Goal: Task Accomplishment & Management: Use online tool/utility

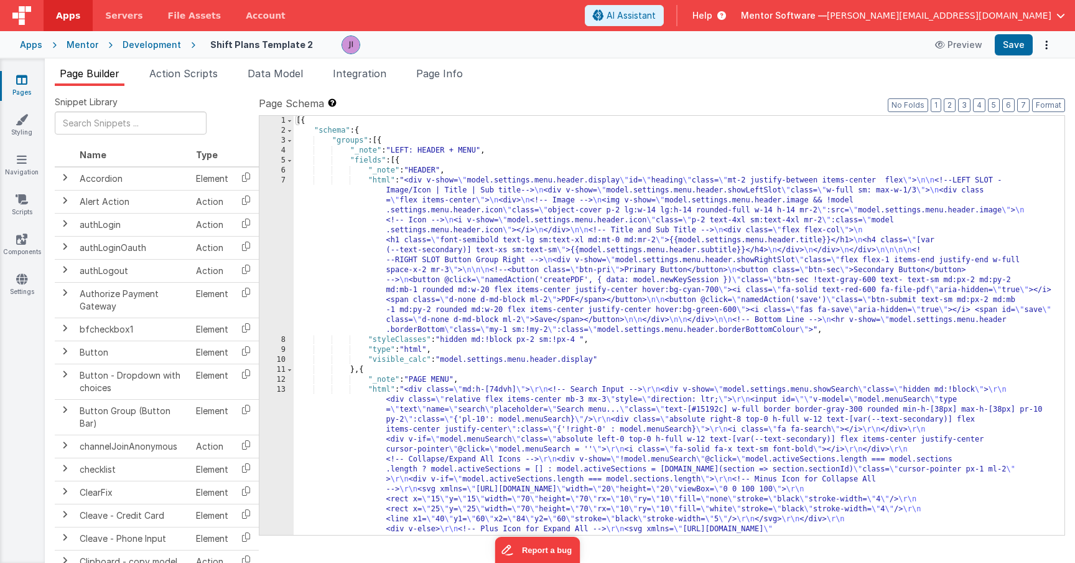
click at [207, 63] on div "Page Builder Action Scripts Data Model Integration Page Info Snippet Library Na…" at bounding box center [560, 310] width 1031 height 504
drag, startPoint x: 199, startPoint y: 73, endPoint x: 195, endPoint y: 80, distance: 7.8
click at [199, 73] on span "Action Scripts" at bounding box center [183, 73] width 68 height 12
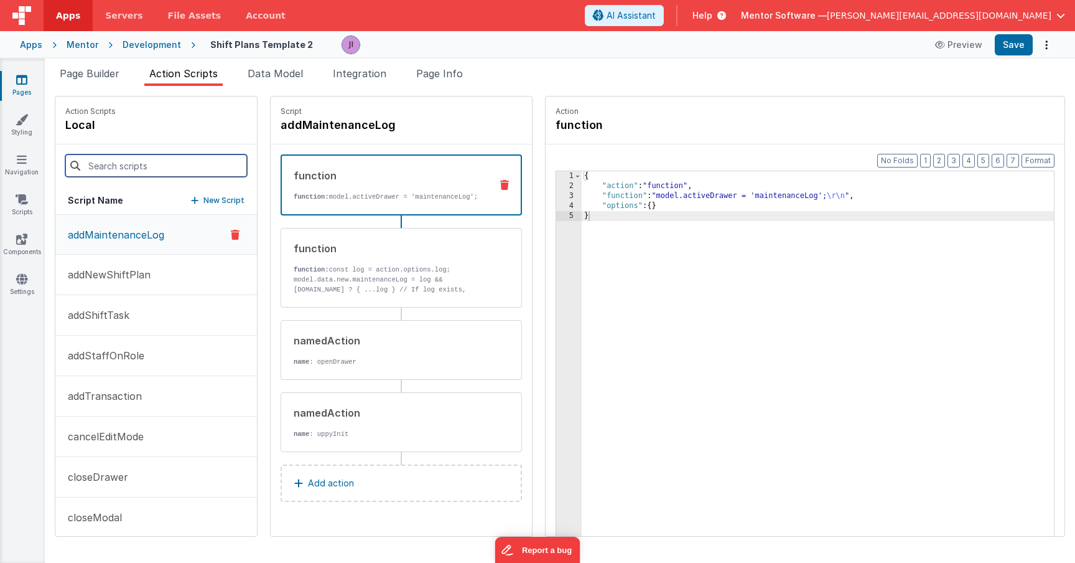
click at [165, 162] on input at bounding box center [156, 165] width 182 height 22
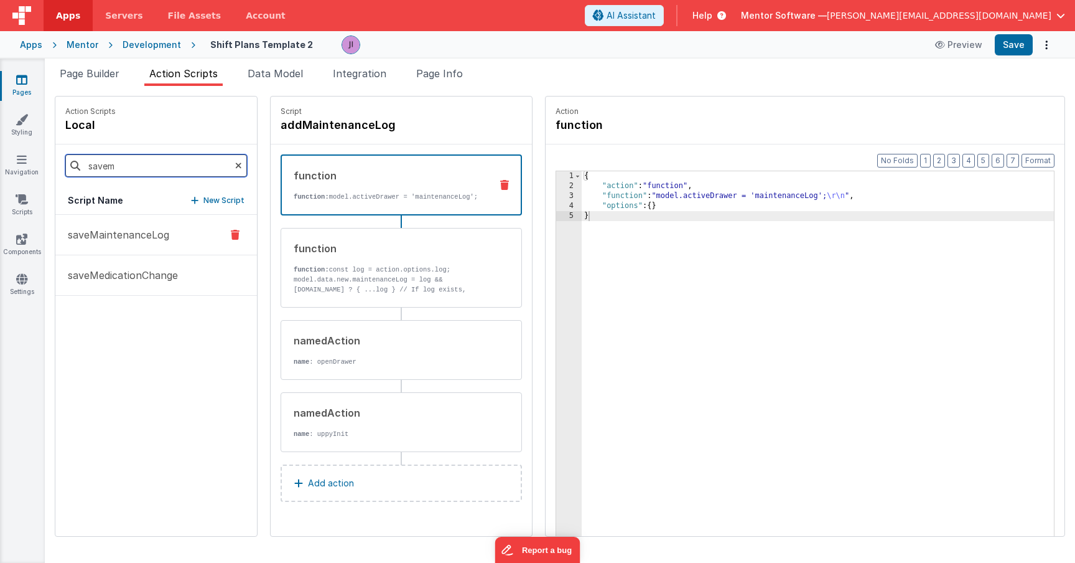
type input "savem"
click at [146, 238] on p "saveMaintenanceLog" at bounding box center [114, 234] width 109 height 15
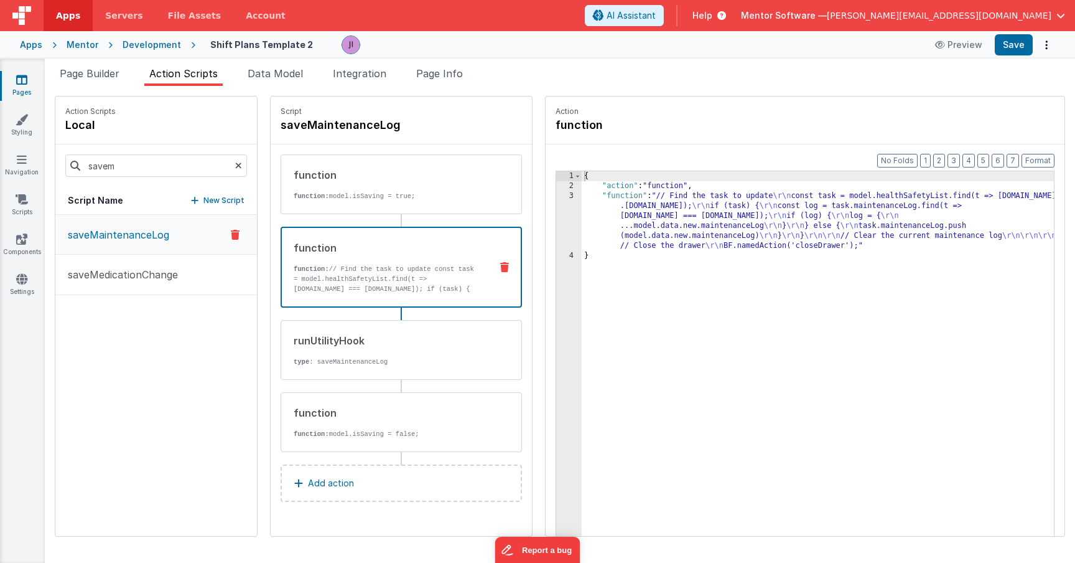
click at [319, 271] on p "function: // Find the task to update const task = model.healthSafetyList.find(t…" at bounding box center [387, 309] width 187 height 90
click at [585, 225] on div "{ "action" : "function" , "function" : "// Find the task to update \r\n const t…" at bounding box center [828, 382] width 493 height 423
click at [556, 225] on div "3" at bounding box center [569, 221] width 26 height 60
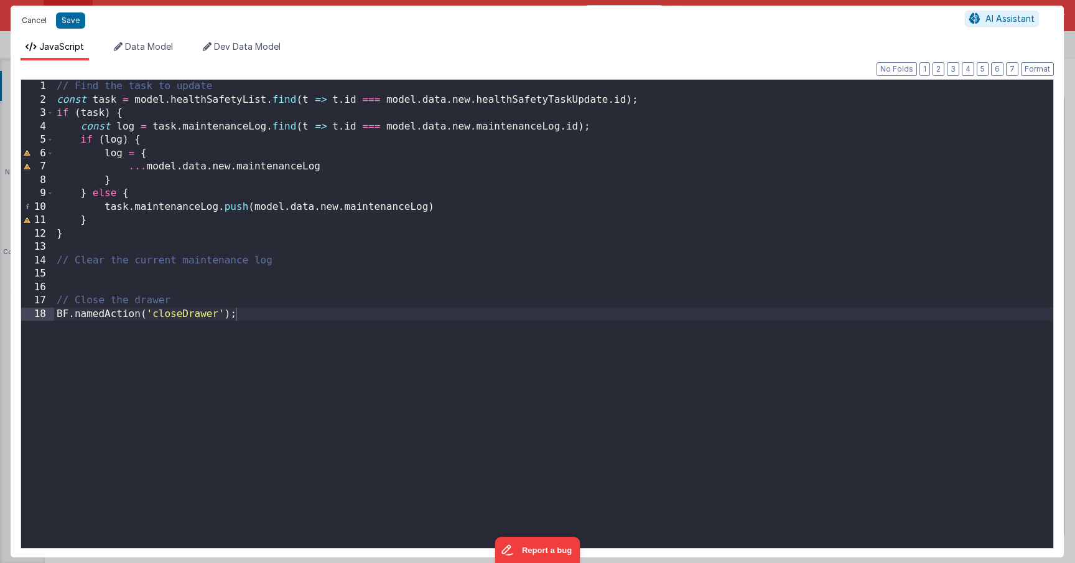
click at [44, 22] on button "Cancel" at bounding box center [34, 20] width 37 height 17
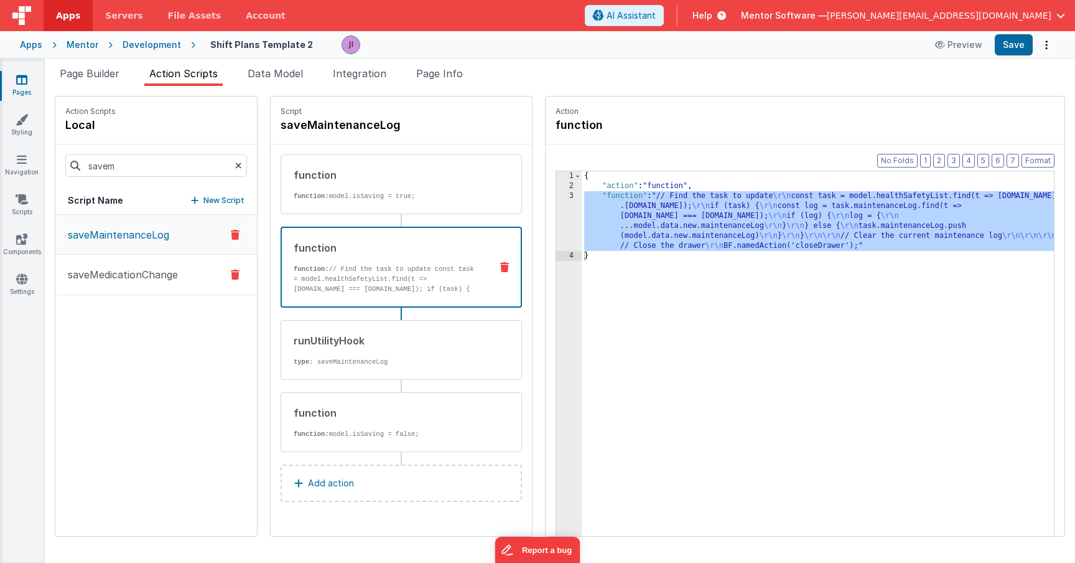
click at [133, 278] on p "saveMedicationChange" at bounding box center [119, 274] width 118 height 15
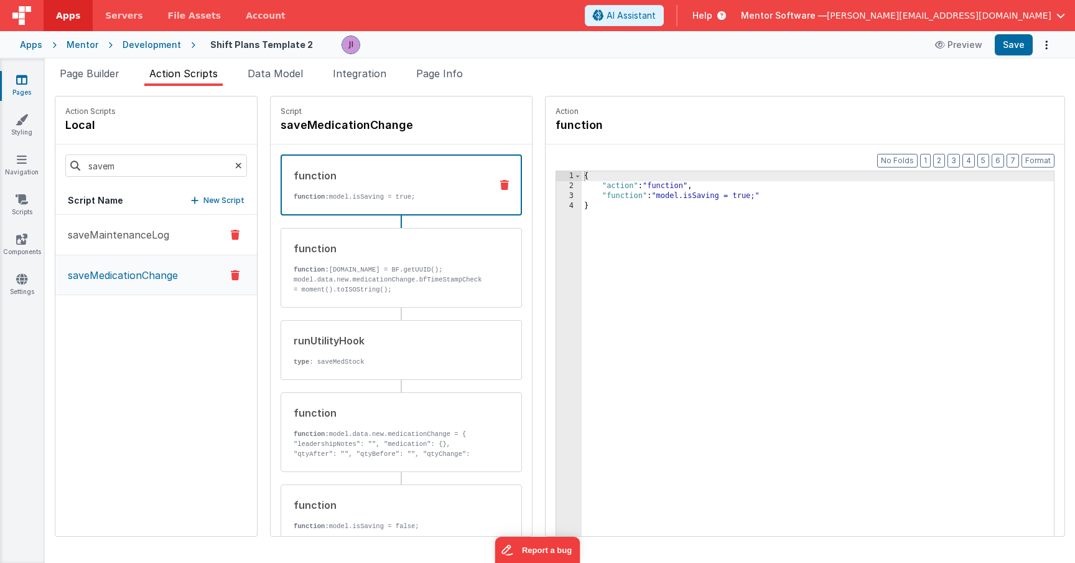
click at [131, 235] on p "saveMaintenanceLog" at bounding box center [114, 234] width 109 height 15
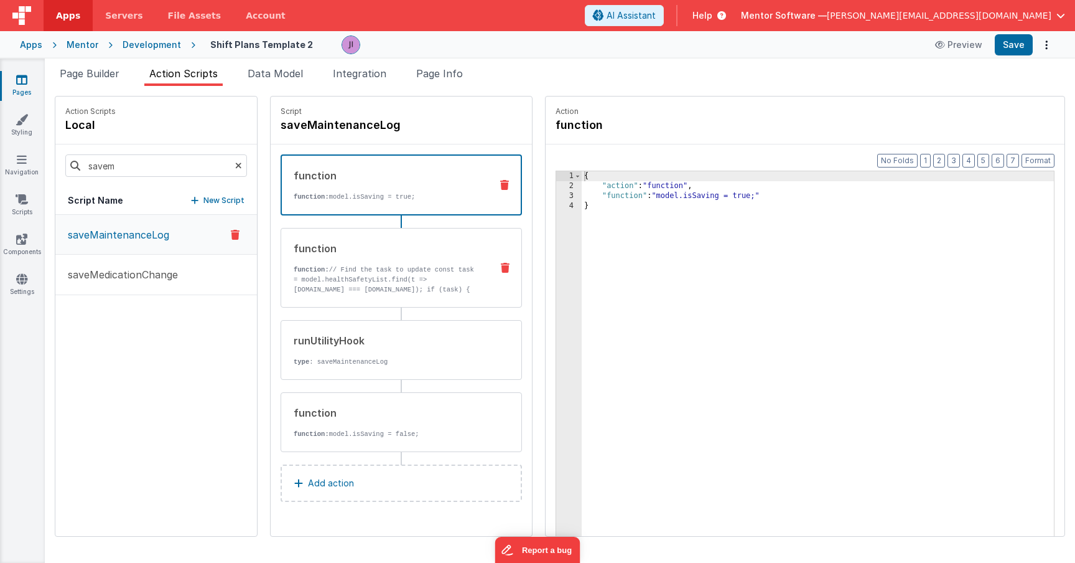
click at [353, 282] on p "function: // Find the task to update const task = model.healthSafetyList.find(t…" at bounding box center [388, 309] width 188 height 90
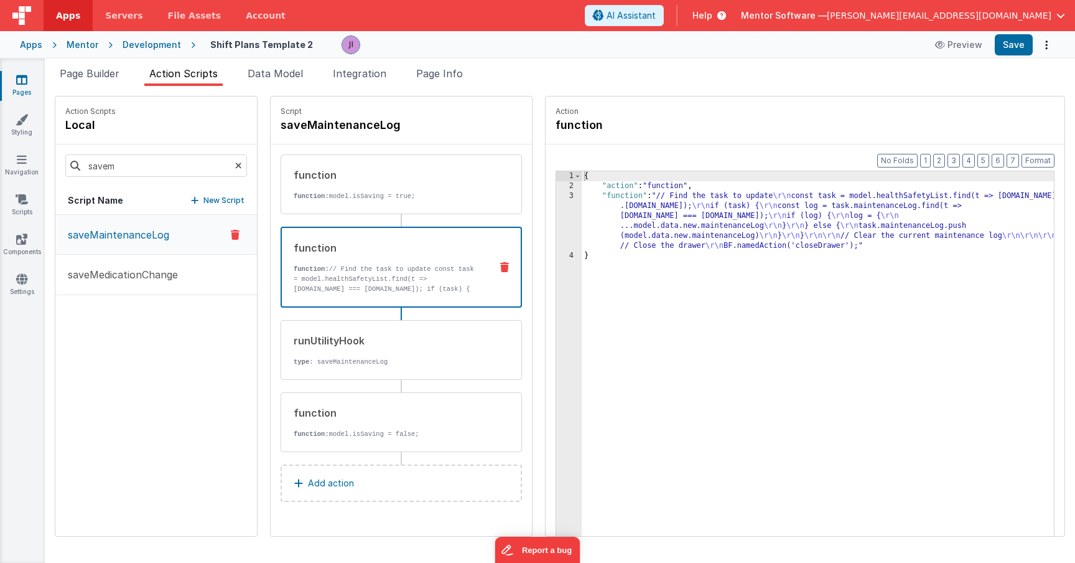
click at [607, 238] on div "{ "action" : "function" , "function" : "// Find the task to update \r\n const t…" at bounding box center [828, 382] width 493 height 423
click at [556, 223] on div "3" at bounding box center [569, 221] width 26 height 60
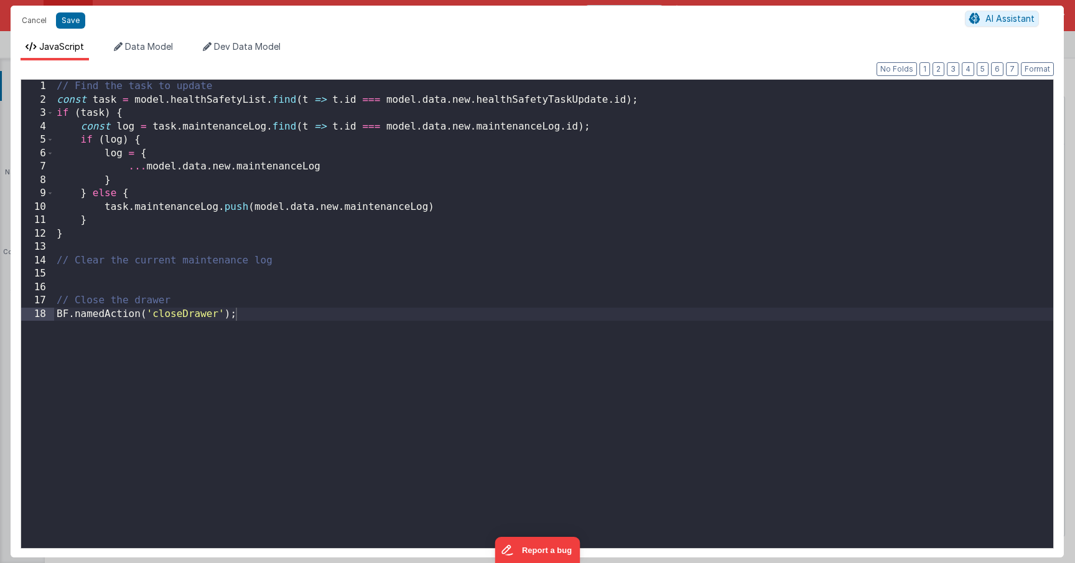
click at [520, 223] on div "// Find the task to update const task = model . healthSafetyList . find ( t => …" at bounding box center [553, 327] width 999 height 495
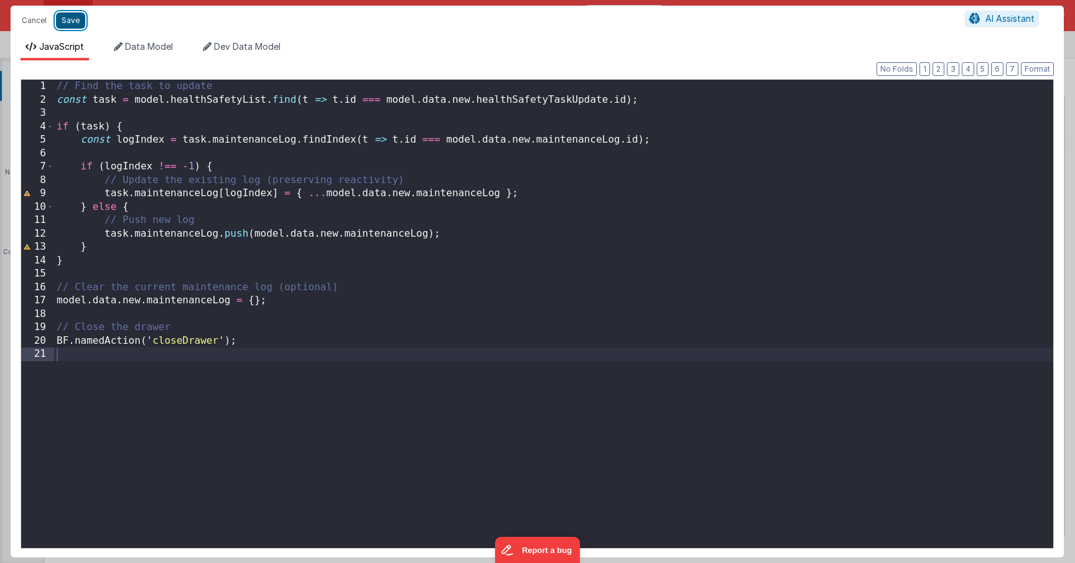
click at [60, 21] on button "Save" at bounding box center [70, 20] width 29 height 16
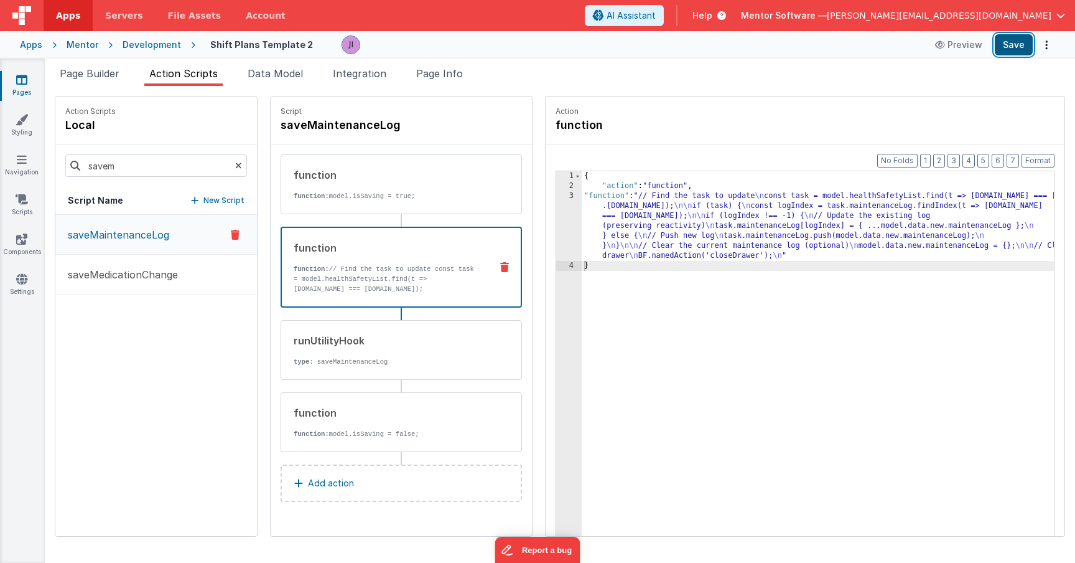
click at [1022, 48] on button "Save" at bounding box center [1014, 44] width 38 height 21
click at [414, 363] on p "type : saveMaintenanceLog" at bounding box center [388, 362] width 188 height 10
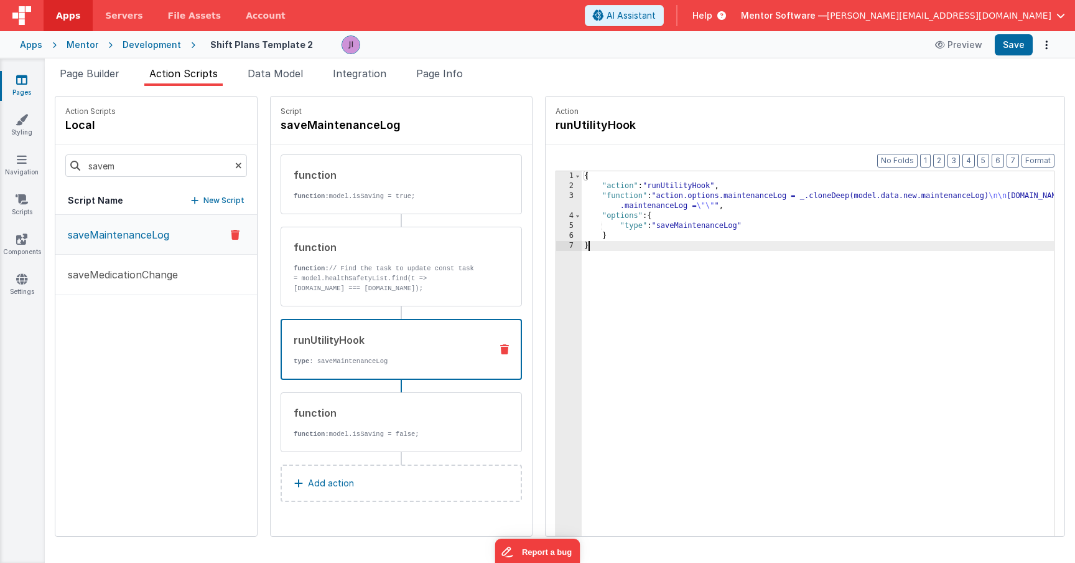
drag, startPoint x: 586, startPoint y: 296, endPoint x: 518, endPoint y: 138, distance: 172.6
click at [546, 138] on fieldset "Action runUtilityHook Format 7 6 5 4 3 2 1 No Folds 1 2 3 4 5 6 7 { "action" : …" at bounding box center [805, 315] width 519 height 439
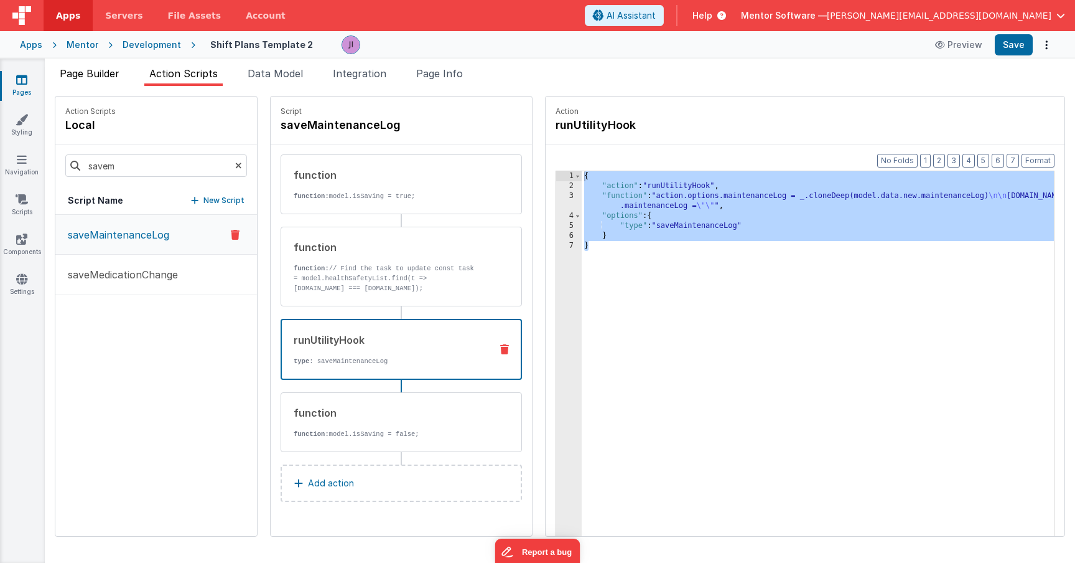
click at [111, 84] on li "Page Builder" at bounding box center [90, 76] width 70 height 20
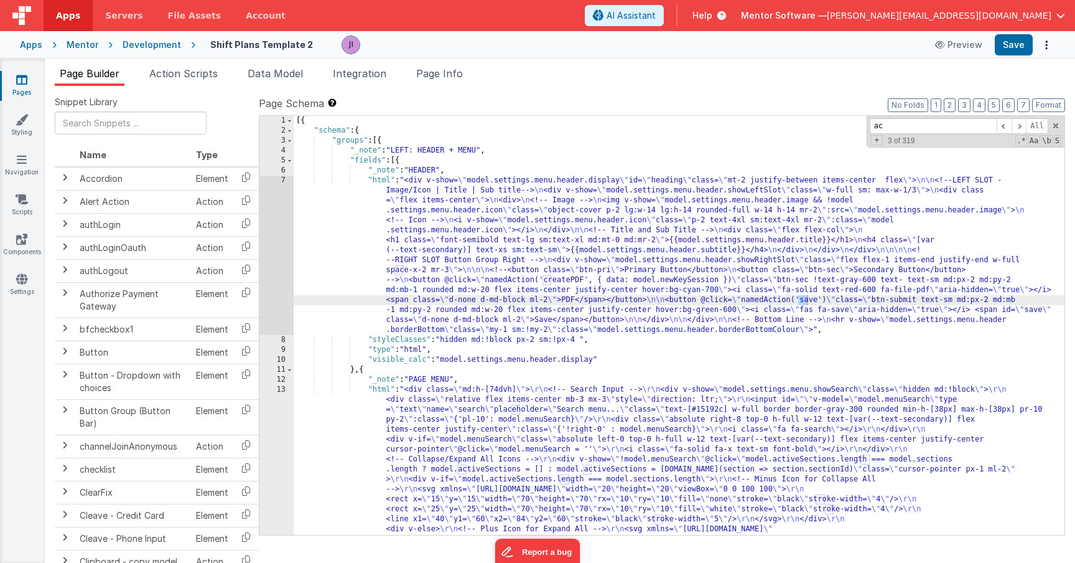
type input "a"
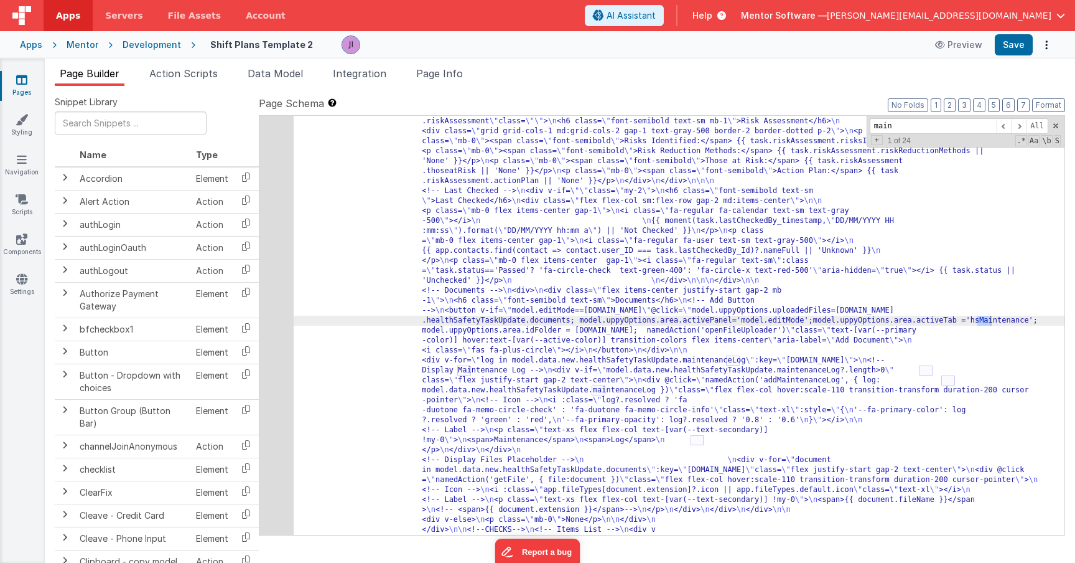
scroll to position [5306, 0]
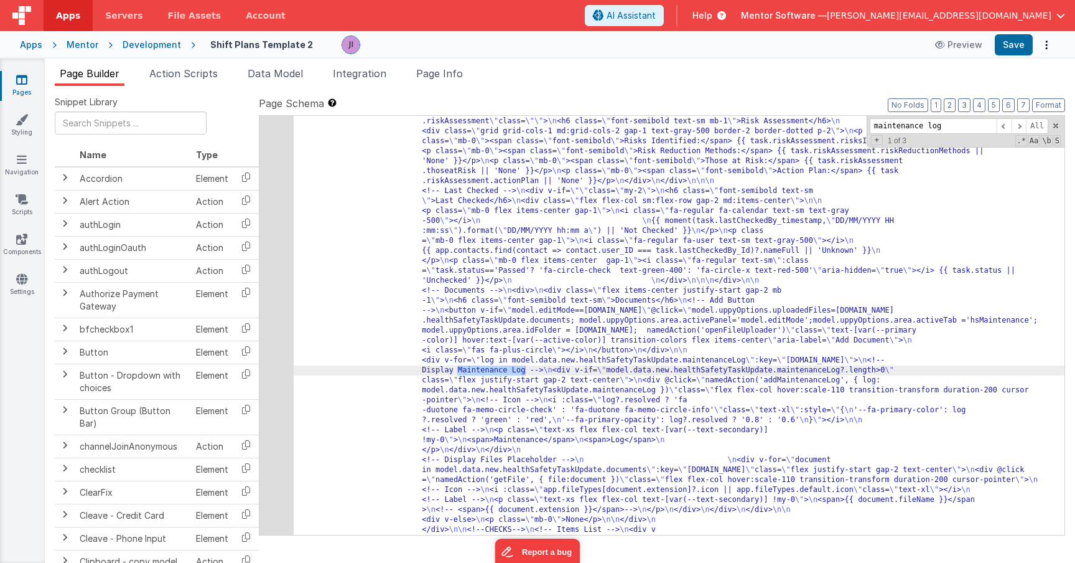
type input "maintenance log"
click at [281, 388] on div "66" at bounding box center [276, 166] width 34 height 1852
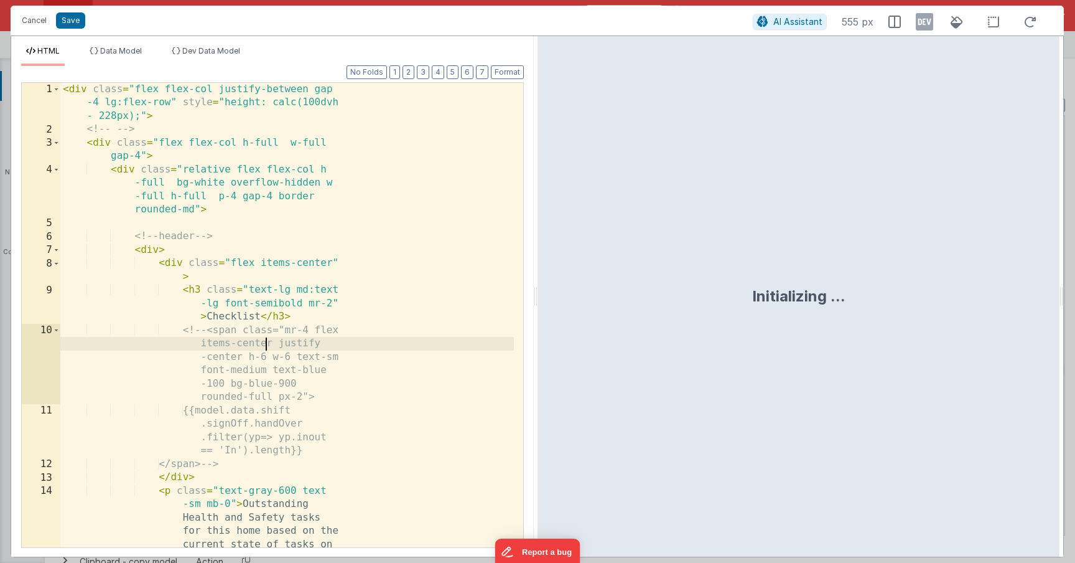
click at [265, 343] on div "< div class = "flex flex-col justify-between gap -4 lg:flex-row" style = "heigh…" at bounding box center [287, 364] width 454 height 563
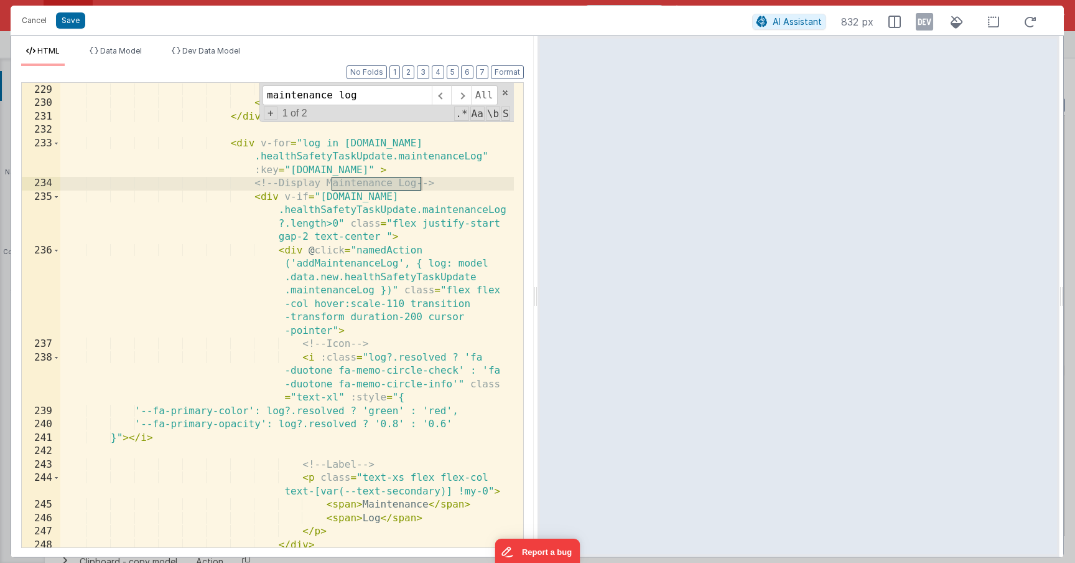
scroll to position [4950, 0]
type input "maintenance log"
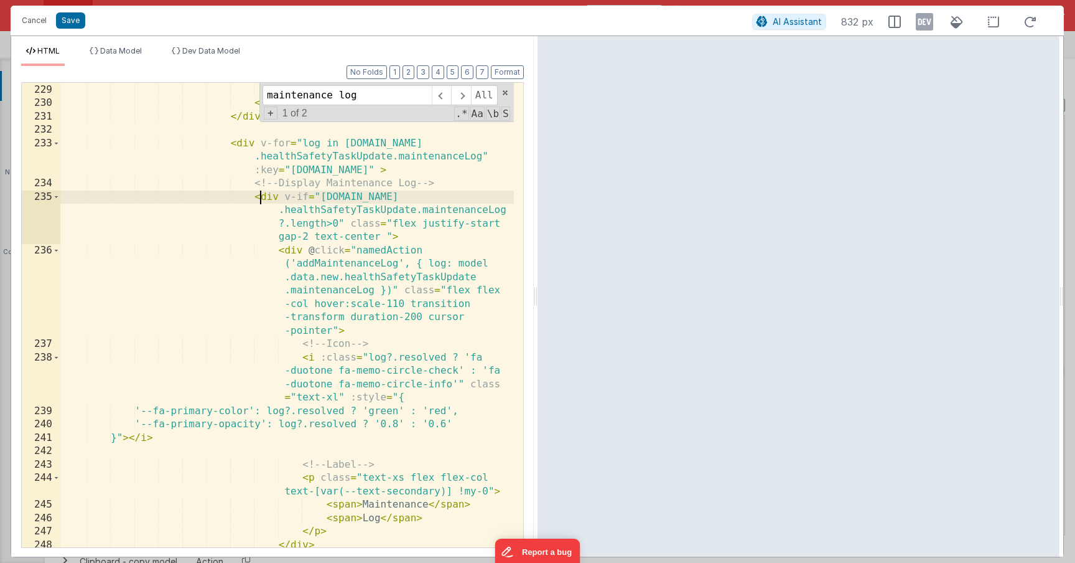
click at [262, 194] on div "< button v-if = "model.editMode==task.id" @ click = "model.uppyOptions.uploaded…" at bounding box center [287, 228] width 454 height 665
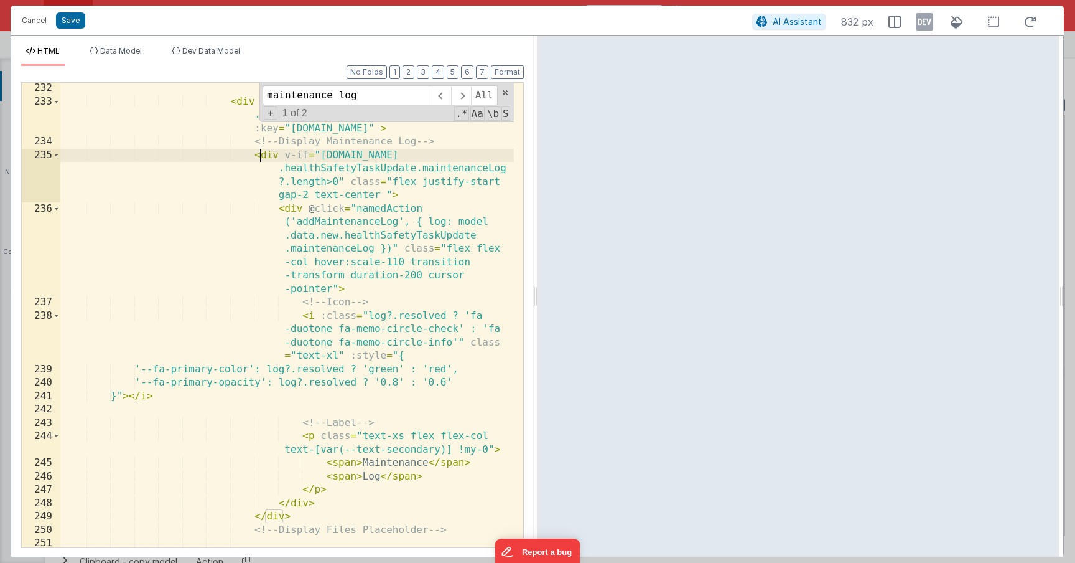
scroll to position [4967, 0]
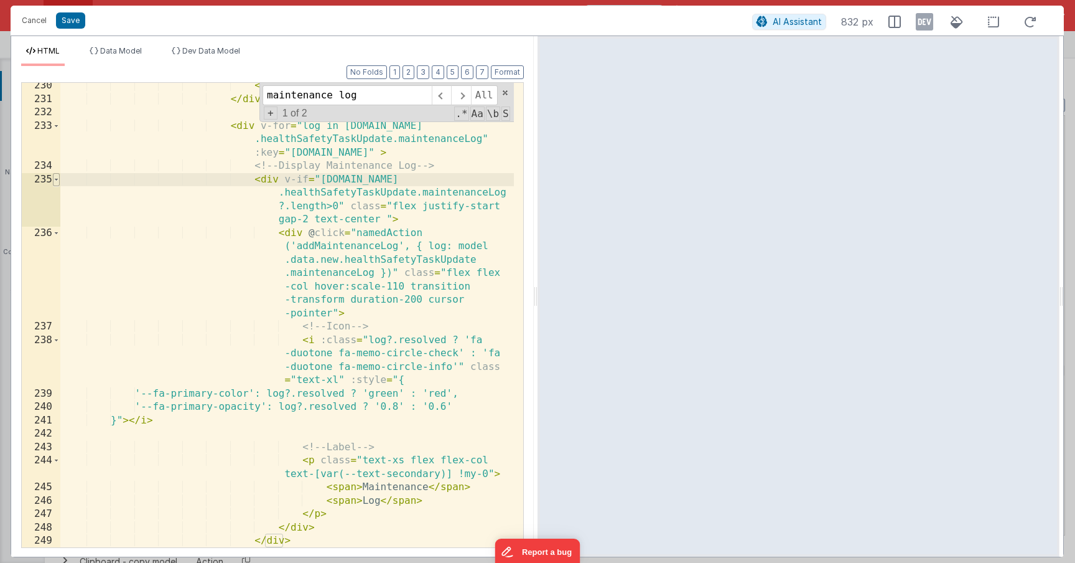
click at [56, 182] on span at bounding box center [56, 180] width 7 height 14
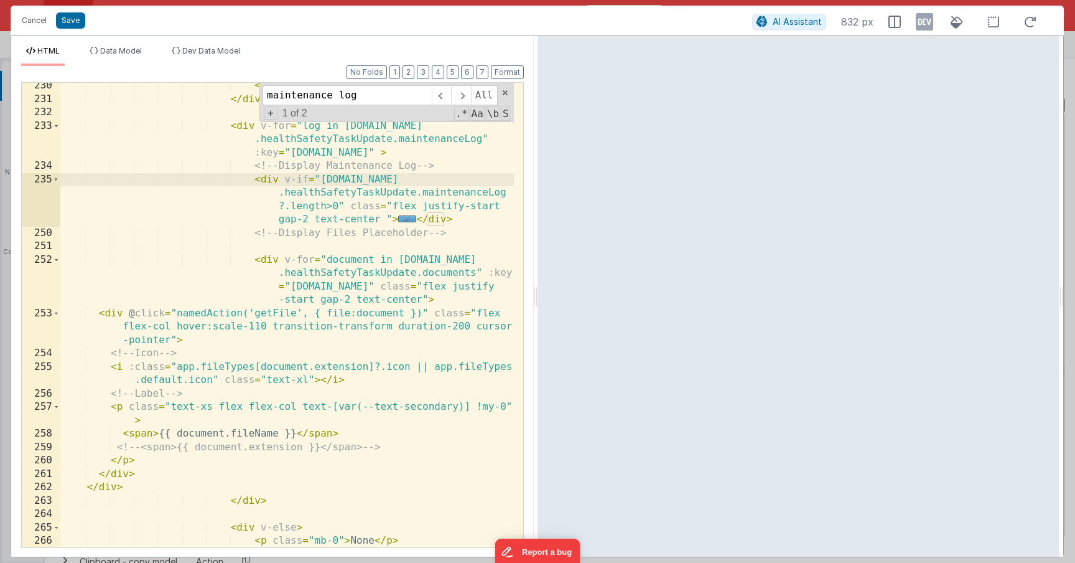
click at [267, 259] on div "</ button > </ div > < div v-for = "log in model.data.new .healthSafetyTaskUpda…" at bounding box center [287, 324] width 454 height 491
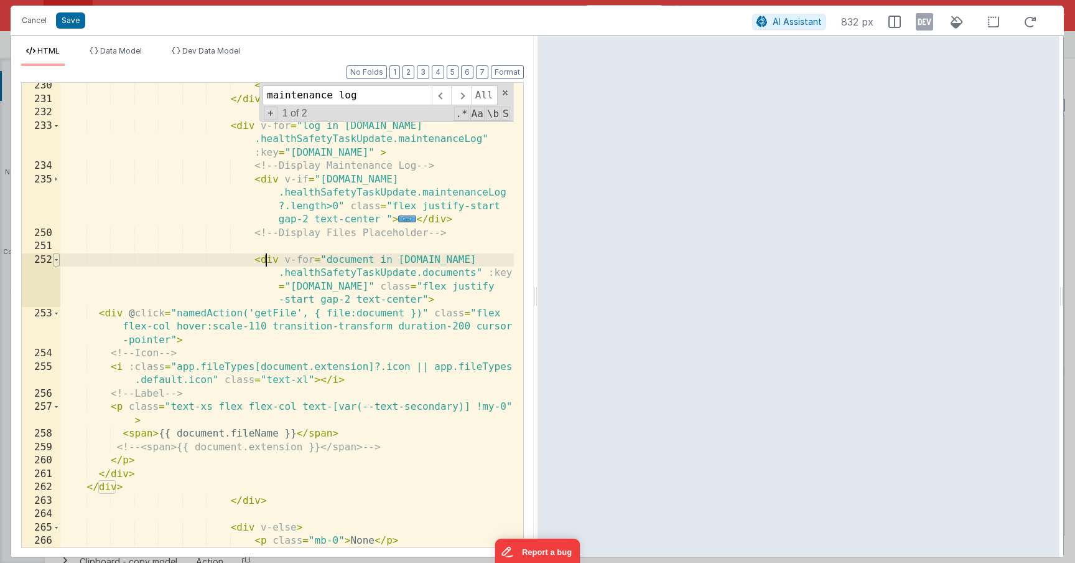
click at [56, 259] on span at bounding box center [56, 260] width 7 height 14
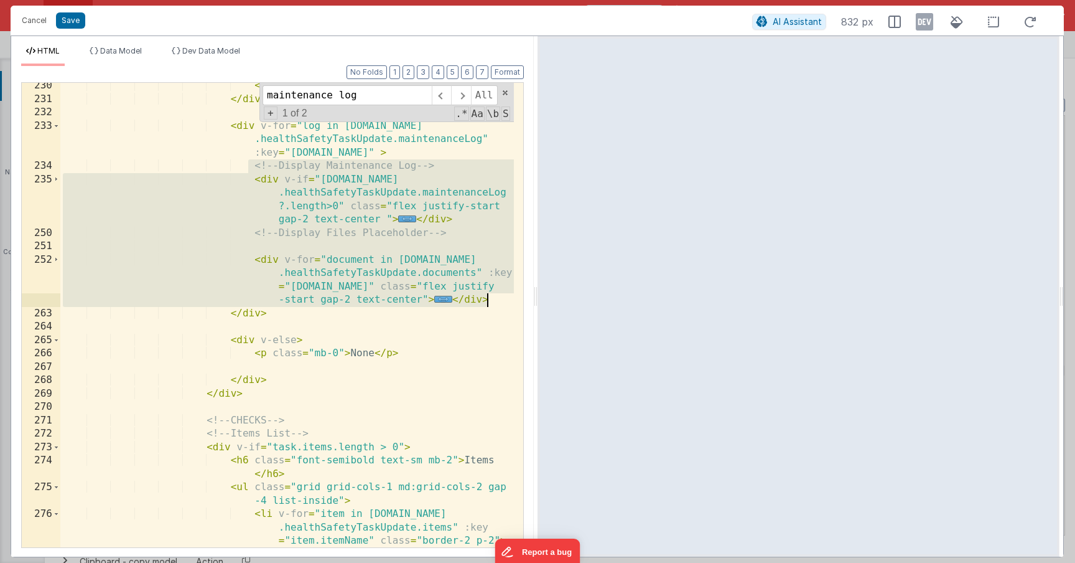
drag, startPoint x: 248, startPoint y: 165, endPoint x: 505, endPoint y: 302, distance: 291.2
click at [505, 302] on div "</ button > </ div > < div v-for = "log in model.data.new .healthSafetyTaskUpda…" at bounding box center [287, 324] width 454 height 491
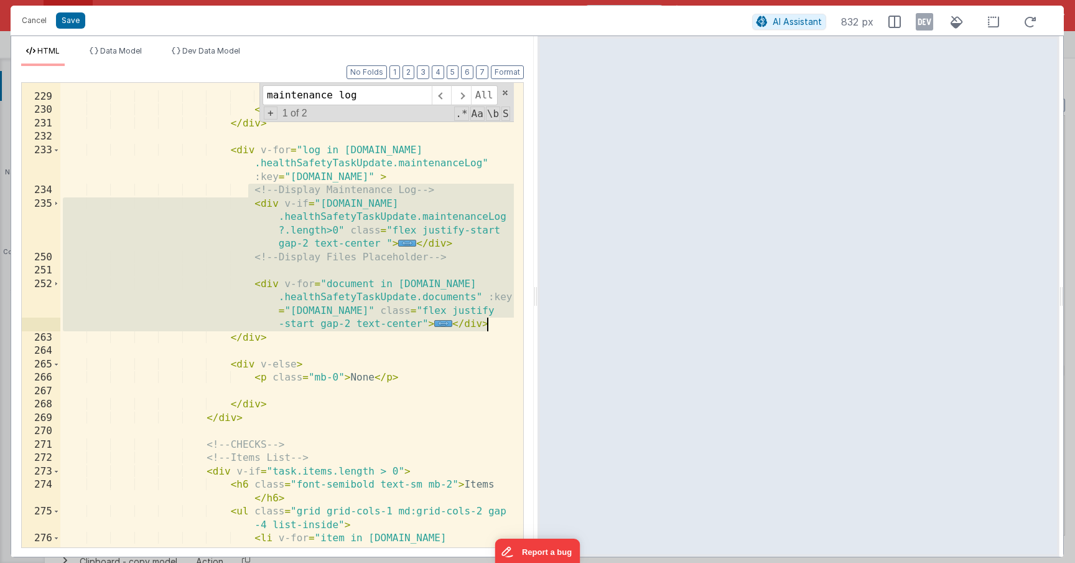
click at [287, 195] on div "< button v-if = "model.editMode==task.id" @ click = "model.uppyOptions.uploaded…" at bounding box center [287, 249] width 454 height 692
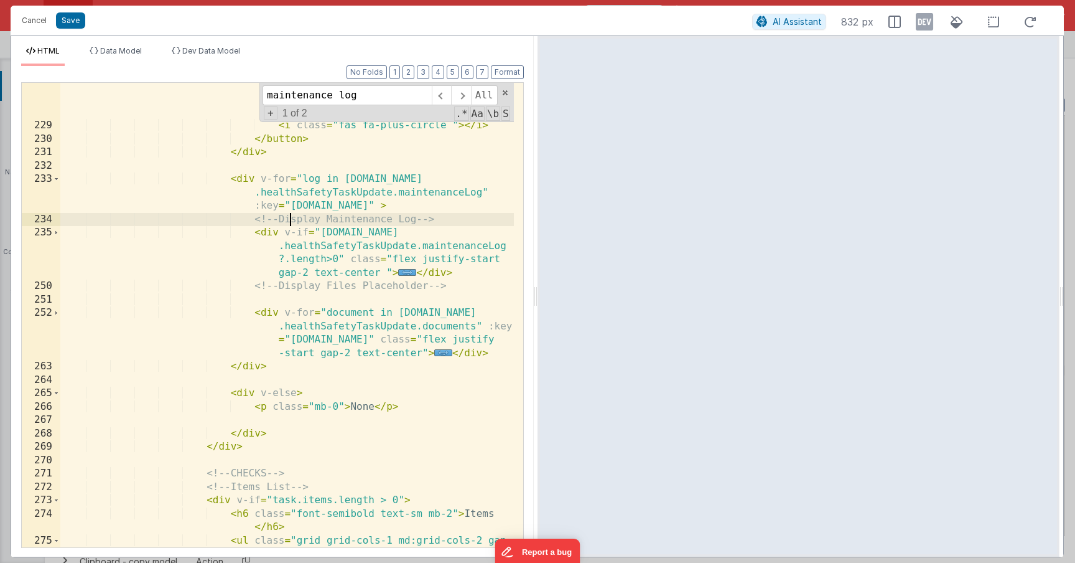
scroll to position [4914, 0]
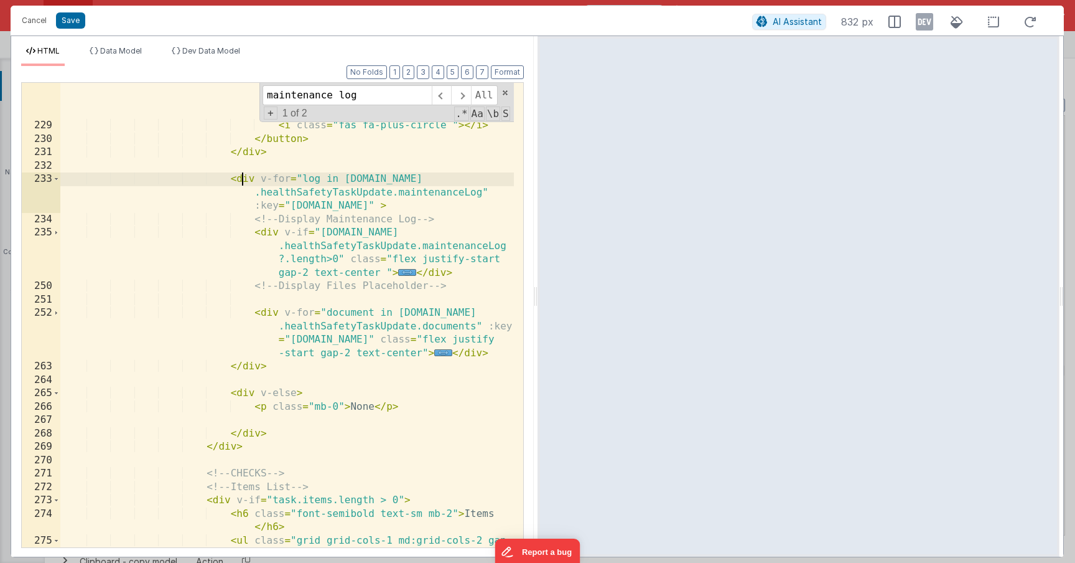
click at [243, 180] on div "< button v-if = "model.editMode==task.id" @ click = "model.uppyOptions.uploaded…" at bounding box center [287, 271] width 454 height 678
click at [358, 336] on div "< button v-if = "model.editMode==task.id" @ click = "model.uppyOptions.uploaded…" at bounding box center [287, 271] width 454 height 678
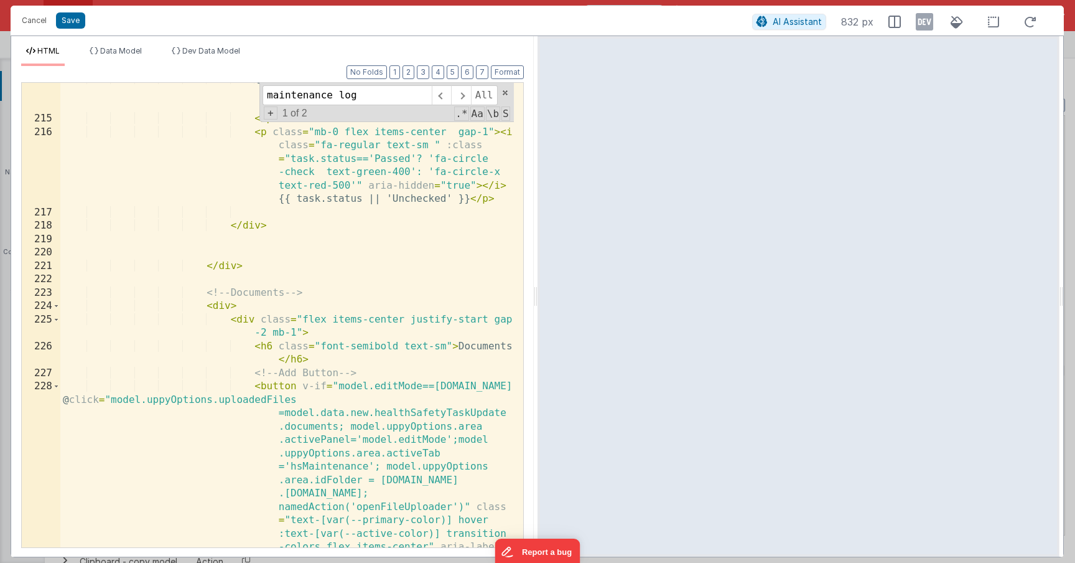
scroll to position [4616, 0]
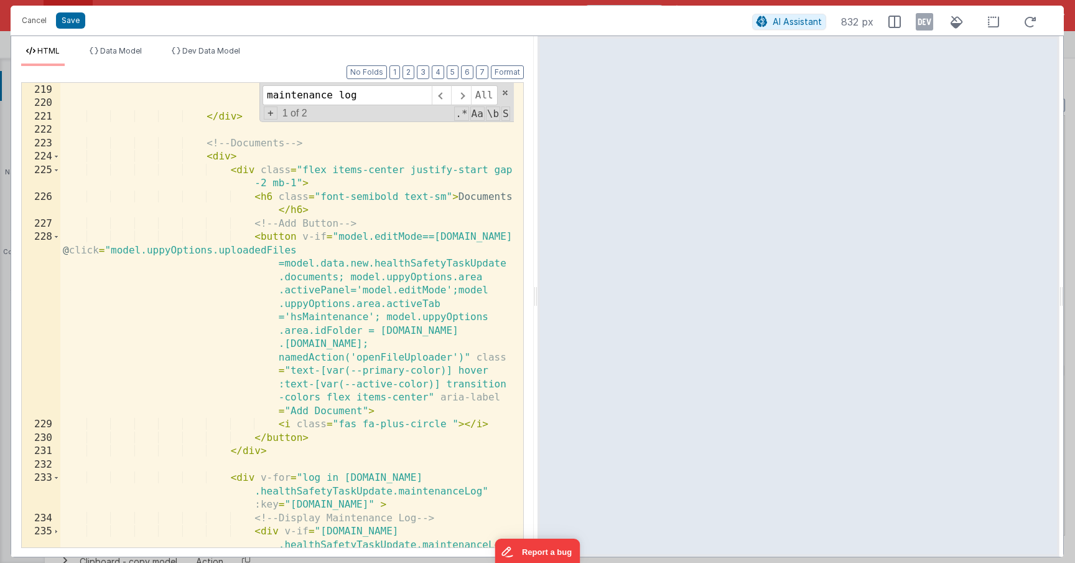
click at [225, 159] on div "</ div > </ div > <!-- Documents --> < div > < div class = "flex items-center j…" at bounding box center [287, 335] width 454 height 531
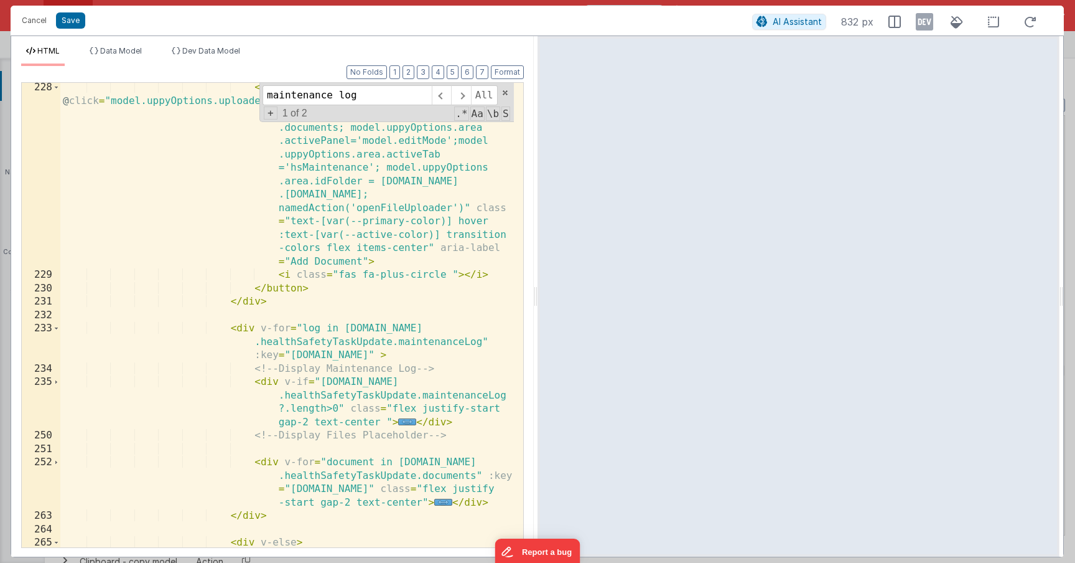
scroll to position [4802, 0]
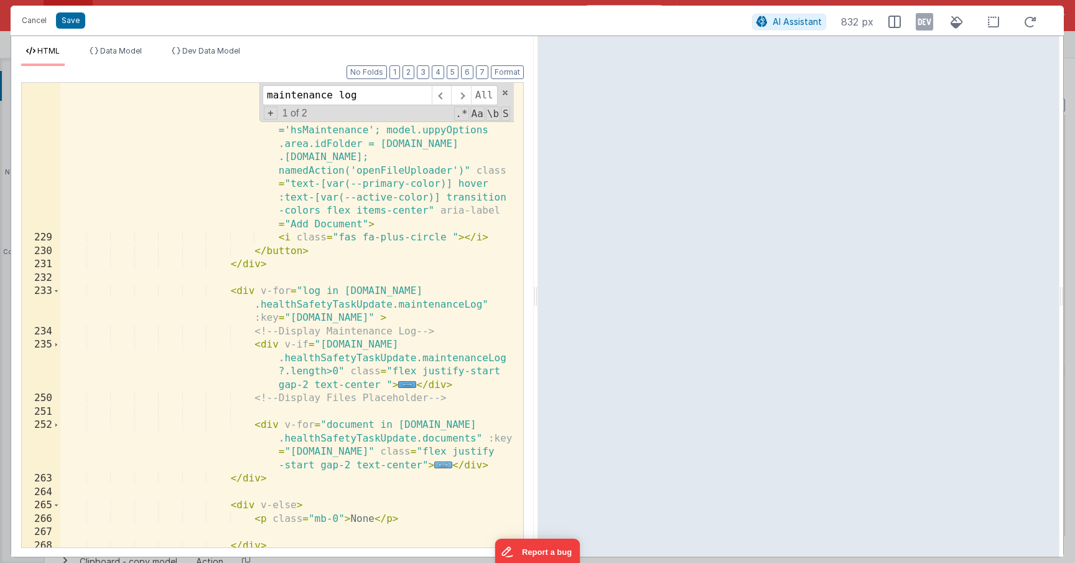
click at [443, 468] on span "..." at bounding box center [443, 464] width 18 height 7
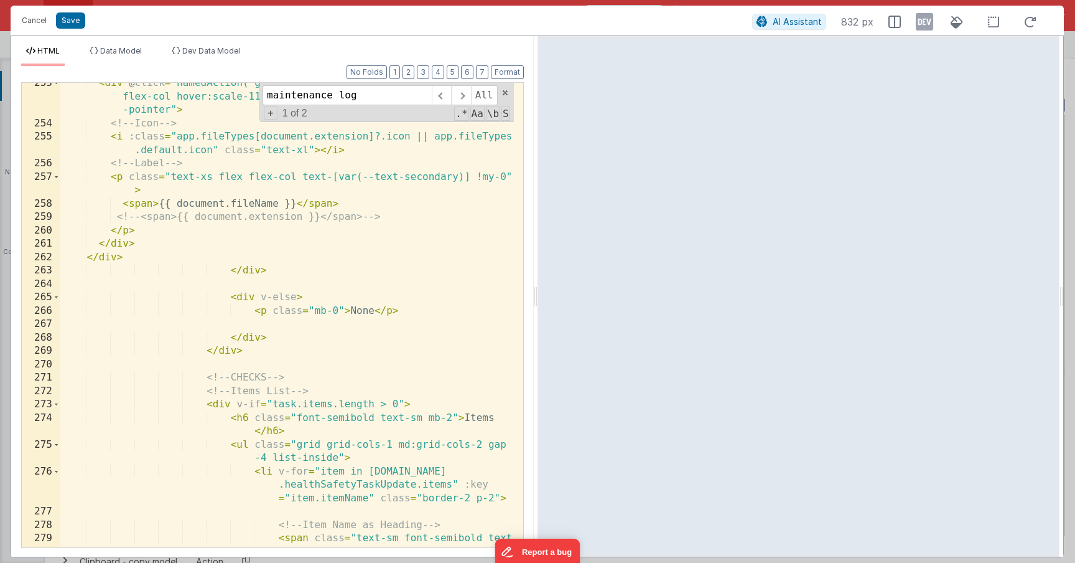
scroll to position [5209, 0]
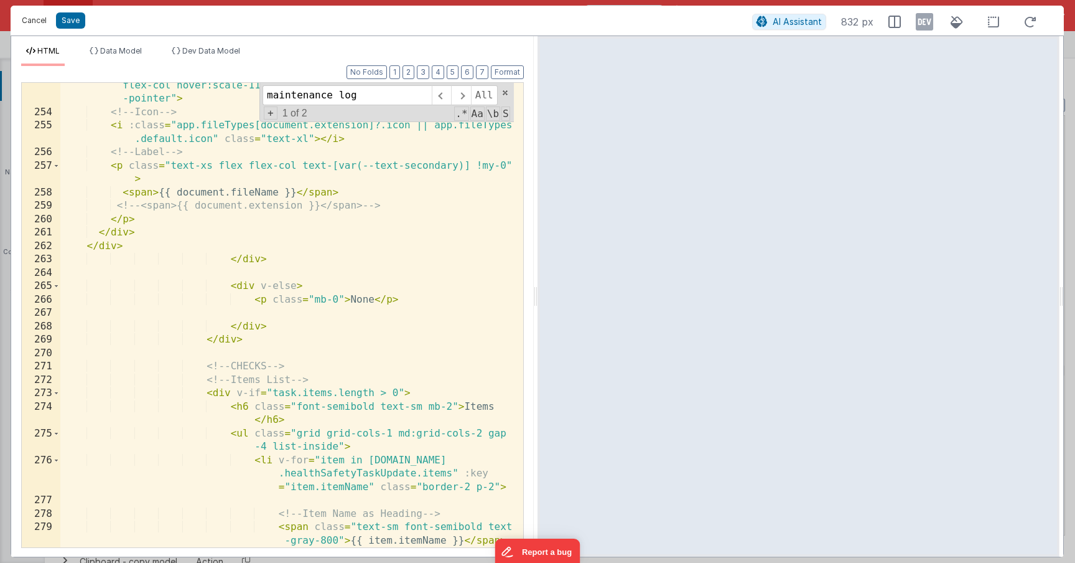
click at [39, 21] on button "Cancel" at bounding box center [34, 20] width 37 height 17
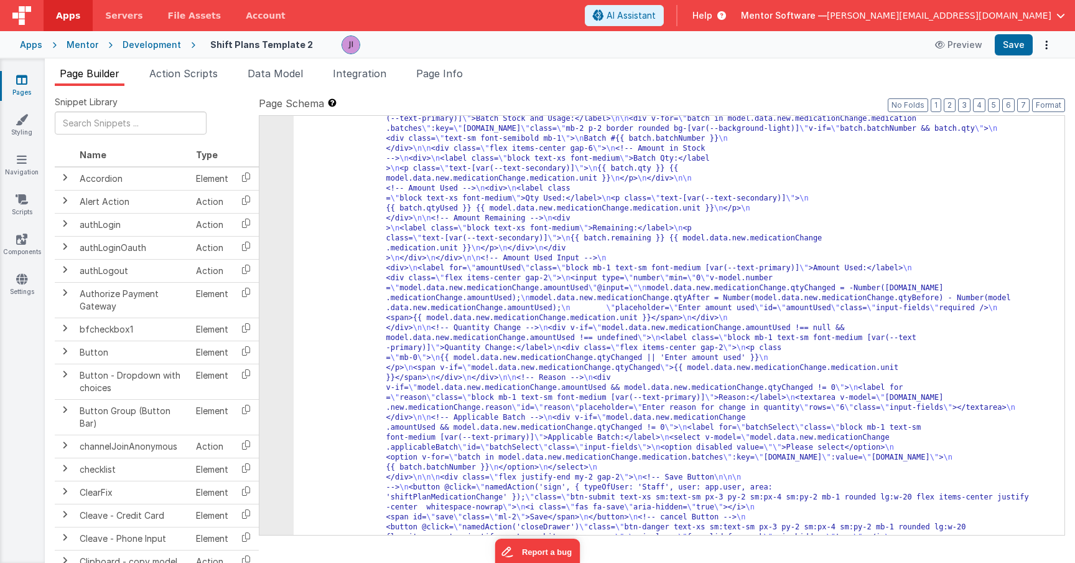
scroll to position [10743, 0]
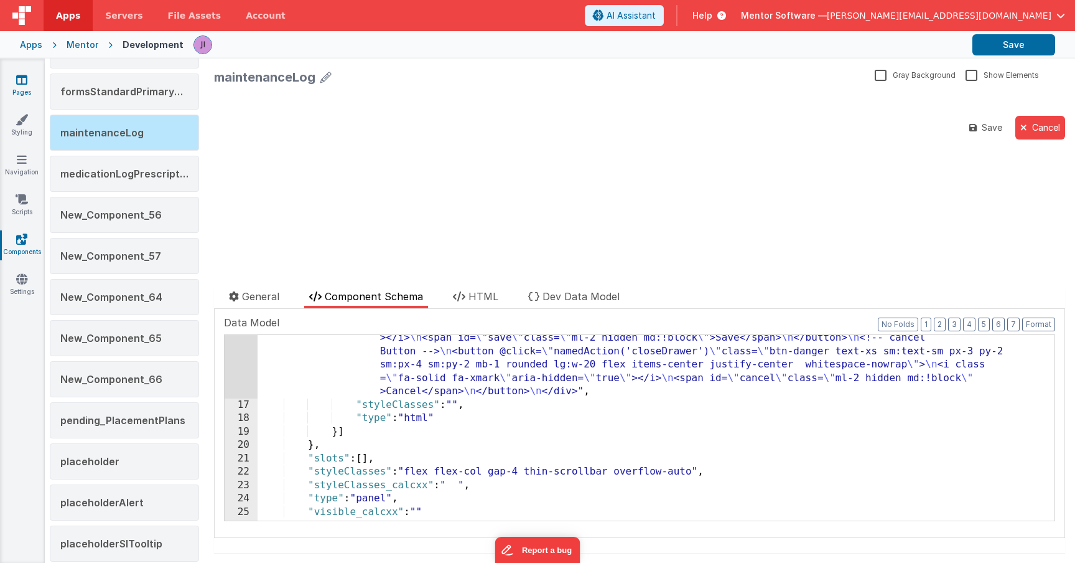
click at [26, 79] on icon at bounding box center [21, 79] width 11 height 12
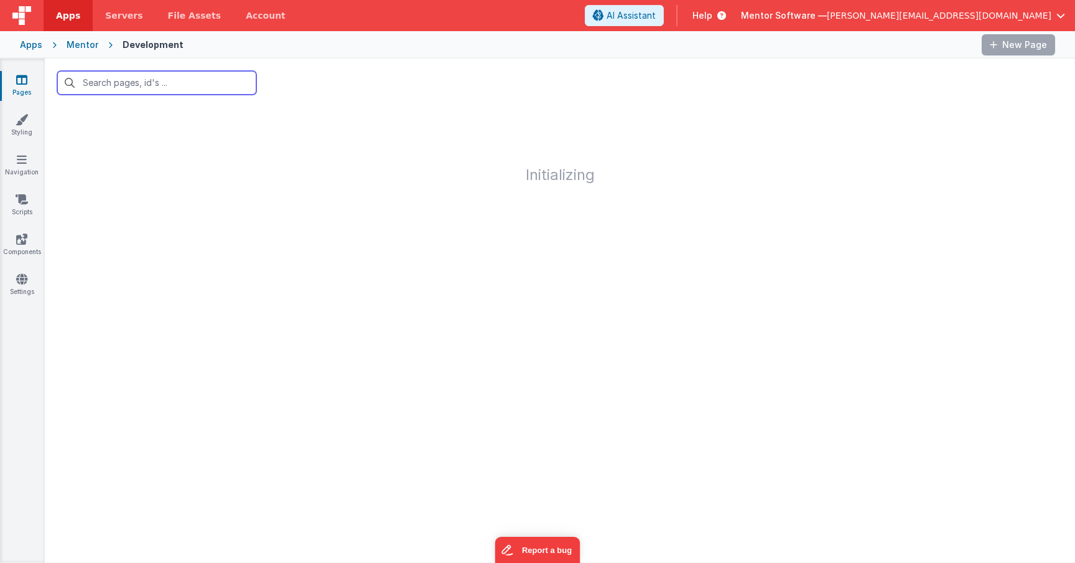
click at [113, 83] on input "text" at bounding box center [156, 83] width 199 height 24
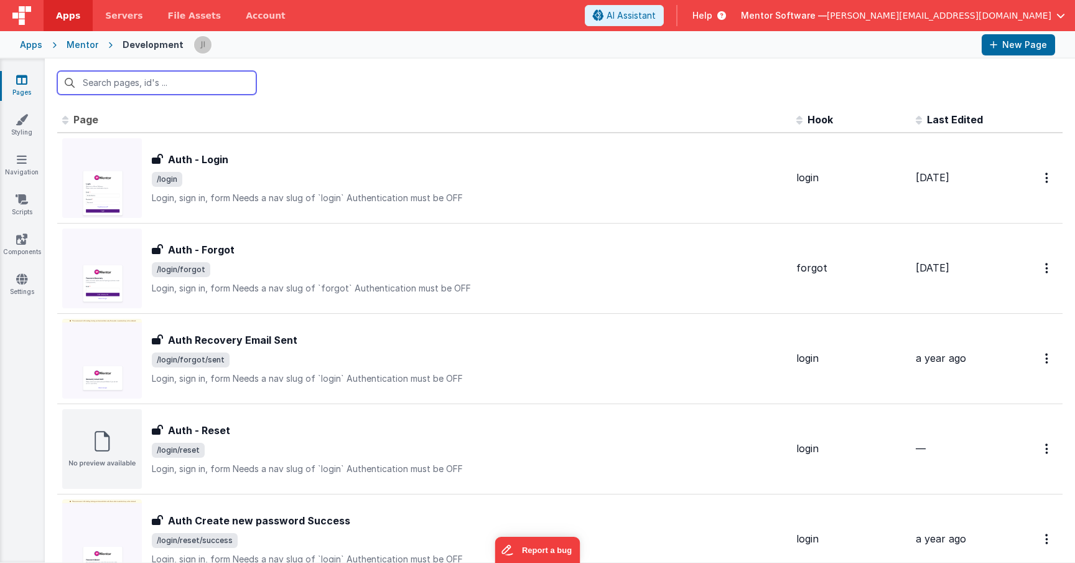
type input "m"
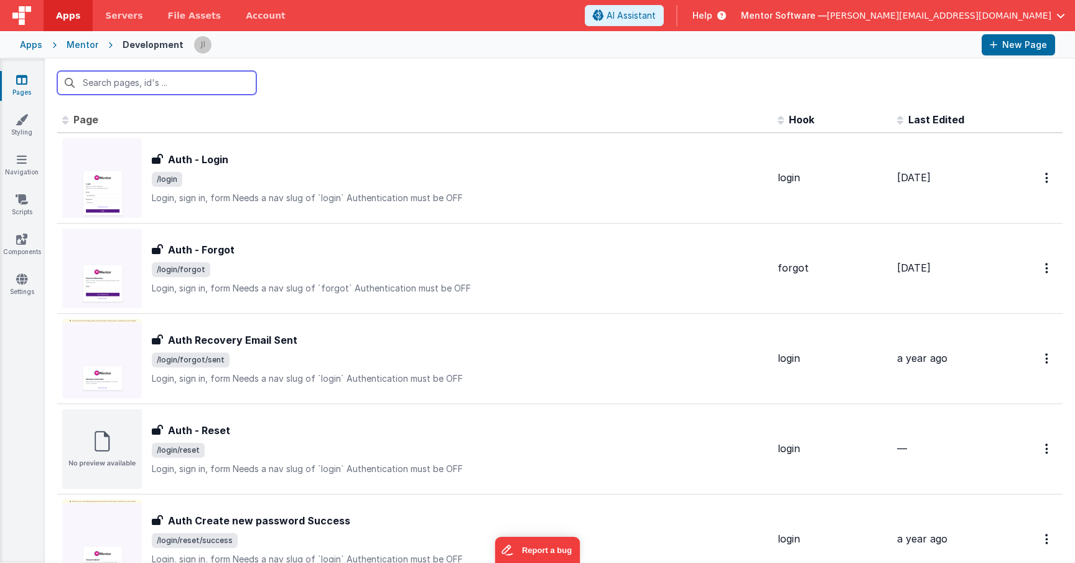
type input "m"
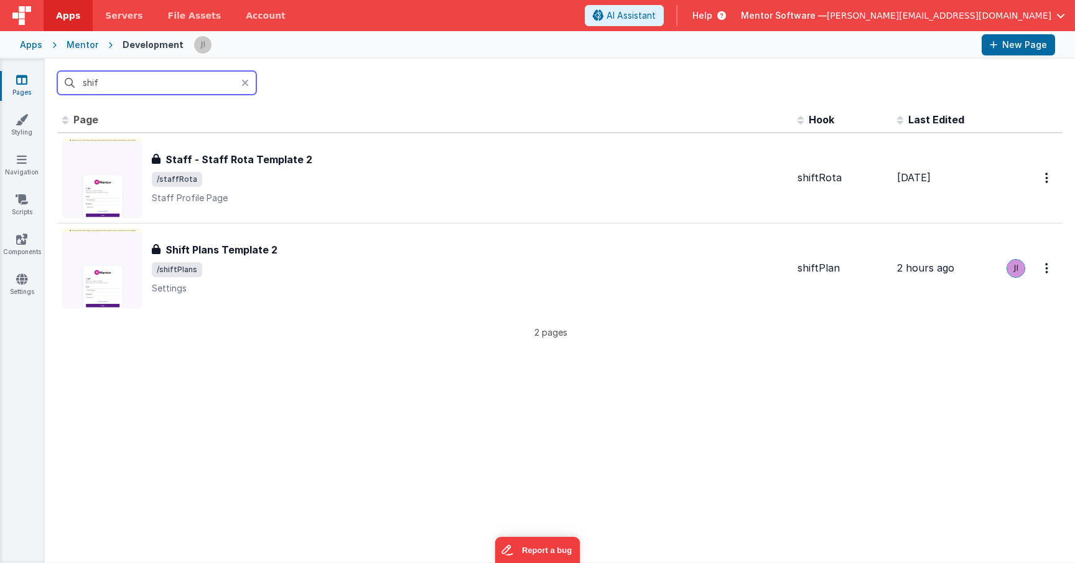
click at [213, 89] on input "shif" at bounding box center [156, 83] width 199 height 24
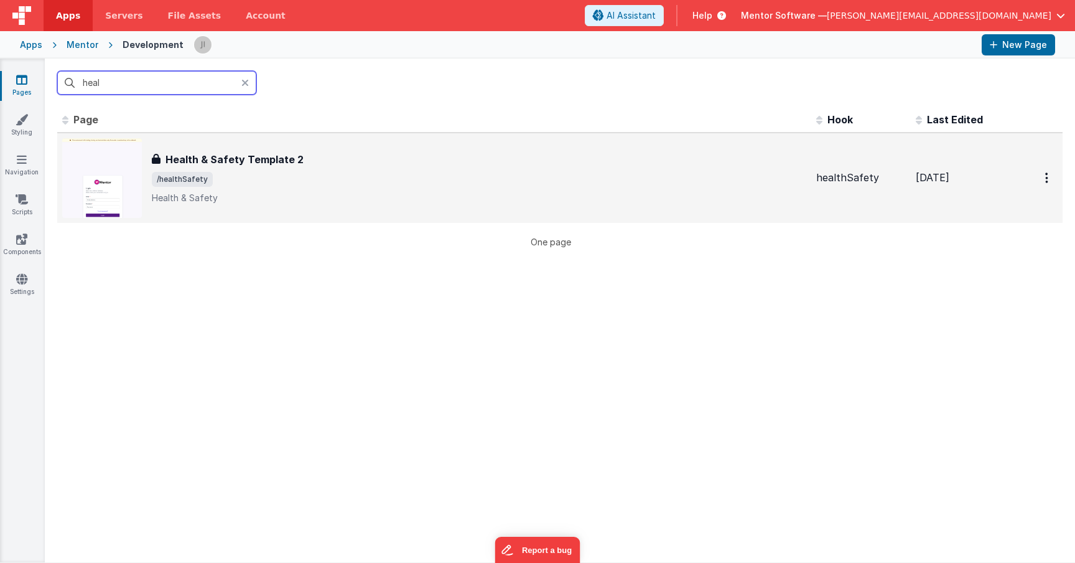
type input "heal"
click at [312, 202] on p "Health & Safety" at bounding box center [479, 198] width 655 height 12
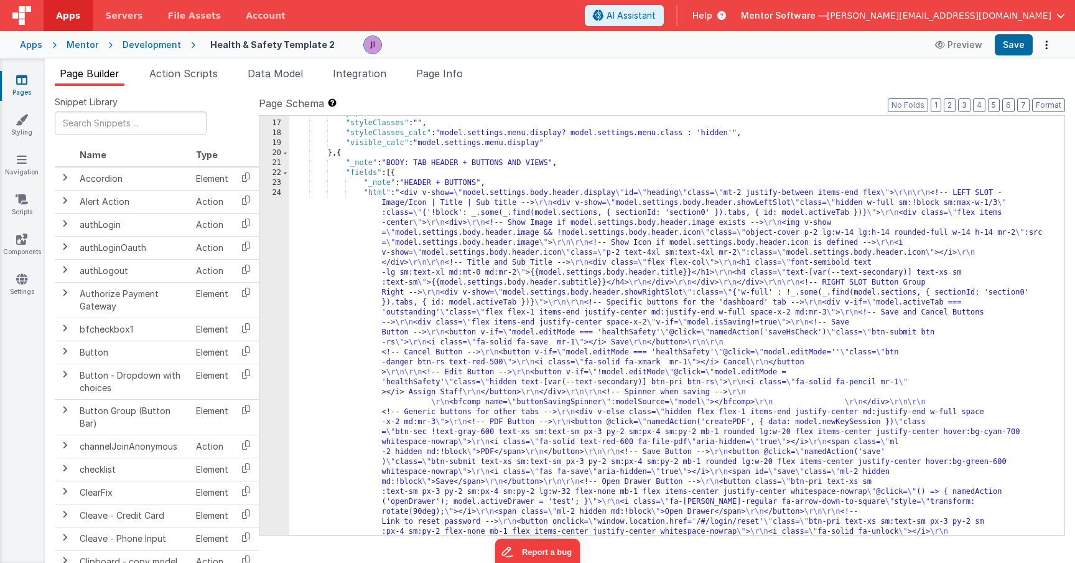
scroll to position [994, 0]
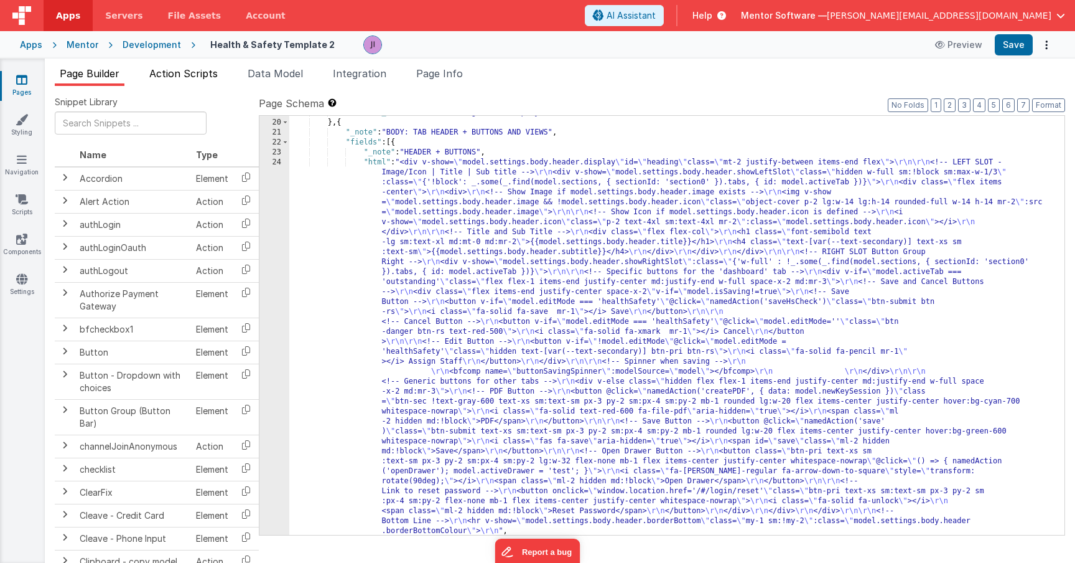
click at [183, 74] on span "Action Scripts" at bounding box center [183, 73] width 68 height 12
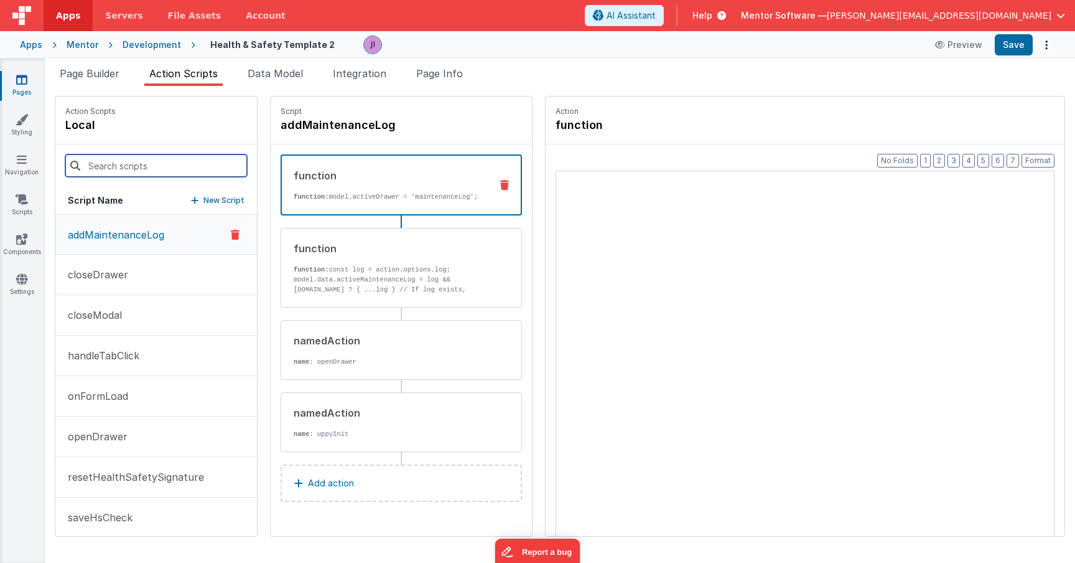
click at [144, 160] on input at bounding box center [156, 165] width 182 height 22
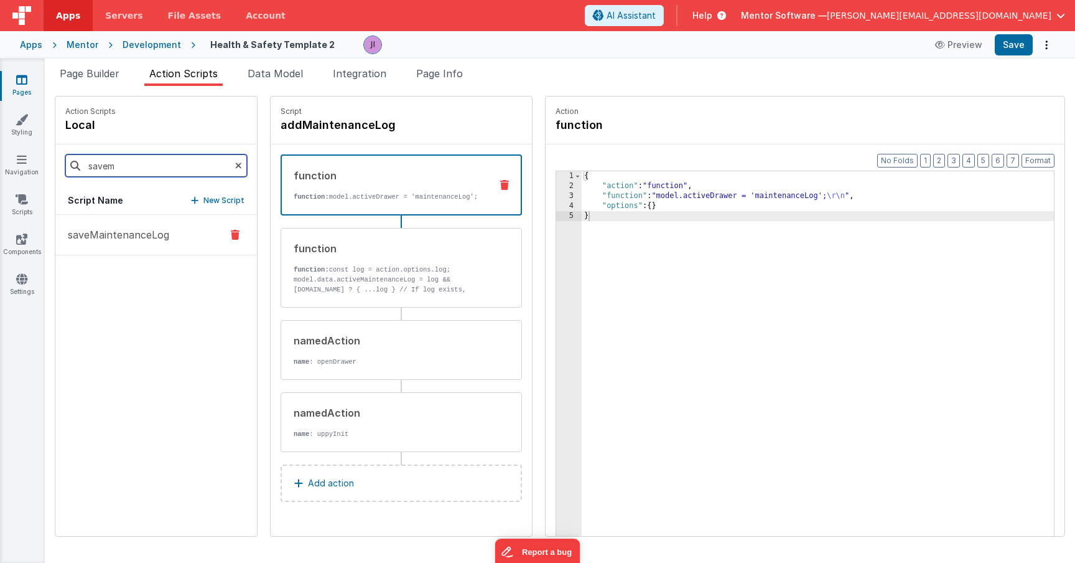
type input "savem"
click at [119, 220] on button "saveMaintenanceLog" at bounding box center [156, 235] width 202 height 40
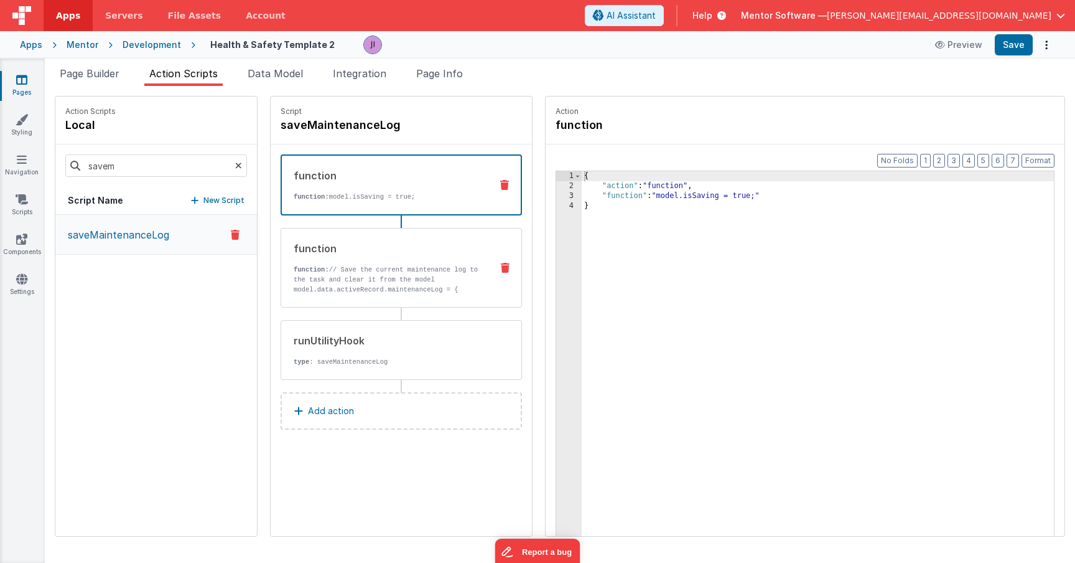
click at [302, 267] on p "function: // Save the current maintenance log to the task and clear it from the…" at bounding box center [388, 284] width 188 height 40
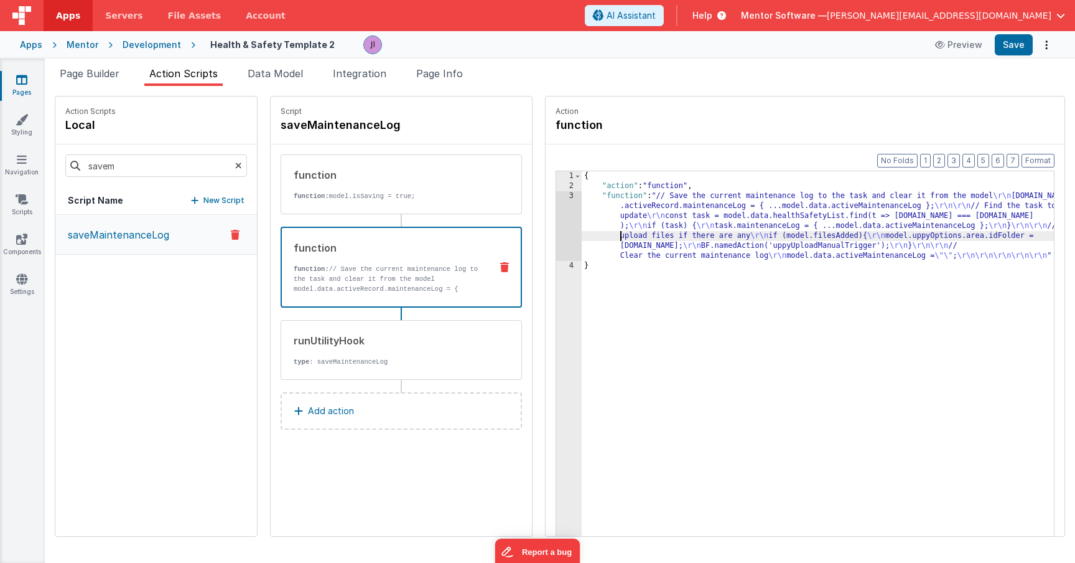
click at [582, 240] on div "{ "action" : "function" , "function" : "// Save the current maintenance log to …" at bounding box center [828, 382] width 493 height 423
click at [556, 240] on div "3" at bounding box center [569, 226] width 26 height 70
click at [556, 238] on div "3" at bounding box center [569, 226] width 26 height 70
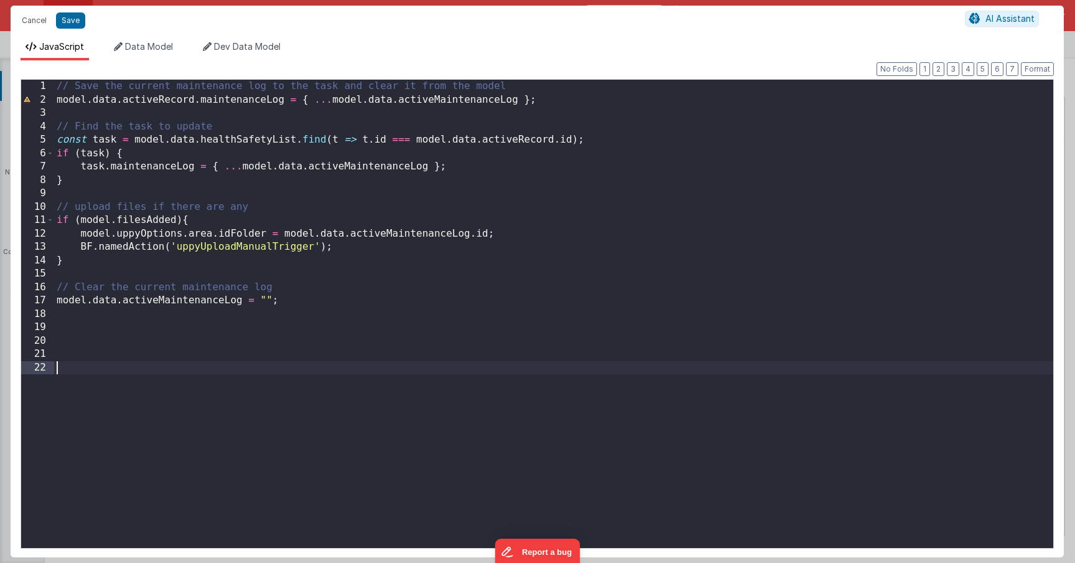
drag, startPoint x: 448, startPoint y: 380, endPoint x: 204, endPoint y: 75, distance: 390.0
click at [447, 380] on div "// Save the current maintenance log to the task and clear it from the model mod…" at bounding box center [553, 327] width 999 height 495
click at [39, 23] on button "Cancel" at bounding box center [34, 20] width 37 height 17
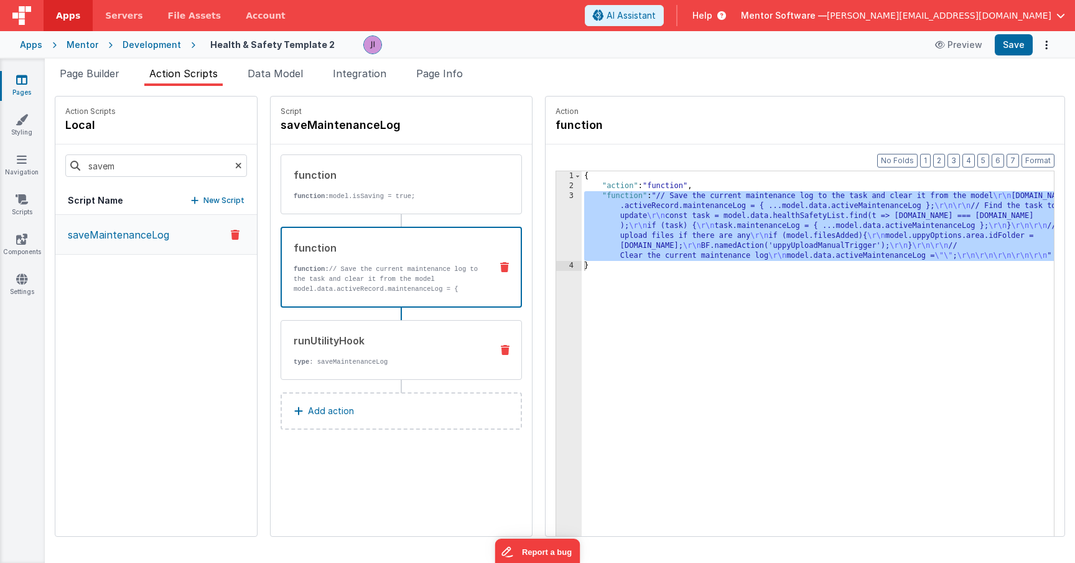
click at [388, 370] on div "runUtilityHook type : saveMaintenanceLog" at bounding box center [401, 350] width 241 height 60
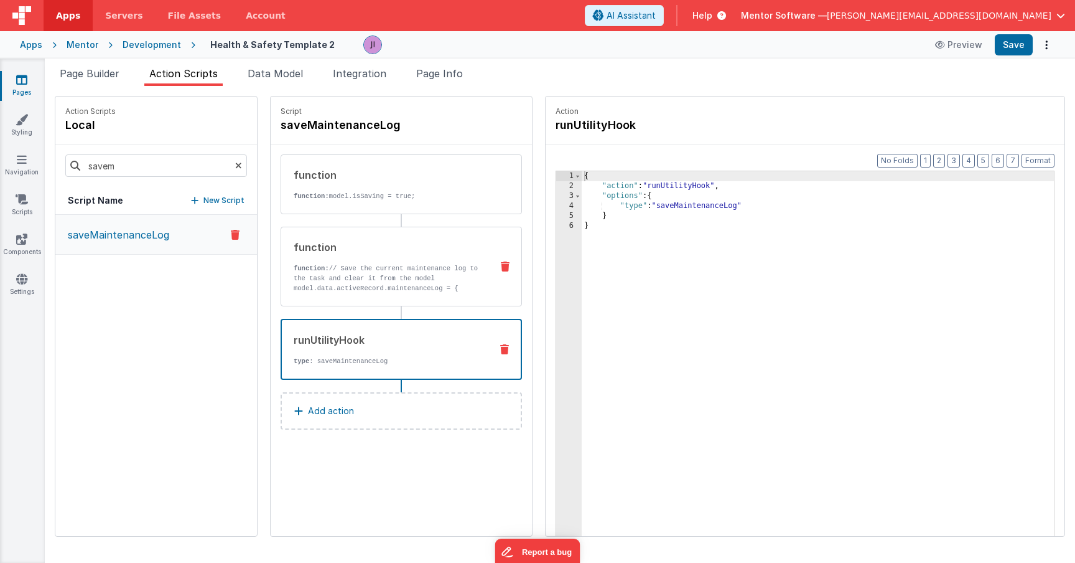
click at [382, 256] on div "function function: // Save the current maintenance log to the task and clear it…" at bounding box center [381, 267] width 200 height 54
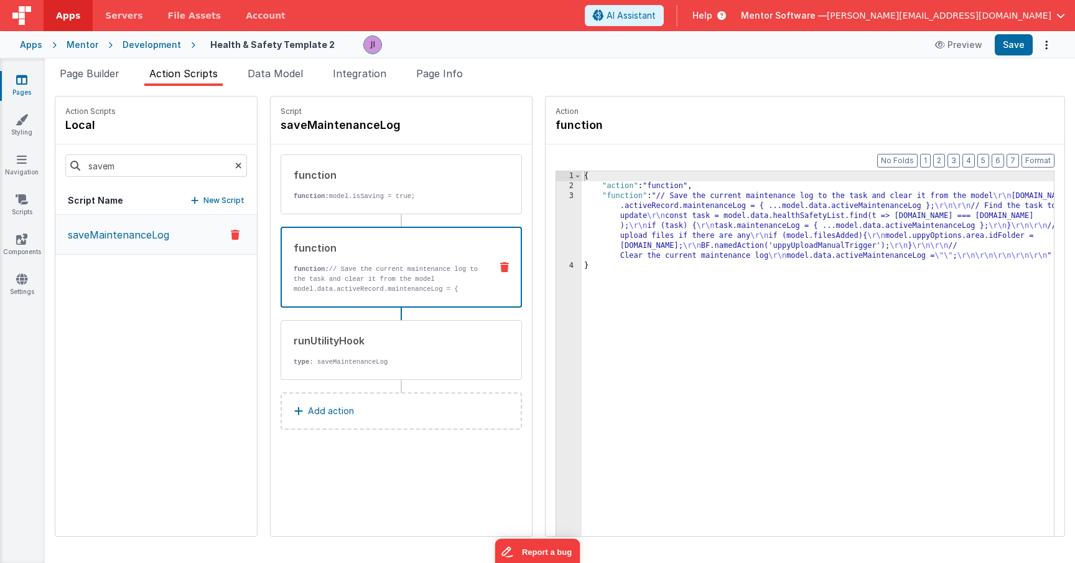
click at [617, 204] on div "{ "action" : "function" , "function" : "// Save the current maintenance log to …" at bounding box center [828, 382] width 493 height 423
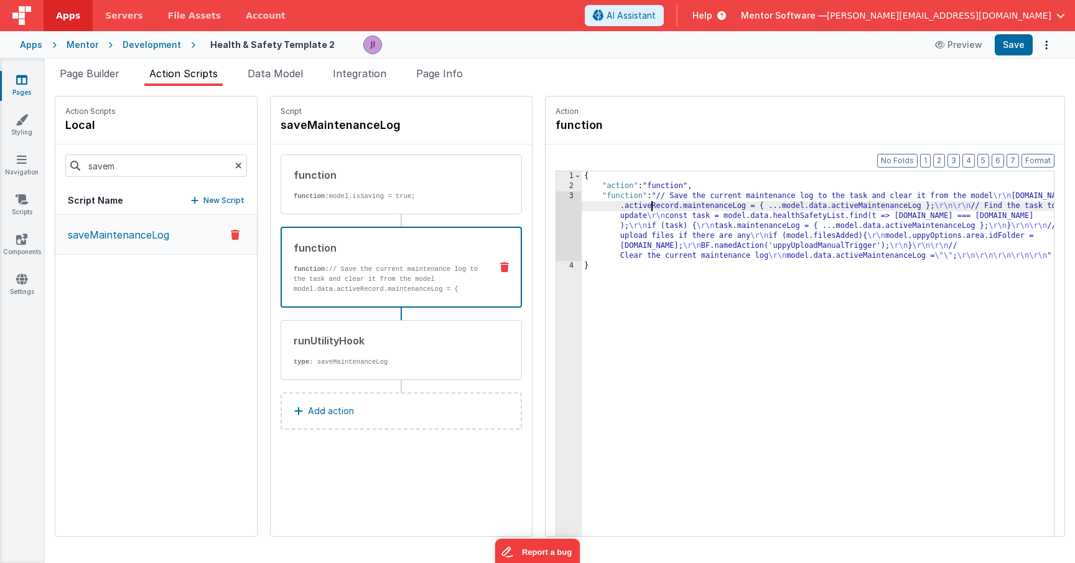
click at [556, 225] on div "3" at bounding box center [569, 226] width 26 height 70
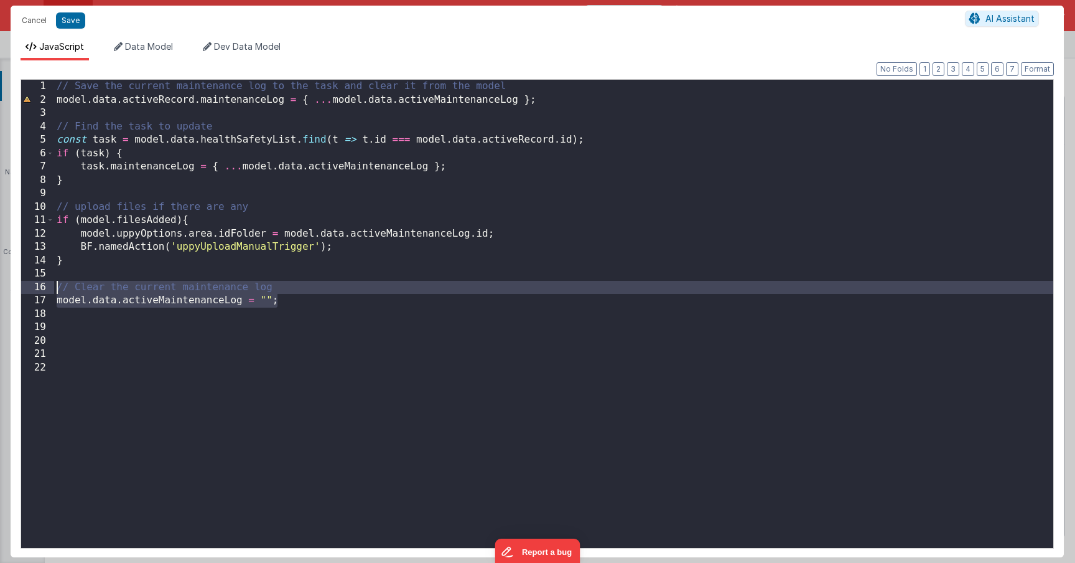
drag, startPoint x: 325, startPoint y: 303, endPoint x: 57, endPoint y: 287, distance: 268.7
click at [57, 287] on div "// Save the current maintenance log to the task and clear it from the model mod…" at bounding box center [553, 327] width 999 height 495
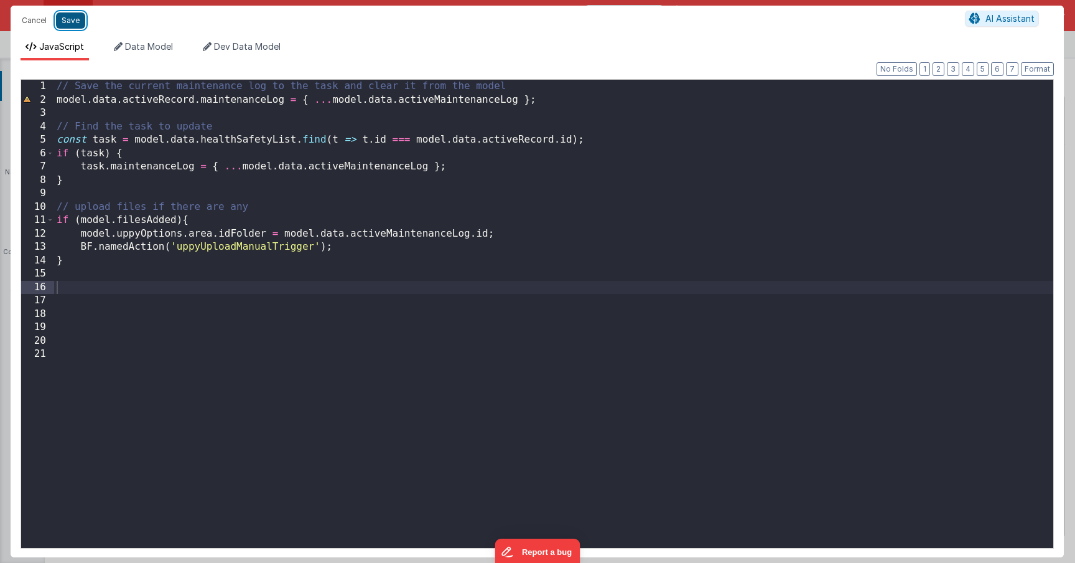
click at [75, 20] on button "Save" at bounding box center [70, 20] width 29 height 16
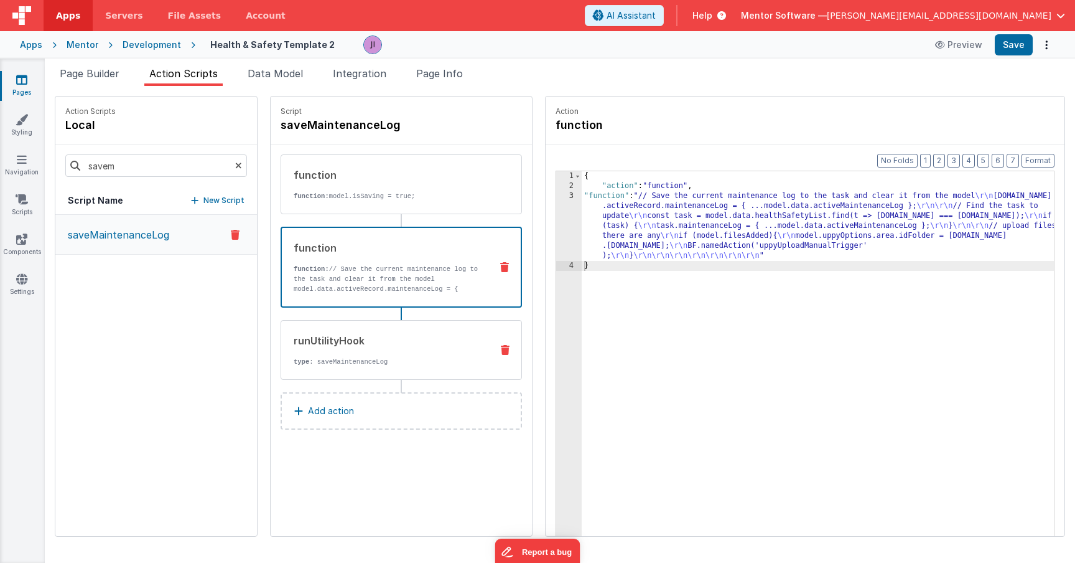
click at [360, 340] on div "runUtilityHook" at bounding box center [388, 340] width 188 height 15
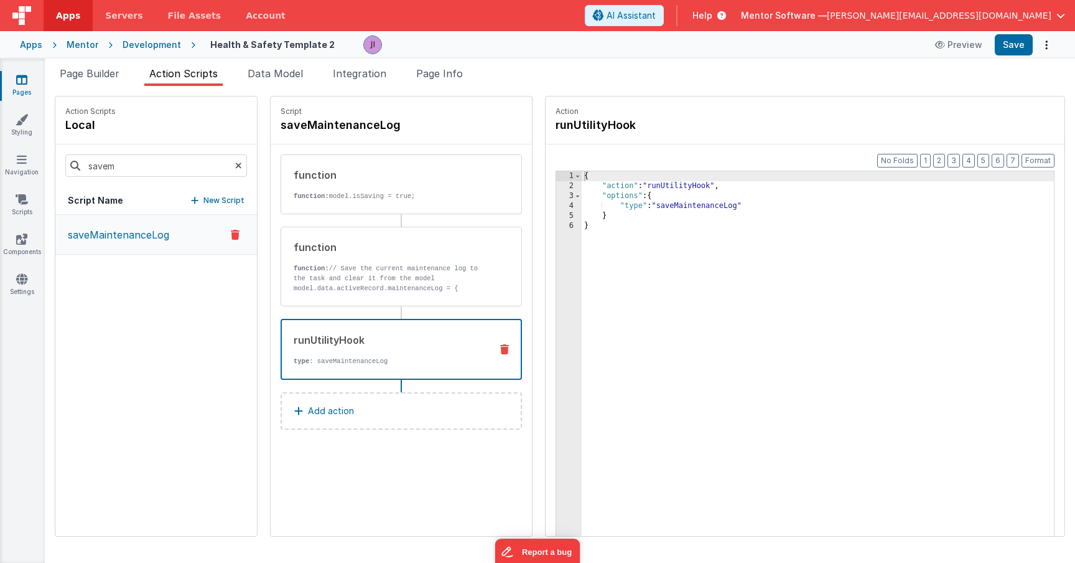
click at [697, 185] on div "{ "action" : "runUtilityHook" , "options" : { "type" : "saveMaintenanceLog" } }" at bounding box center [836, 382] width 509 height 423
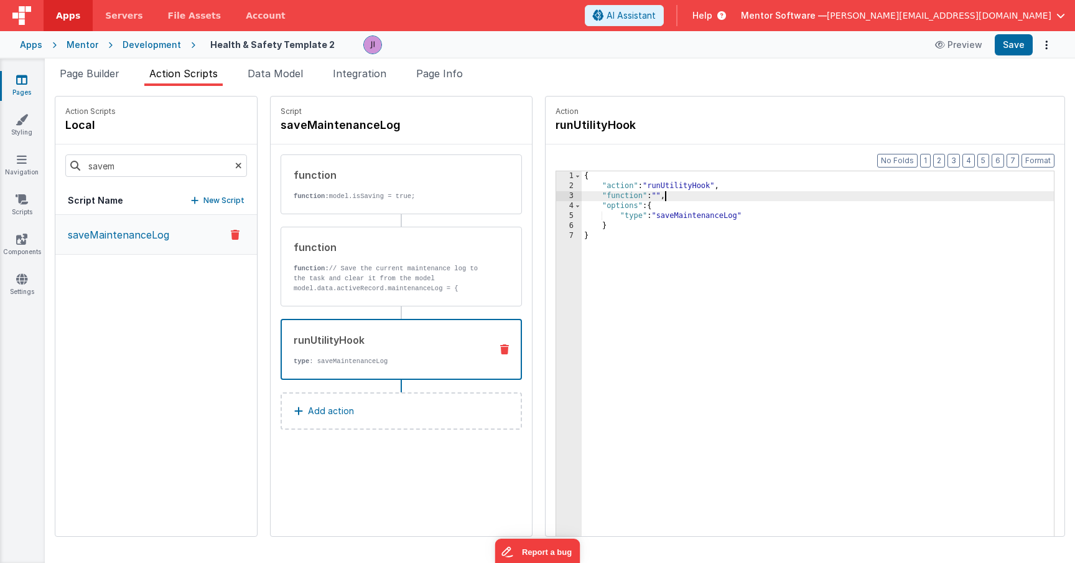
click at [623, 194] on div "{ "action" : "runUtilityHook" , "function" : "" , "options" : { "type" : "saveM…" at bounding box center [836, 382] width 509 height 423
click at [622, 194] on div "{ "action" : "runUtilityHook" , "function" : "" , "options" : { "type" : "saveM…" at bounding box center [836, 382] width 509 height 423
click at [619, 195] on div "{ "action" : "runUtilityHook" , "function" : "" , "options" : { "type" : "saveM…" at bounding box center [836, 382] width 509 height 423
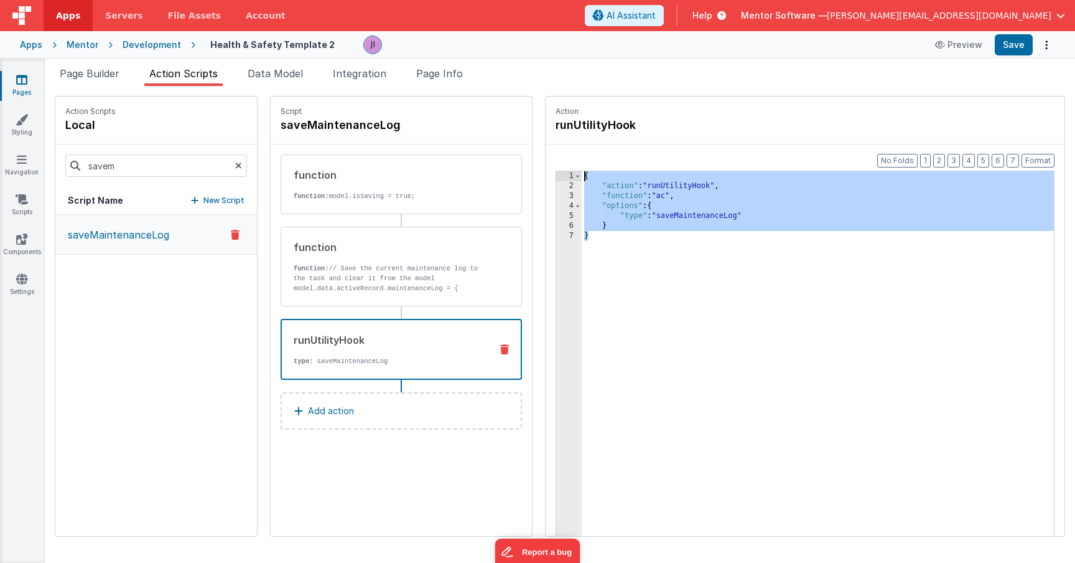
drag, startPoint x: 574, startPoint y: 250, endPoint x: 502, endPoint y: 113, distance: 155.1
click at [533, 114] on div "Action runUtilityHook Format 7 6 5 4 3 2 1 No Folds 1 2 3 4 5 6 7 { "action" : …" at bounding box center [799, 316] width 533 height 441
paste textarea
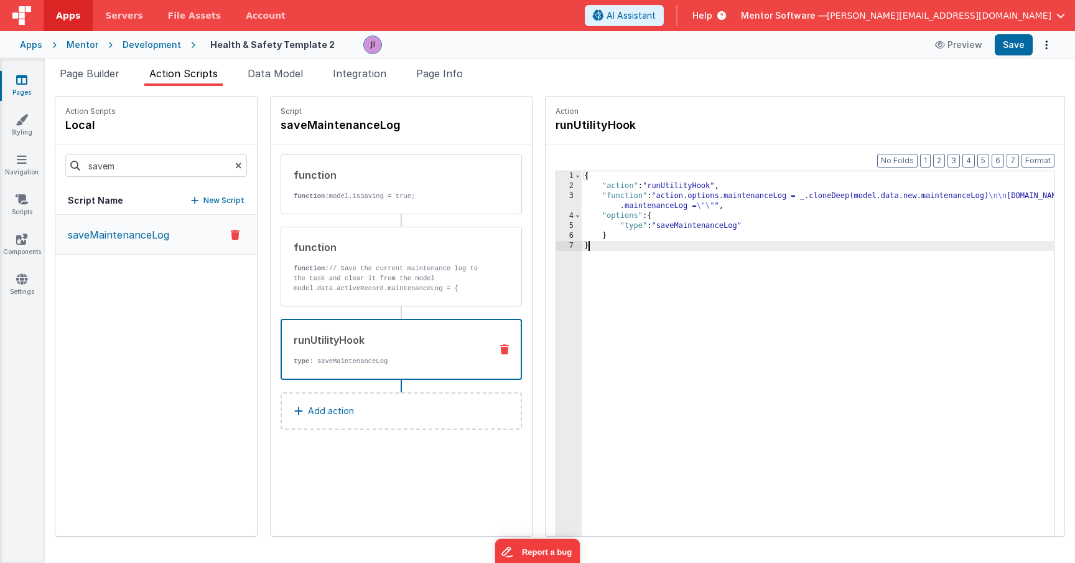
click at [645, 218] on div "{ "action" : "runUtilityHook" , "function" : "action.options.maintenanceLog = _…" at bounding box center [836, 382] width 509 height 423
click at [444, 75] on span "Page Info" at bounding box center [439, 73] width 47 height 12
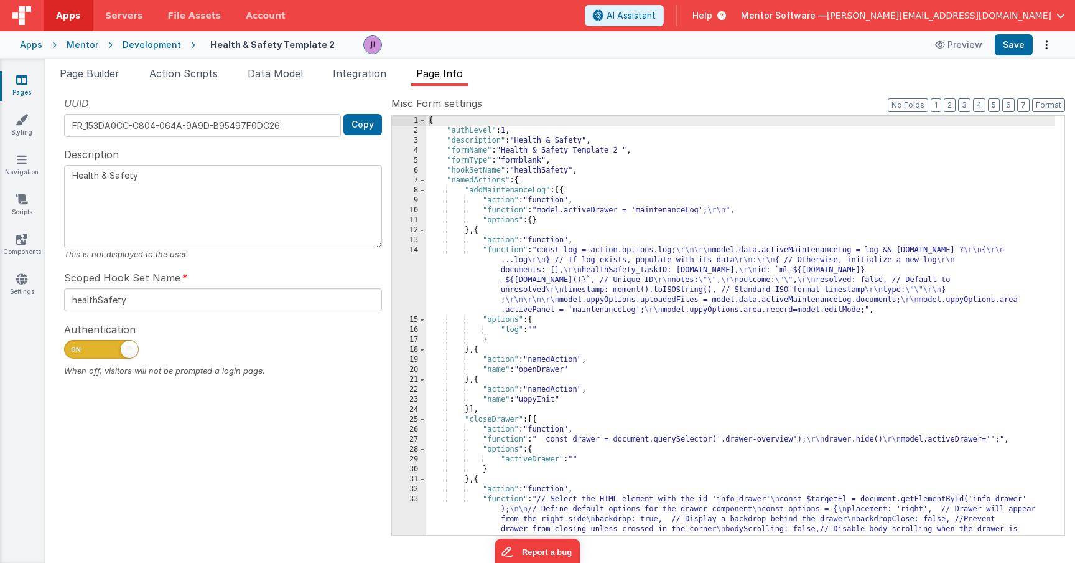
click at [561, 174] on div "{ "authLevel" : 1 , "description" : "Health & Safety" , "formName" : "Health & …" at bounding box center [740, 395] width 629 height 558
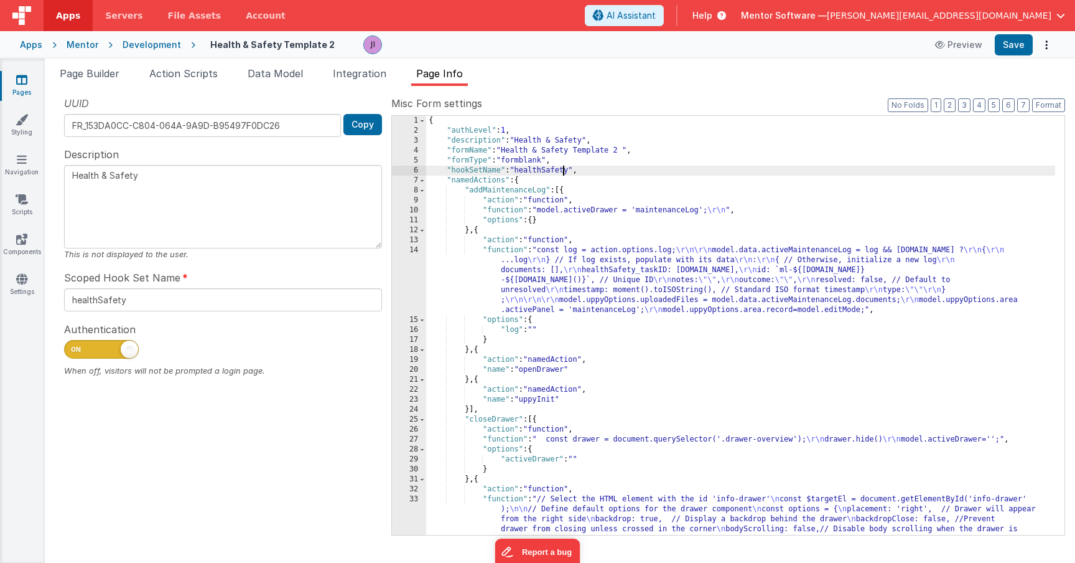
click at [561, 174] on div "{ "authLevel" : 1 , "description" : "Health & Safety" , "formName" : "Health & …" at bounding box center [740, 395] width 629 height 558
click at [179, 68] on span "Action Scripts" at bounding box center [183, 73] width 68 height 12
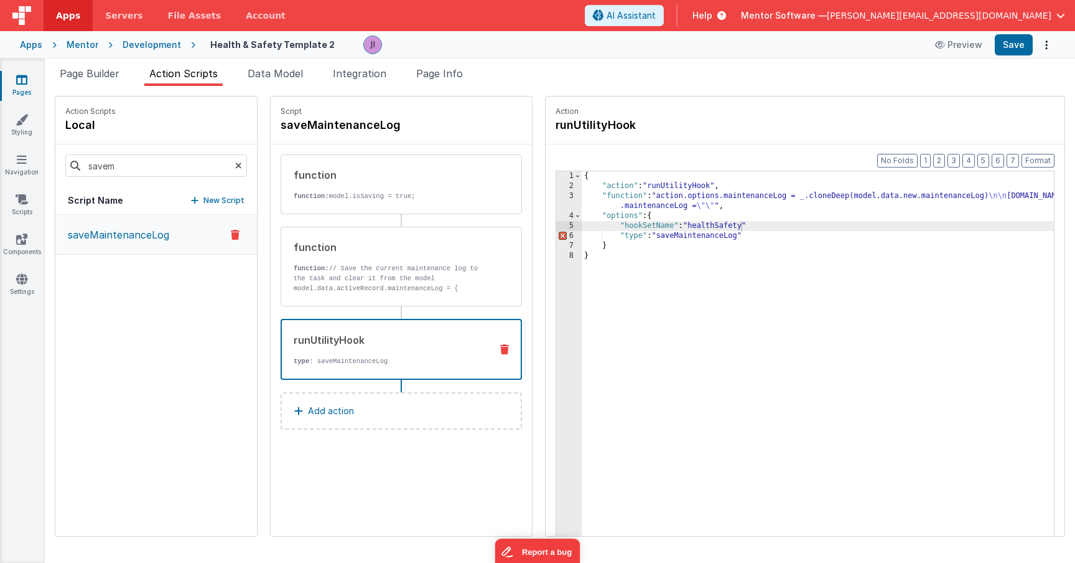
click at [129, 78] on ul "Page Builder Action Scripts Data Model Integration Page Info" at bounding box center [560, 76] width 1031 height 20
click at [706, 229] on div "{ "action" : "runUtilityHook" , "function" : "action.options.maintenanceLog = _…" at bounding box center [836, 382] width 509 height 423
click at [714, 230] on div "{ "action" : "runUtilityHook" , "function" : "action.options.maintenanceLog = _…" at bounding box center [836, 382] width 509 height 423
click at [711, 231] on div "{ "action" : "runUtilityHook" , "function" : "action.options.maintenanceLog = _…" at bounding box center [838, 382] width 505 height 423
click at [1002, 46] on button "Save" at bounding box center [1014, 44] width 38 height 21
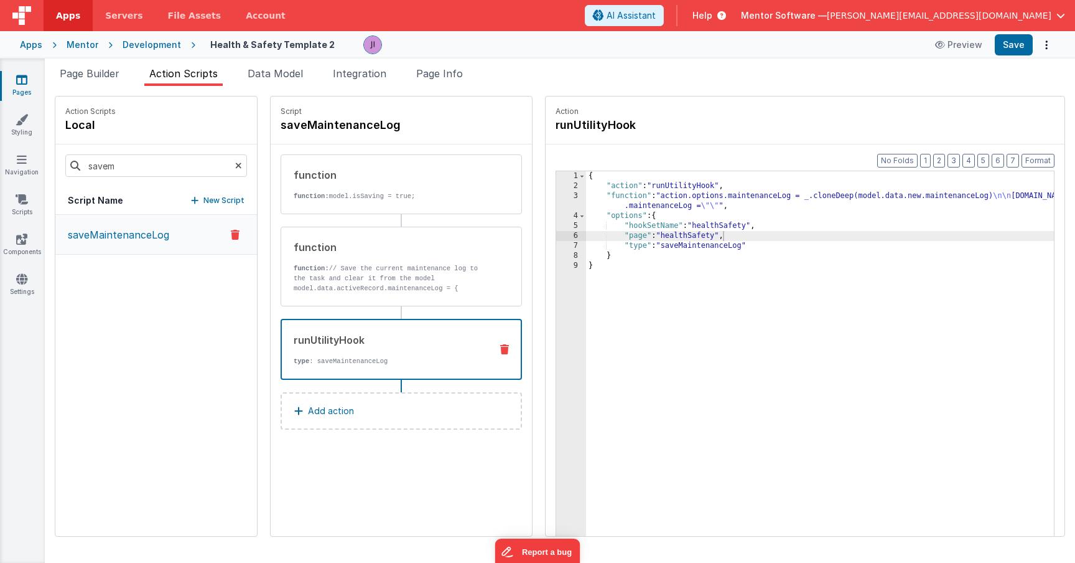
click at [647, 202] on div "{ "action" : "runUtilityHook" , "function" : "action.options.maintenanceLog = _…" at bounding box center [838, 382] width 505 height 423
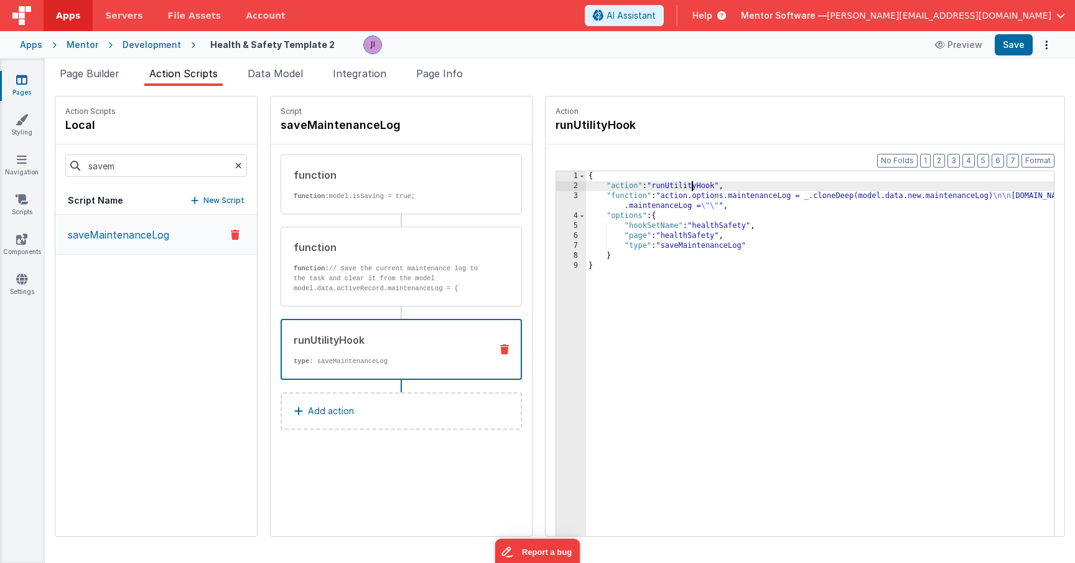
click at [654, 190] on div "{ "action" : "runUtilityHook" , "function" : "action.options.maintenanceLog = _…" at bounding box center [838, 382] width 505 height 423
click at [649, 195] on div "{ "action" : "runUtilityHook" , "function" : "action.options.maintenanceLog = _…" at bounding box center [838, 382] width 505 height 423
click at [556, 199] on div "3" at bounding box center [571, 201] width 30 height 20
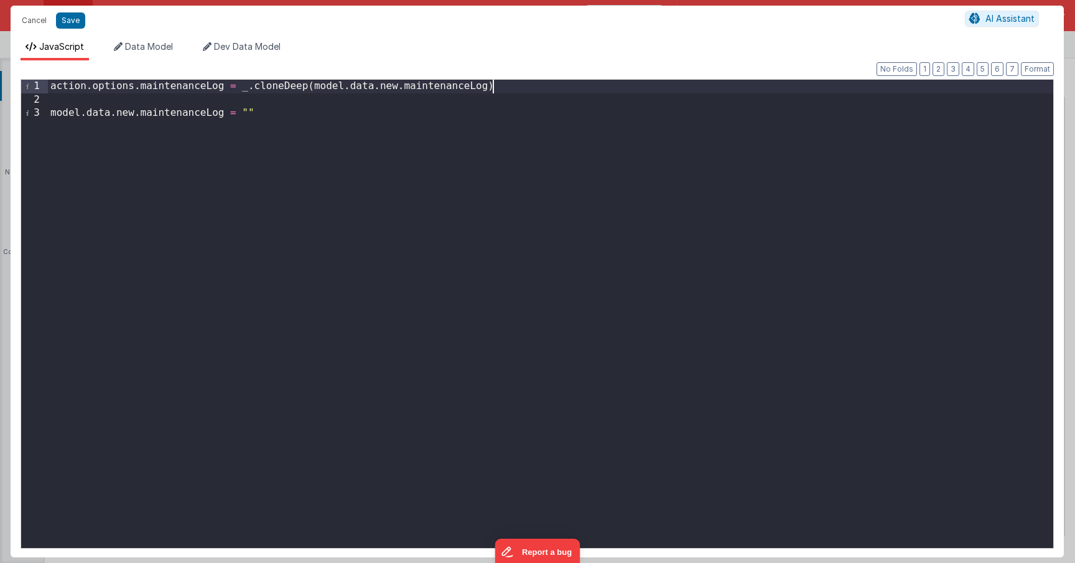
click at [519, 83] on div "action . options . maintenanceLog = _ . cloneDeep ( model . data . new . mainte…" at bounding box center [551, 327] width 1006 height 495
click at [34, 17] on button "Cancel" at bounding box center [34, 20] width 37 height 17
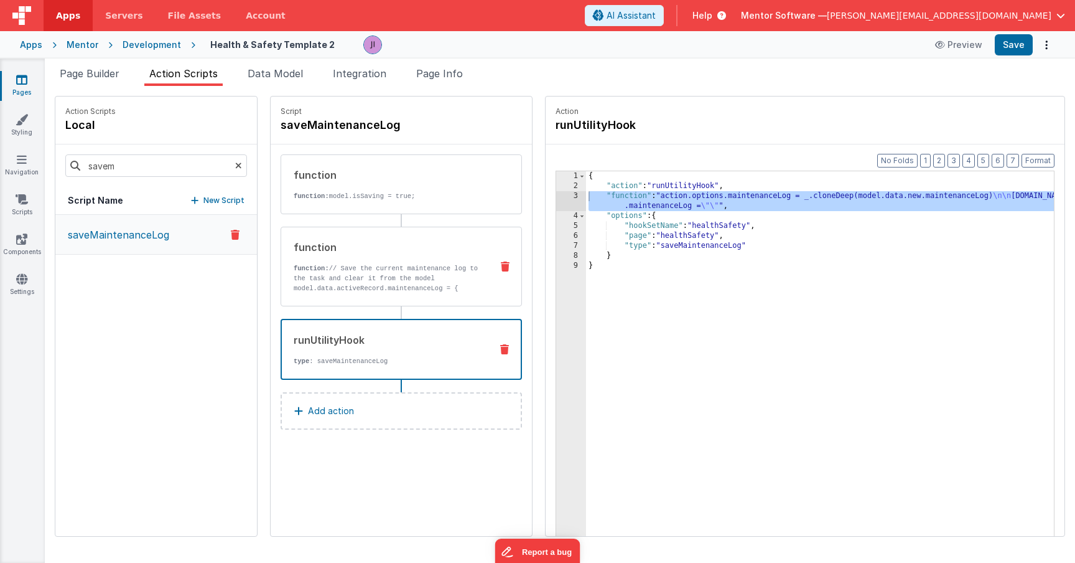
click at [316, 271] on p "function: // Save the current maintenance log to the task and clear it from the…" at bounding box center [388, 283] width 188 height 40
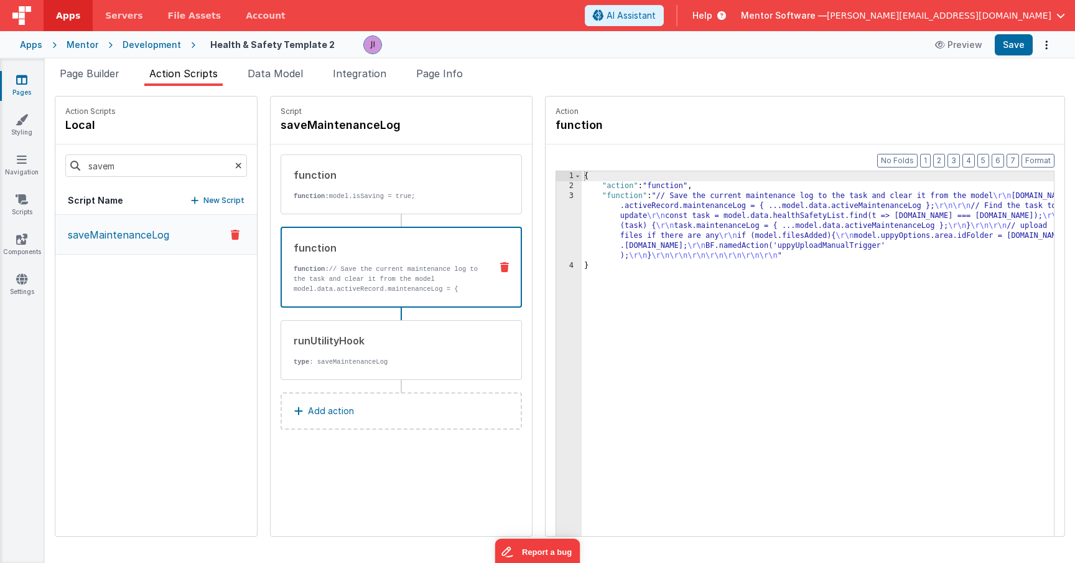
click at [683, 199] on div "{ "action" : "function" , "function" : "// Save the current maintenance log to …" at bounding box center [836, 382] width 509 height 423
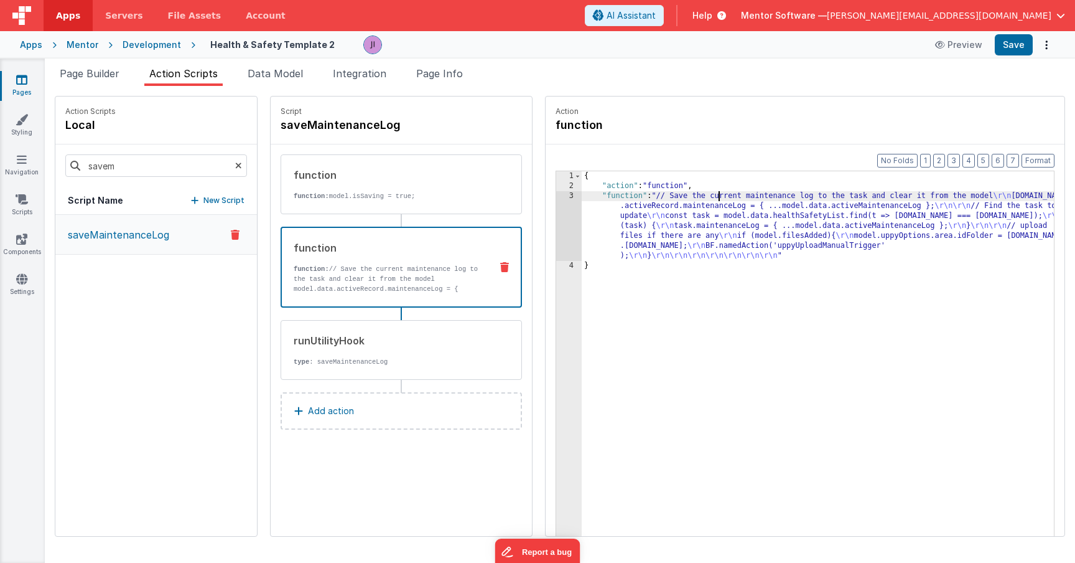
click at [582, 255] on div "{ "action" : "function" , "function" : "// Save the current maintenance log to …" at bounding box center [836, 382] width 509 height 423
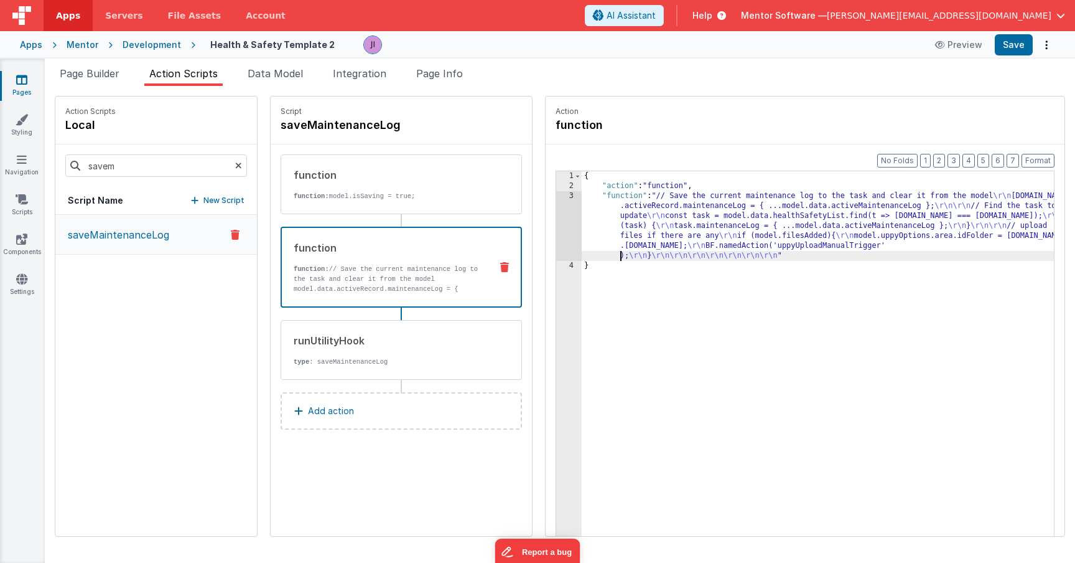
click at [556, 238] on div "3" at bounding box center [569, 226] width 26 height 70
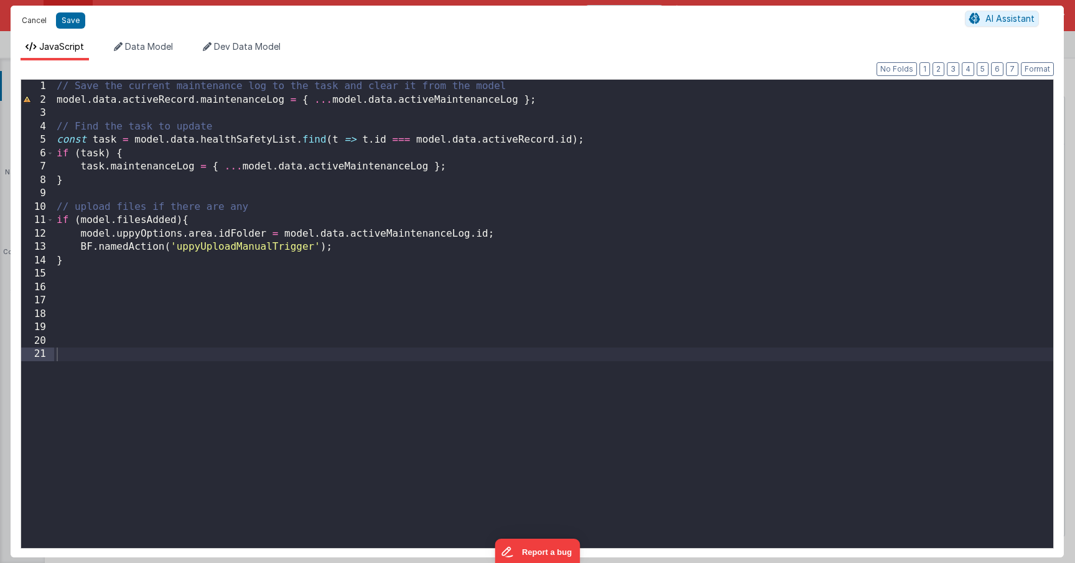
click at [35, 19] on button "Cancel" at bounding box center [34, 20] width 37 height 17
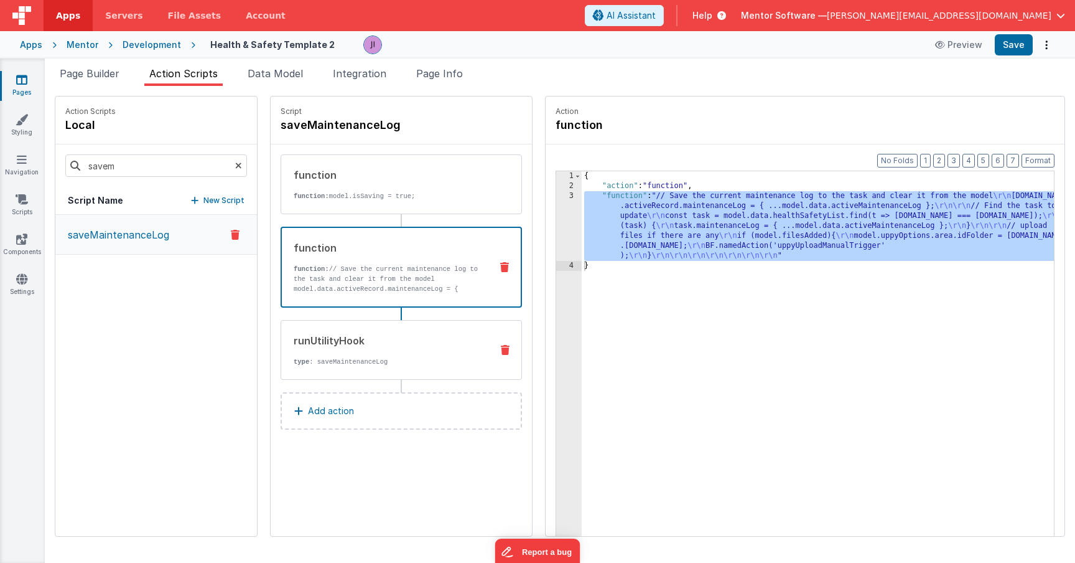
click at [400, 348] on div "runUtilityHook type : saveMaintenanceLog" at bounding box center [381, 350] width 200 height 34
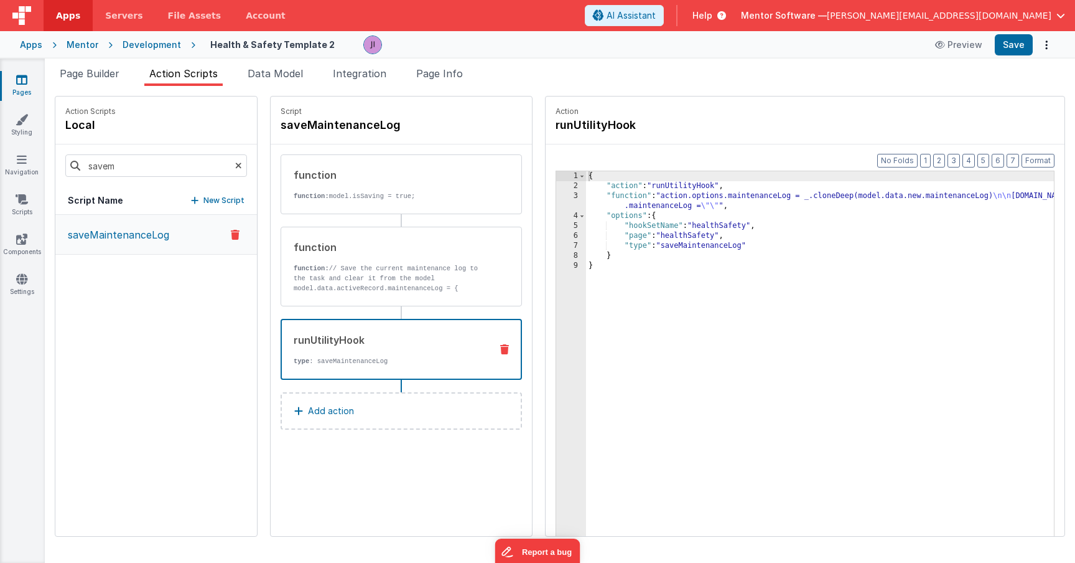
click at [640, 194] on div "{ "action" : "runUtilityHook" , "function" : "action.options.maintenanceLog = _…" at bounding box center [838, 382] width 505 height 423
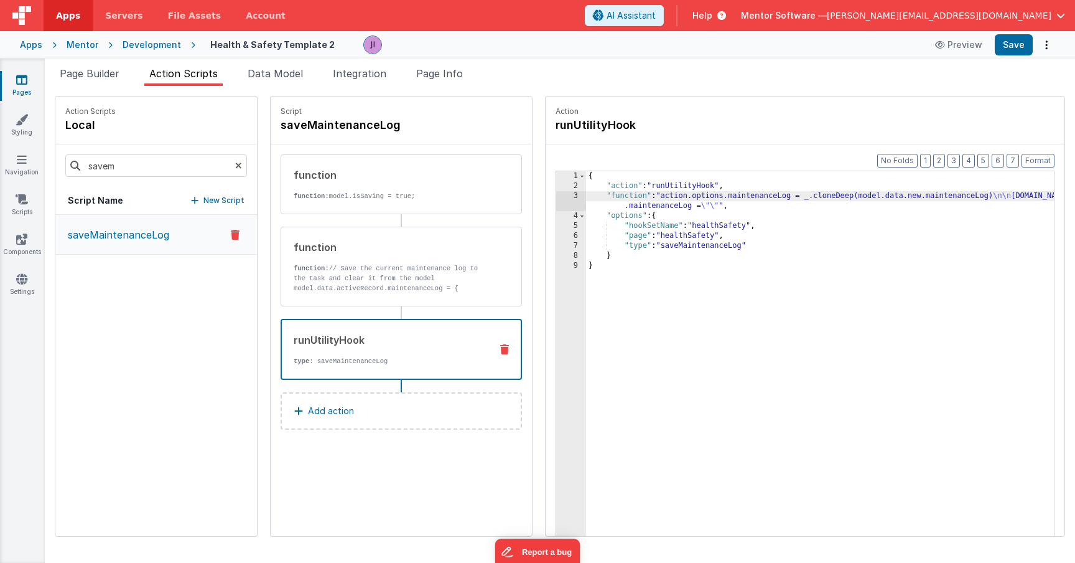
click at [556, 196] on div "3" at bounding box center [571, 201] width 30 height 20
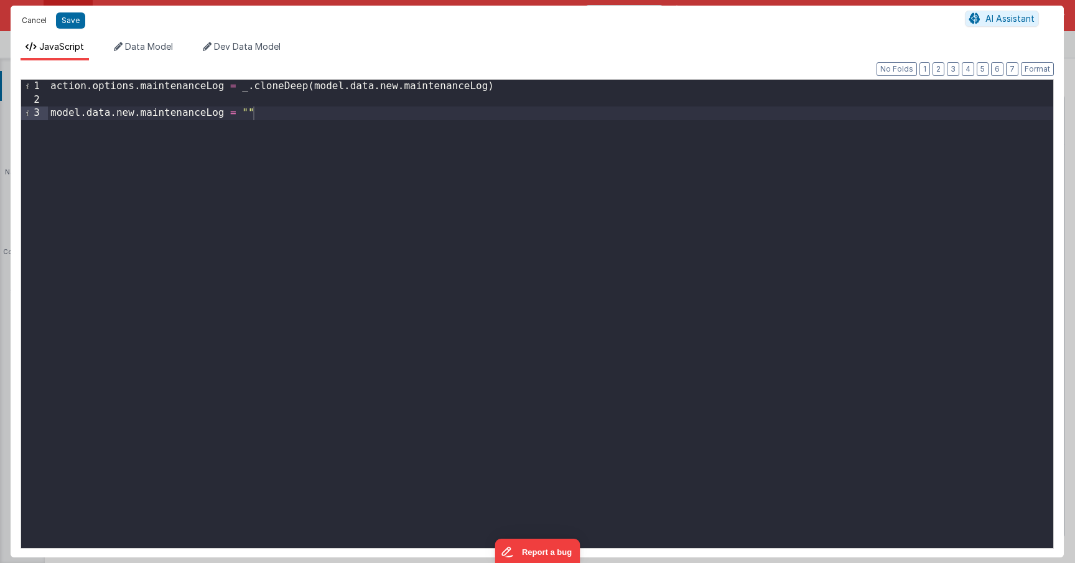
click at [37, 21] on button "Cancel" at bounding box center [34, 20] width 37 height 17
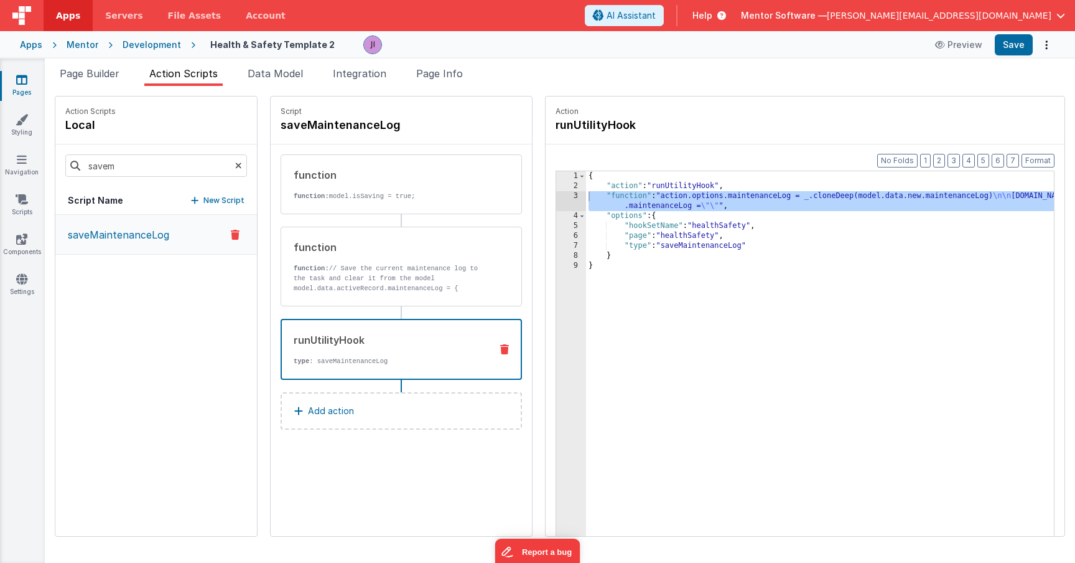
click at [635, 194] on div "{ "action" : "runUtilityHook" , "function" : "action.options.maintenanceLog = _…" at bounding box center [838, 382] width 505 height 423
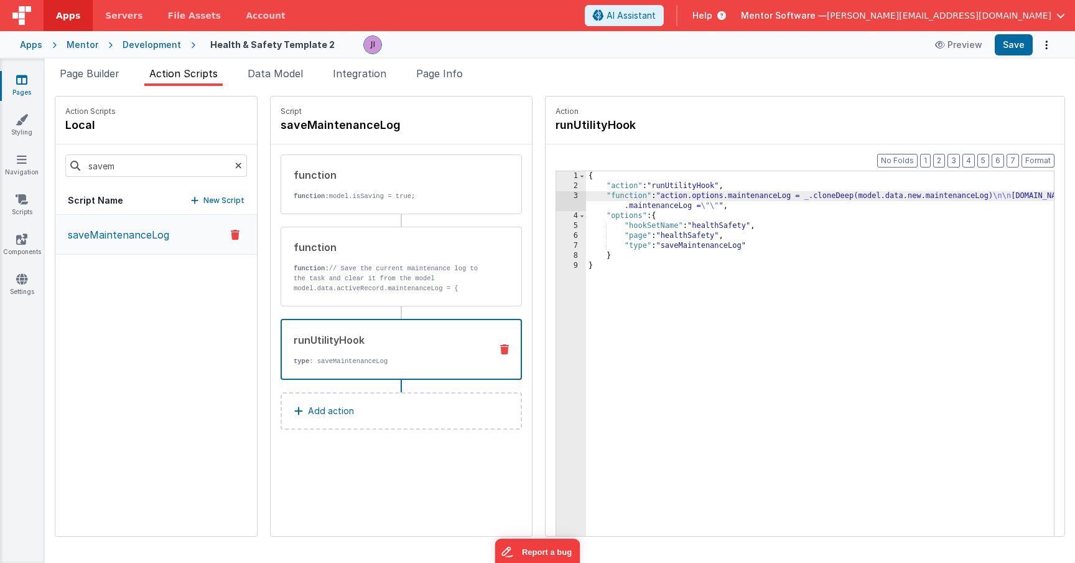
click at [556, 195] on div "3" at bounding box center [571, 201] width 30 height 20
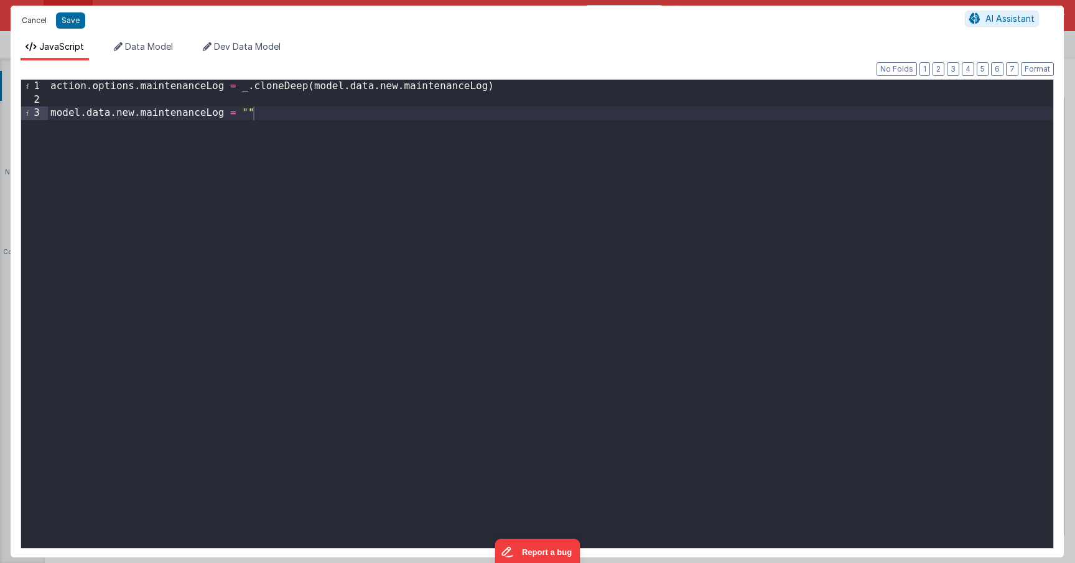
click at [35, 22] on button "Cancel" at bounding box center [34, 20] width 37 height 17
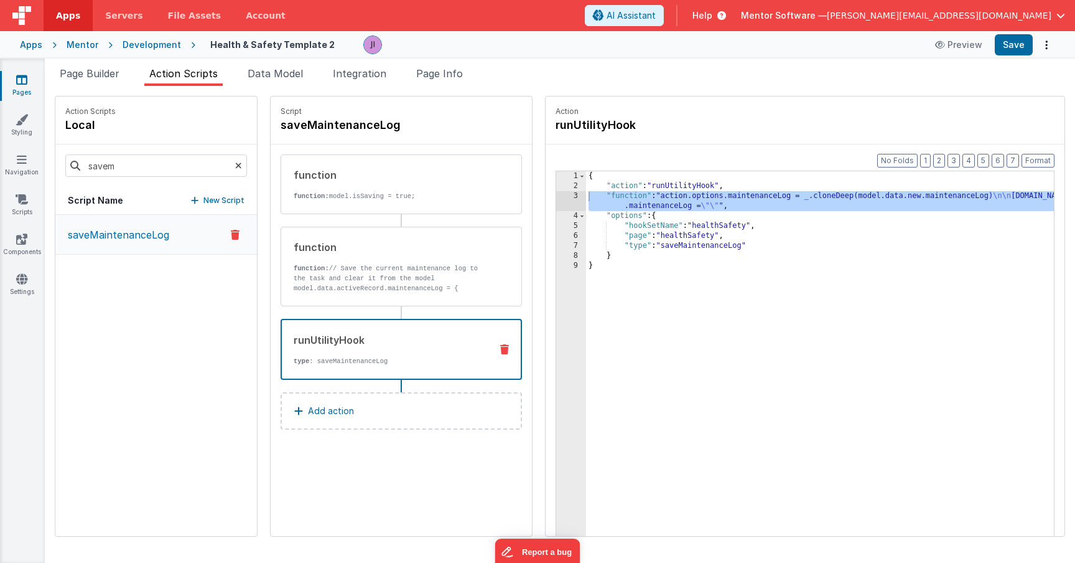
click at [655, 207] on div "{ "action" : "runUtilityHook" , "function" : "action.options.maintenanceLog = _…" at bounding box center [838, 382] width 505 height 423
click at [556, 196] on div "3" at bounding box center [571, 201] width 30 height 20
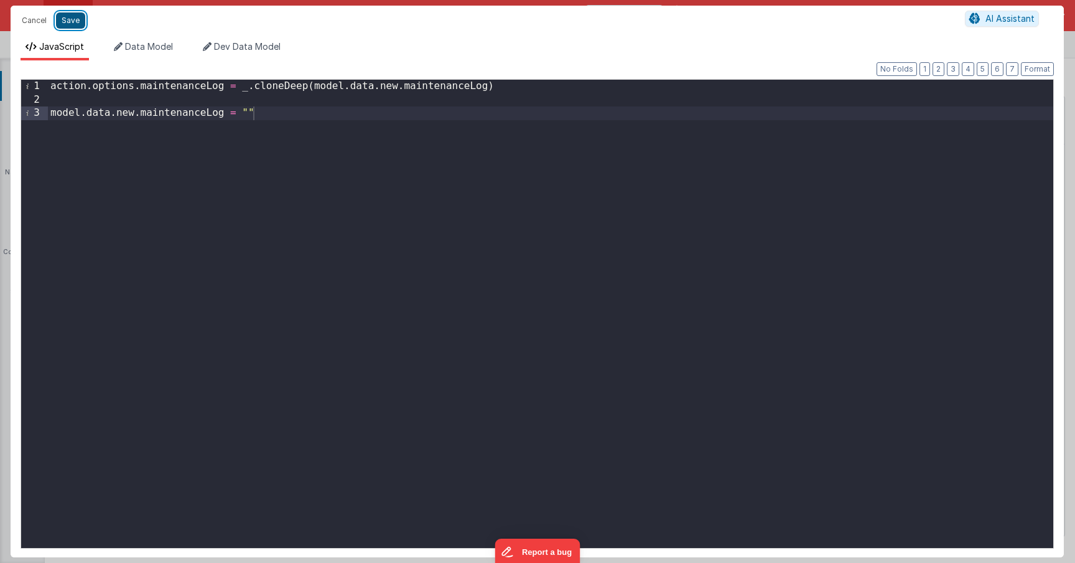
click at [73, 20] on button "Save" at bounding box center [70, 20] width 29 height 16
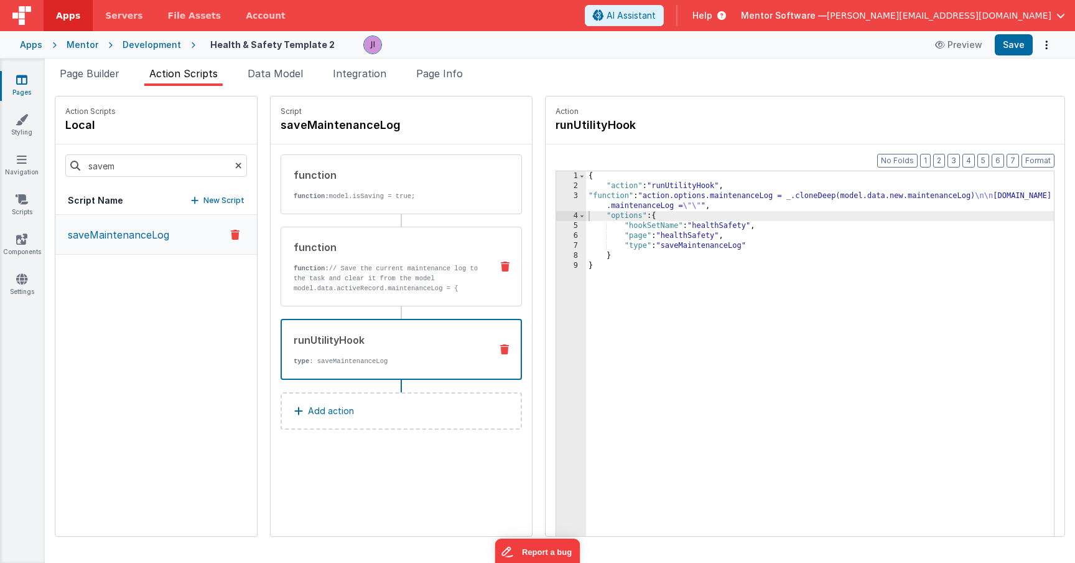
click at [391, 283] on p "function: // Save the current maintenance log to the task and clear it from the…" at bounding box center [388, 283] width 188 height 40
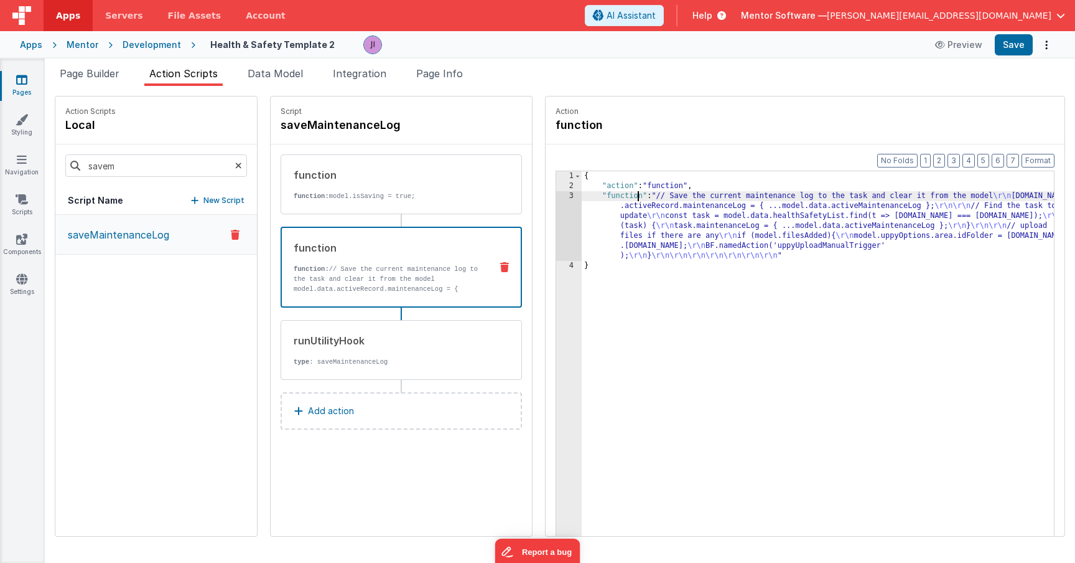
click at [602, 192] on div "{ "action" : "function" , "function" : "// Save the current maintenance log to …" at bounding box center [836, 382] width 509 height 423
click at [590, 227] on div "{ "action" : "function" , "function" : "// Save the current maintenance log to …" at bounding box center [836, 382] width 509 height 423
click at [556, 226] on div "3" at bounding box center [569, 226] width 26 height 70
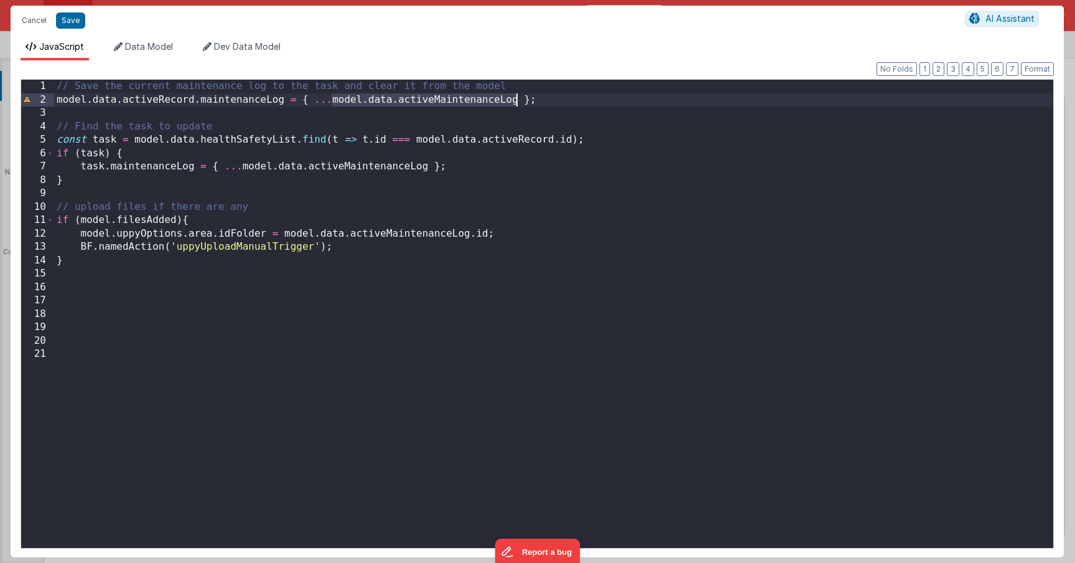
drag, startPoint x: 331, startPoint y: 99, endPoint x: 516, endPoint y: 105, distance: 184.9
click at [516, 105] on div "// Save the current maintenance log to the task and clear it from the model mod…" at bounding box center [553, 327] width 999 height 495
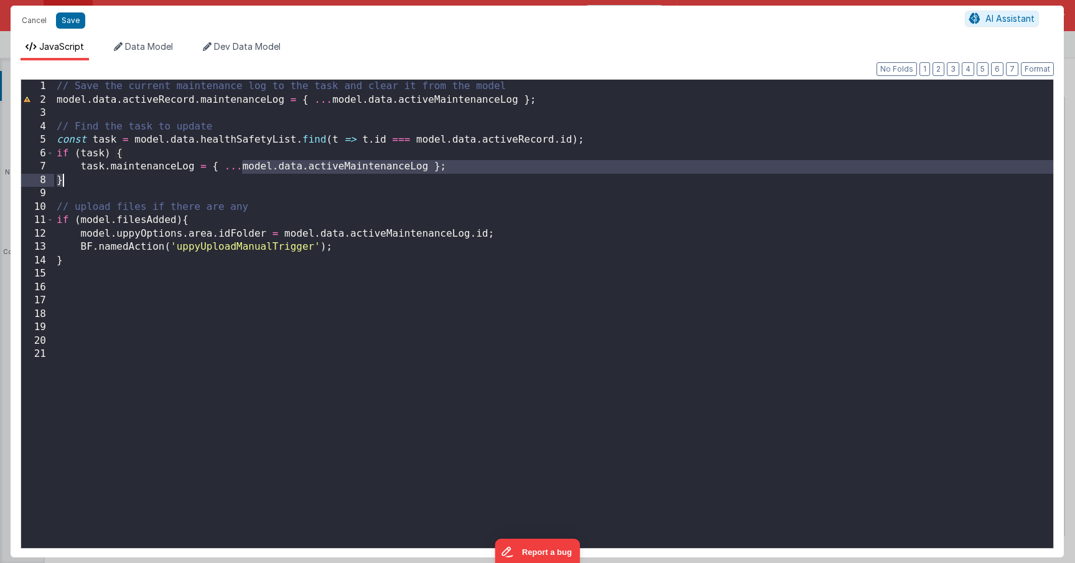
drag, startPoint x: 242, startPoint y: 167, endPoint x: 429, endPoint y: 171, distance: 186.7
click at [429, 171] on div "// Save the current maintenance log to the task and clear it from the model mod…" at bounding box center [553, 327] width 999 height 495
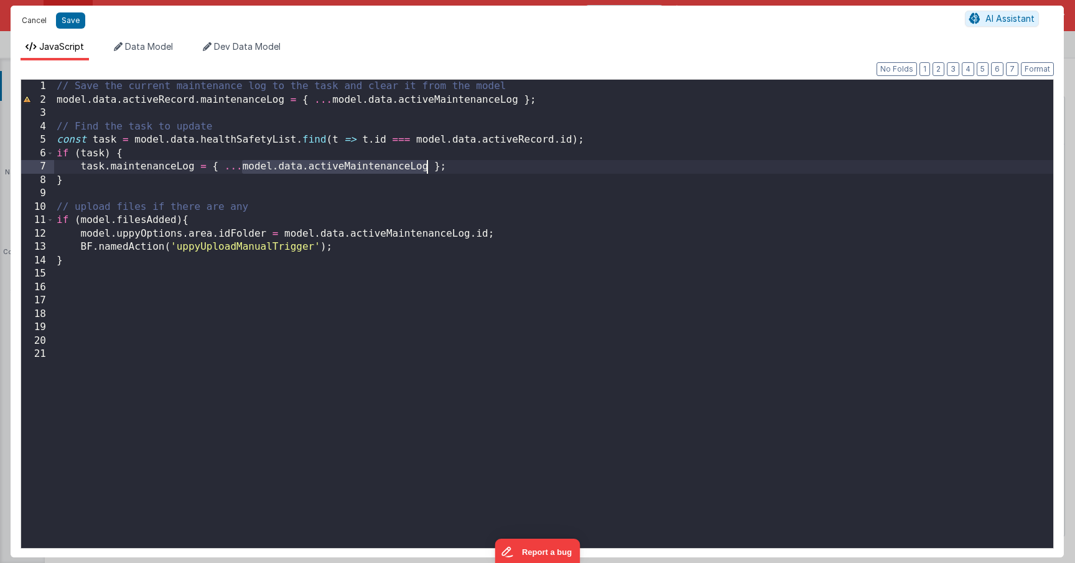
click at [43, 24] on button "Cancel" at bounding box center [34, 20] width 37 height 17
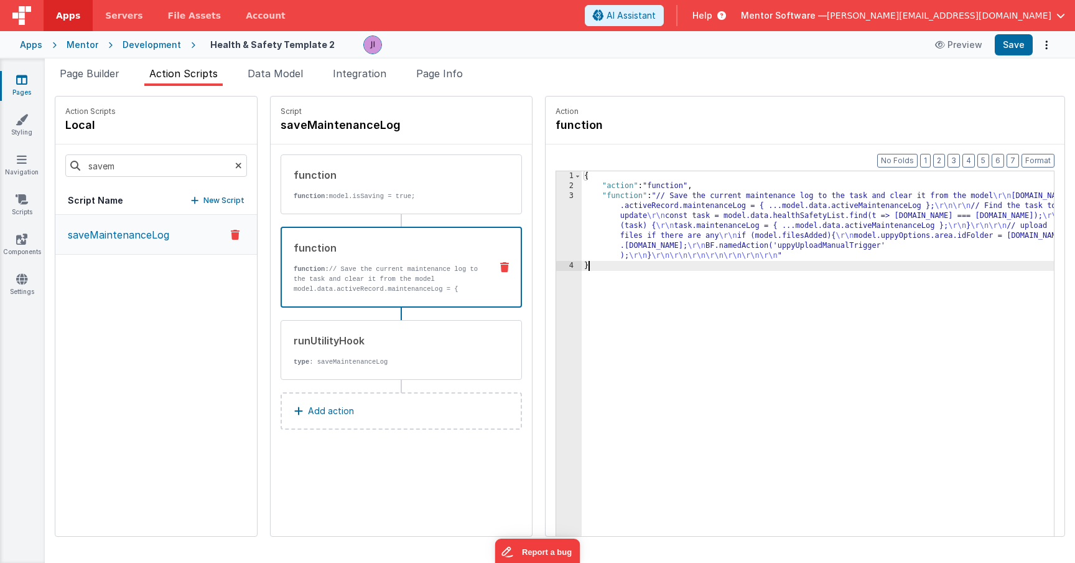
click at [657, 332] on div "{ "action" : "function" , "function" : "// Save the current maintenance log to …" at bounding box center [836, 382] width 509 height 423
click at [393, 342] on div "runUtilityHook" at bounding box center [388, 340] width 188 height 15
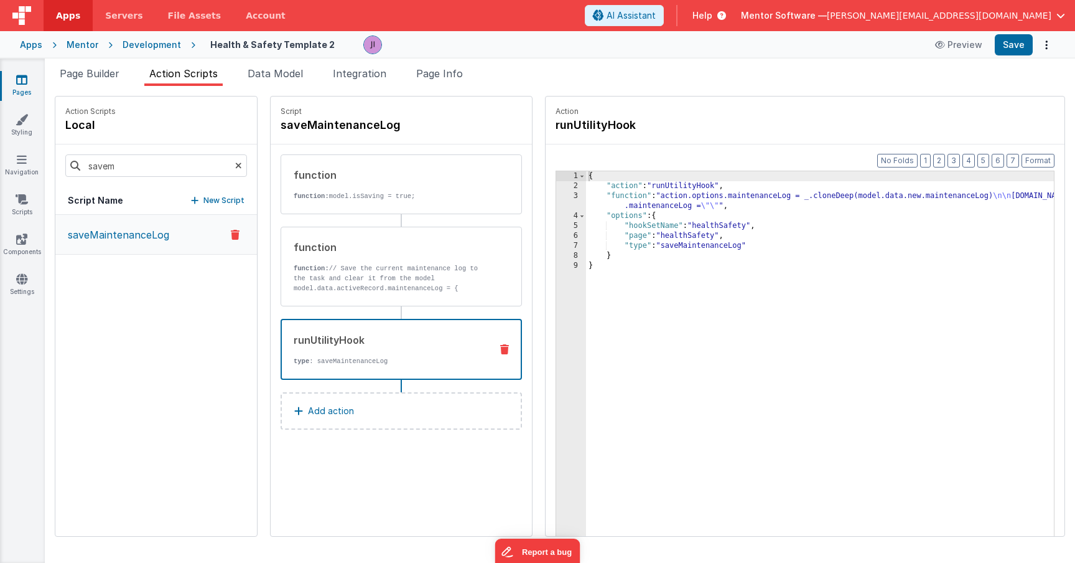
click at [744, 202] on div "{ "action" : "runUtilityHook" , "function" : "action.options.maintenanceLog = _…" at bounding box center [838, 382] width 505 height 423
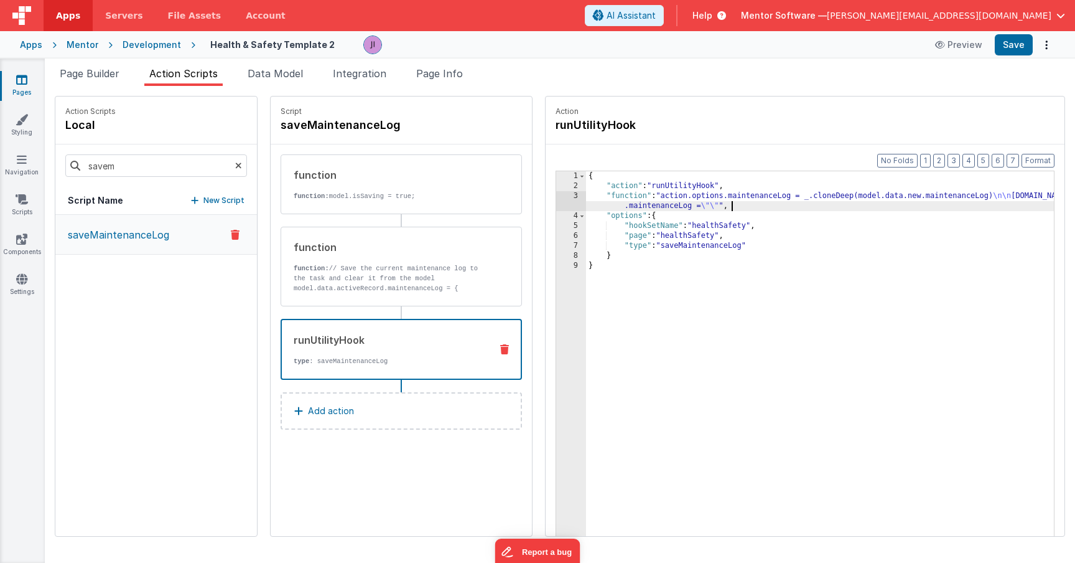
click at [740, 198] on div "{ "action" : "runUtilityHook" , "function" : "action.options.maintenanceLog = _…" at bounding box center [838, 382] width 505 height 423
click at [556, 195] on div "3" at bounding box center [571, 201] width 30 height 20
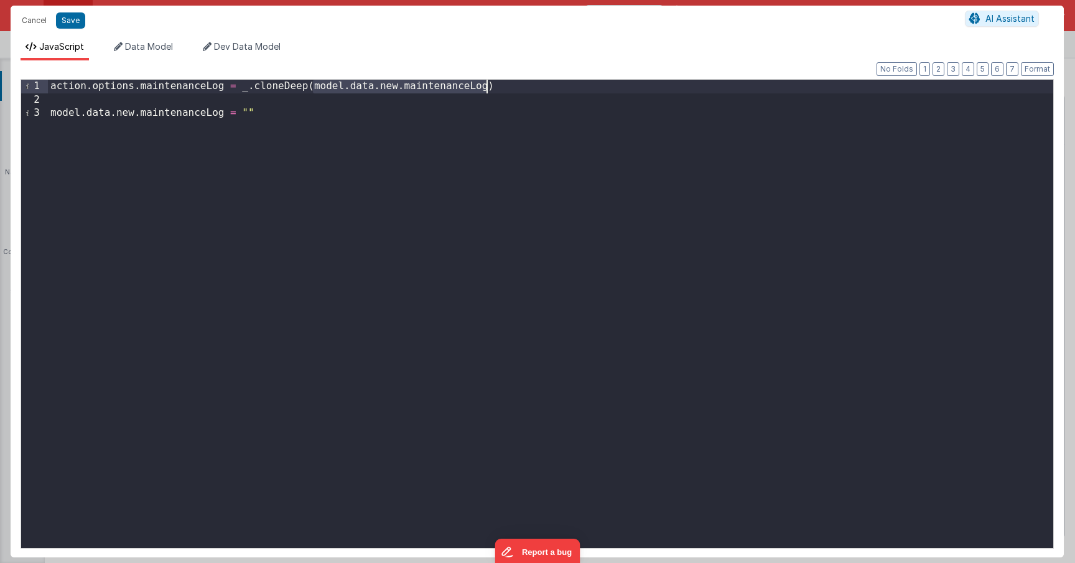
drag, startPoint x: 314, startPoint y: 88, endPoint x: 485, endPoint y: 88, distance: 171.1
click at [485, 88] on div "action . options . maintenanceLog = _ . cloneDeep ( model . data . new . mainte…" at bounding box center [551, 327] width 1006 height 495
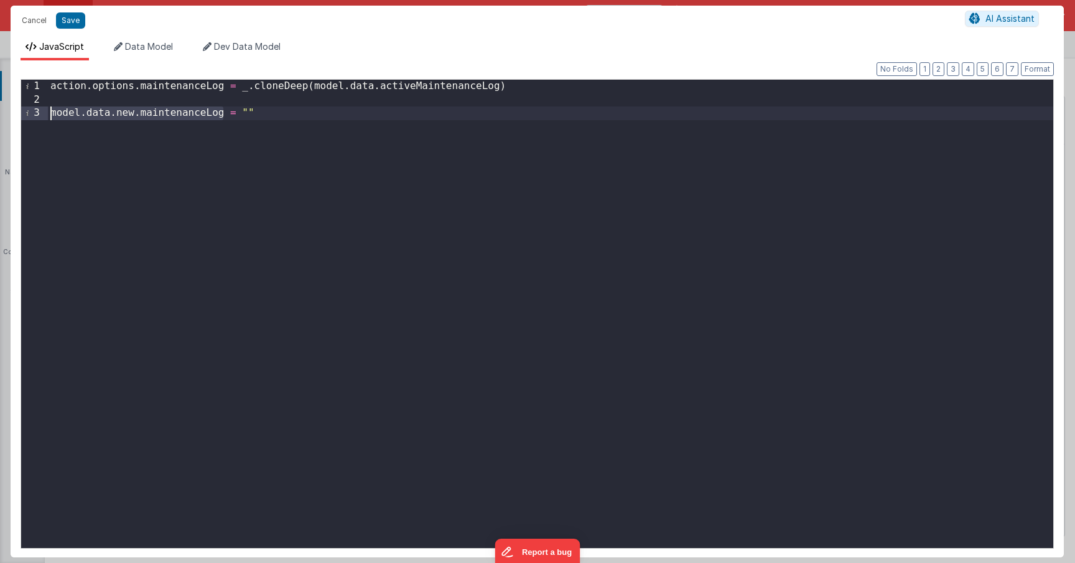
drag, startPoint x: 223, startPoint y: 118, endPoint x: 47, endPoint y: 116, distance: 176.1
click at [47, 116] on div "1 2 3 action . options . maintenanceLog = _ . cloneDeep ( model . data . active…" at bounding box center [538, 313] width 1034 height 469
click at [68, 19] on button "Save" at bounding box center [70, 20] width 29 height 16
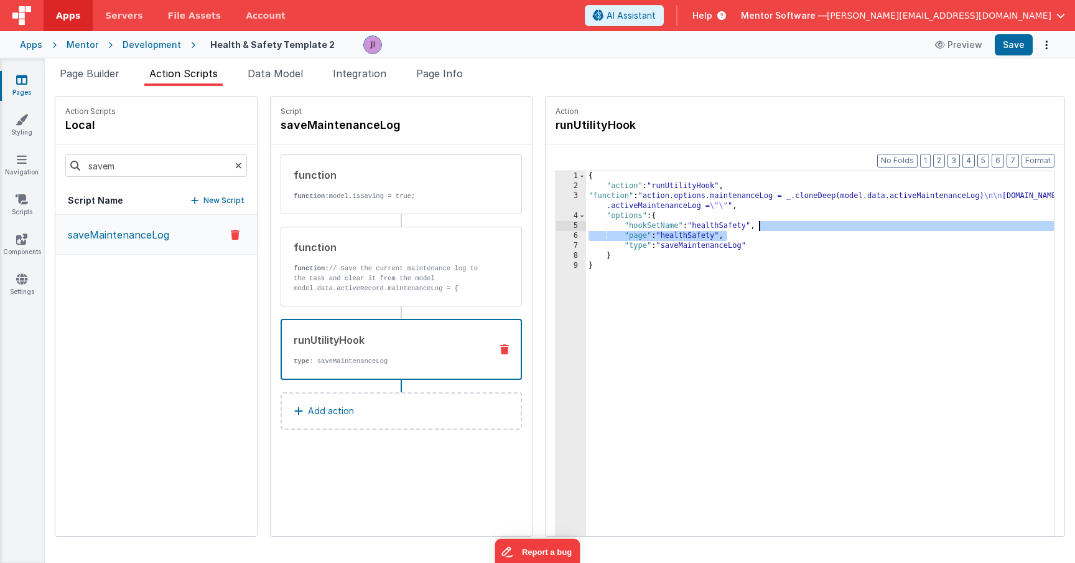
drag, startPoint x: 727, startPoint y: 238, endPoint x: 747, endPoint y: 226, distance: 24.0
click at [747, 226] on div "{ "action" : "runUtilityHook" , "function" : "action.options.maintenanceLog = _…" at bounding box center [838, 382] width 505 height 423
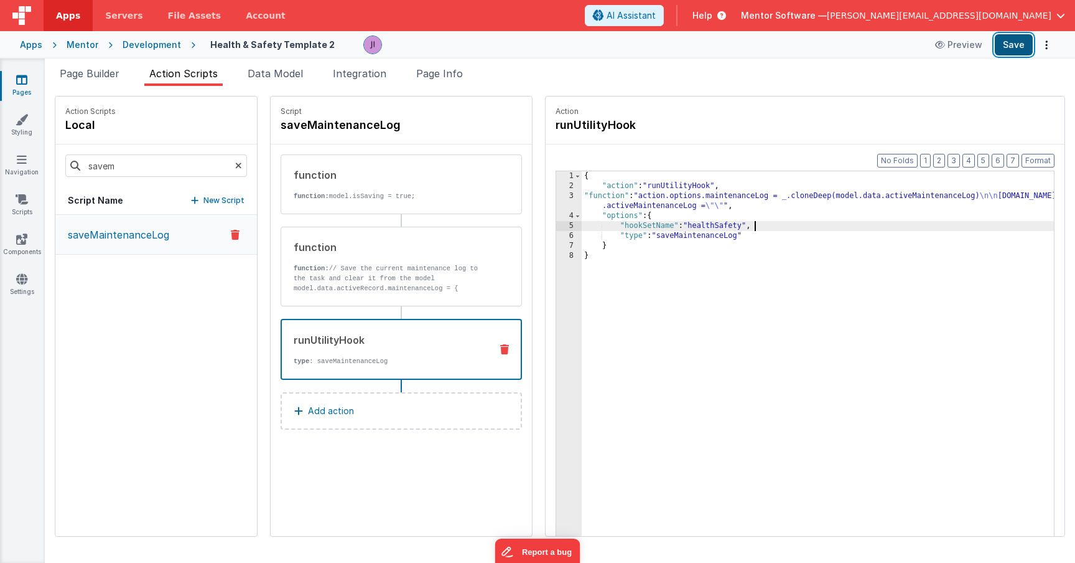
click at [1022, 38] on button "Save" at bounding box center [1014, 44] width 38 height 21
drag, startPoint x: 608, startPoint y: 273, endPoint x: 519, endPoint y: 110, distance: 185.7
click at [546, 111] on fieldset "Action runUtilityHook Format 7 6 5 4 3 2 1 No Folds 1 2 3 4 5 6 7 8 { "action" …" at bounding box center [805, 315] width 519 height 439
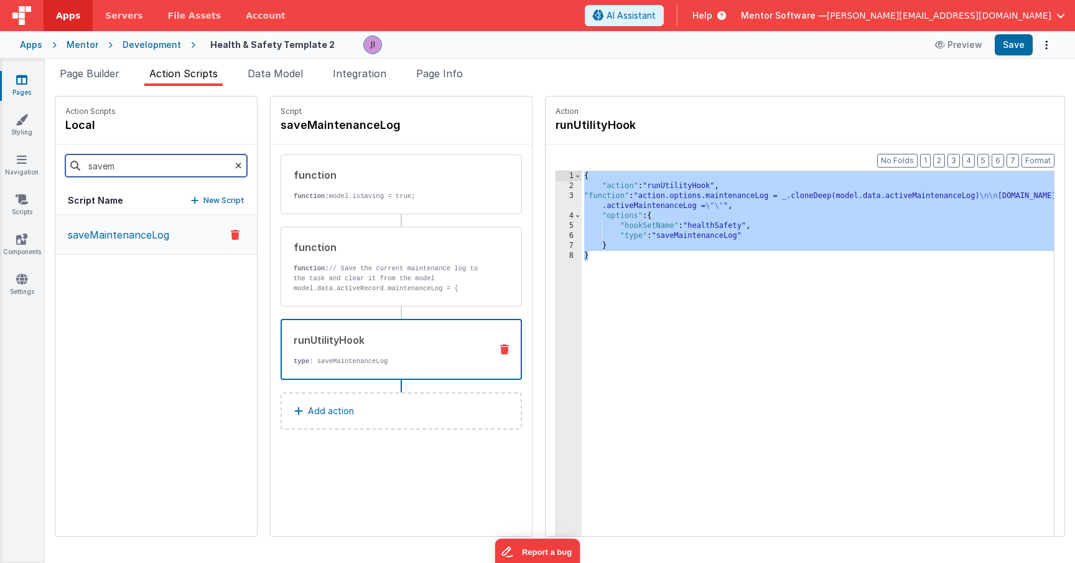
click at [171, 174] on input "savem" at bounding box center [156, 165] width 182 height 22
type input "save"
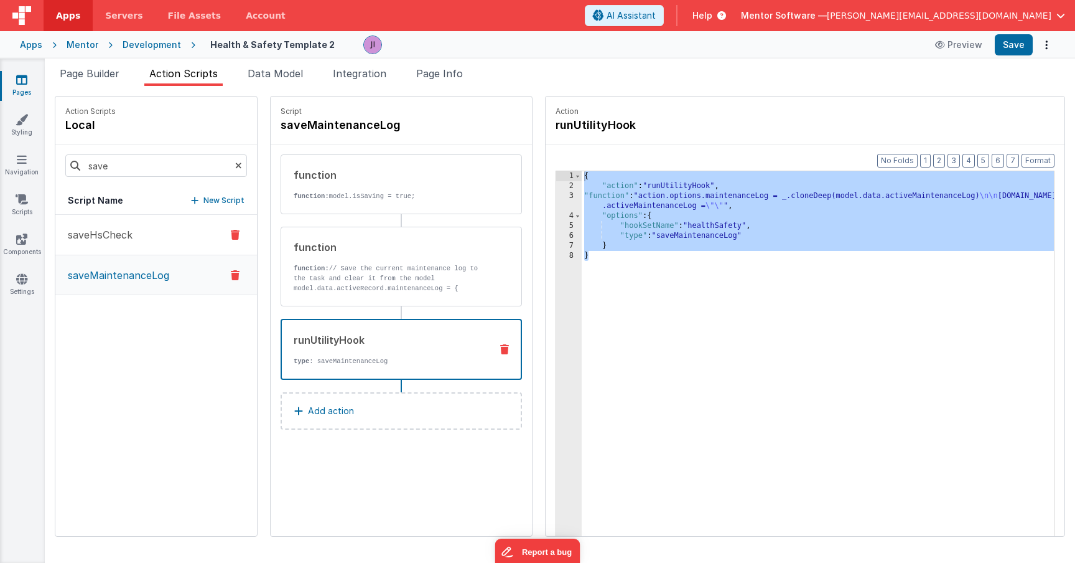
click at [88, 243] on button "saveHsCheck" at bounding box center [156, 235] width 202 height 40
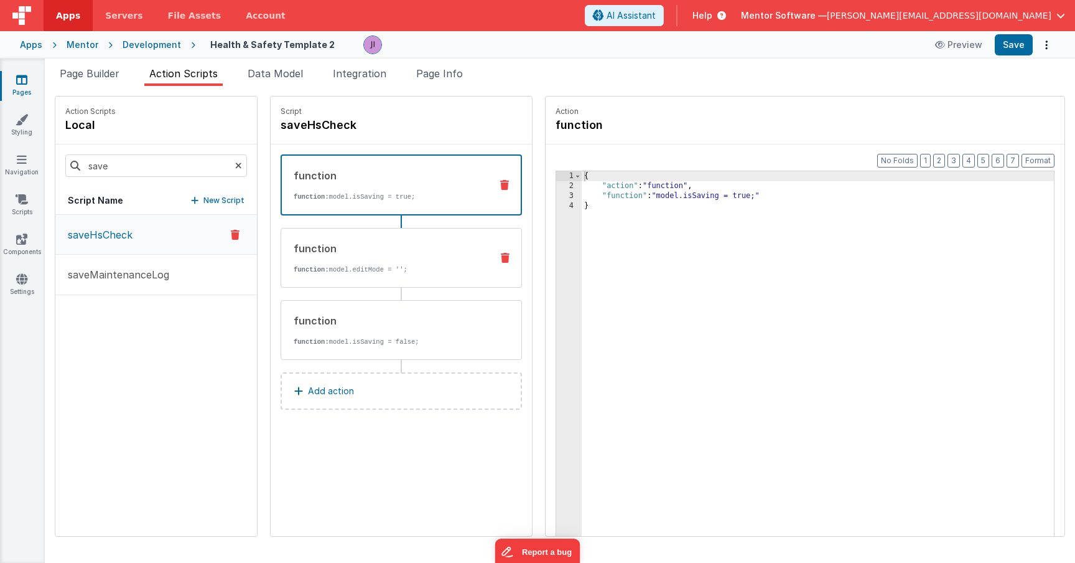
click at [393, 241] on div "function" at bounding box center [388, 248] width 188 height 15
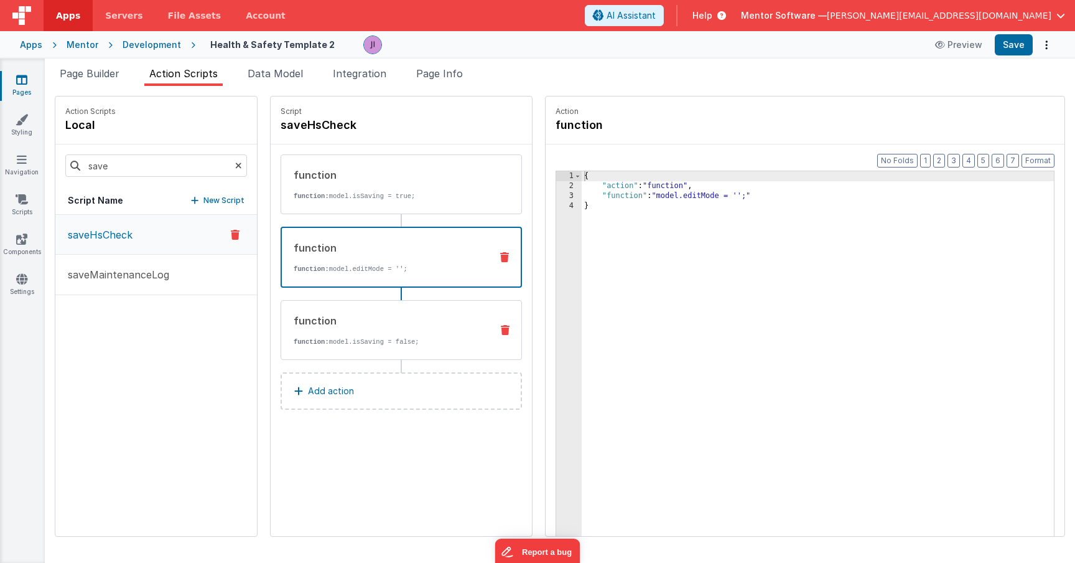
click at [381, 344] on p "function: model.isSaving = false;" at bounding box center [388, 342] width 188 height 10
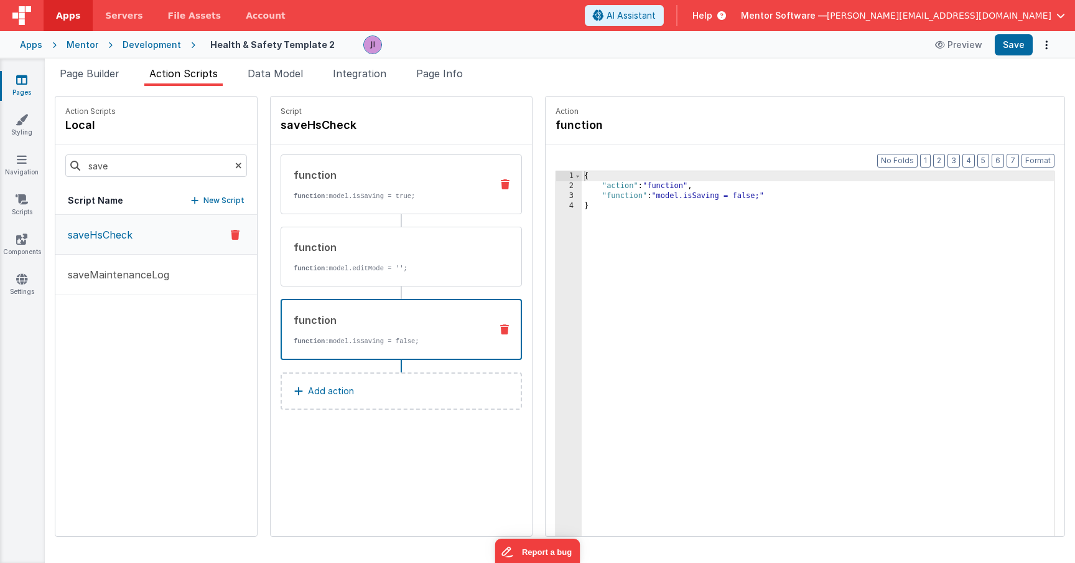
click at [374, 189] on div "function function: model.isSaving = true;" at bounding box center [381, 184] width 200 height 34
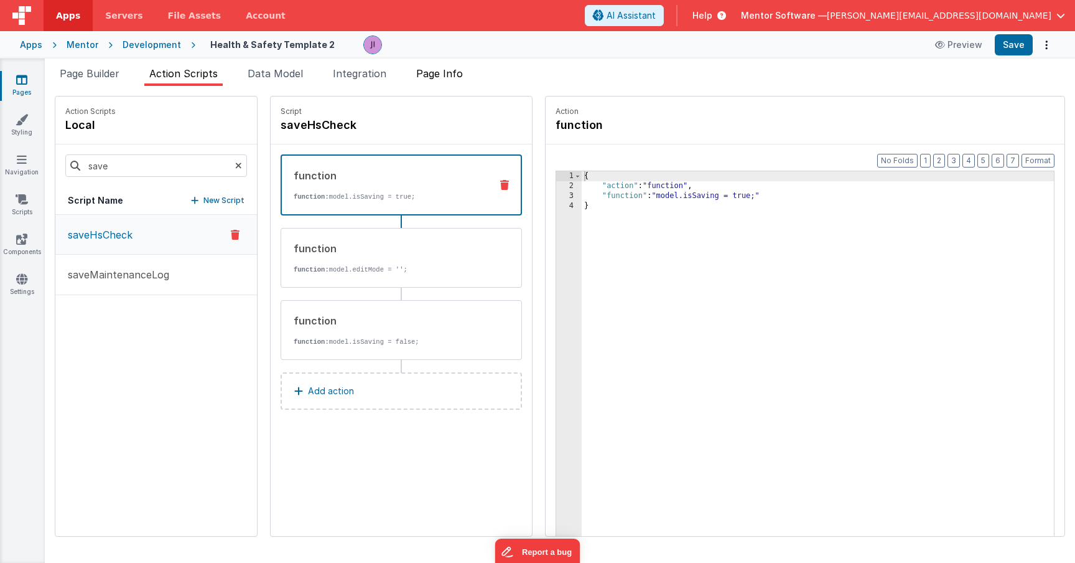
click at [457, 83] on li "Page Info" at bounding box center [439, 76] width 57 height 20
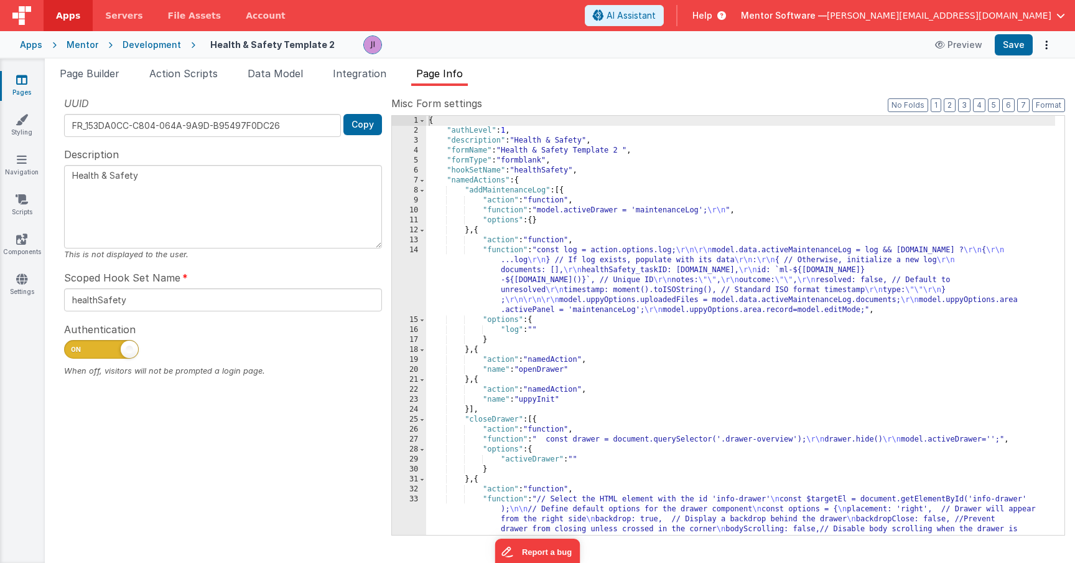
click at [718, 266] on div "{ "authLevel" : 1 , "description" : "Health & Safety" , "formName" : "Health & …" at bounding box center [740, 395] width 629 height 558
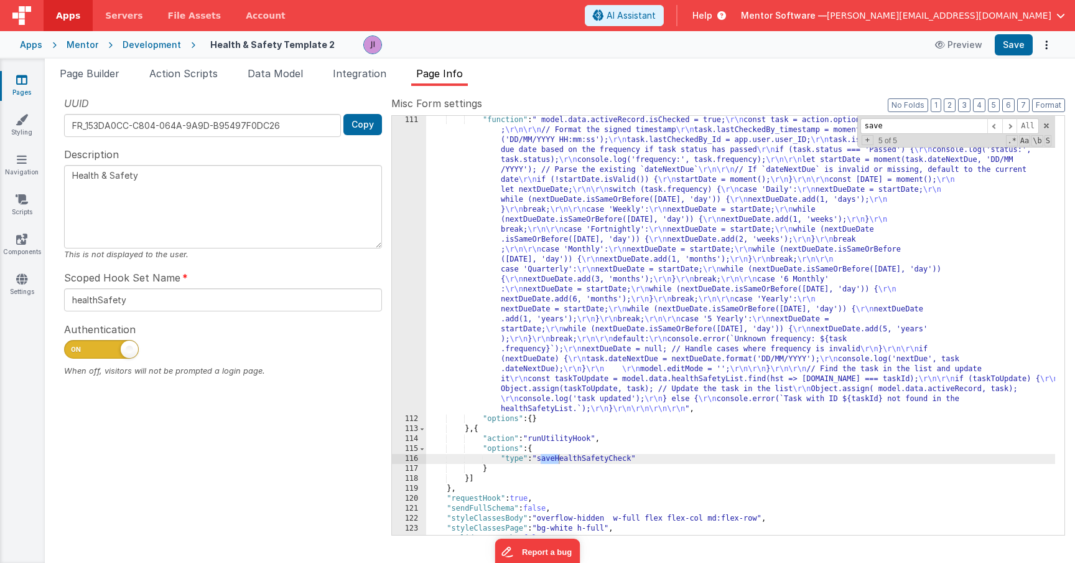
scroll to position [1692, 0]
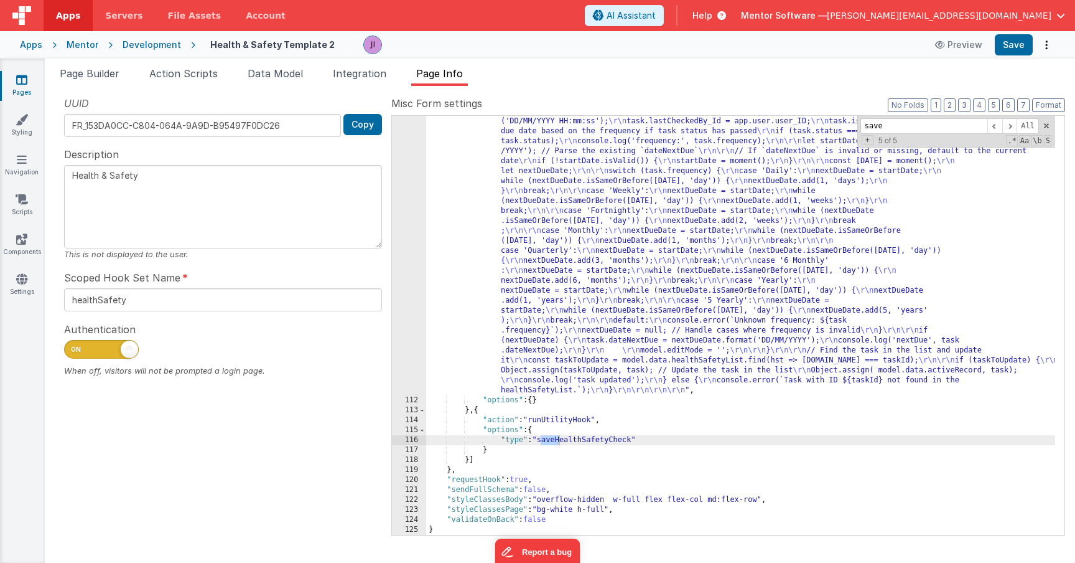
type input "save"
click at [471, 458] on div ""function" : " model.data.activeRecord.isChecked = true; \r\n const task = acti…" at bounding box center [740, 459] width 629 height 727
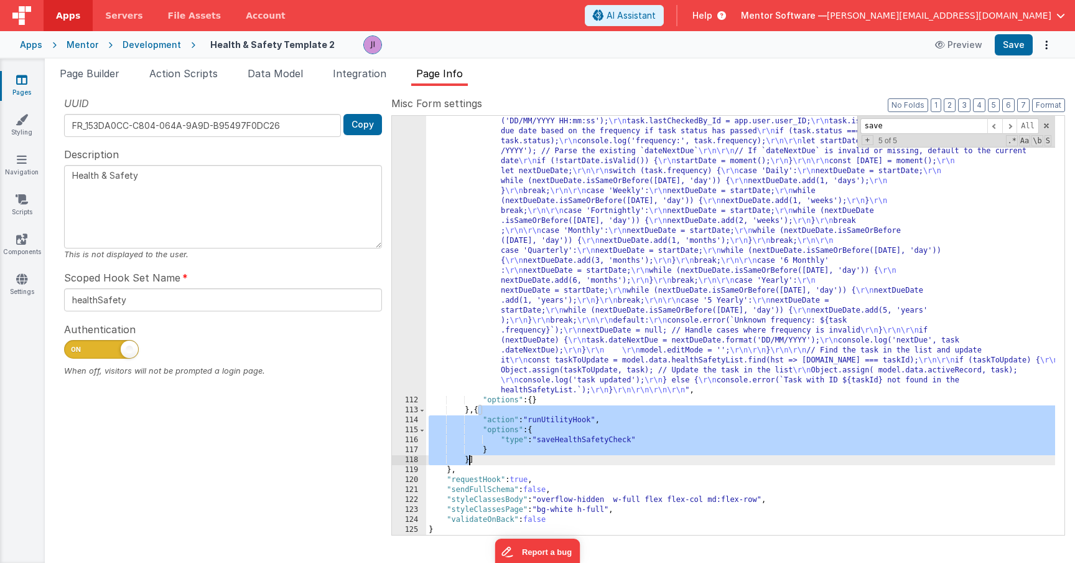
click at [471, 458] on div ""function" : " model.data.activeRecord.isChecked = true; \r\n const task = acti…" at bounding box center [740, 459] width 629 height 727
click at [576, 426] on div ""function" : " model.data.activeRecord.isChecked = true; \r\n const task = acti…" at bounding box center [740, 459] width 629 height 727
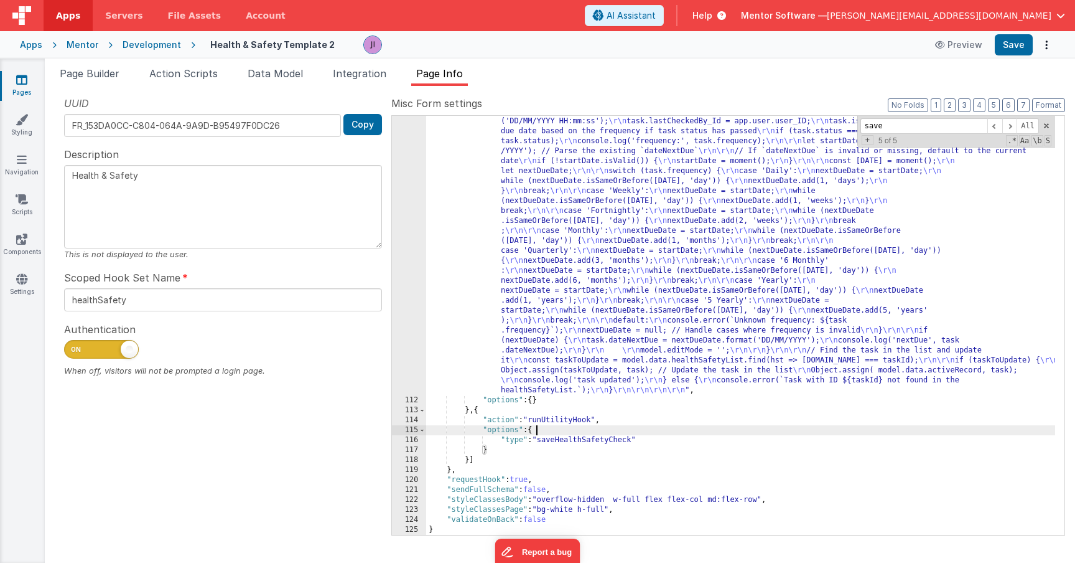
click at [576, 432] on div ""function" : " model.data.activeRecord.isChecked = true; \r\n const task = acti…" at bounding box center [740, 459] width 629 height 727
click at [576, 435] on div ""function" : " model.data.activeRecord.isChecked = true; \r\n const task = acti…" at bounding box center [740, 459] width 629 height 727
click at [471, 459] on div ""function" : " model.data.activeRecord.isChecked = true; \r\n const task = acti…" at bounding box center [740, 459] width 629 height 727
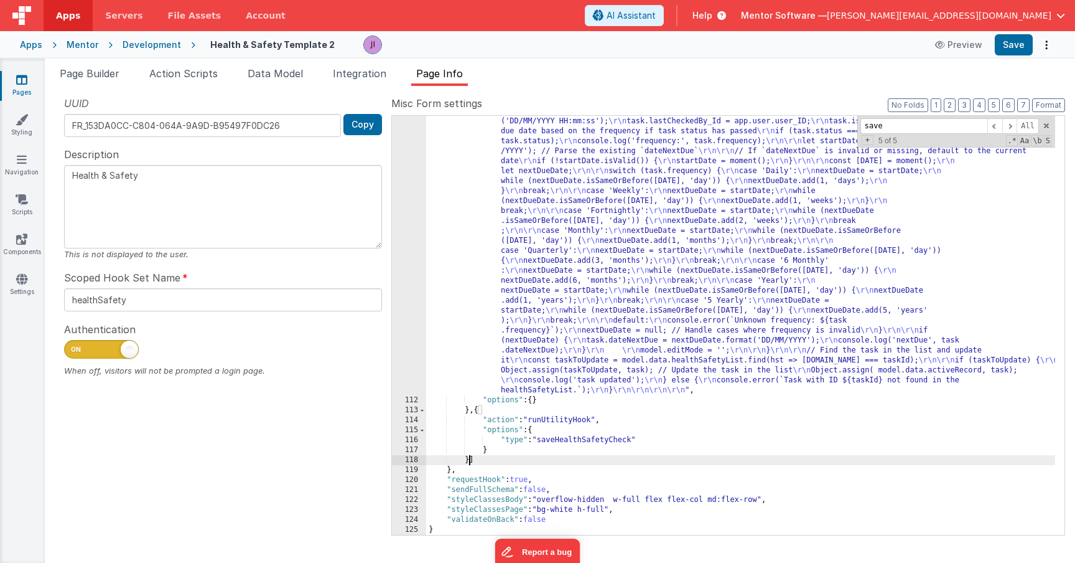
click at [471, 459] on div ""function" : " model.data.activeRecord.isChecked = true; \r\n const task = acti…" at bounding box center [740, 459] width 629 height 727
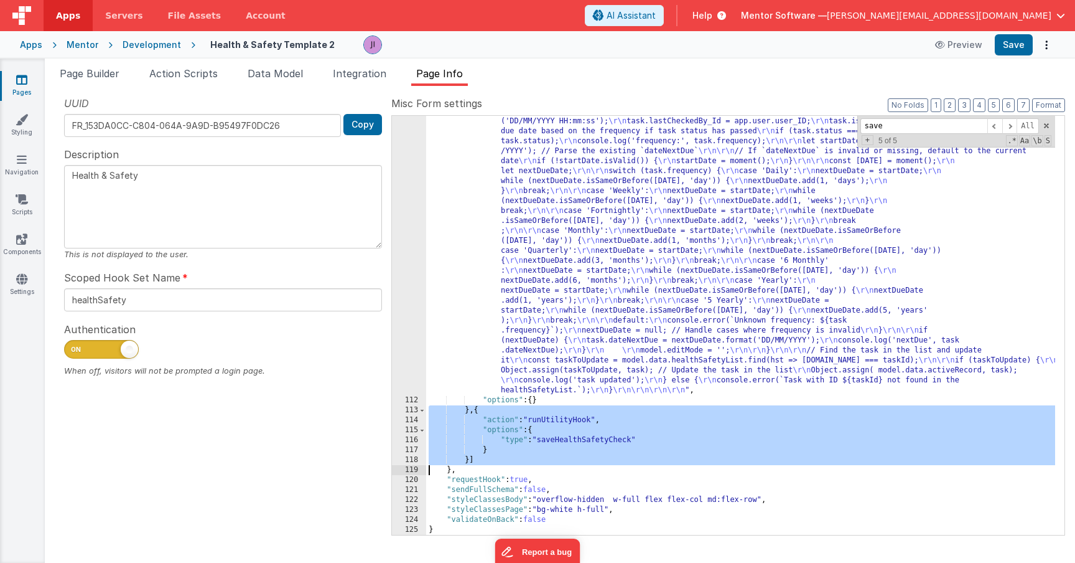
click at [471, 459] on div ""function" : " model.data.activeRecord.isChecked = true; \r\n const task = acti…" at bounding box center [740, 459] width 629 height 727
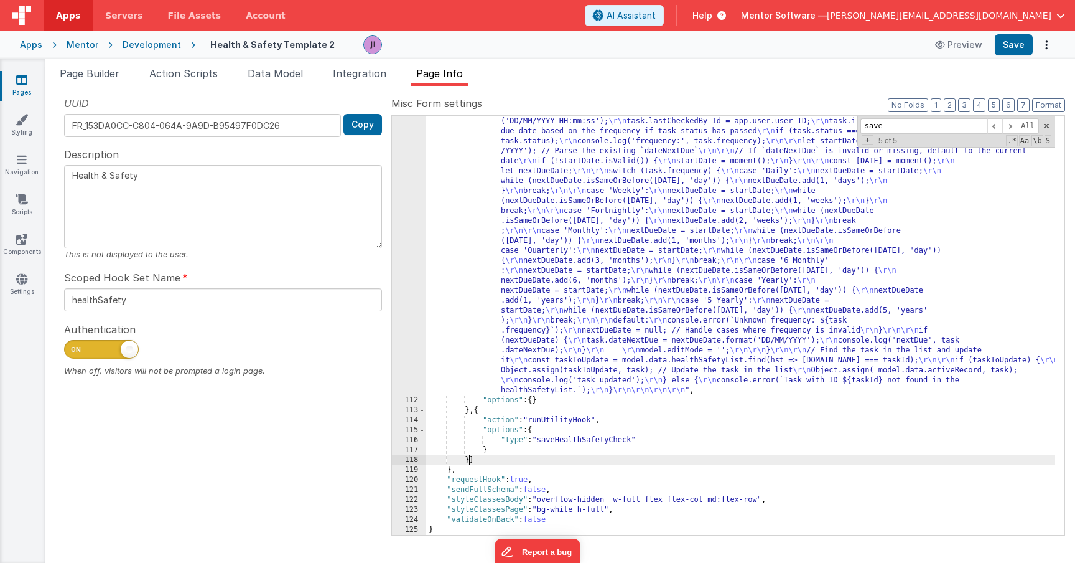
click at [471, 459] on div ""function" : " model.data.activeRecord.isChecked = true; \r\n const task = acti…" at bounding box center [740, 459] width 629 height 727
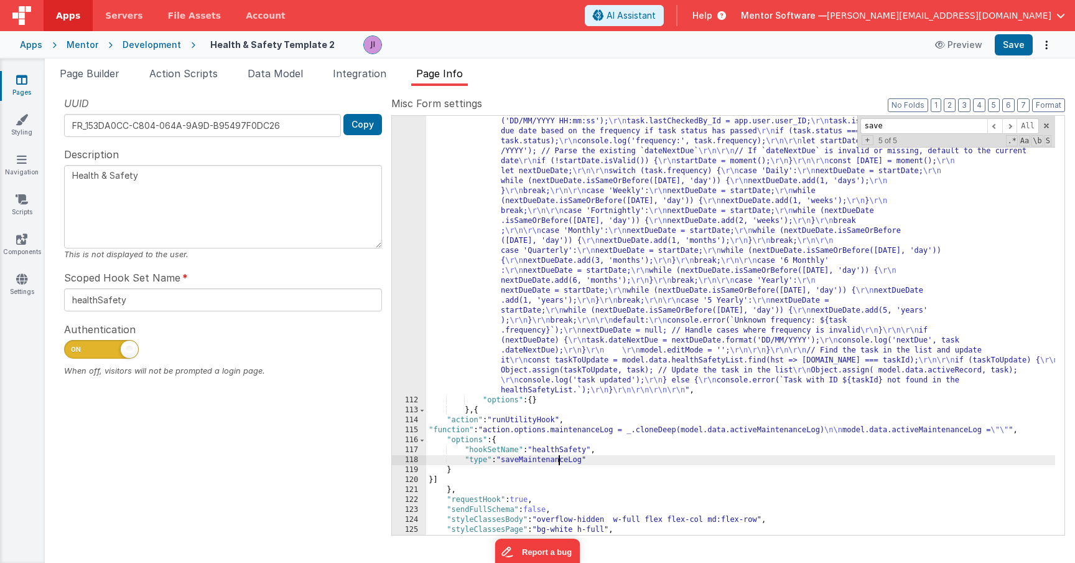
click at [558, 460] on div ""function" : " model.data.activeRecord.isChecked = true; \r\n const task = acti…" at bounding box center [740, 459] width 629 height 727
click at [559, 348] on div ""function" : " model.data.activeRecord.isChecked = true; \r\n const task = acti…" at bounding box center [740, 459] width 629 height 727
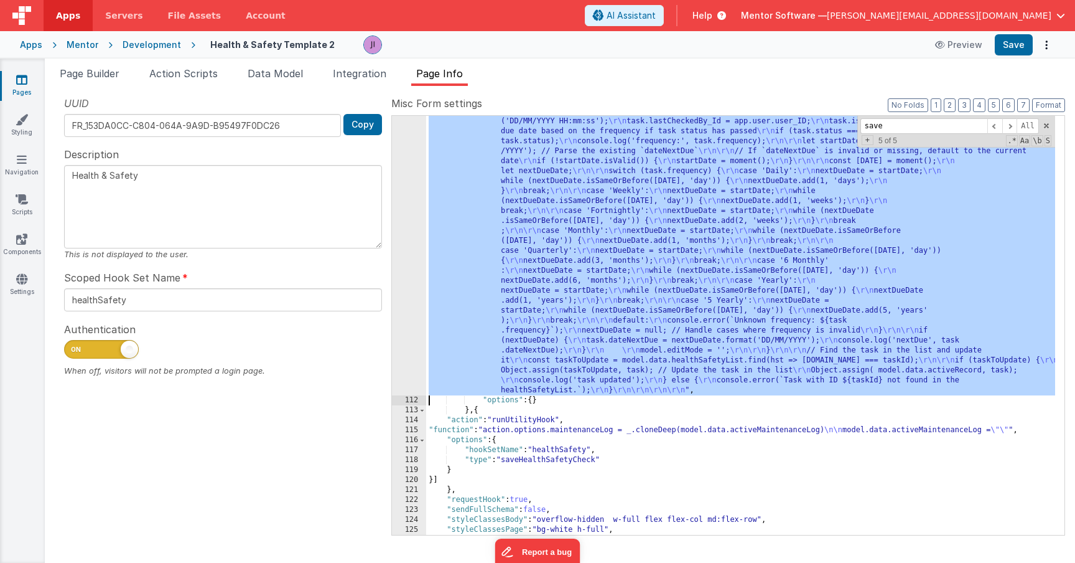
click at [400, 339] on div "111" at bounding box center [409, 245] width 34 height 299
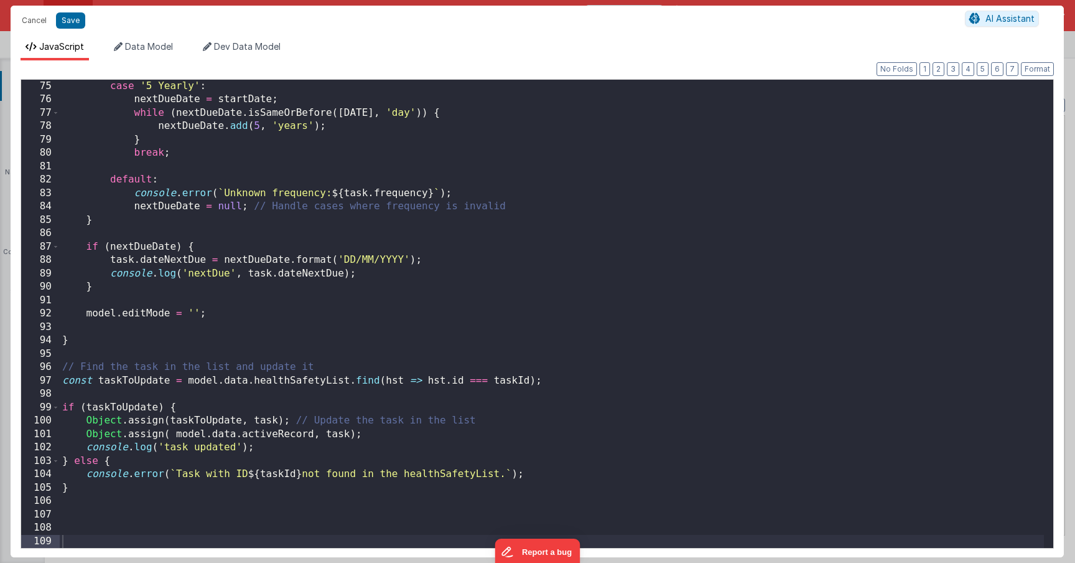
scroll to position [990, 0]
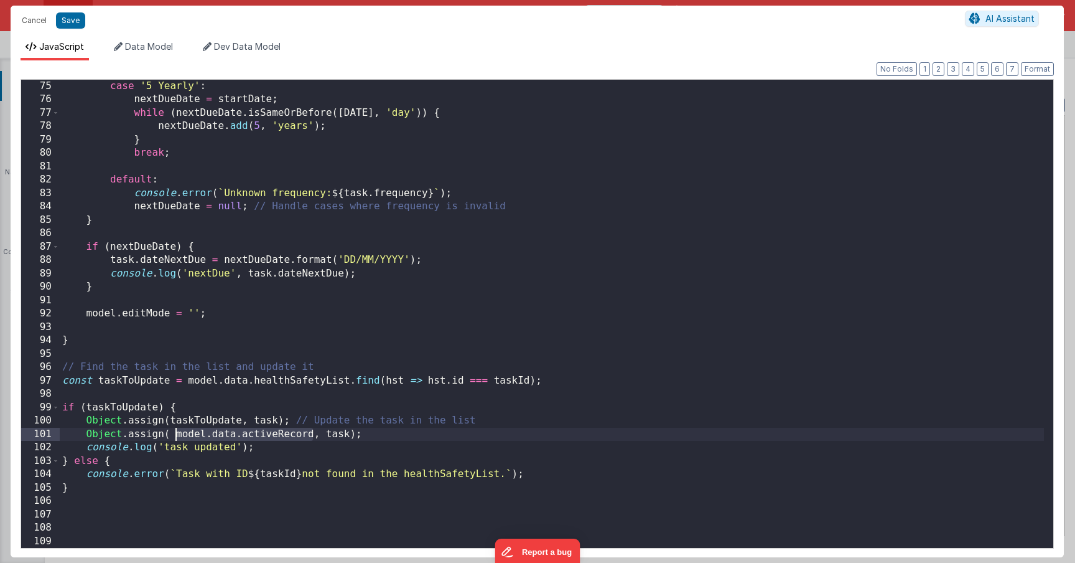
drag, startPoint x: 314, startPoint y: 434, endPoint x: 176, endPoint y: 437, distance: 138.2
click at [176, 437] on div "case '5 Yearly' : nextDueDate = startDate ; while ( nextDueDate . isSameOrBefor…" at bounding box center [552, 327] width 984 height 495
drag, startPoint x: 177, startPoint y: 436, endPoint x: 312, endPoint y: 434, distance: 135.7
click at [312, 434] on div "case '5 Yearly' : nextDueDate = startDate ; while ( nextDueDate . isSameOrBefor…" at bounding box center [552, 327] width 984 height 495
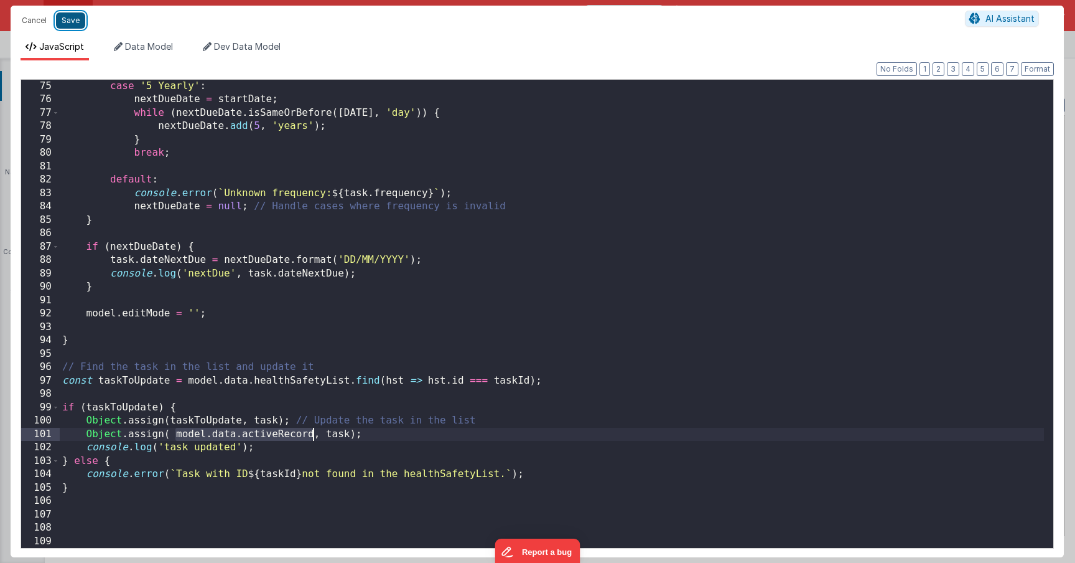
click at [75, 22] on button "Save" at bounding box center [70, 20] width 29 height 16
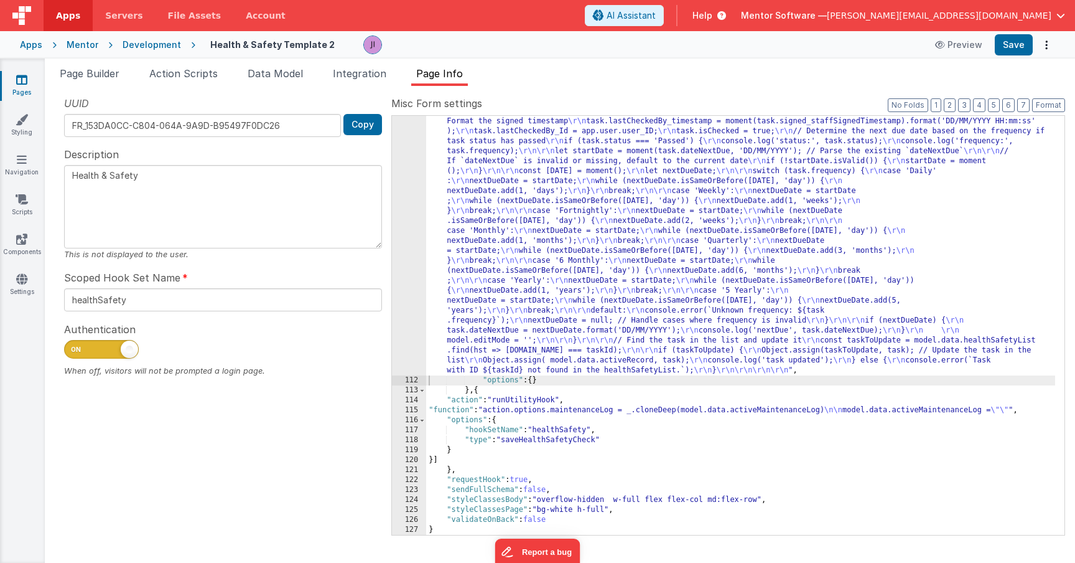
scroll to position [1682, 0]
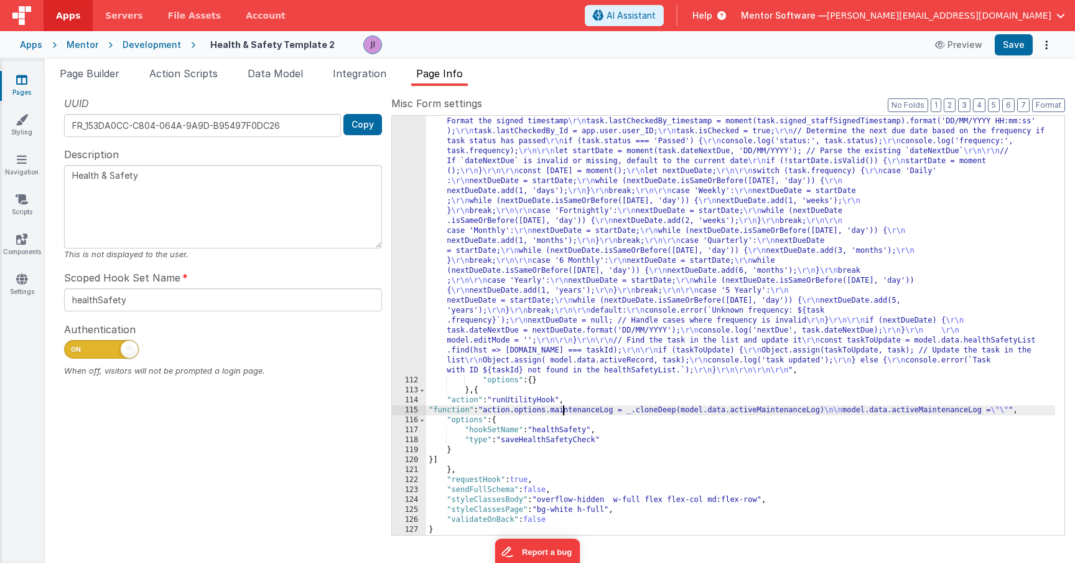
click at [564, 413] on div ""function" : " model.data.activeRecord.isChecked = true; \r\n const task = acti…" at bounding box center [740, 455] width 629 height 698
drag, startPoint x: 765, startPoint y: 412, endPoint x: 827, endPoint y: 409, distance: 62.3
click at [827, 409] on div ""function" : " model.data.activeRecord.isChecked = true; \r\n const task = acti…" at bounding box center [740, 455] width 629 height 698
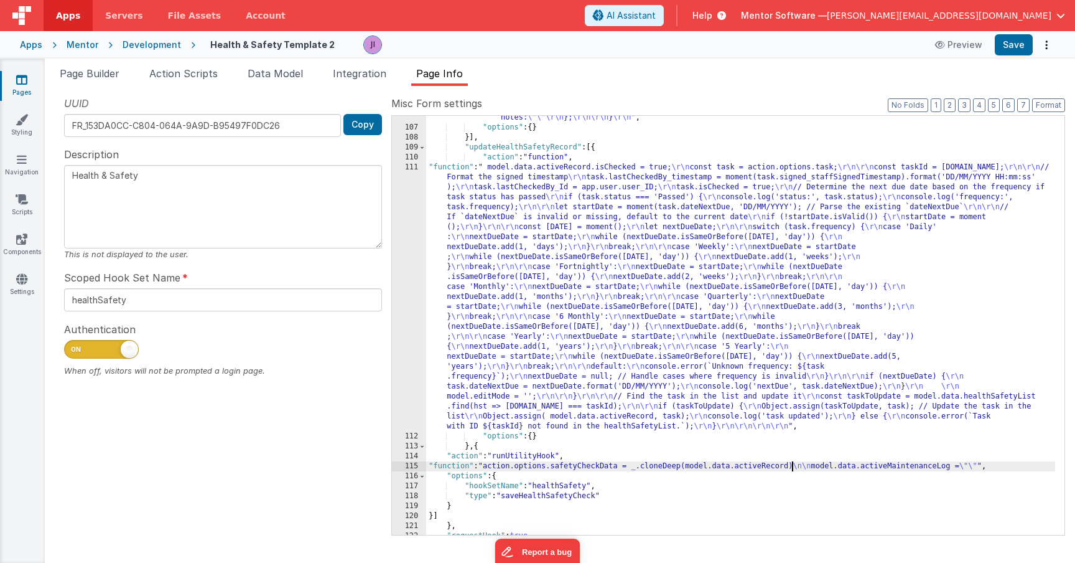
scroll to position [1660, 0]
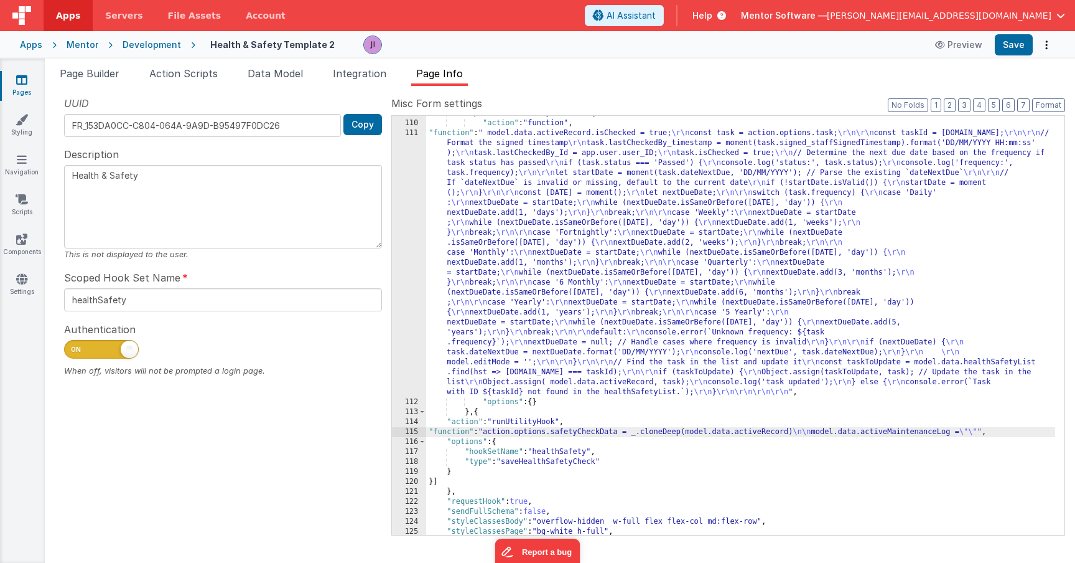
click at [565, 260] on div ""updateHealthSafetyRecord" : [{ "action" : "function" , "function" : " model.da…" at bounding box center [740, 327] width 629 height 439
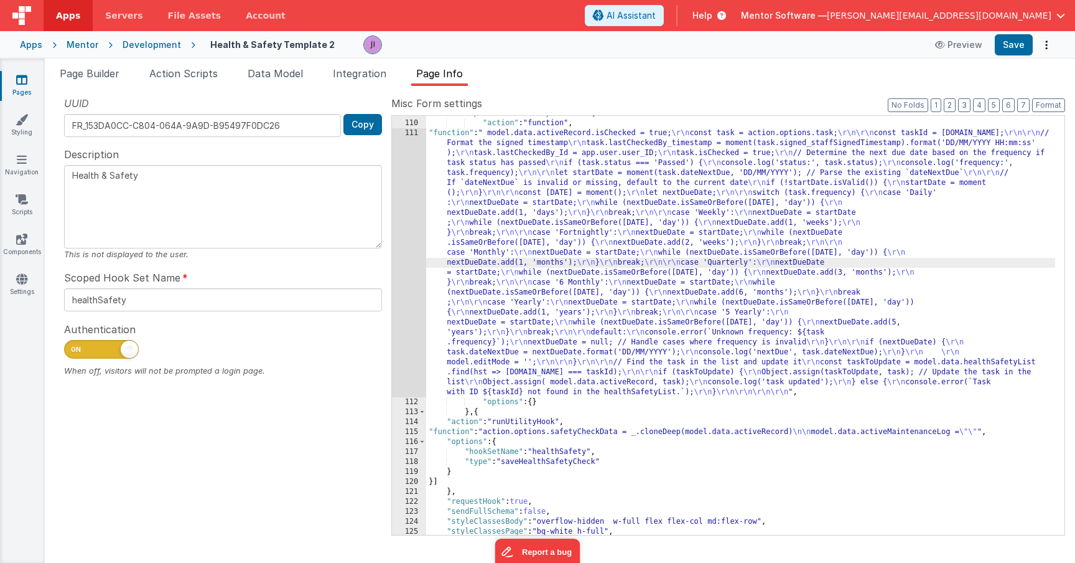
click at [405, 318] on div "111" at bounding box center [409, 262] width 34 height 269
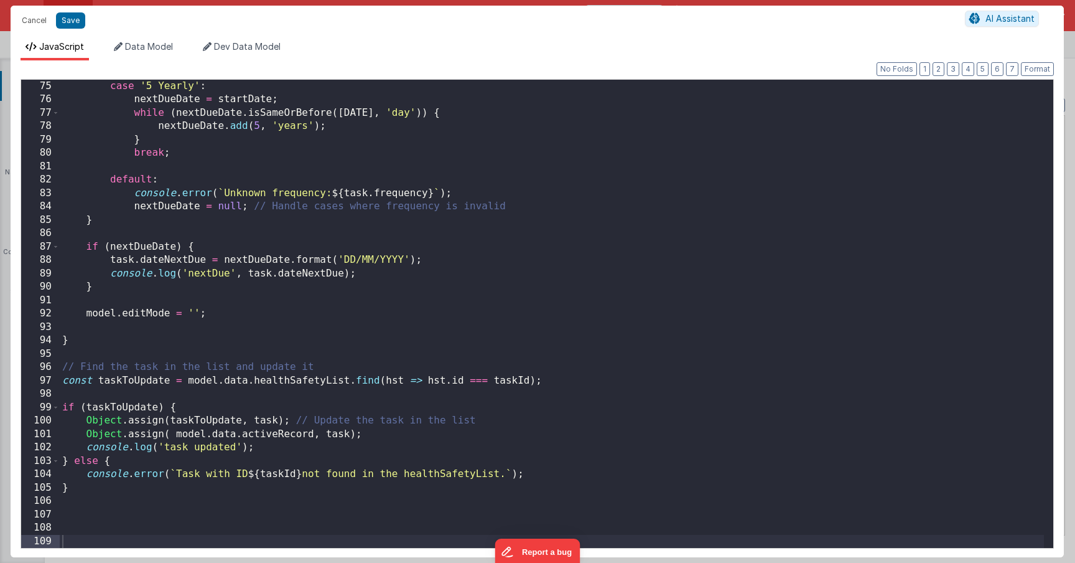
scroll to position [990, 0]
click at [30, 17] on button "Cancel" at bounding box center [34, 20] width 37 height 17
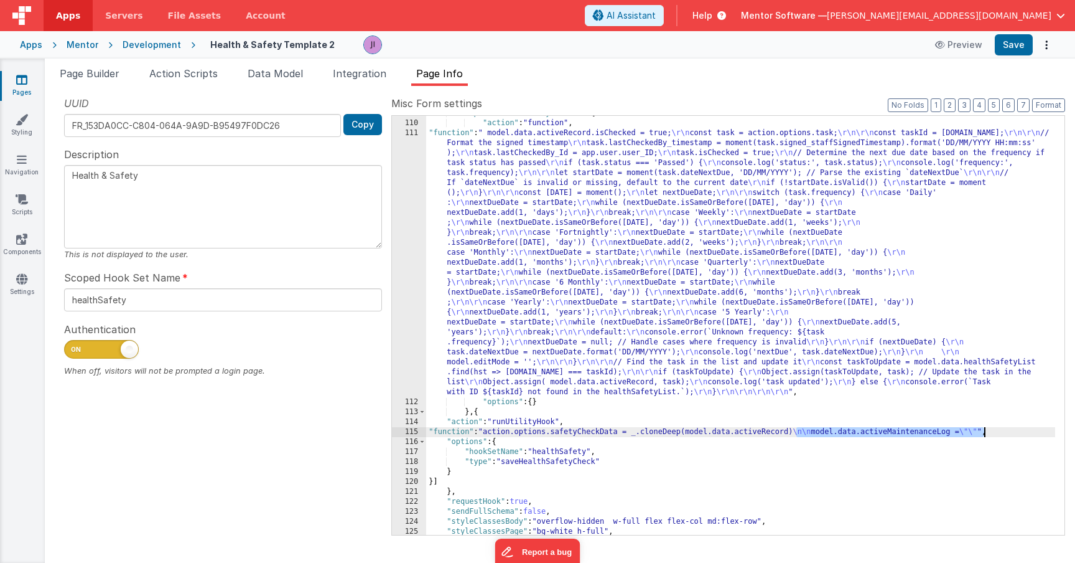
drag, startPoint x: 798, startPoint y: 434, endPoint x: 989, endPoint y: 430, distance: 191.1
click at [989, 430] on div ""updateHealthSafetyRecord" : [{ "action" : "function" , "function" : " model.da…" at bounding box center [740, 327] width 629 height 439
click at [1009, 45] on button "Save" at bounding box center [1014, 44] width 38 height 21
click at [102, 80] on li "Page Builder" at bounding box center [90, 76] width 70 height 20
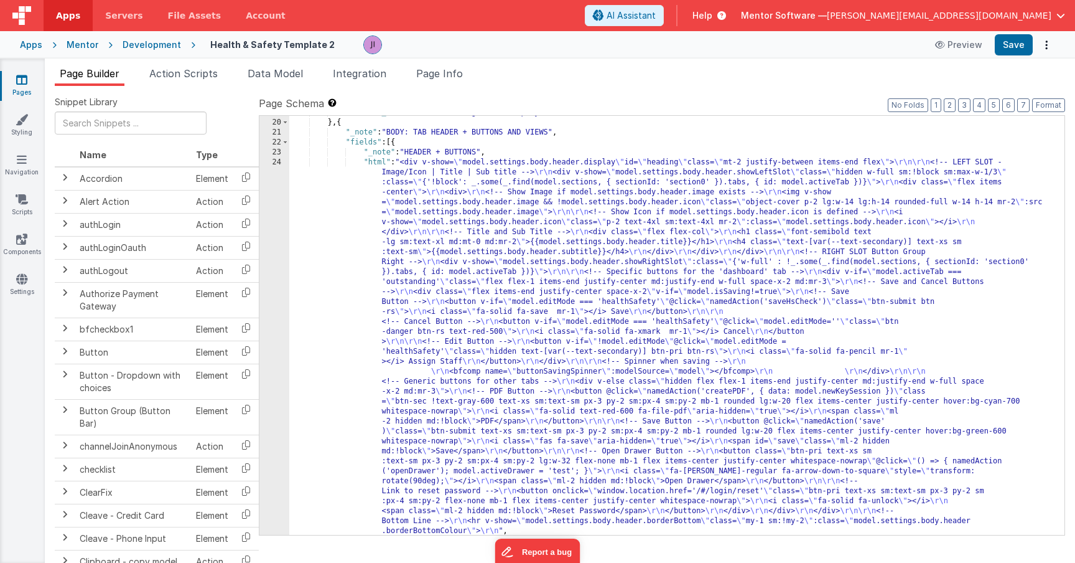
click at [426, 316] on div ""visible_calc" : "model.settings.menu.display" } , { "_note" : "BODY: TAB HEADE…" at bounding box center [672, 327] width 766 height 439
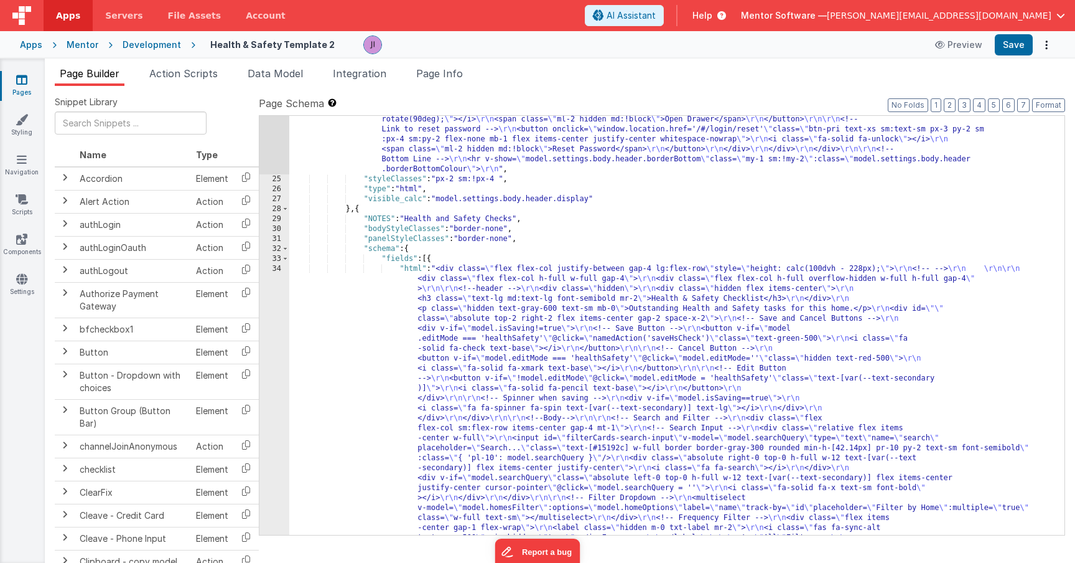
scroll to position [1355, 0]
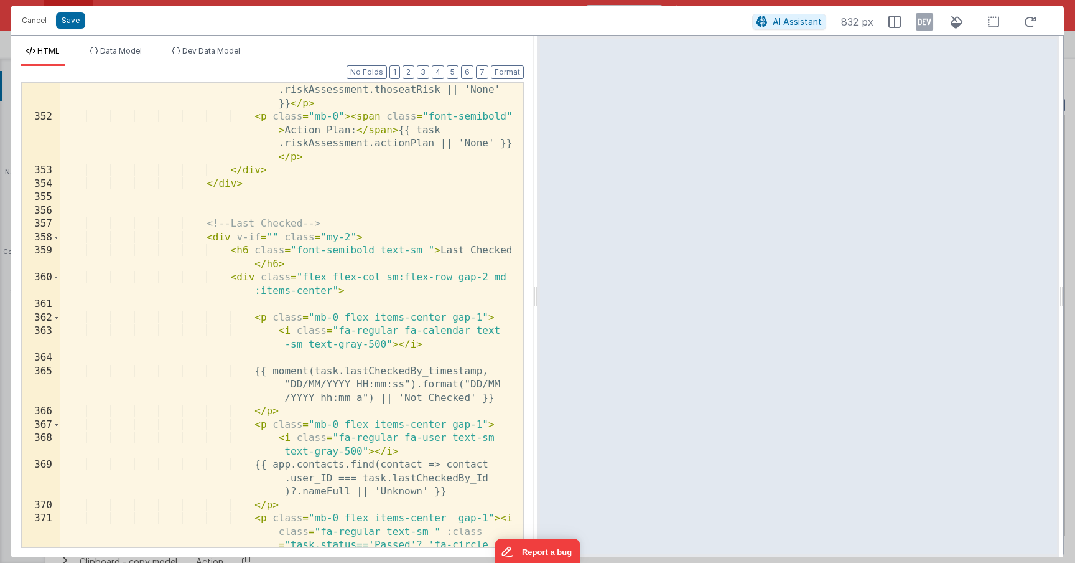
scroll to position [6394, 0]
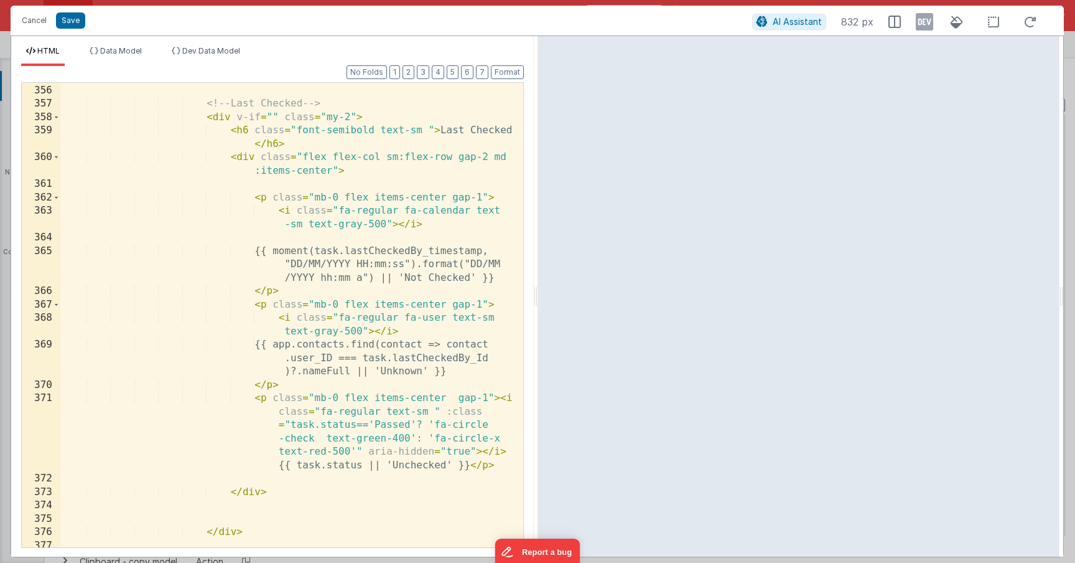
click at [282, 299] on div "<!-- Last Checked --> < div v-if = "" class = "my-2" > < h6 class = "font-semib…" at bounding box center [287, 315] width 454 height 491
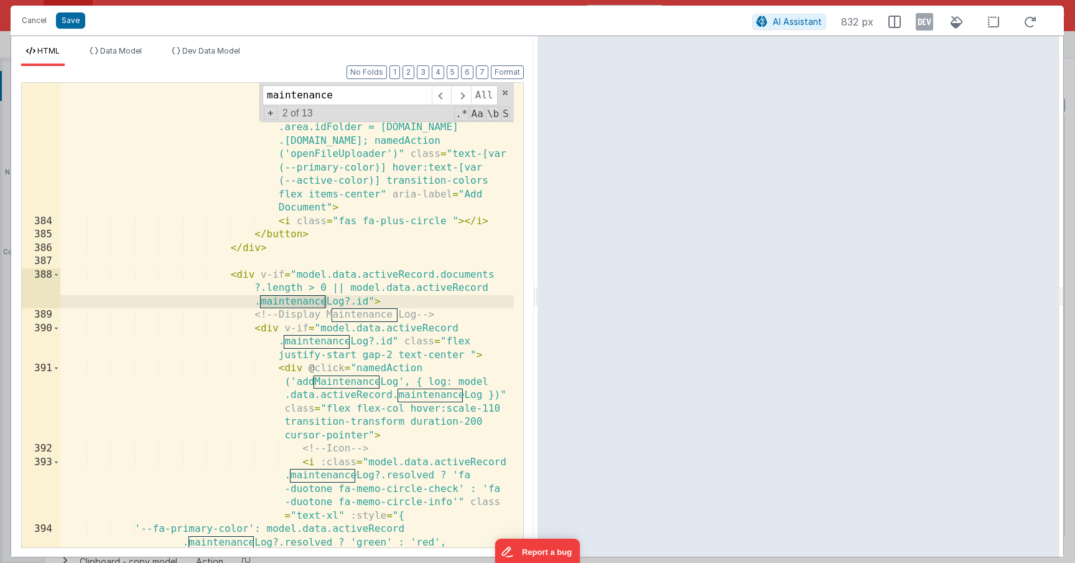
scroll to position [7001, 0]
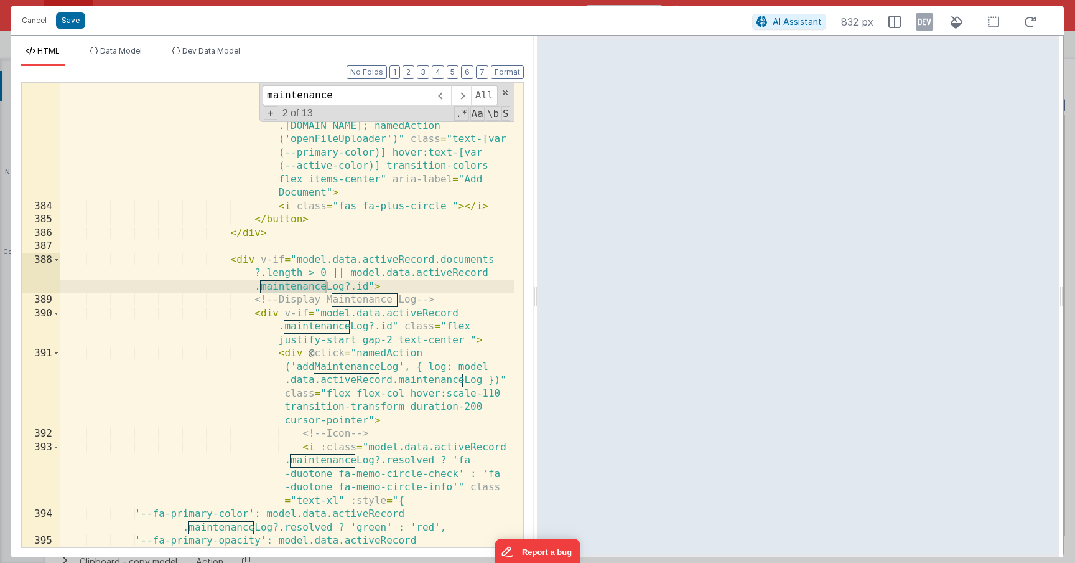
type input "maintenance"
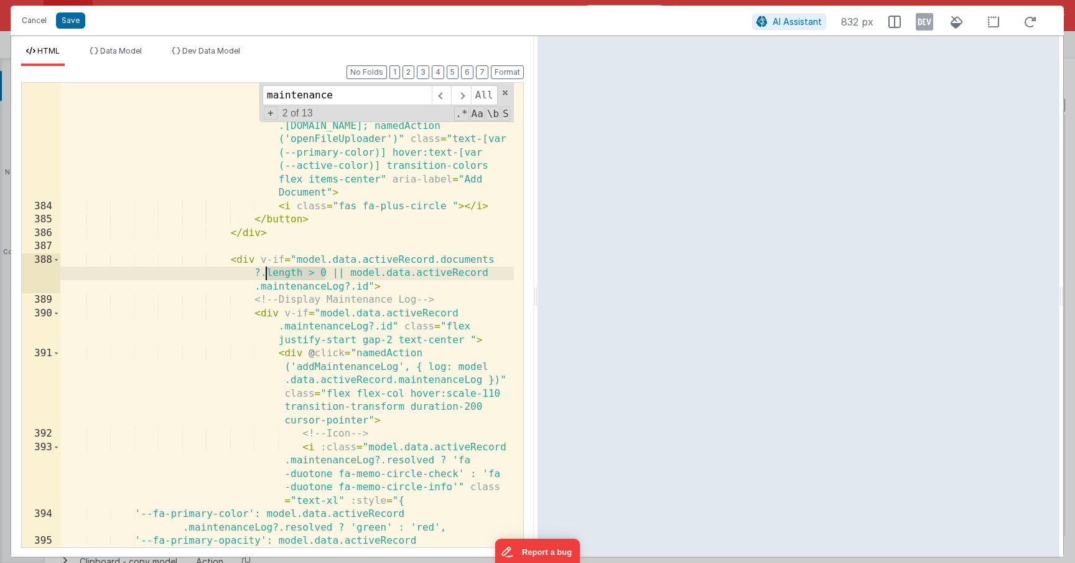
drag, startPoint x: 325, startPoint y: 268, endPoint x: 268, endPoint y: 269, distance: 56.6
click at [268, 269] on div "< button v-if = "model.editMode==[DOMAIN_NAME]" @ click = "model.uppyOptions.up…" at bounding box center [287, 365] width 454 height 652
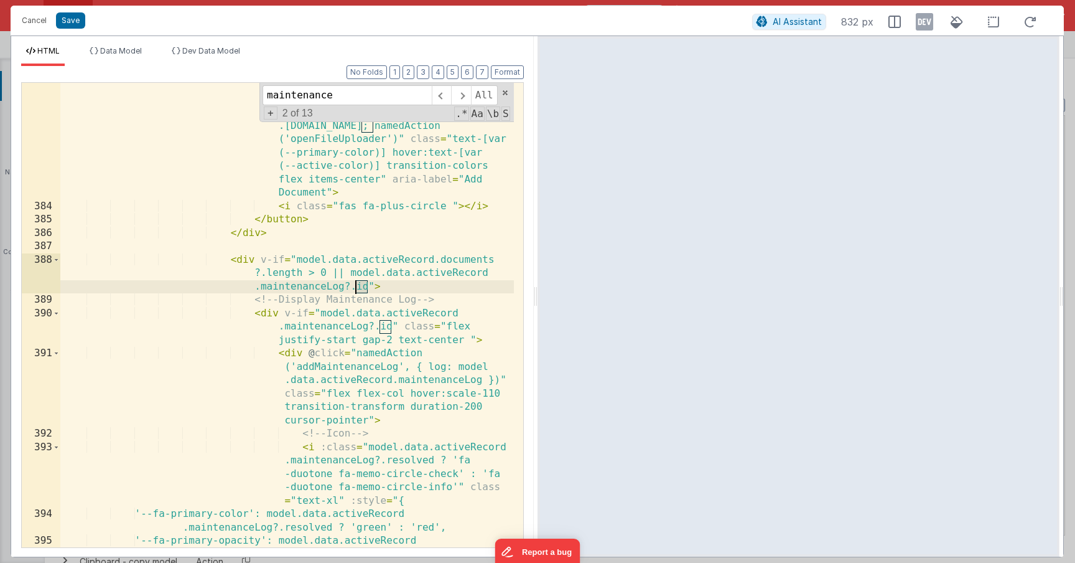
drag, startPoint x: 369, startPoint y: 287, endPoint x: 355, endPoint y: 287, distance: 13.7
click at [355, 287] on div "< button v-if = "model.editMode==[DOMAIN_NAME]" @ click = "model.uppyOptions.up…" at bounding box center [287, 365] width 454 height 652
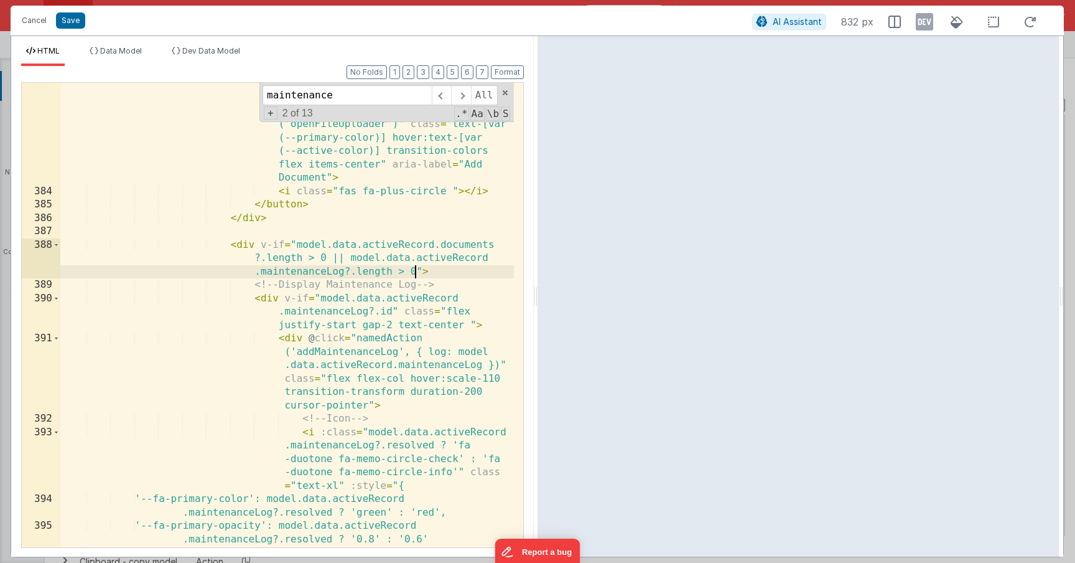
scroll to position [7017, 0]
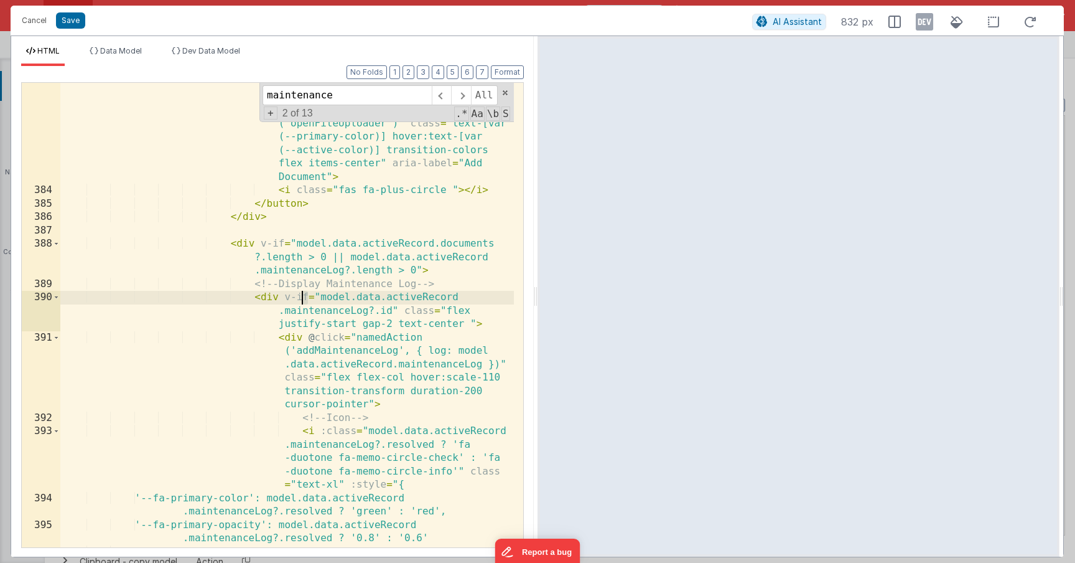
drag, startPoint x: 310, startPoint y: 297, endPoint x: 299, endPoint y: 297, distance: 10.6
click at [299, 297] on div "< button v-if = "model.editMode==[DOMAIN_NAME]" @ click = "model.uppyOptions.up…" at bounding box center [287, 342] width 454 height 638
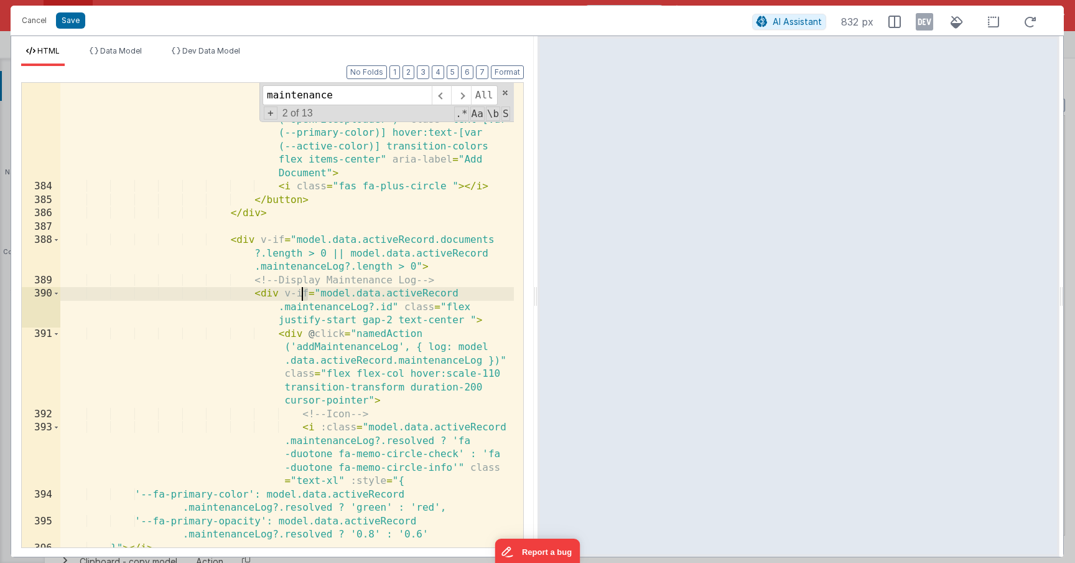
scroll to position [7049, 0]
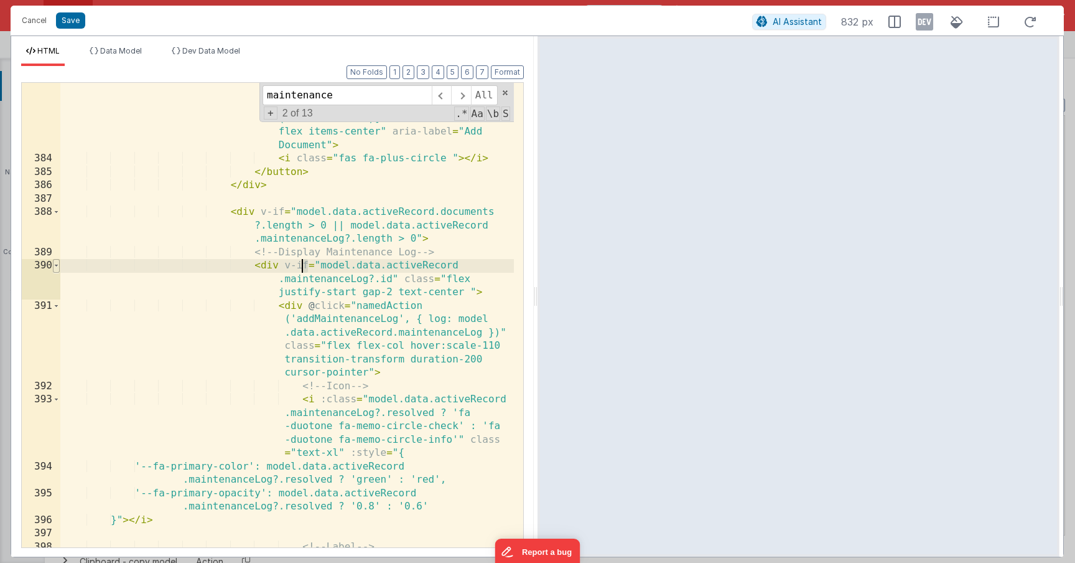
click at [58, 266] on span at bounding box center [56, 266] width 7 height 14
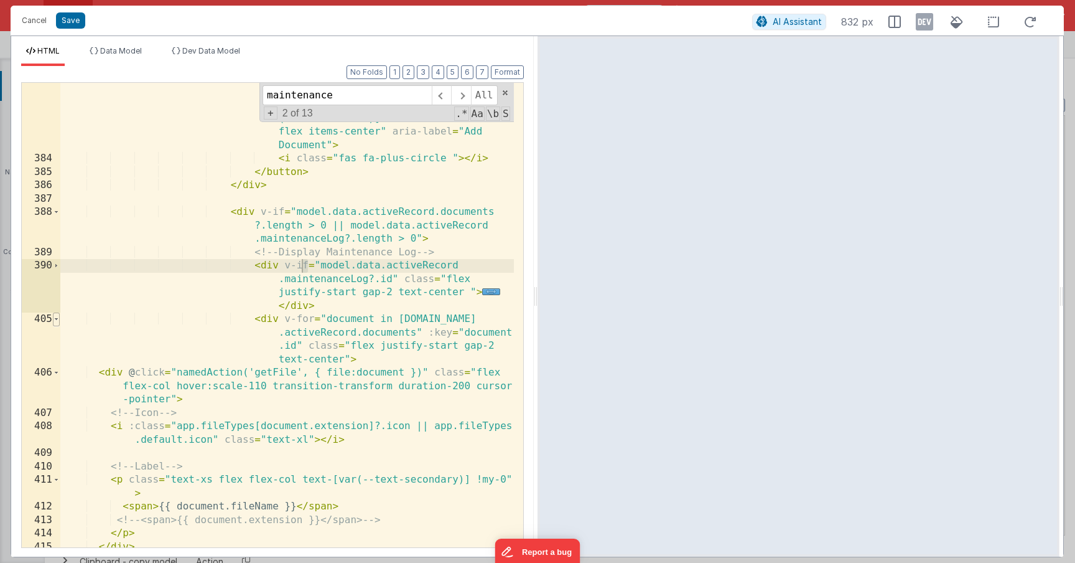
click at [55, 319] on span at bounding box center [56, 319] width 7 height 14
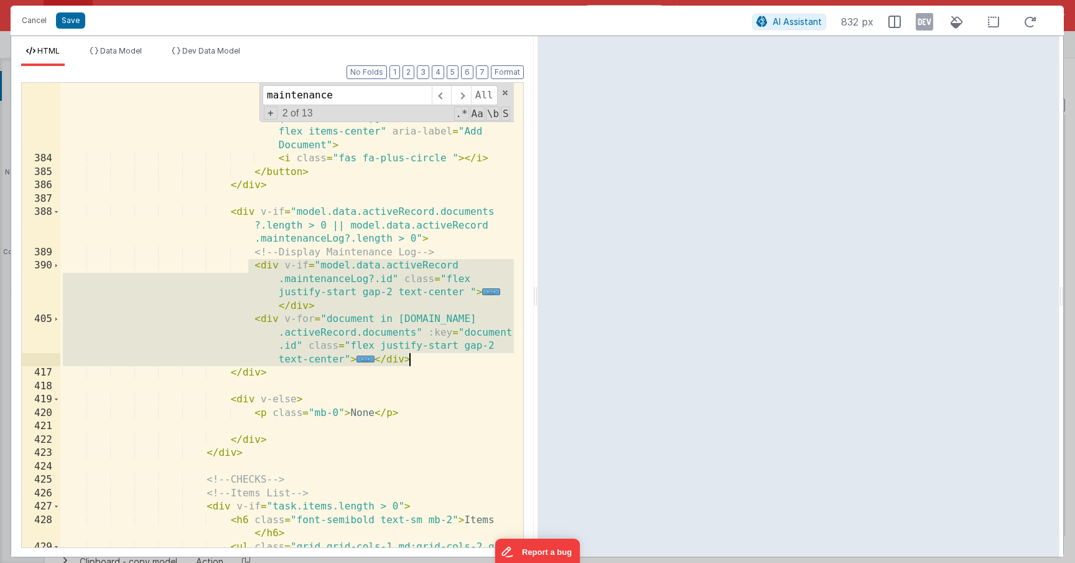
drag, startPoint x: 249, startPoint y: 265, endPoint x: 427, endPoint y: 360, distance: 201.8
click at [427, 360] on div "< button v-if = "model.editMode==[DOMAIN_NAME]" @ click = "model.uppyOptions.up…" at bounding box center [287, 317] width 454 height 652
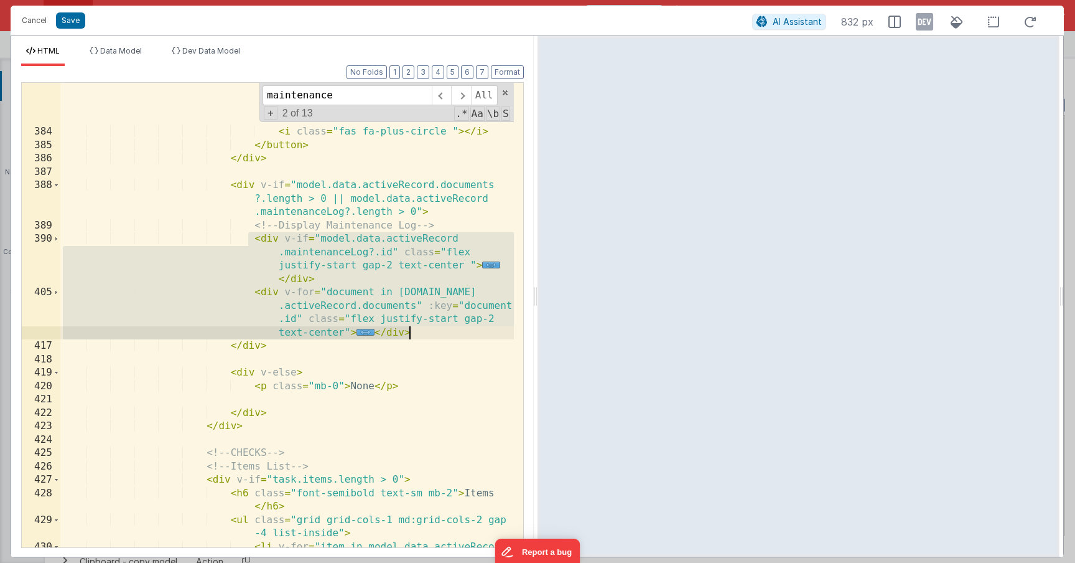
scroll to position [7034, 0]
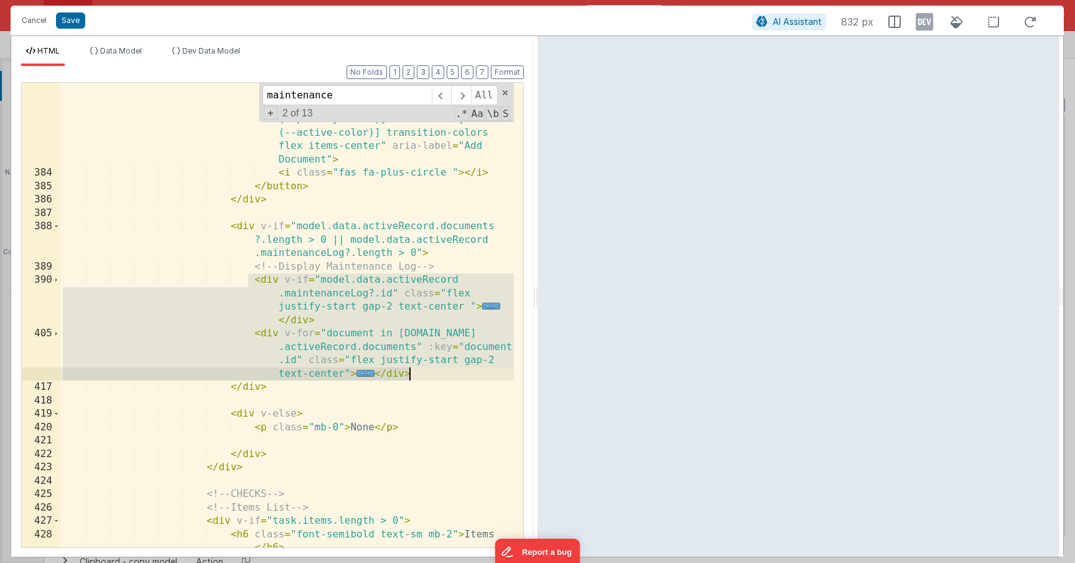
click at [353, 329] on div "< button v-if = "model.editMode==[DOMAIN_NAME]" @ click = "model.uppyOptions.up…" at bounding box center [287, 332] width 454 height 652
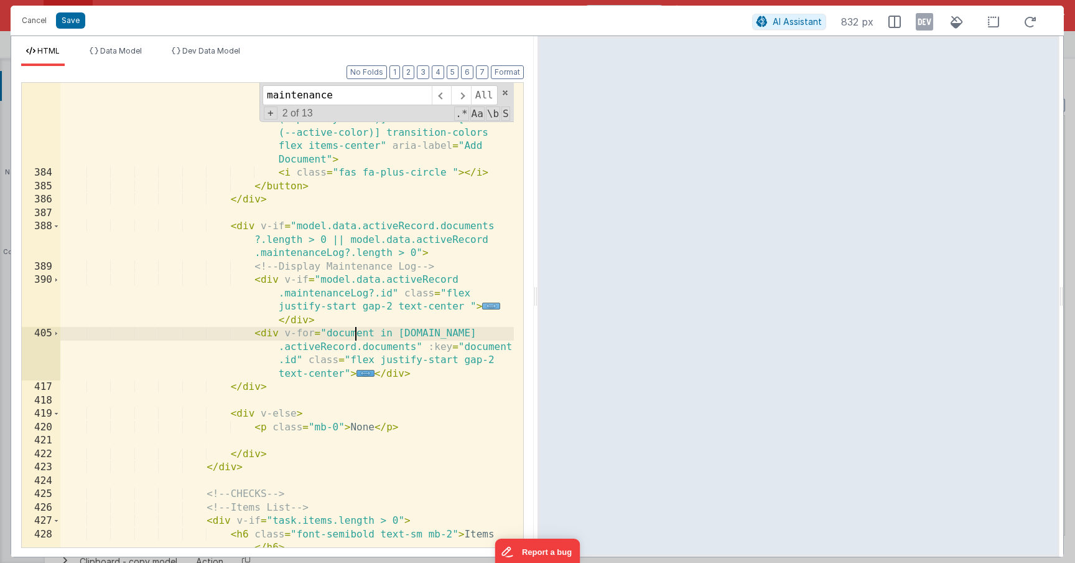
click at [491, 309] on span "..." at bounding box center [491, 305] width 18 height 7
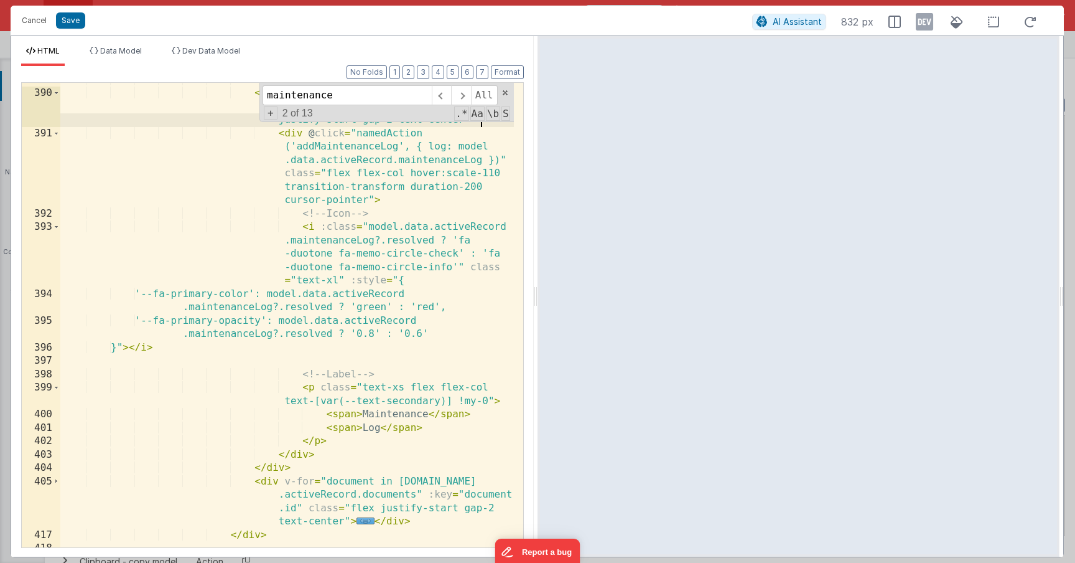
scroll to position [7258, 0]
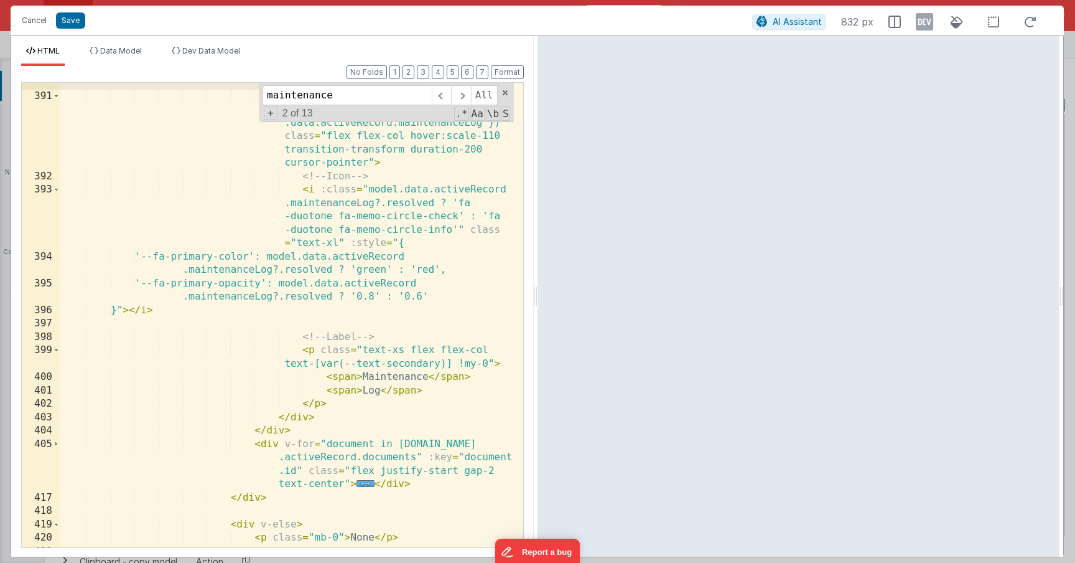
click at [306, 418] on div "< div v-if = "model.data.activeRecord .maintenanceLog?.id" class = "flex justif…" at bounding box center [287, 308] width 454 height 518
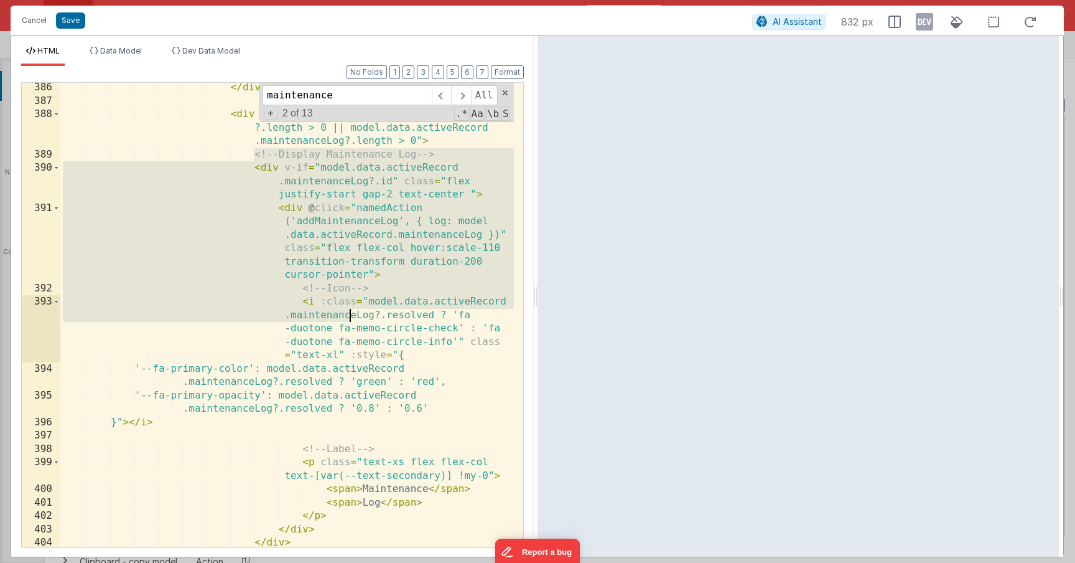
scroll to position [7184, 0]
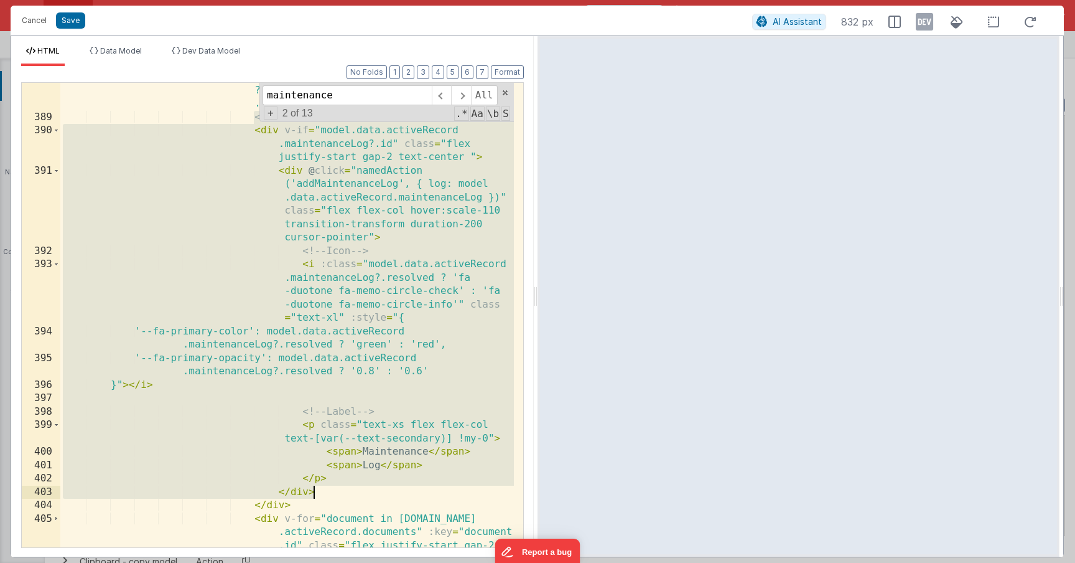
drag, startPoint x: 254, startPoint y: 194, endPoint x: 393, endPoint y: 487, distance: 324.3
click at [393, 488] on div "< div v-if = "model.data.activeRecord.documents ?.length > 0 || model.data.acti…" at bounding box center [287, 349] width 454 height 558
click at [273, 138] on div "< div v-if = "model.data.activeRecord.documents ?.length > 0 || model.data.acti…" at bounding box center [287, 349] width 454 height 558
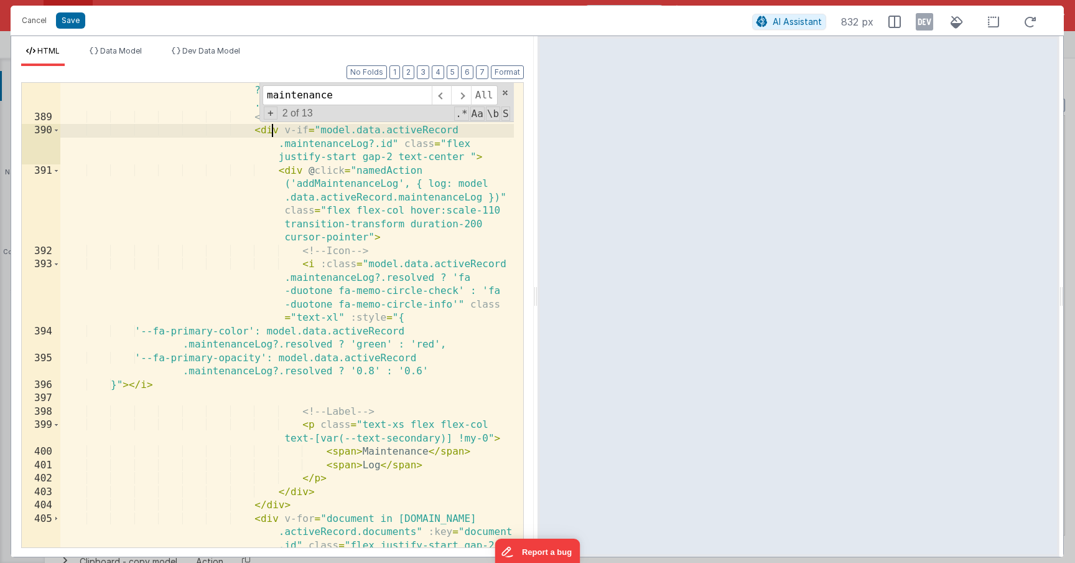
click at [270, 134] on div "< div v-if = "model.data.activeRecord.documents ?.length > 0 || model.data.acti…" at bounding box center [287, 349] width 454 height 558
click at [264, 132] on div "< div v-if = "model.data.activeRecord.documents ?.length > 0 || model.data.acti…" at bounding box center [287, 349] width 454 height 558
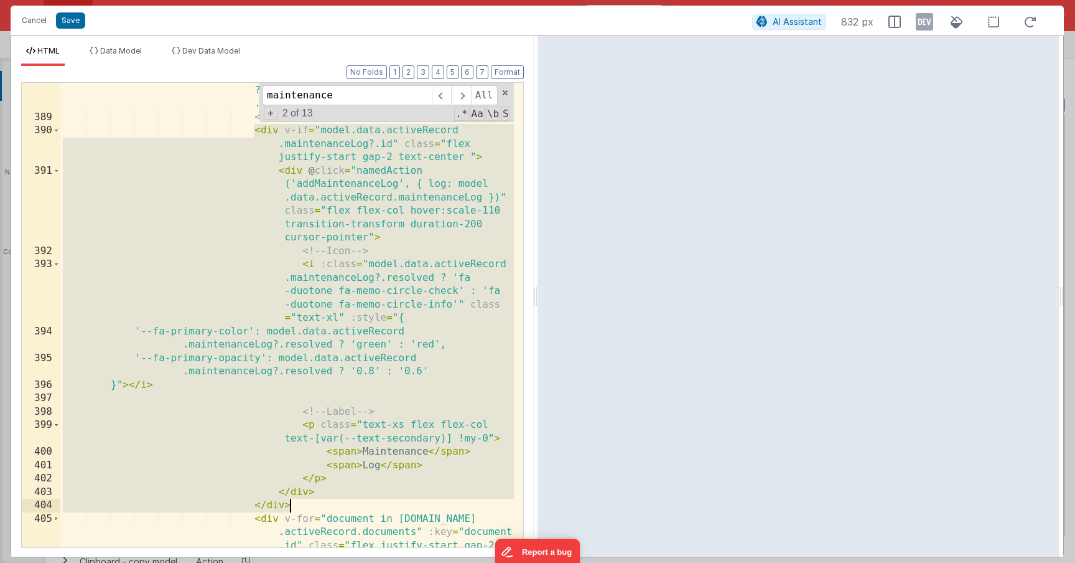
drag, startPoint x: 253, startPoint y: 131, endPoint x: 351, endPoint y: 502, distance: 384.3
click at [351, 502] on div "< div v-if = "model.data.activeRecord.documents ?.length > 0 || model.data.acti…" at bounding box center [287, 349] width 454 height 558
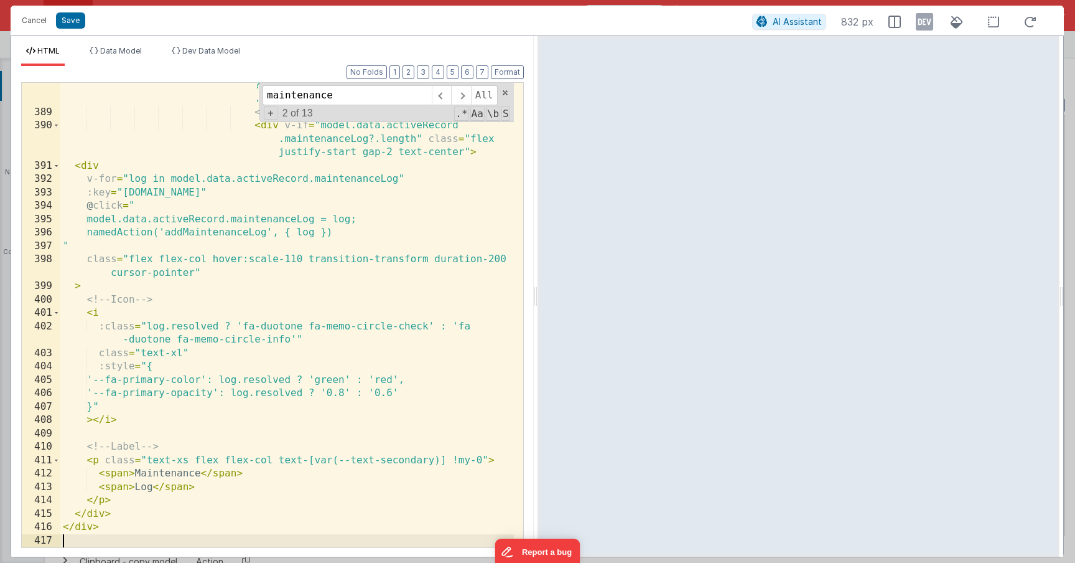
scroll to position [7189, 0]
click at [507, 77] on button "Format" at bounding box center [507, 72] width 33 height 14
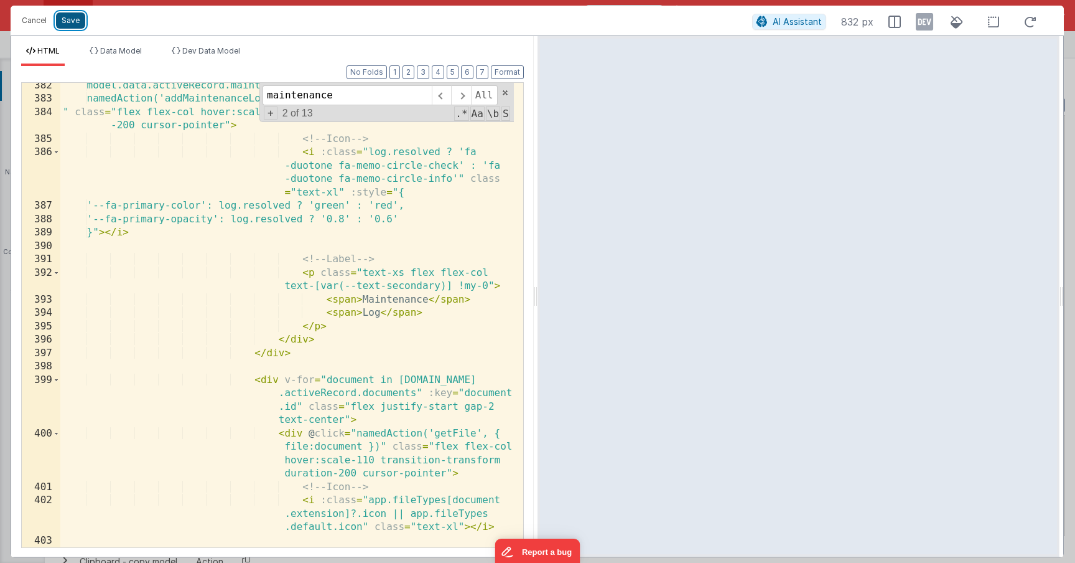
click at [70, 17] on button "Save" at bounding box center [70, 20] width 29 height 16
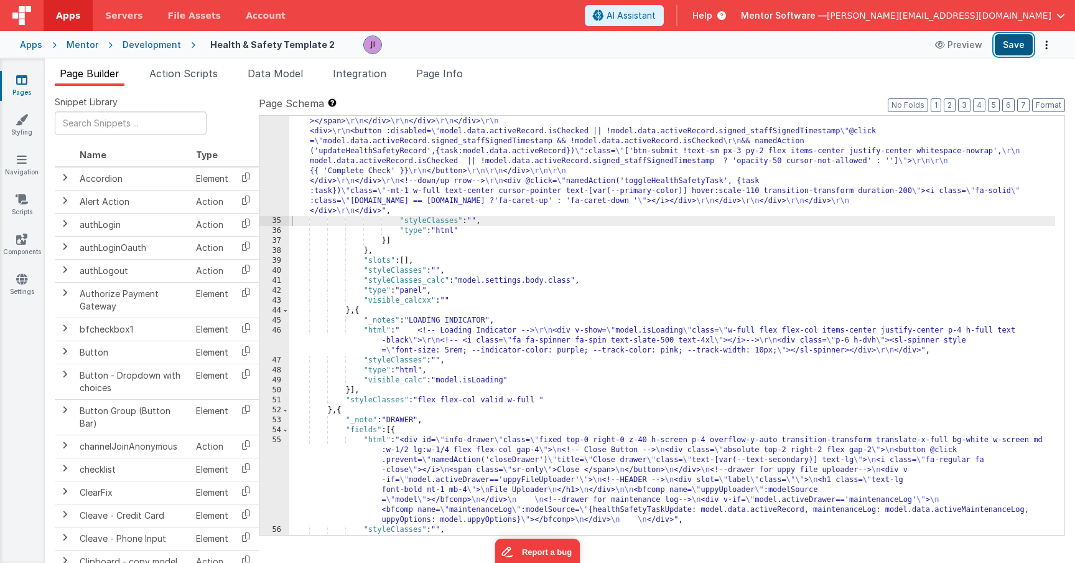
click at [1012, 45] on button "Save" at bounding box center [1014, 44] width 38 height 21
click at [169, 75] on span "Action Scripts" at bounding box center [183, 73] width 68 height 12
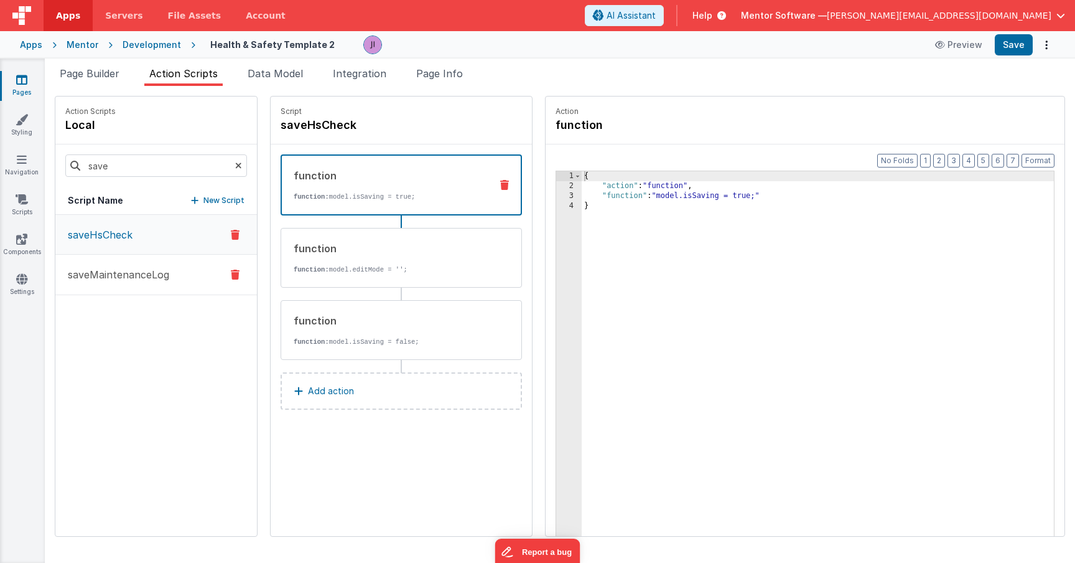
click at [150, 271] on p "saveMaintenanceLog" at bounding box center [114, 274] width 109 height 15
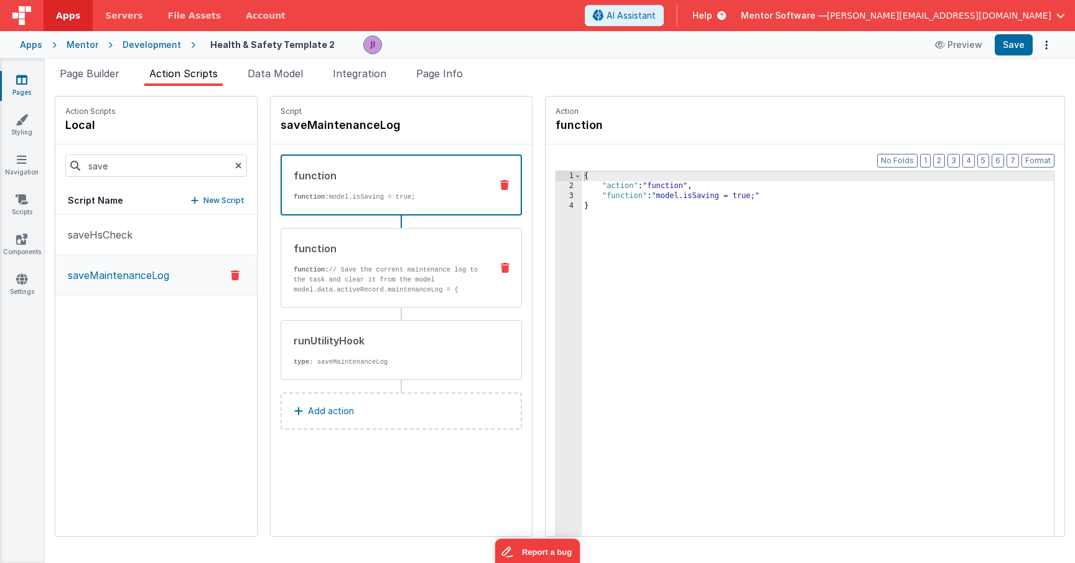
click at [386, 277] on p "function: // Save the current maintenance log to the task and clear it from the…" at bounding box center [388, 284] width 188 height 40
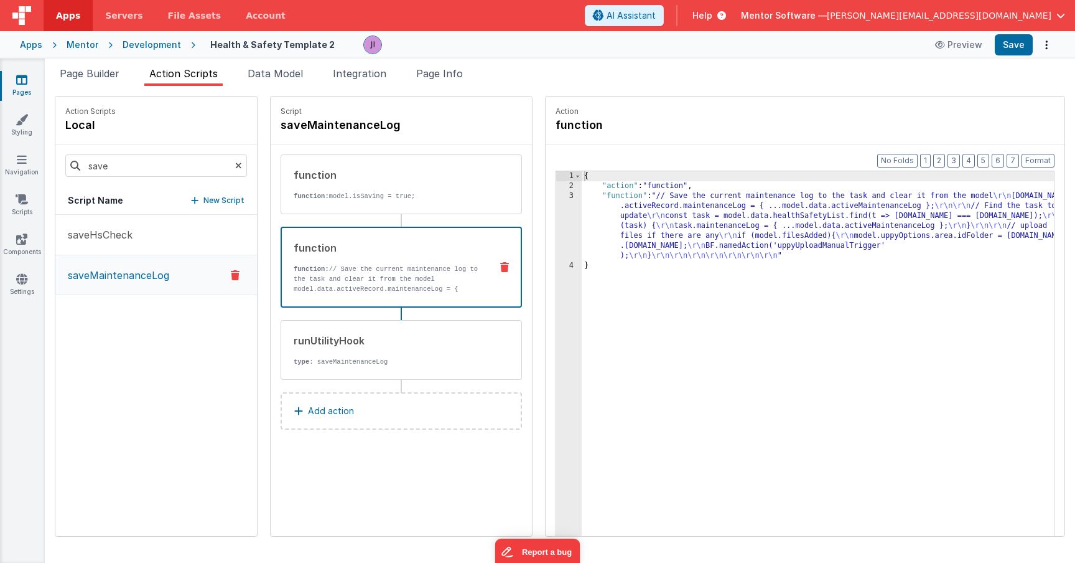
click at [586, 236] on div "{ "action" : "function" , "function" : "// Save the current maintenance log to …" at bounding box center [836, 382] width 509 height 423
click at [556, 236] on div "3" at bounding box center [569, 226] width 26 height 70
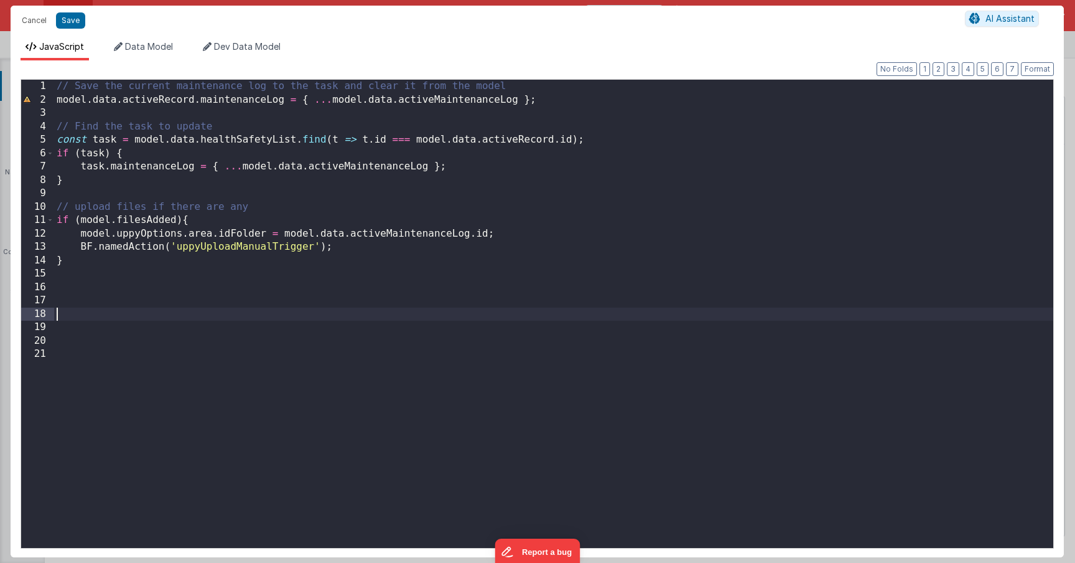
click at [207, 318] on div "// Save the current maintenance log to the task and clear it from the model mod…" at bounding box center [553, 327] width 999 height 495
drag, startPoint x: 414, startPoint y: 139, endPoint x: 573, endPoint y: 140, distance: 158.1
click at [573, 140] on div "// Save the current maintenance log to the task and clear it from the model mod…" at bounding box center [553, 327] width 999 height 495
click at [35, 23] on button "Cancel" at bounding box center [34, 20] width 37 height 17
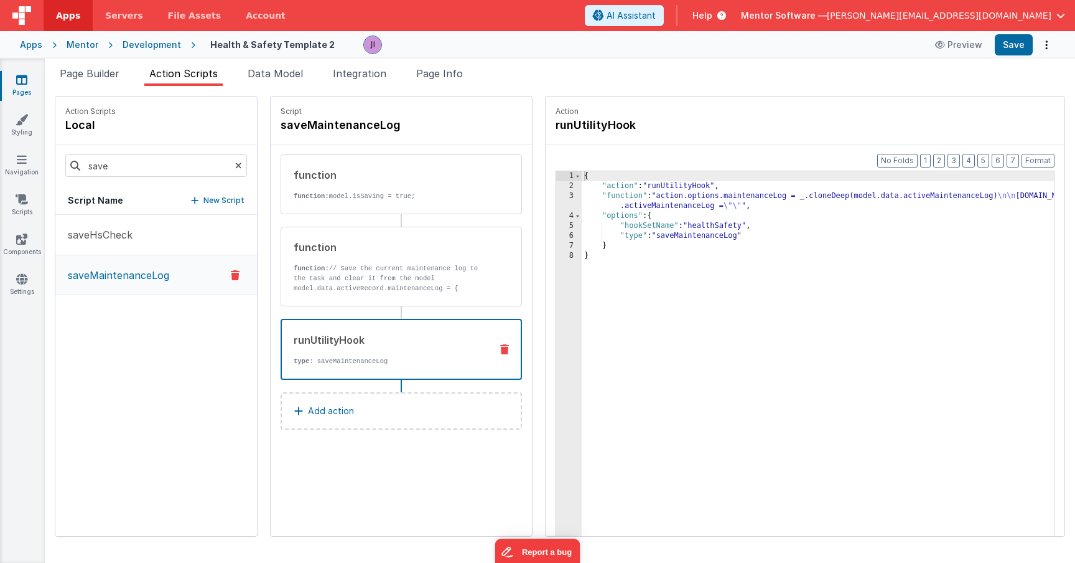
click at [429, 340] on div "runUtilityHook" at bounding box center [387, 339] width 187 height 15
click at [704, 195] on div "{ "action" : "runUtilityHook" , "function" : "action.options.maintenanceLog = _…" at bounding box center [836, 382] width 509 height 423
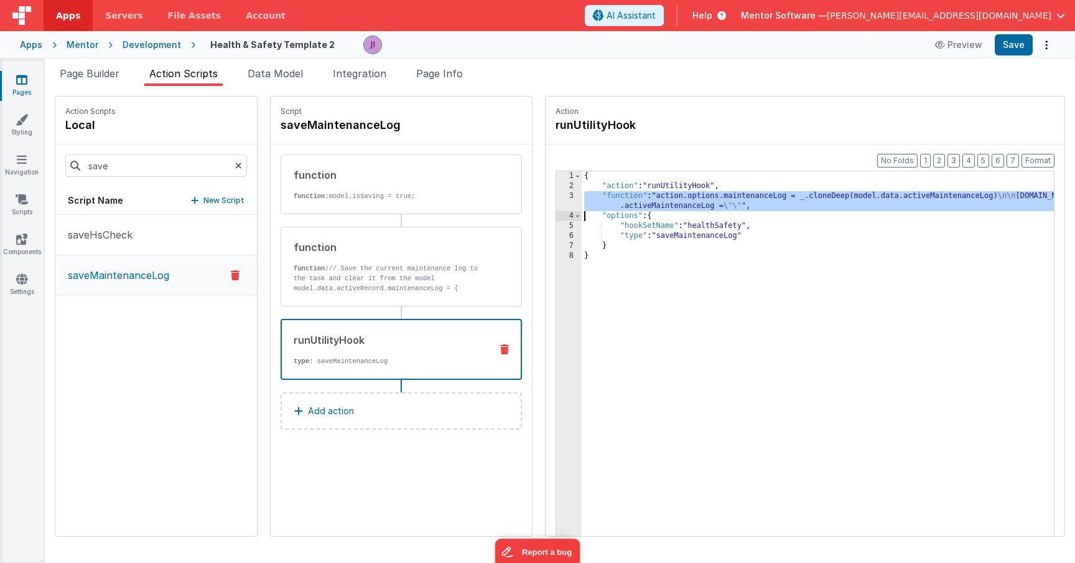
click at [556, 202] on div "3" at bounding box center [569, 201] width 26 height 20
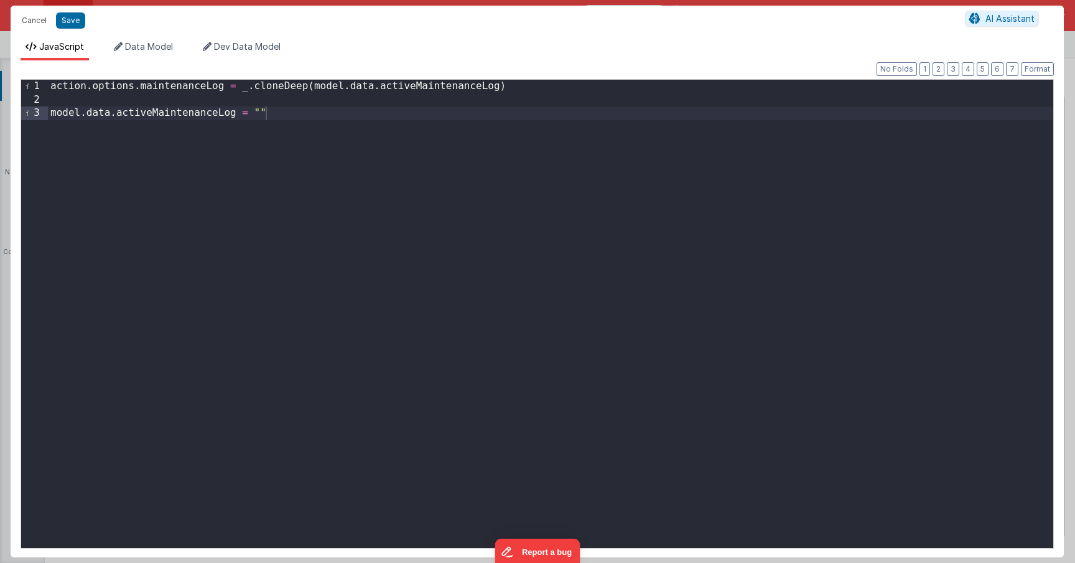
click at [517, 82] on div "action . options . maintenanceLog = _ . cloneDeep ( model . data . activeMainte…" at bounding box center [551, 327] width 1006 height 495
paste textarea
click at [55, 99] on div "action . options . maintenanceLog = _ . cloneDeep ( model . data . activeMainte…" at bounding box center [551, 327] width 1006 height 495
click at [53, 99] on div "action . options . maintenanceLog = _ . cloneDeep ( model . data . activeMainte…" at bounding box center [551, 327] width 1006 height 495
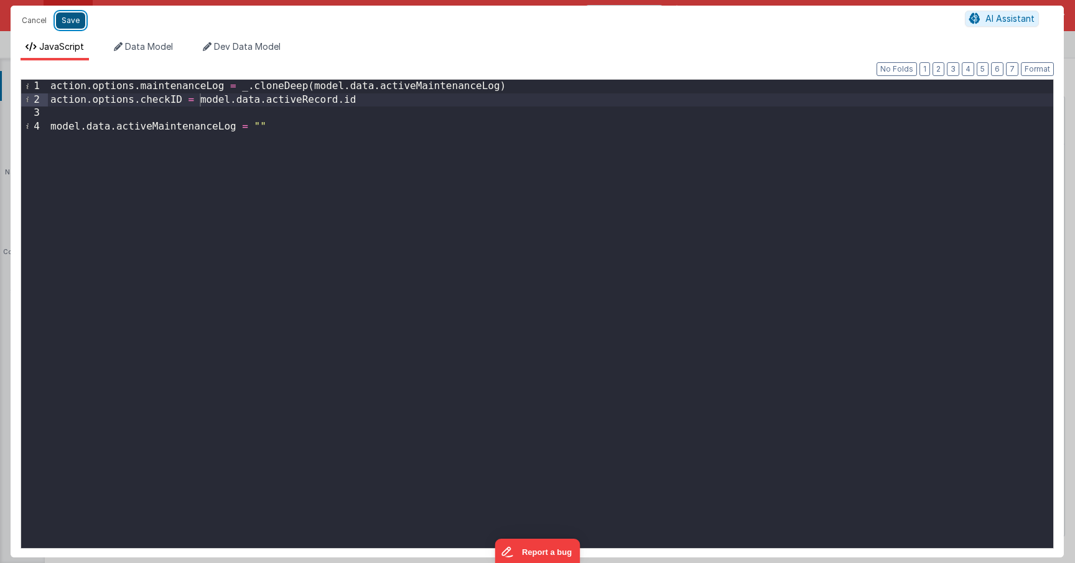
click at [68, 27] on button "Save" at bounding box center [70, 20] width 29 height 16
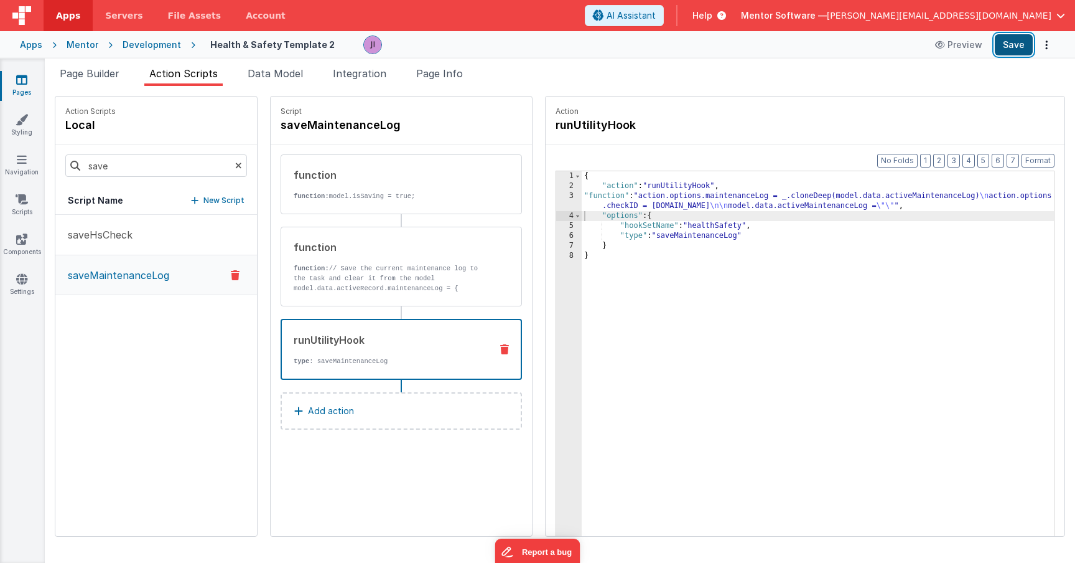
click at [1015, 42] on button "Save" at bounding box center [1014, 44] width 38 height 21
click at [404, 257] on div "function function: // Save the current maintenance log to the task and clear it…" at bounding box center [381, 267] width 200 height 54
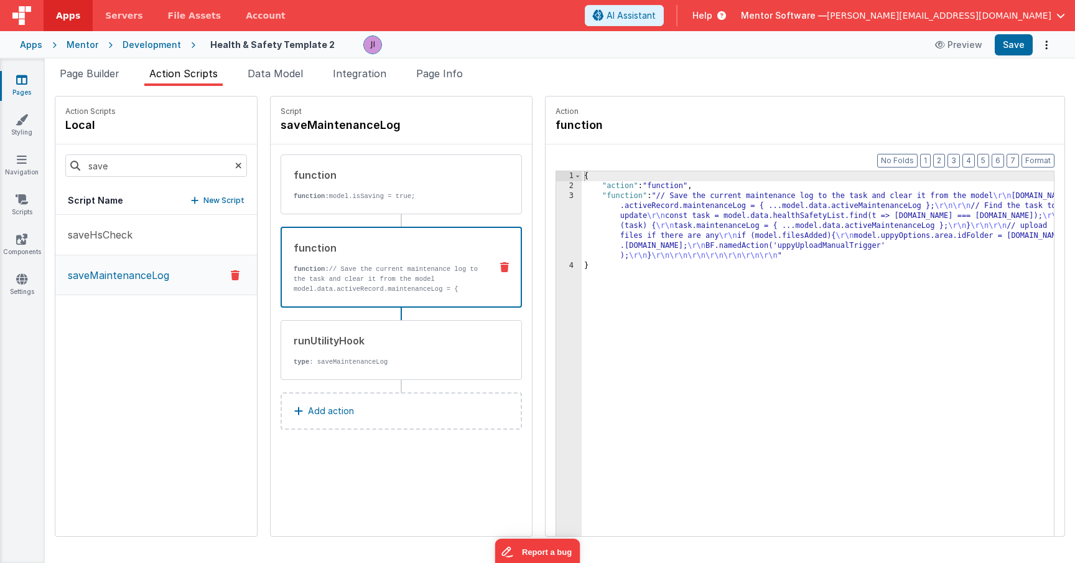
click at [592, 221] on div "{ "action" : "function" , "function" : "// Save the current maintenance log to …" at bounding box center [836, 382] width 509 height 423
click at [556, 225] on div "3" at bounding box center [569, 226] width 26 height 70
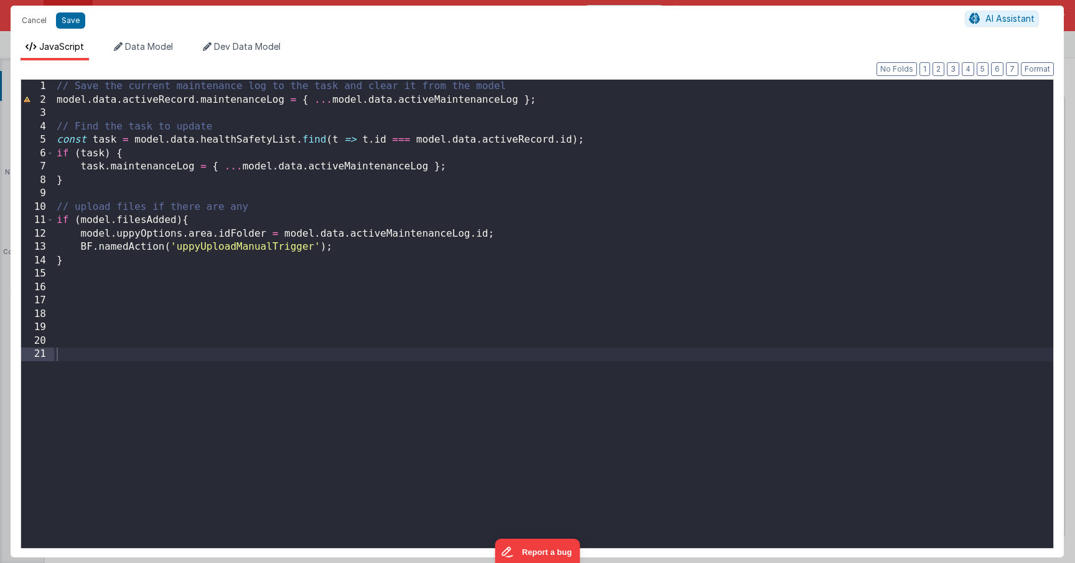
click at [409, 314] on div "// Save the current maintenance log to the task and clear it from the model mod…" at bounding box center [553, 327] width 999 height 495
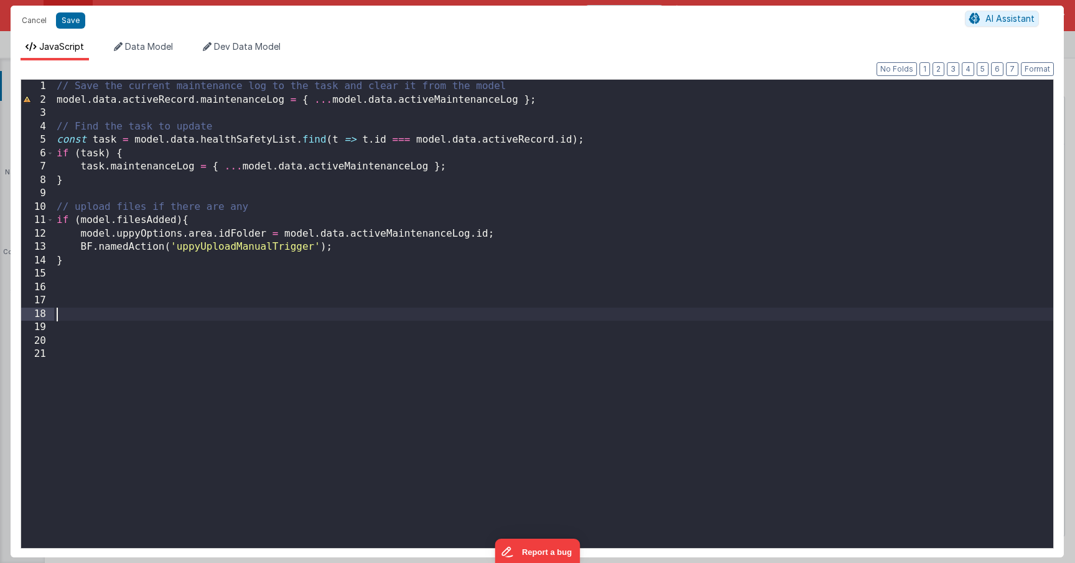
click at [409, 289] on div "// Save the current maintenance log to the task and clear it from the model mod…" at bounding box center [553, 327] width 999 height 495
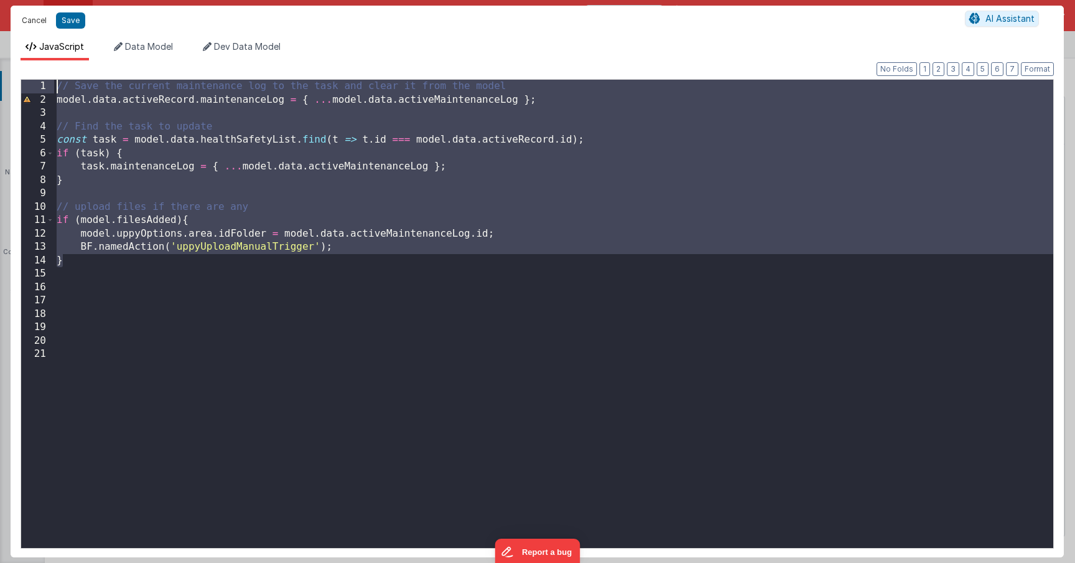
drag, startPoint x: 97, startPoint y: 126, endPoint x: 34, endPoint y: 14, distance: 128.4
click at [32, 11] on div "Cancel Save AI Assistant JavaScript Data Model Dev Data Model Format 7 6 5 4 3 …" at bounding box center [538, 281] width 1054 height 551
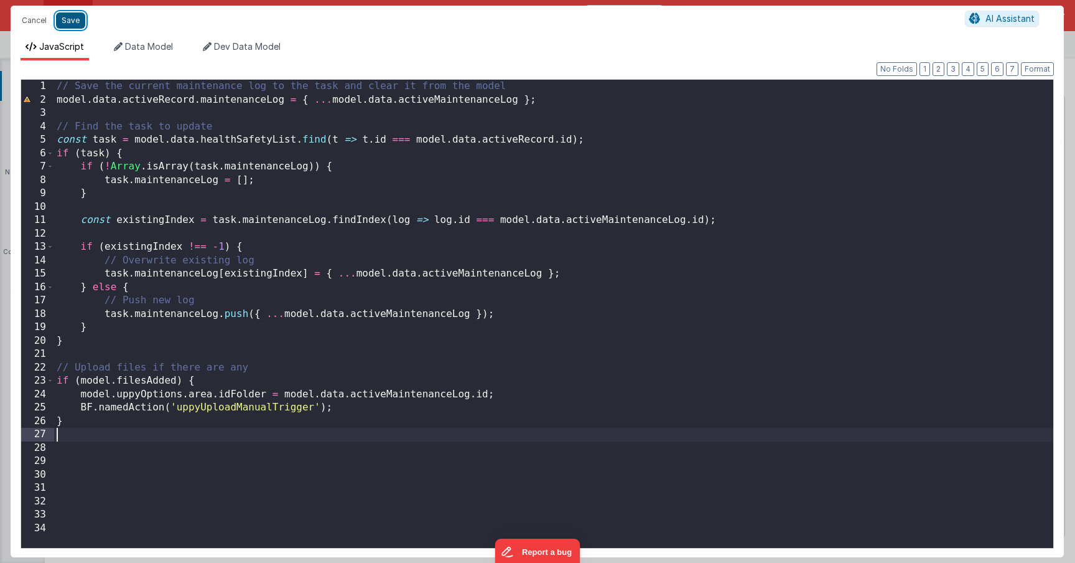
click at [71, 16] on button "Save" at bounding box center [70, 20] width 29 height 16
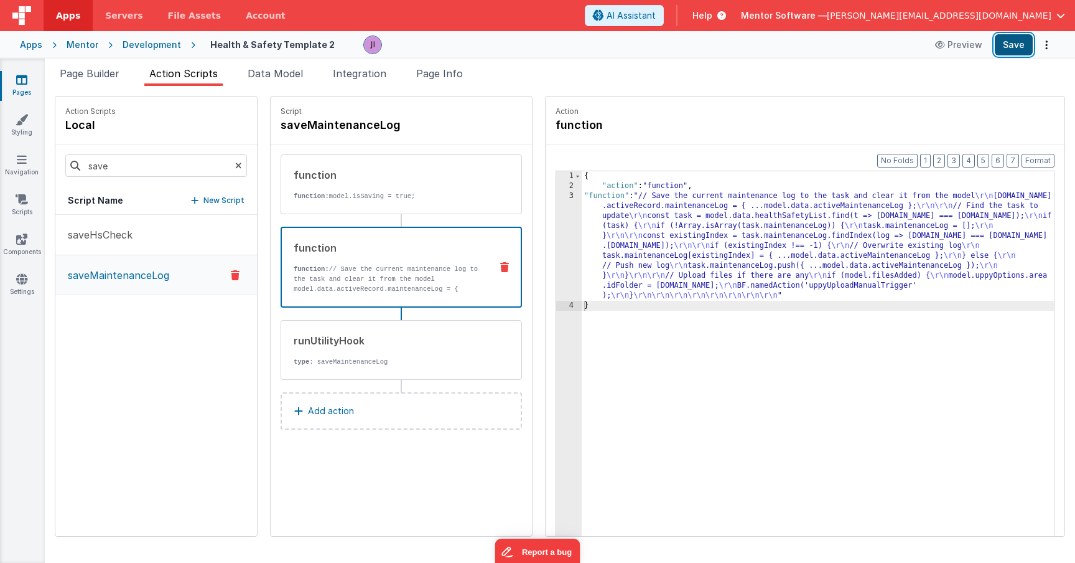
click at [997, 40] on button "Save" at bounding box center [1014, 44] width 38 height 21
click at [266, 74] on span "Data Model" at bounding box center [275, 73] width 55 height 12
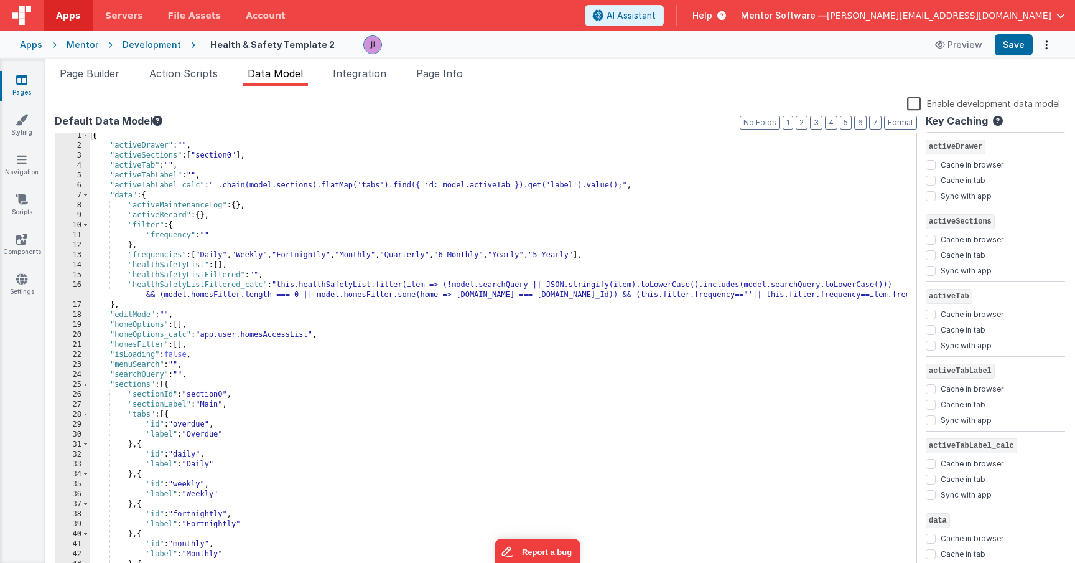
scroll to position [4, 0]
click at [203, 217] on div "{ "activeDrawer" : "" , "activeSections" : [ "section0" ] , "activeTab" : "" , …" at bounding box center [499, 359] width 818 height 460
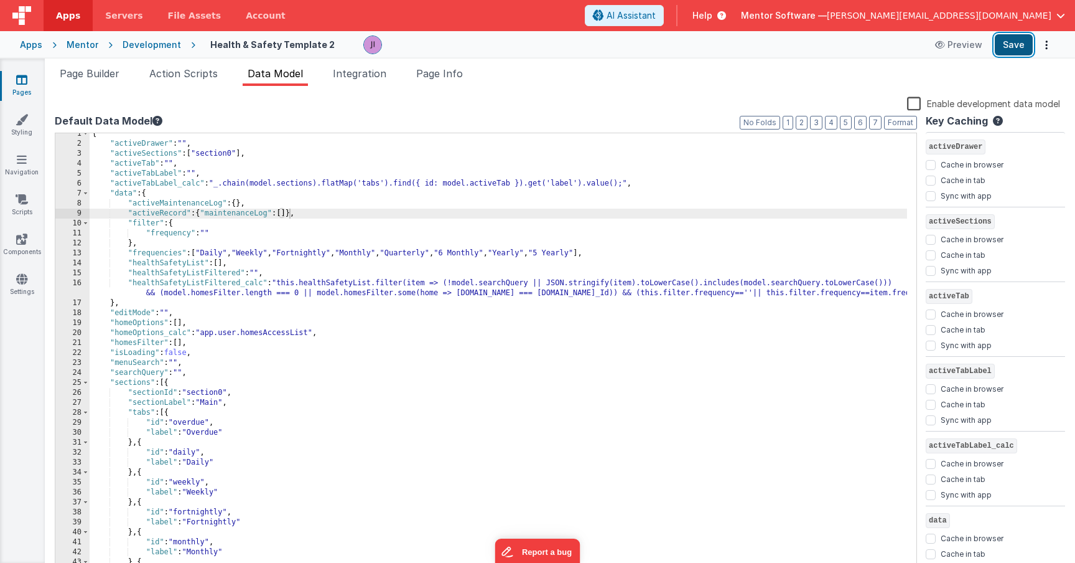
click at [1025, 48] on button "Save" at bounding box center [1014, 44] width 38 height 21
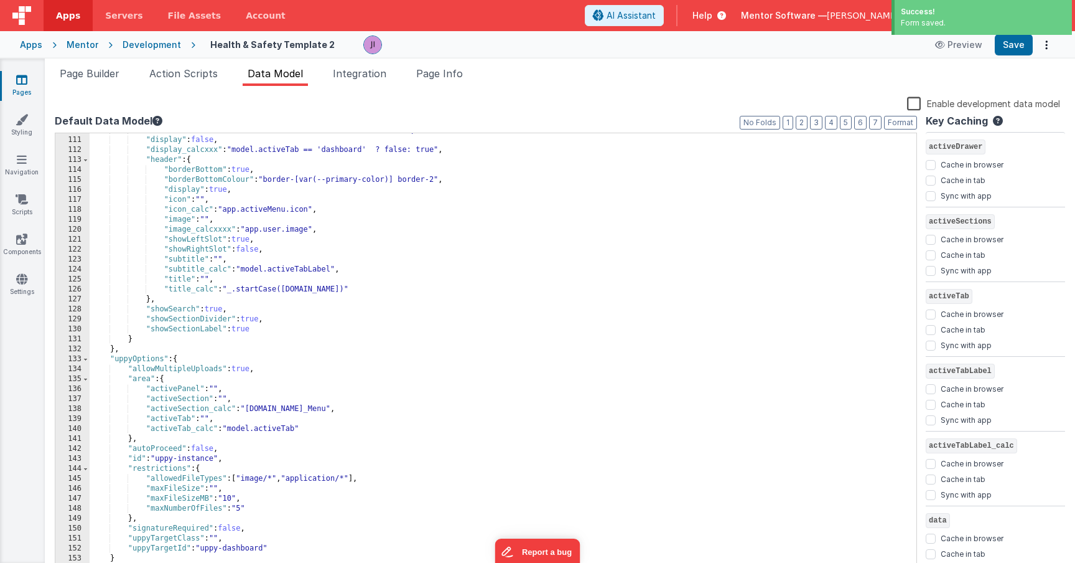
scroll to position [1103, 0]
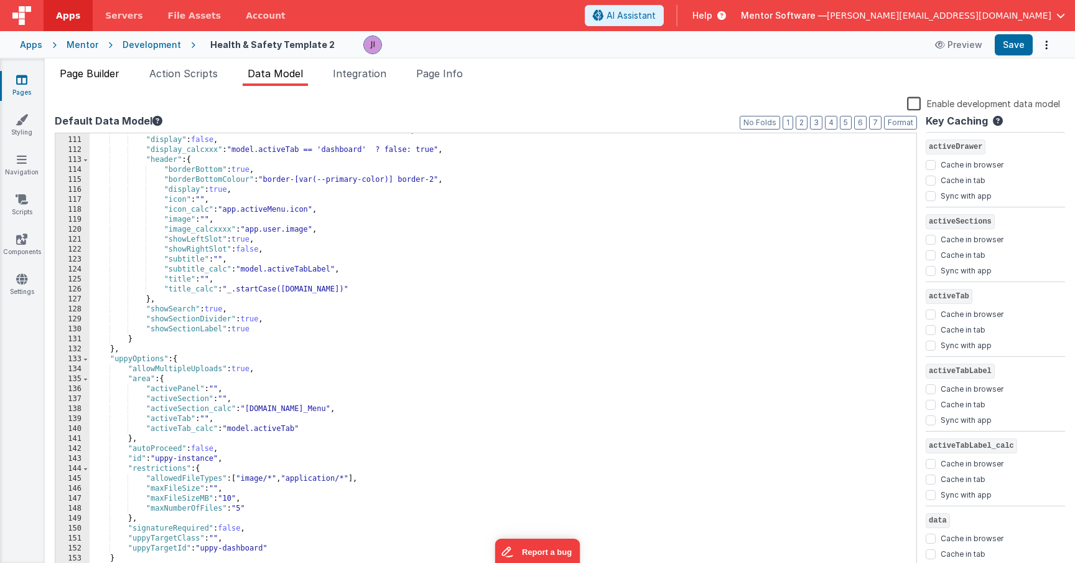
click at [110, 80] on li "Page Builder" at bounding box center [90, 76] width 70 height 20
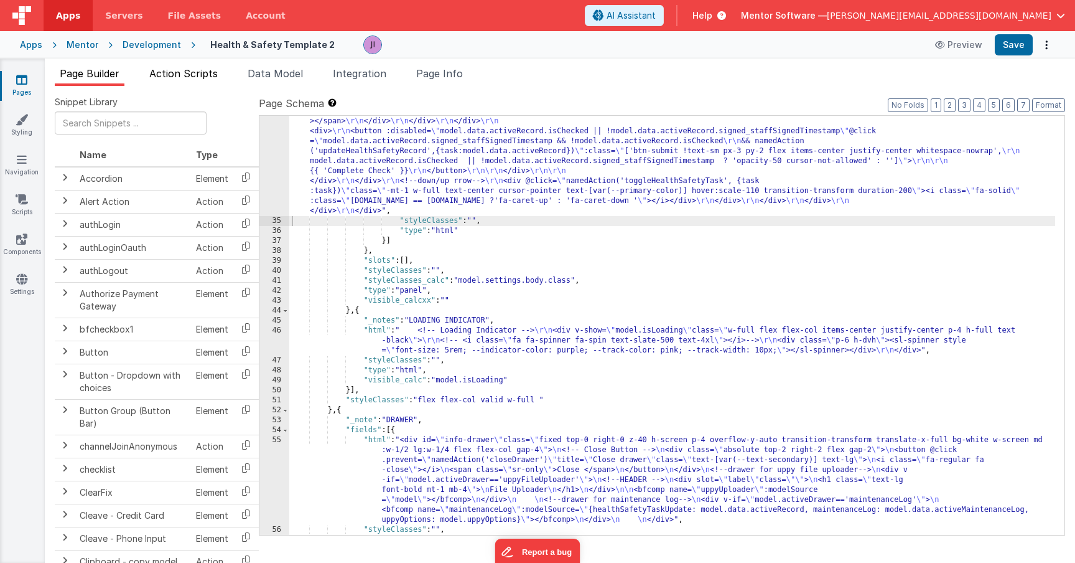
click at [196, 71] on span "Action Scripts" at bounding box center [183, 73] width 68 height 12
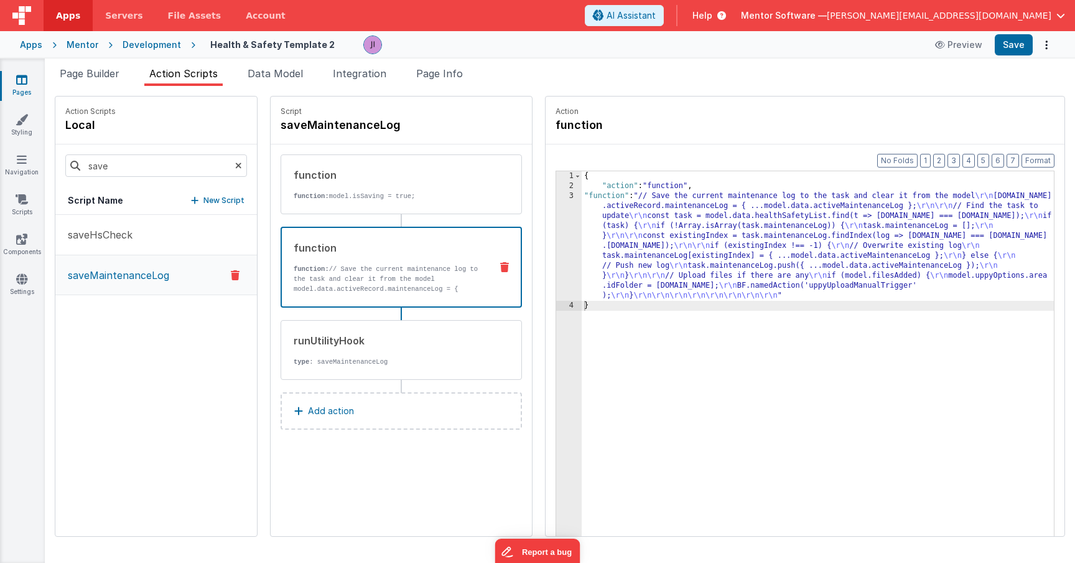
click at [595, 263] on div "{ "action" : "function" , "function" : "// Save the current maintenance log to …" at bounding box center [836, 382] width 509 height 423
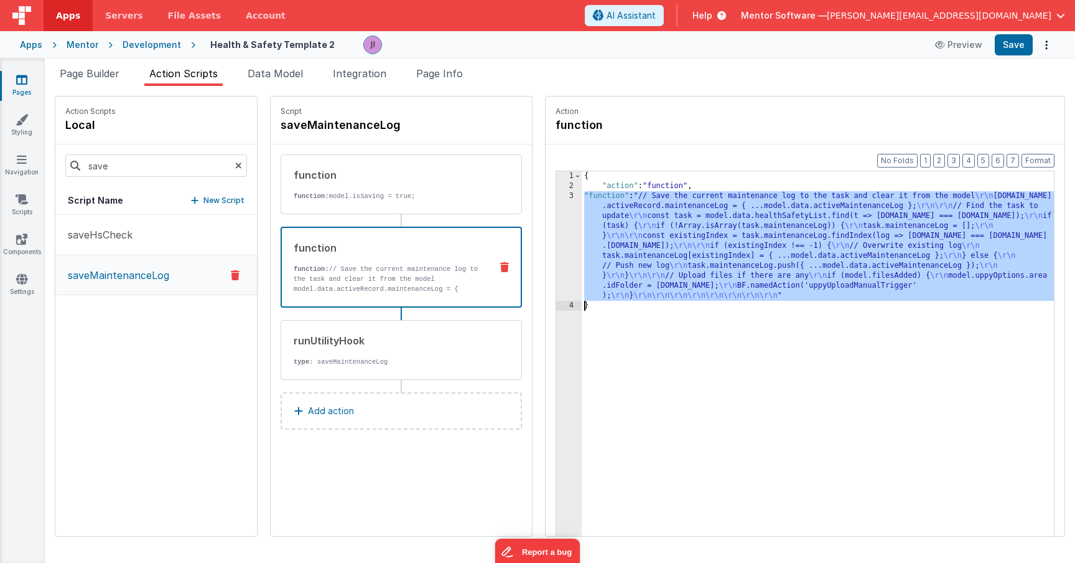
click at [556, 251] on div "3" at bounding box center [569, 246] width 26 height 110
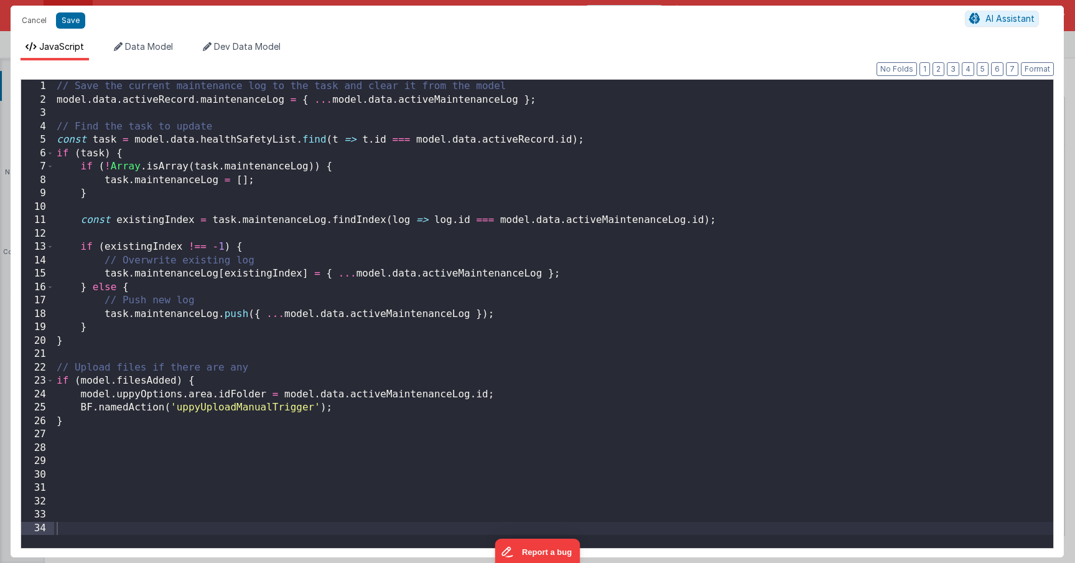
click at [533, 251] on div "// Save the current maintenance log to the task and clear it from the model mod…" at bounding box center [553, 327] width 999 height 495
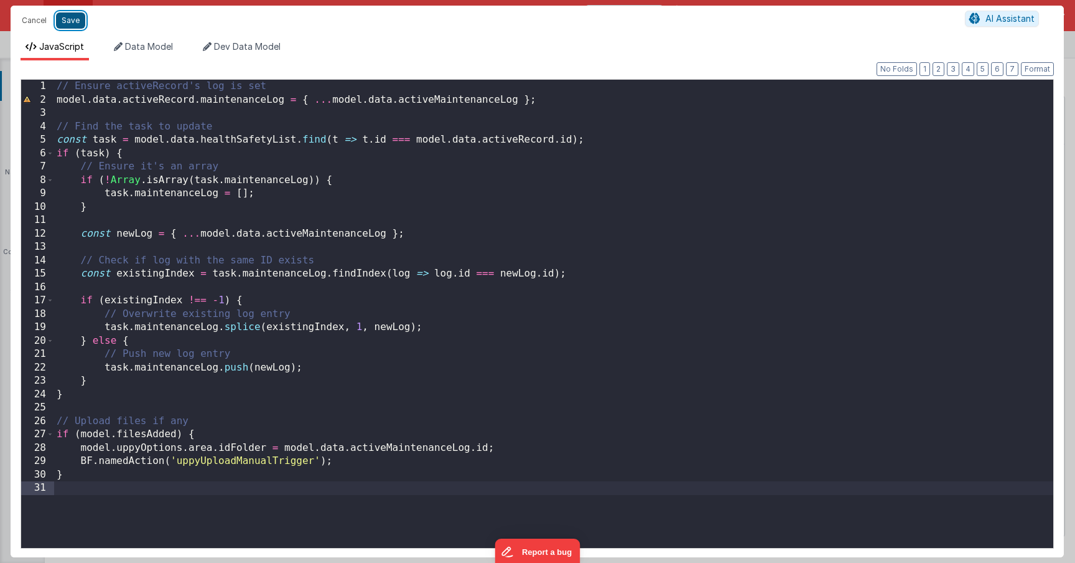
click at [68, 22] on button "Save" at bounding box center [70, 20] width 29 height 16
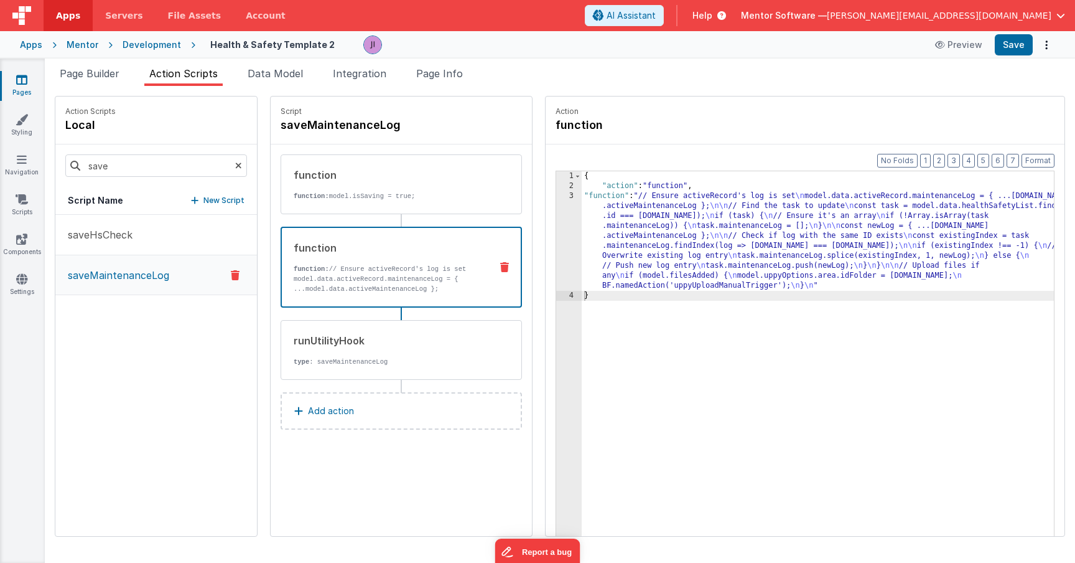
click at [1006, 58] on div "Page Builder Action Scripts Data Model Integration Page Info Snippet Library Na…" at bounding box center [560, 310] width 1031 height 504
click at [1011, 55] on button "Save" at bounding box center [1014, 44] width 38 height 21
click at [632, 222] on div "{ "action" : "function" , "function" : "// Ensure activeRecord's log is set \n …" at bounding box center [836, 382] width 509 height 423
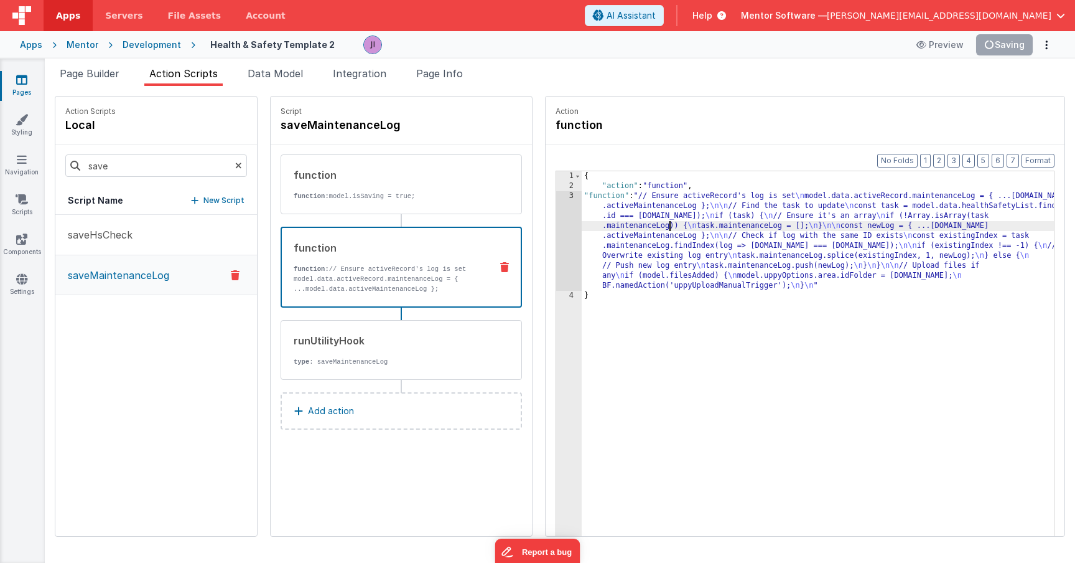
click at [556, 222] on div "3" at bounding box center [569, 241] width 26 height 100
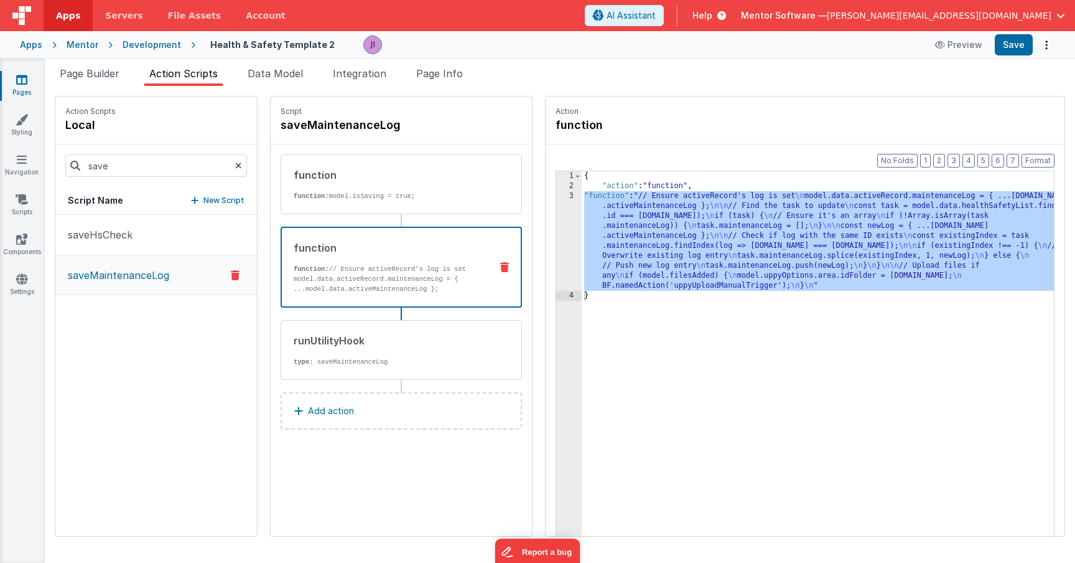
click at [556, 244] on div "3" at bounding box center [569, 241] width 26 height 100
click at [582, 233] on div "{ "action" : "function" , "function" : "// Ensure activeRecord's log is set \n …" at bounding box center [836, 382] width 509 height 423
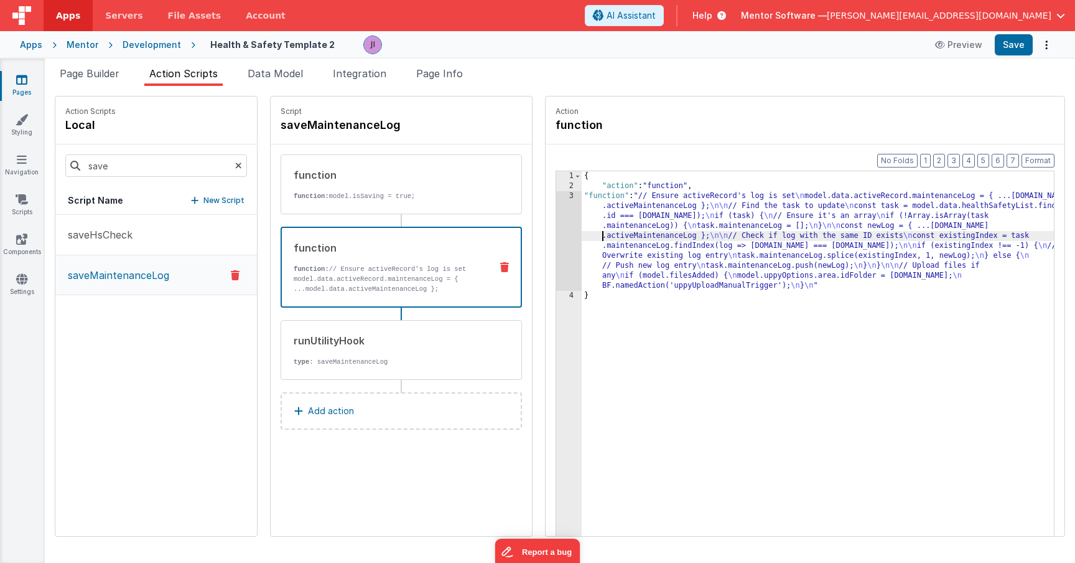
click at [556, 233] on div "3" at bounding box center [569, 241] width 26 height 100
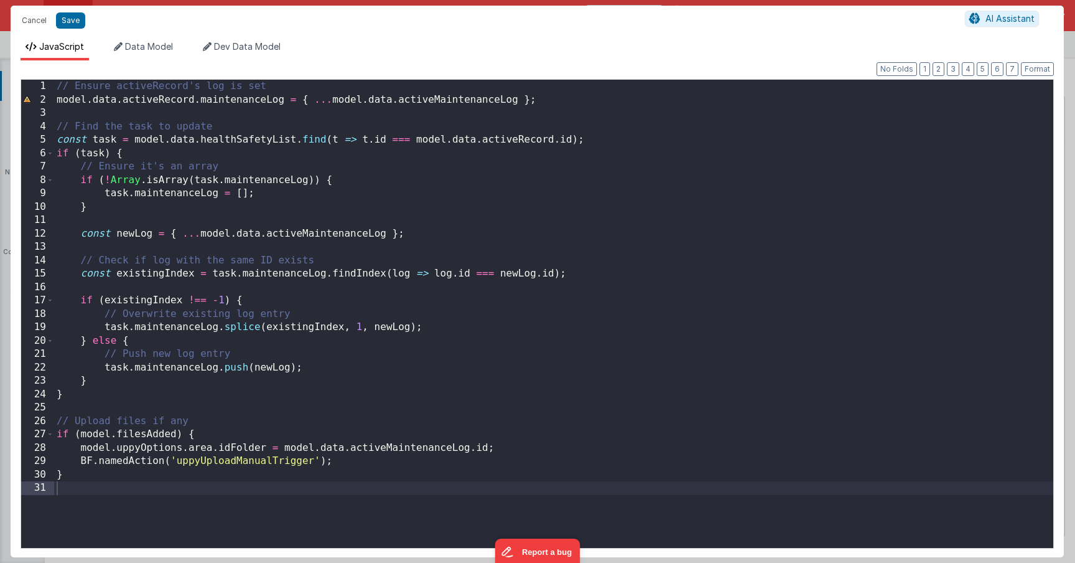
click at [135, 396] on div "// Ensure activeRecord's log is set model . data . activeRecord . maintenanceLo…" at bounding box center [553, 327] width 999 height 495
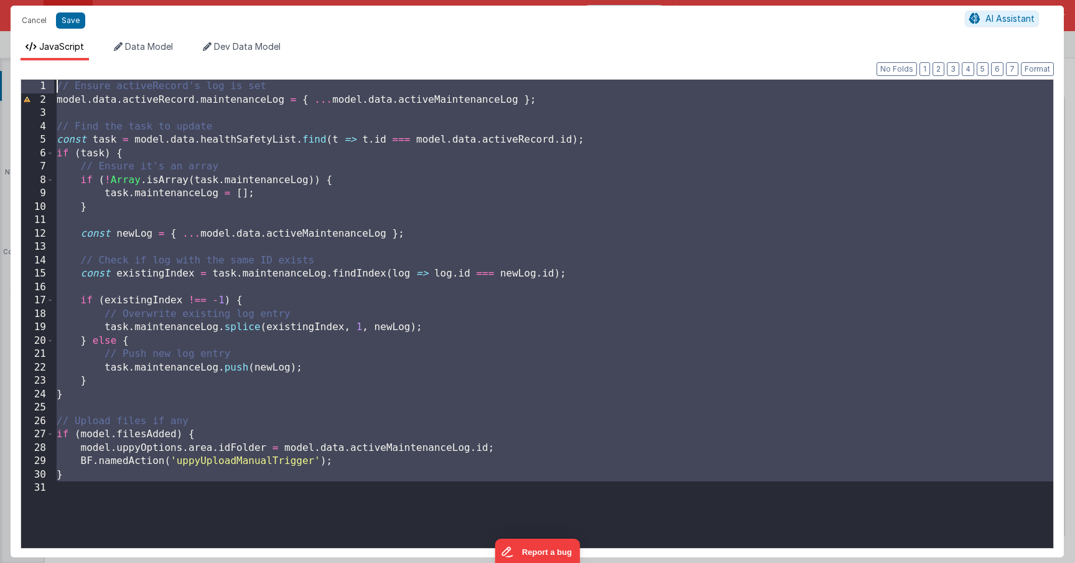
drag, startPoint x: 170, startPoint y: 537, endPoint x: -10, endPoint y: 79, distance: 492.1
click at [0, 79] on html "Cancel Save AI Assistant JavaScript Data Model Dev Data Model Format 7 6 5 4 3 …" at bounding box center [537, 281] width 1075 height 563
click at [155, 144] on div "// Ensure activeRecord's log is set model . data . activeRecord . maintenanceLo…" at bounding box center [553, 327] width 999 height 495
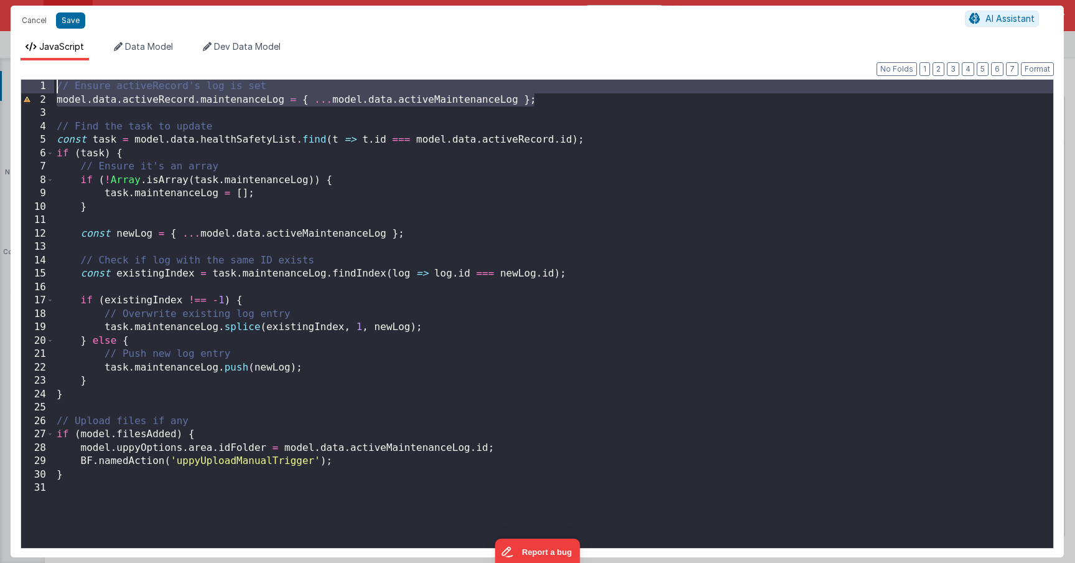
drag, startPoint x: 577, startPoint y: 103, endPoint x: -12, endPoint y: 62, distance: 590.7
click at [0, 62] on html "Cancel Save AI Assistant JavaScript Data Model Dev Data Model Format 7 6 5 4 3 …" at bounding box center [537, 281] width 1075 height 563
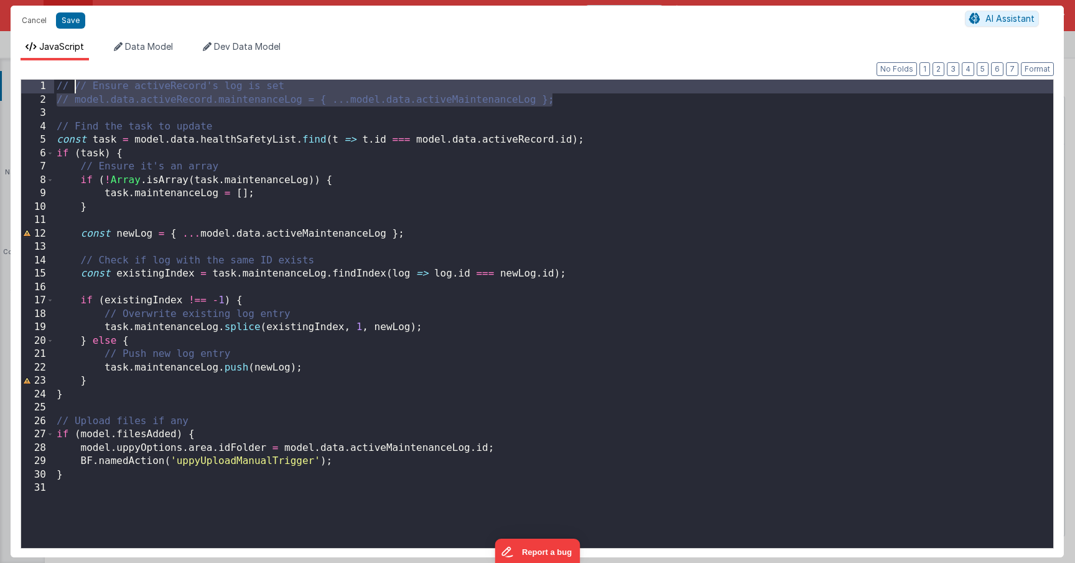
click at [81, 400] on div "// // Ensure activeRecord's log is set // model.data.activeRecord.maintenanceLo…" at bounding box center [553, 327] width 999 height 495
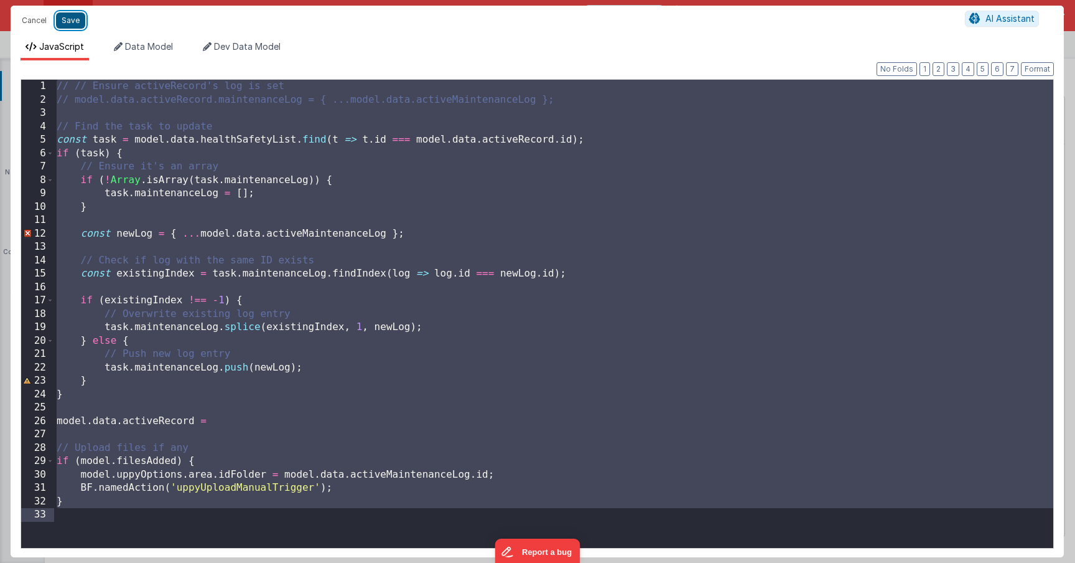
click at [77, 27] on button "Save" at bounding box center [70, 20] width 29 height 16
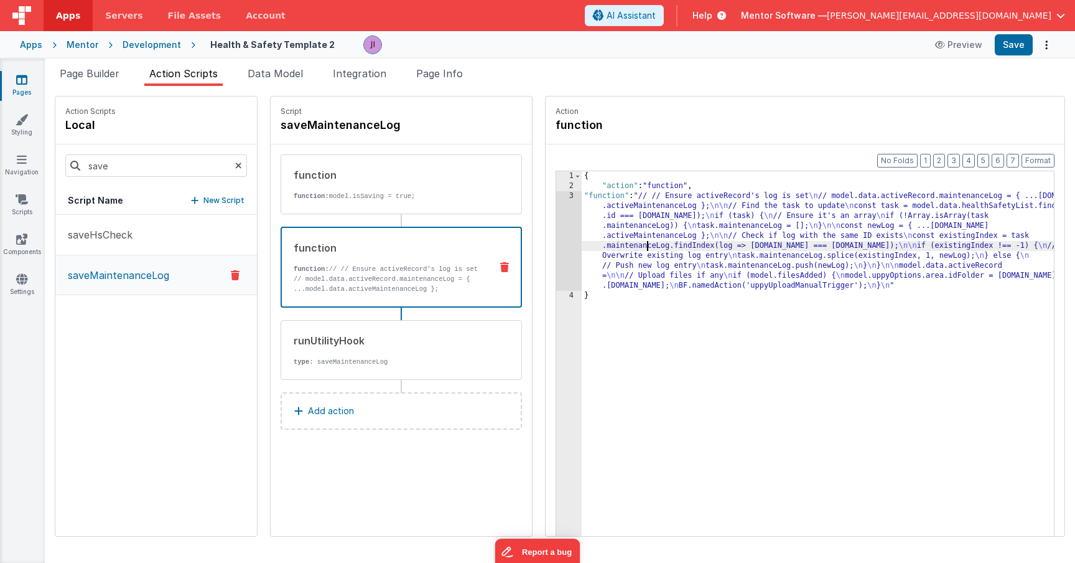
click at [610, 245] on div "{ "action" : "function" , "function" : "// // Ensure activeRecord's log is set …" at bounding box center [836, 382] width 509 height 423
click at [411, 352] on div "runUtilityHook type : saveMaintenanceLog" at bounding box center [381, 350] width 200 height 34
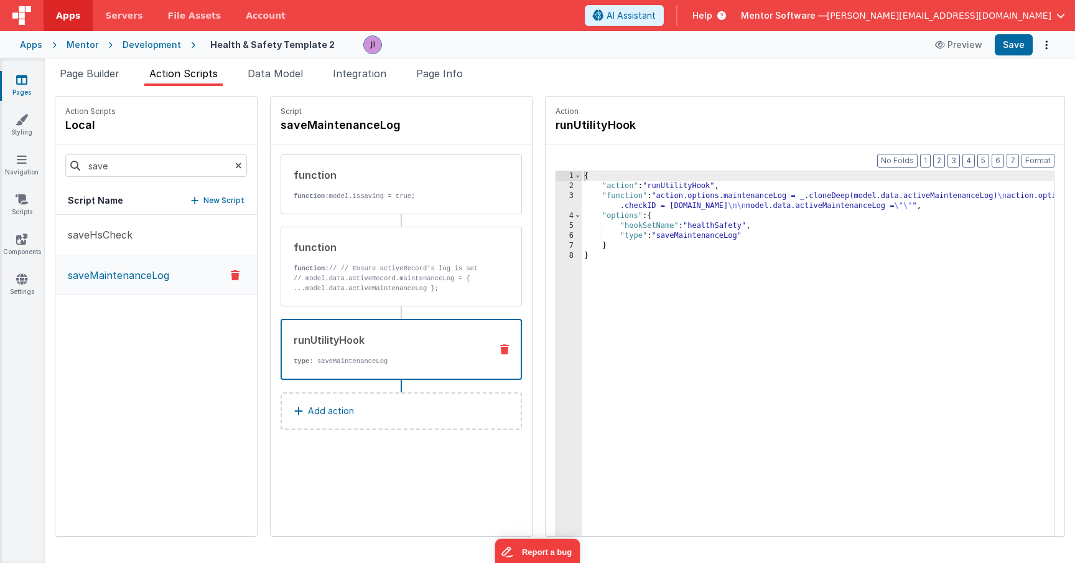
click at [640, 203] on div "{ "action" : "runUtilityHook" , "function" : "action.options.maintenanceLog = _…" at bounding box center [836, 382] width 509 height 423
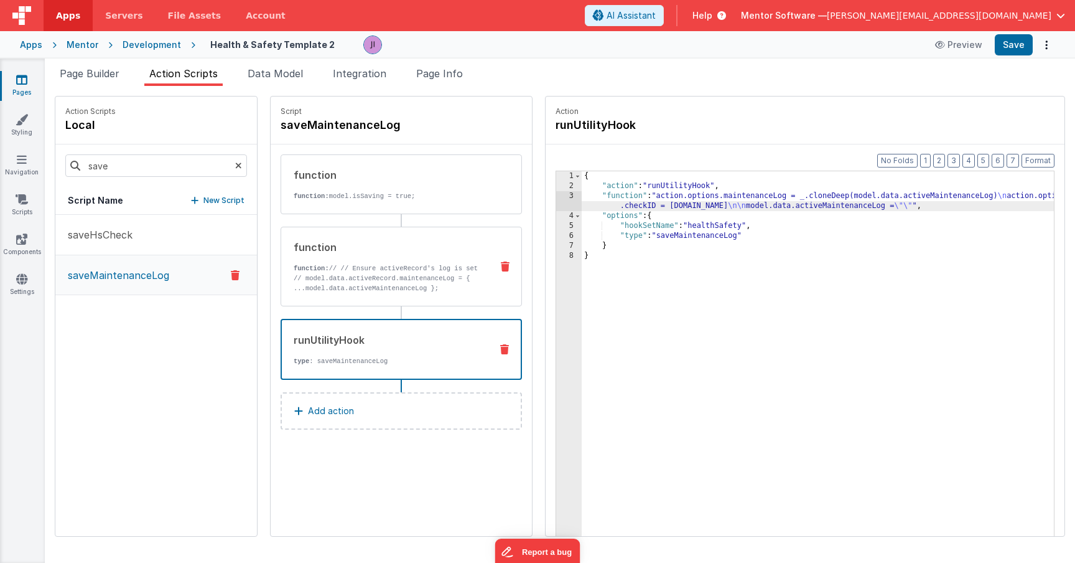
click at [393, 268] on p "function: // // Ensure activeRecord's log is set // model.data.activeRecord.mai…" at bounding box center [388, 278] width 188 height 30
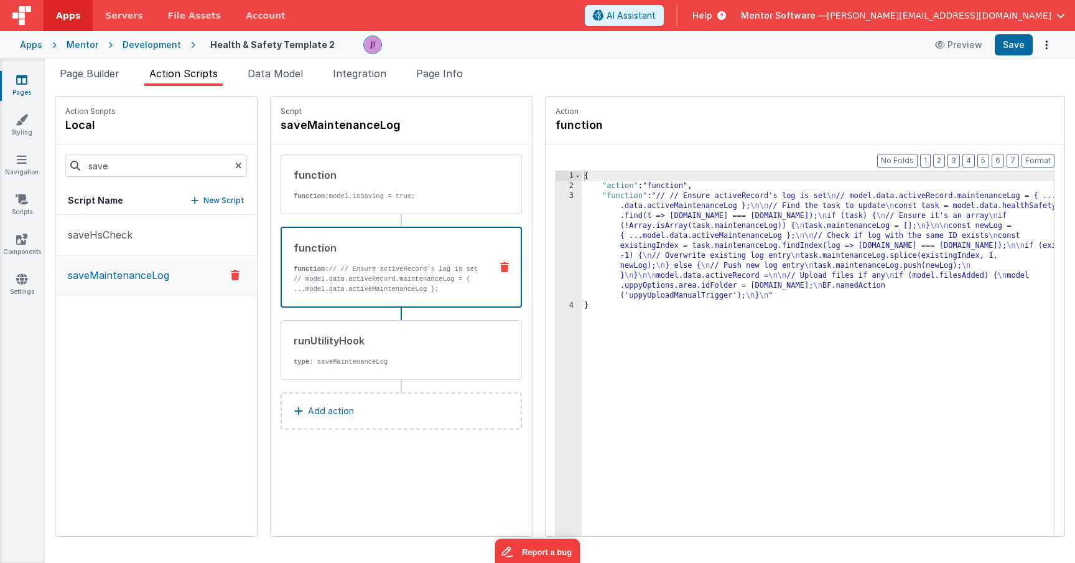
click at [582, 246] on div "{ "action" : "function" , "function" : "// // Ensure activeRecord's log is set …" at bounding box center [836, 382] width 509 height 423
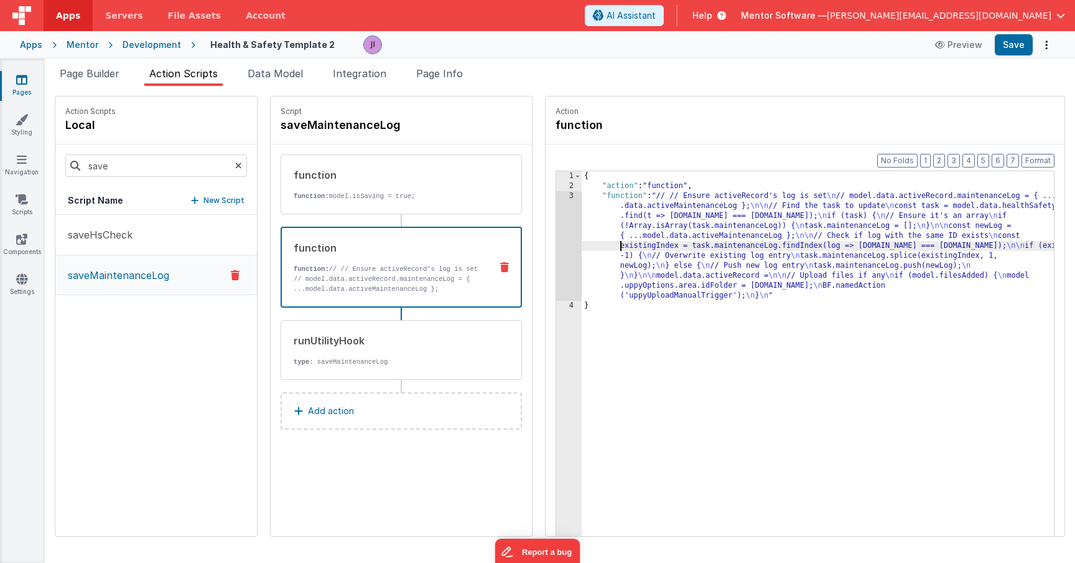
click at [582, 246] on div "{ "action" : "function" , "function" : "// // Ensure activeRecord's log is set …" at bounding box center [836, 382] width 509 height 423
click at [556, 246] on div "3" at bounding box center [569, 246] width 26 height 110
click at [546, 255] on div "Format 7 6 5 4 3 2 1 No Folds 1 2 3 4 { "action" : "function" , "function" : "/…" at bounding box center [805, 363] width 519 height 439
click at [556, 255] on div "3" at bounding box center [569, 246] width 26 height 110
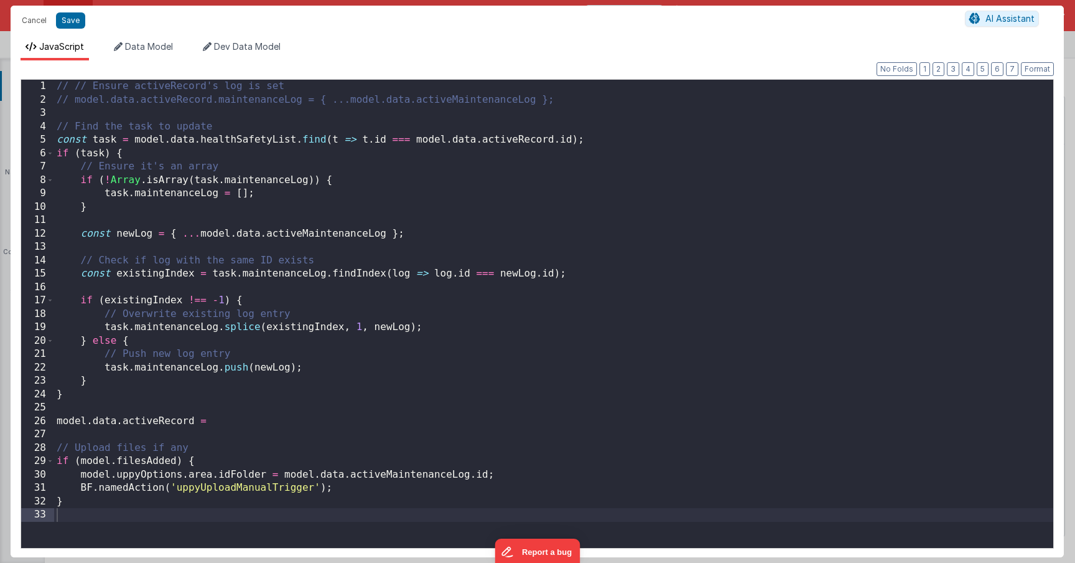
click at [482, 306] on div "// // Ensure activeRecord's log is set // model.data.activeRecord.maintenanceLo…" at bounding box center [553, 327] width 999 height 495
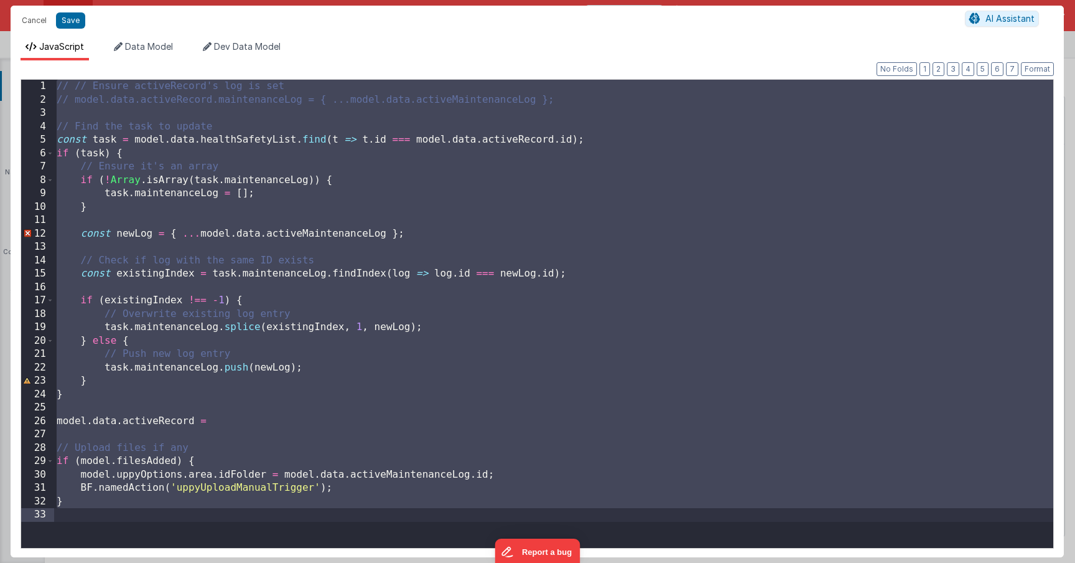
click at [79, 121] on div "// // Ensure activeRecord's log is set // model.data.activeRecord.maintenanceLo…" at bounding box center [553, 327] width 999 height 495
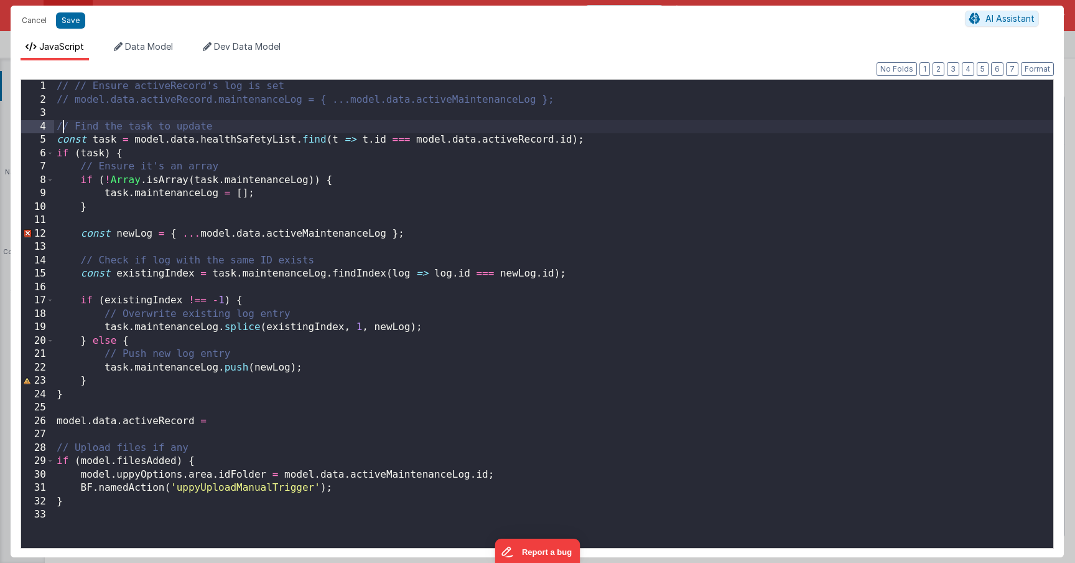
click at [62, 125] on div "// // Ensure activeRecord's log is set // model.data.activeRecord.maintenanceLo…" at bounding box center [553, 327] width 999 height 495
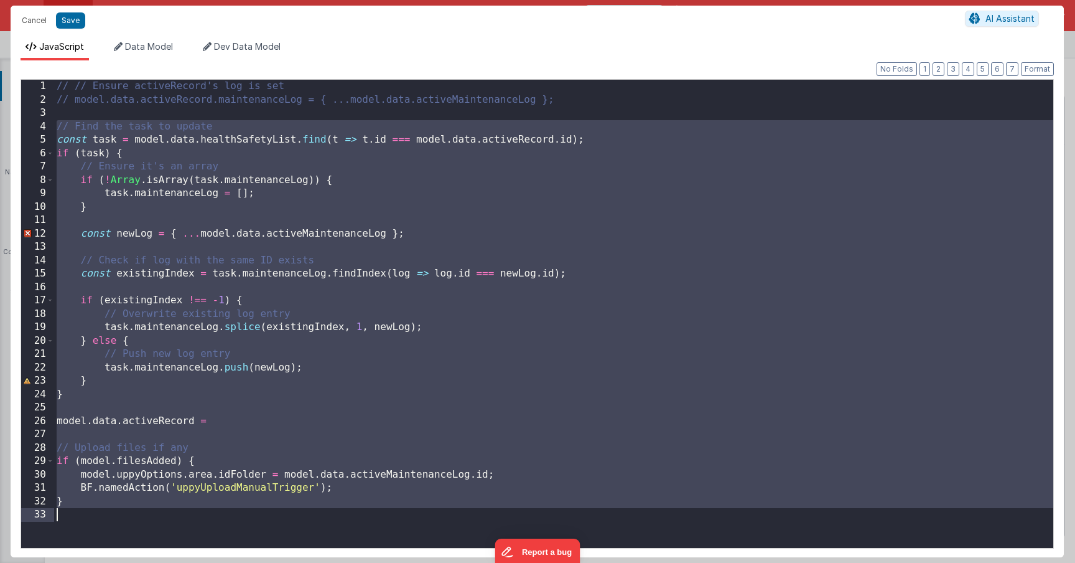
drag, startPoint x: 58, startPoint y: 125, endPoint x: 184, endPoint y: 521, distance: 415.1
click at [184, 521] on div "// // Ensure activeRecord's log is set // model.data.activeRecord.maintenanceLo…" at bounding box center [553, 327] width 999 height 495
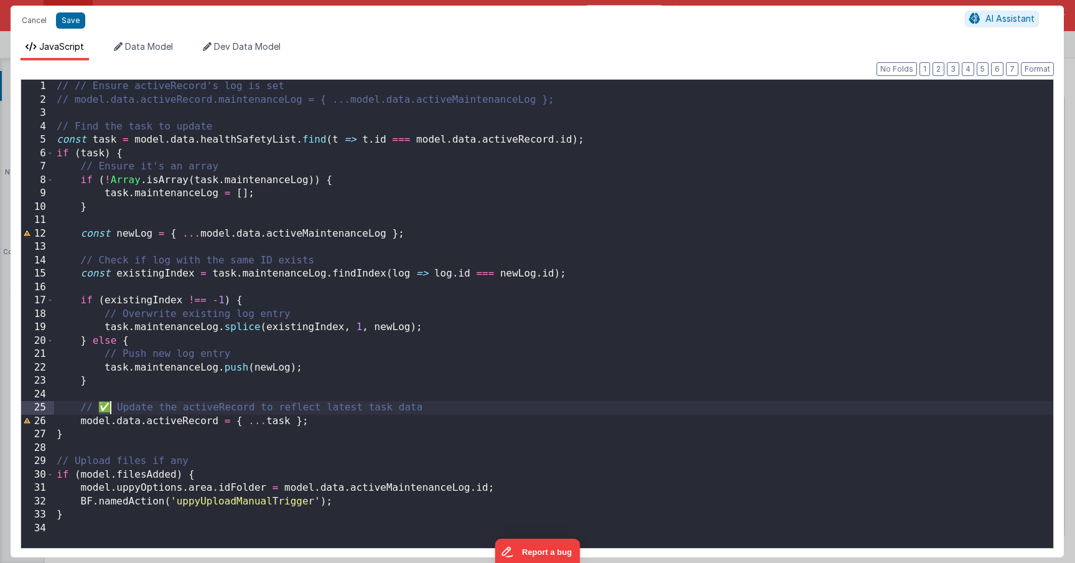
drag, startPoint x: 100, startPoint y: 406, endPoint x: 108, endPoint y: 406, distance: 8.1
click at [108, 406] on div "// // Ensure activeRecord's log is set // model.data.activeRecord.maintenanceLo…" at bounding box center [553, 327] width 999 height 495
click at [83, 27] on div "Cancel Save" at bounding box center [491, 20] width 950 height 17
click at [79, 27] on button "Save" at bounding box center [70, 20] width 29 height 16
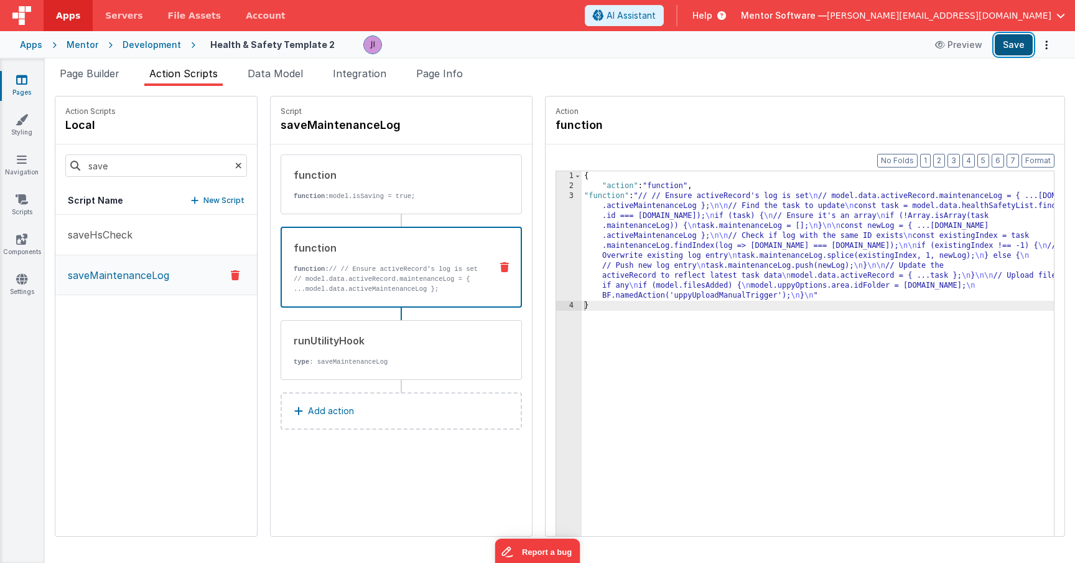
click at [1004, 49] on button "Save" at bounding box center [1014, 44] width 38 height 21
click at [107, 85] on li "Page Builder" at bounding box center [90, 76] width 70 height 20
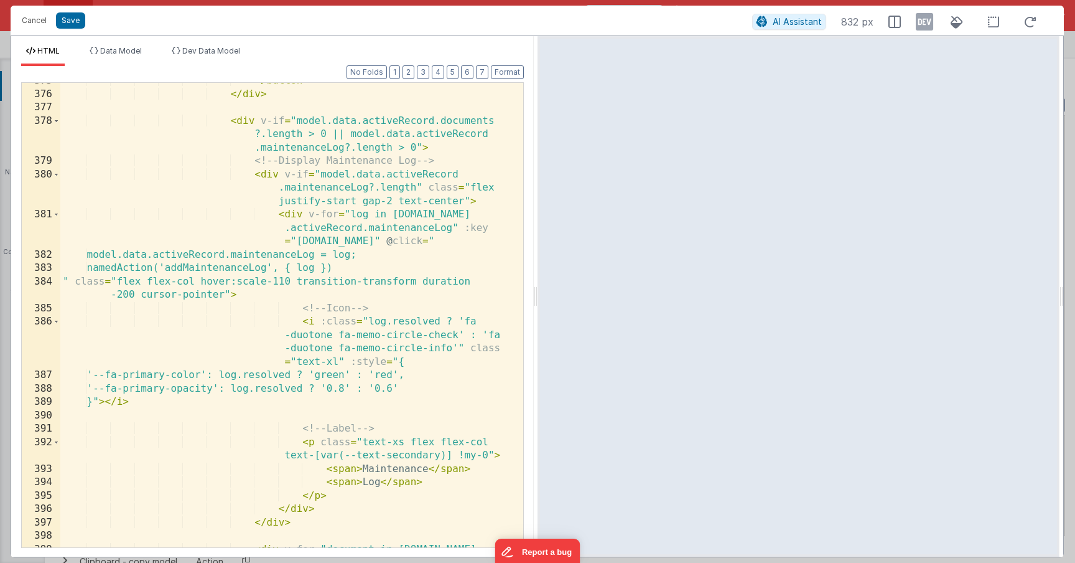
scroll to position [0, 0]
drag, startPoint x: 326, startPoint y: 255, endPoint x: 99, endPoint y: 255, distance: 227.1
click at [99, 255] on div "</ button > </ div > < div v-if = "model.data.activeRecord.documents ?.length >…" at bounding box center [287, 339] width 454 height 531
click at [248, 263] on div "</ button > </ div > < div v-if = "model.data.activeRecord.documents ?.length >…" at bounding box center [287, 339] width 454 height 531
drag, startPoint x: 98, startPoint y: 253, endPoint x: 393, endPoint y: 256, distance: 295.0
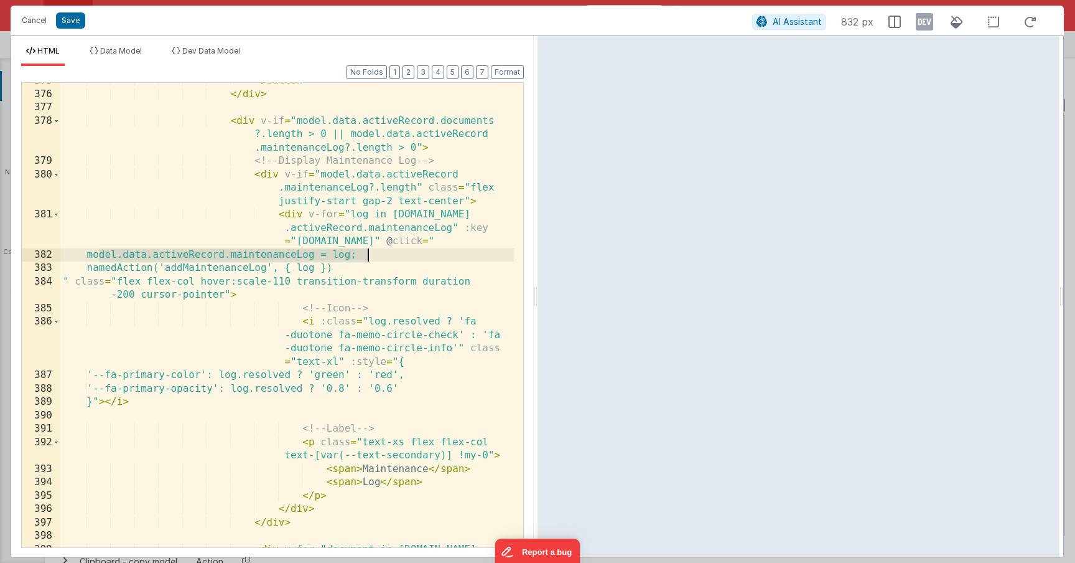
click at [393, 256] on div "</ button > </ div > < div v-if = "model.data.activeRecord.documents ?.length >…" at bounding box center [287, 339] width 454 height 531
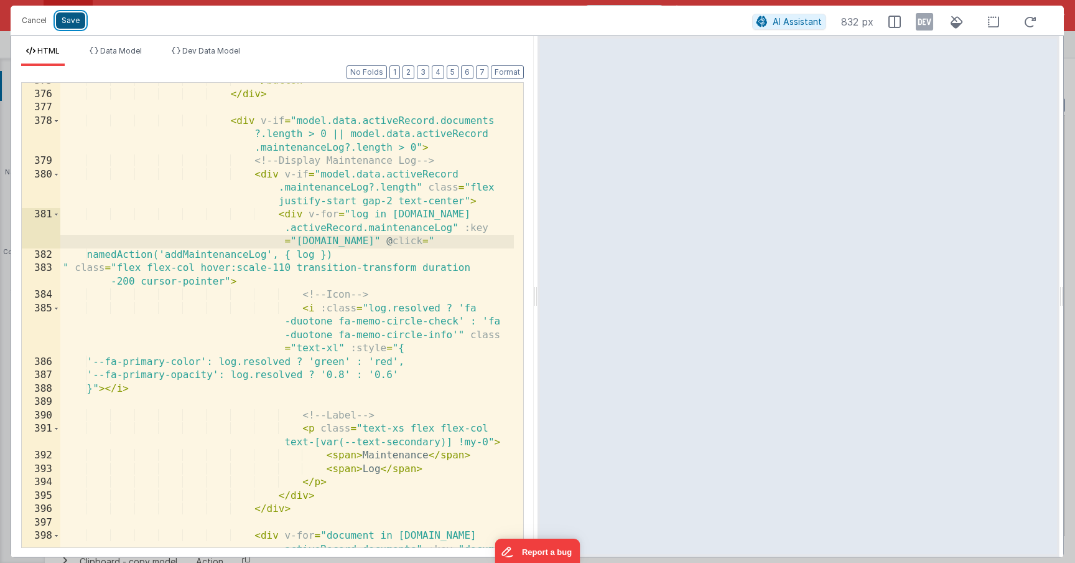
click at [83, 22] on button "Save" at bounding box center [70, 20] width 29 height 16
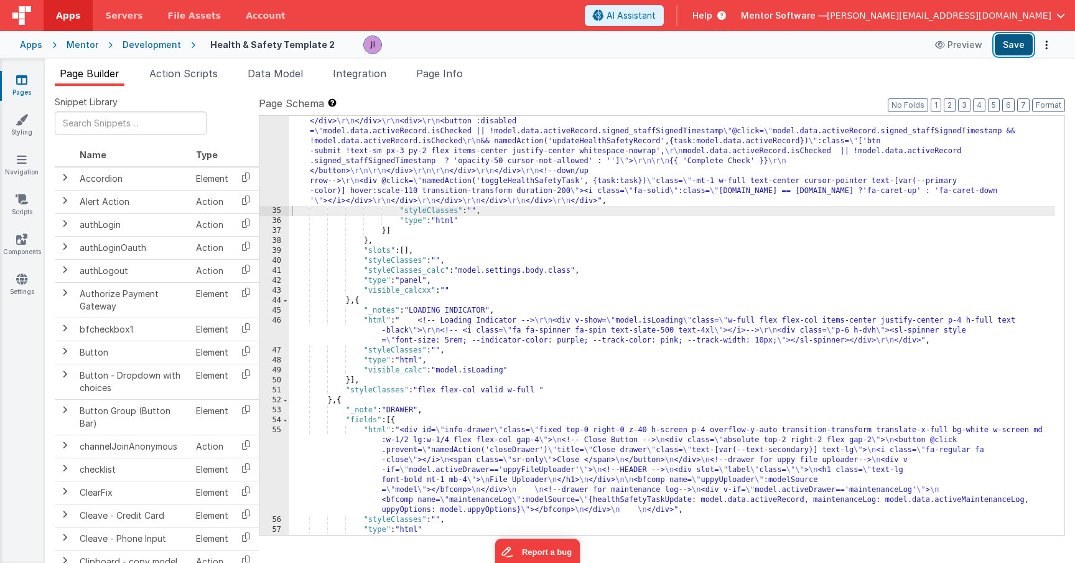
click at [1019, 42] on button "Save" at bounding box center [1014, 44] width 38 height 21
click at [222, 72] on li "Action Scripts" at bounding box center [183, 76] width 78 height 20
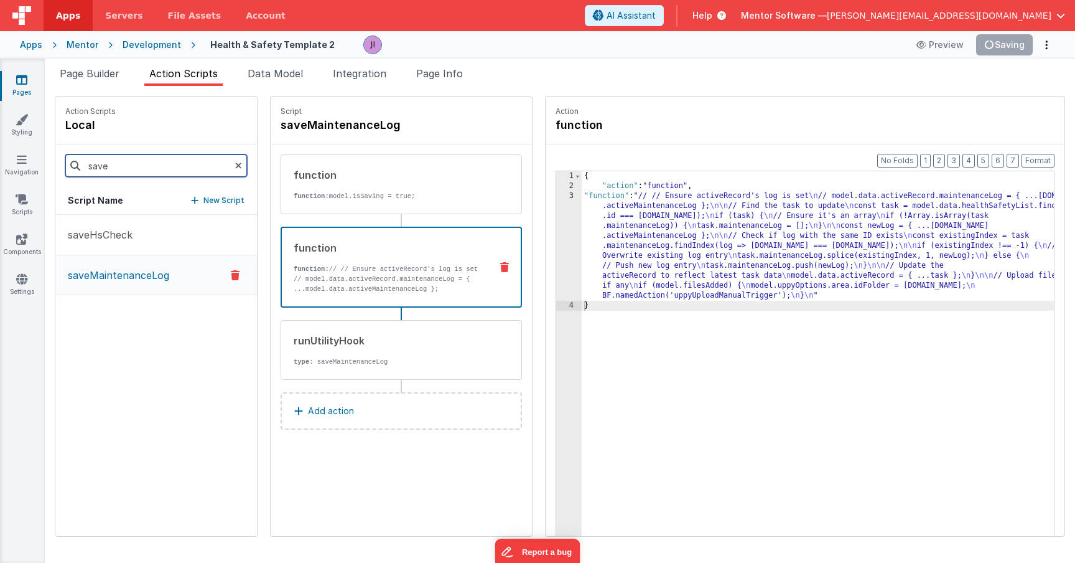
click at [167, 166] on input "save" at bounding box center [156, 165] width 182 height 22
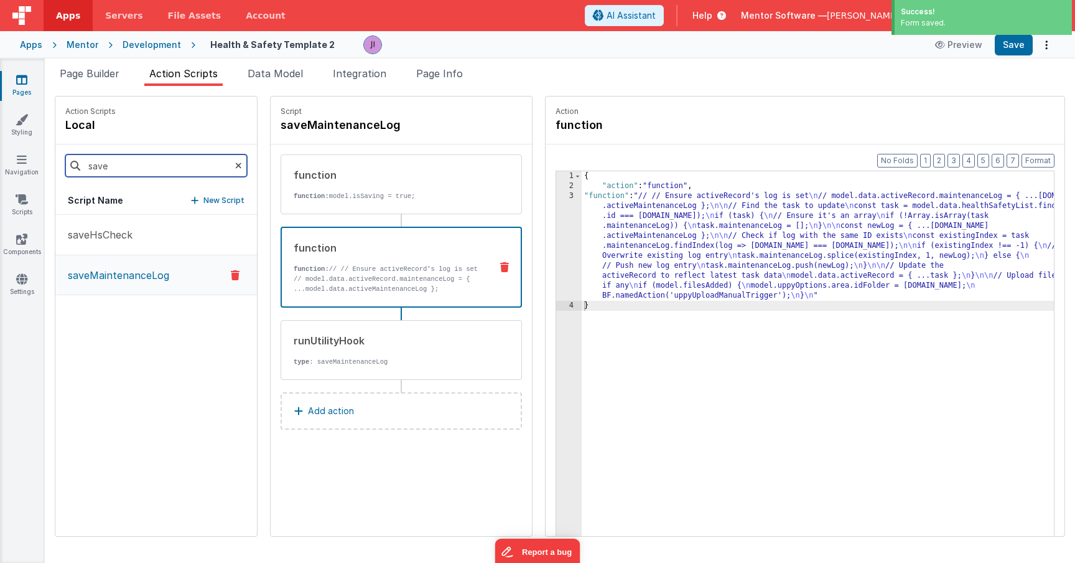
click at [134, 168] on input "save" at bounding box center [156, 165] width 182 height 22
click at [125, 167] on input "saveadd" at bounding box center [156, 165] width 182 height 22
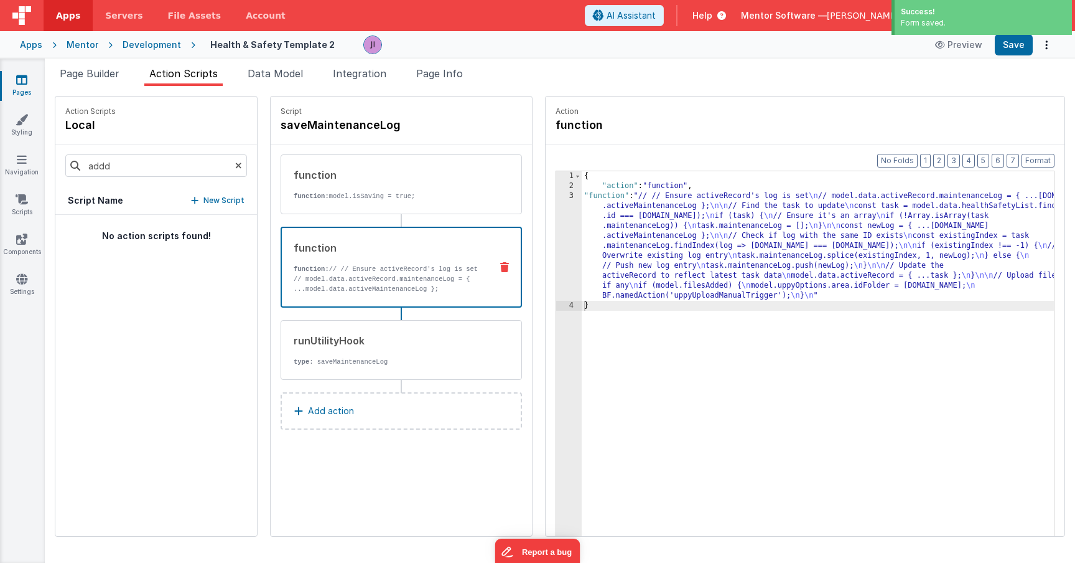
click at [121, 223] on div "No action scripts found!" at bounding box center [156, 375] width 202 height 321
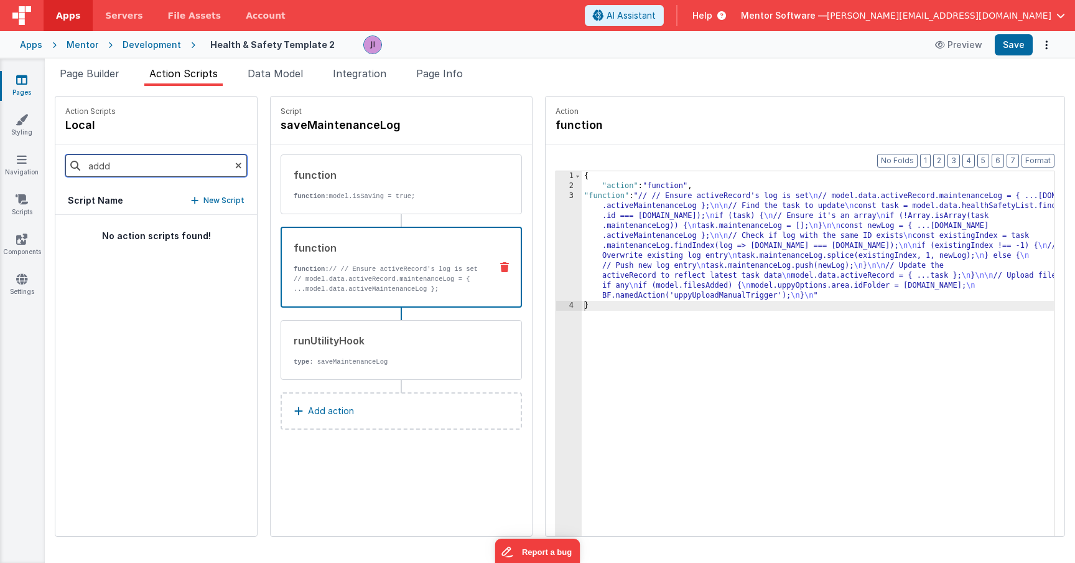
click at [106, 167] on input "addd" at bounding box center [156, 165] width 182 height 22
type input "add"
click at [125, 234] on p "addMaintenanceLog" at bounding box center [112, 234] width 104 height 15
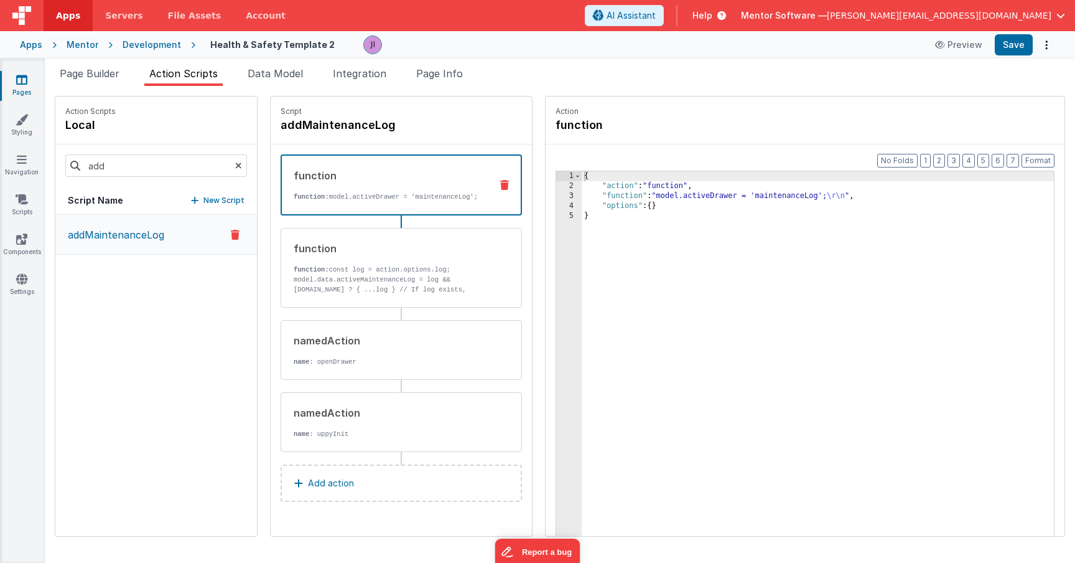
click at [330, 202] on p "function: model.activeDrawer = 'maintenanceLog';" at bounding box center [387, 197] width 187 height 10
click at [372, 265] on div "function function: const log = action.options.log; model.data.activeMaintenance…" at bounding box center [381, 268] width 200 height 54
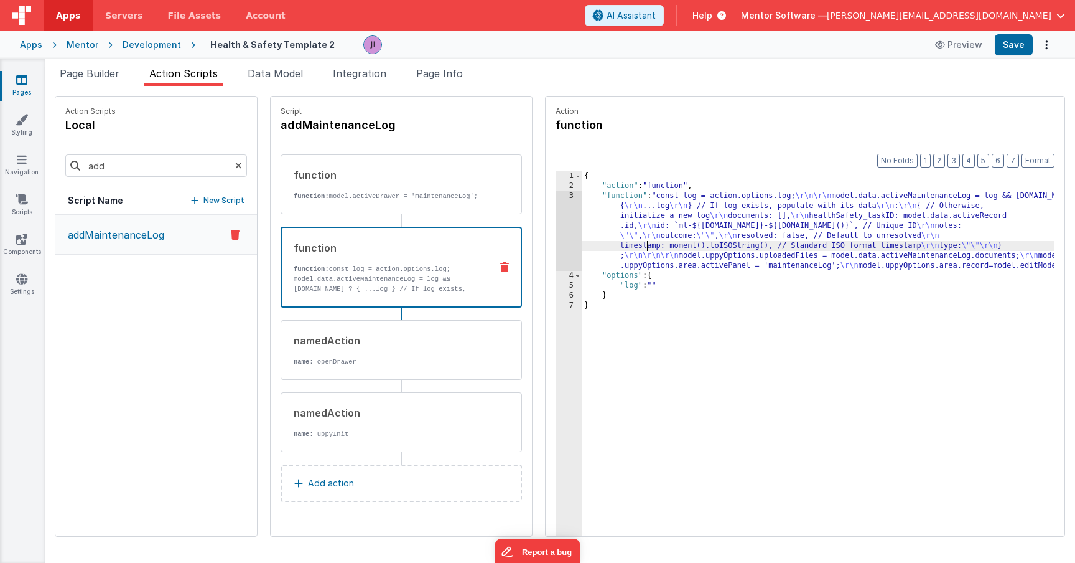
drag, startPoint x: 609, startPoint y: 248, endPoint x: 552, endPoint y: 233, distance: 59.2
click at [609, 248] on div "{ "action" : "function" , "function" : "const log = action.options.log; \r\n\r\…" at bounding box center [836, 382] width 509 height 423
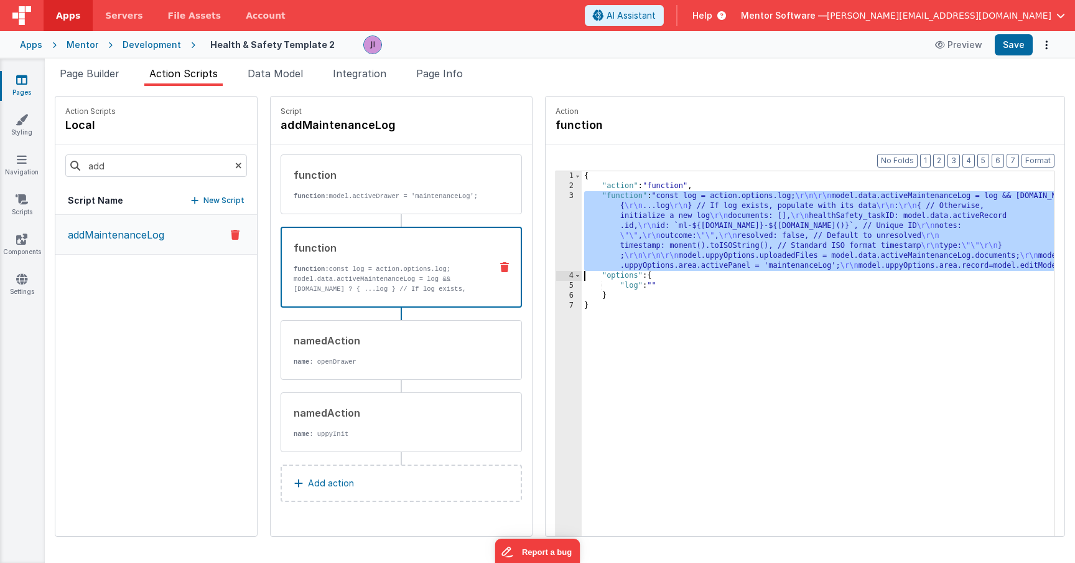
click at [556, 230] on div "3" at bounding box center [569, 231] width 26 height 80
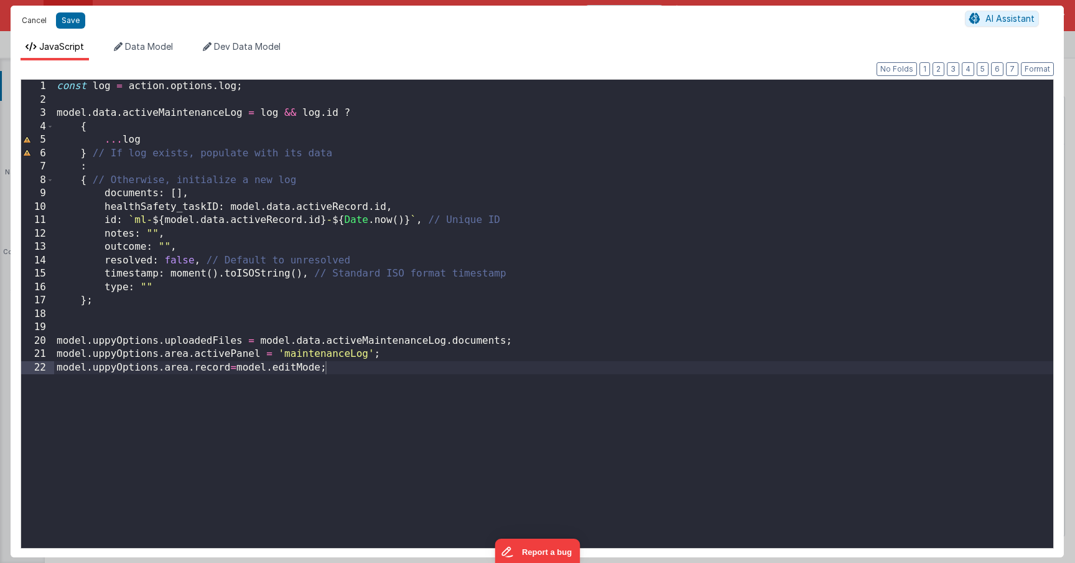
drag, startPoint x: 25, startPoint y: 20, endPoint x: 50, endPoint y: 36, distance: 30.2
click at [25, 20] on button "Cancel" at bounding box center [34, 20] width 37 height 17
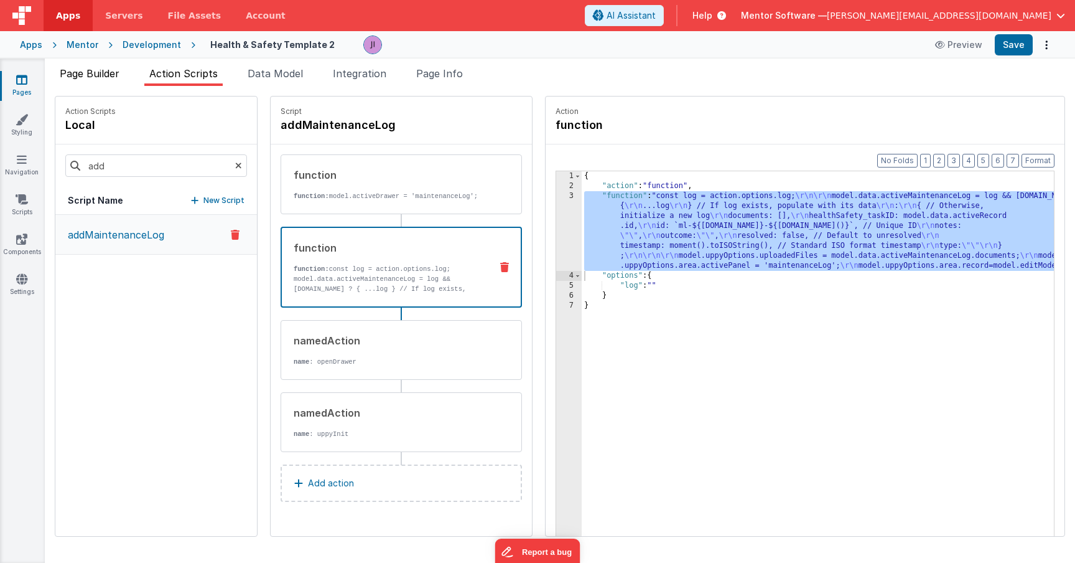
click at [113, 80] on li "Page Builder" at bounding box center [90, 76] width 70 height 20
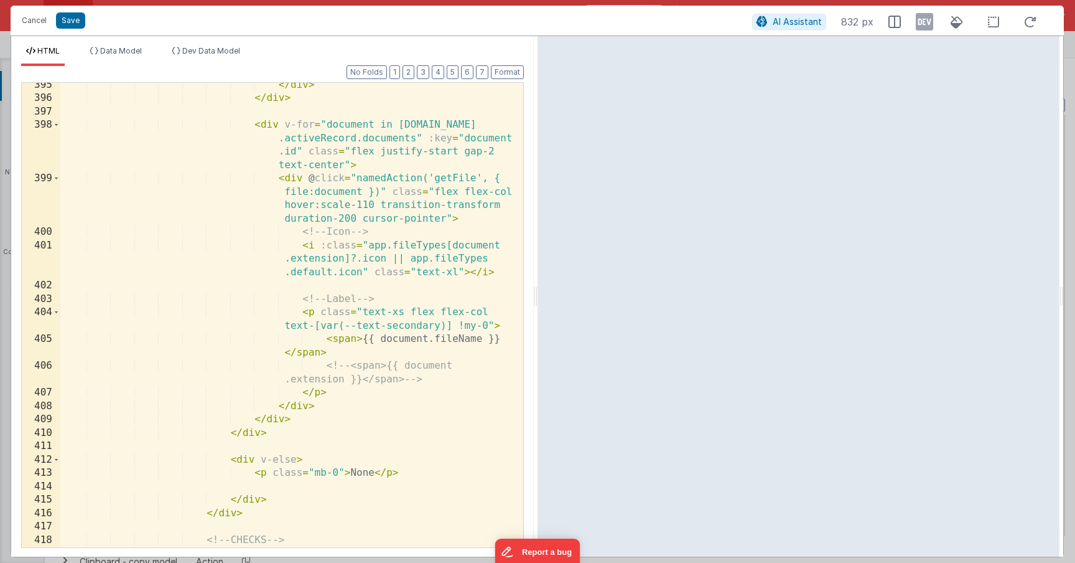
scroll to position [7393, 0]
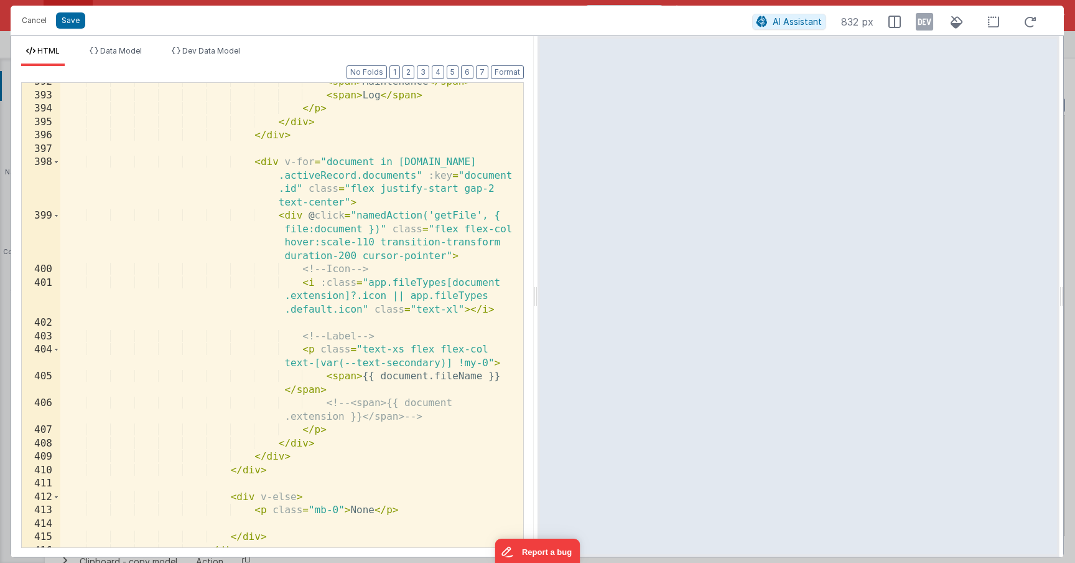
click at [405, 381] on div "< span > Maintenance </ span > < span > Log </ span > </ p > </ div > </ div > …" at bounding box center [287, 320] width 454 height 491
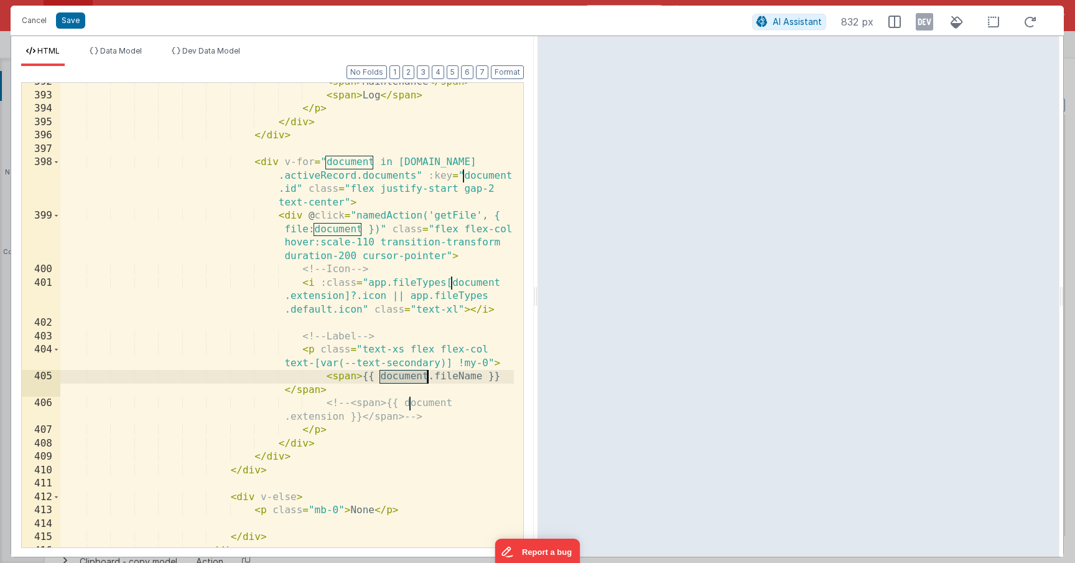
click at [405, 381] on div "< span > Maintenance </ span > < span > Log </ span > </ p > </ div > </ div > …" at bounding box center [287, 320] width 454 height 491
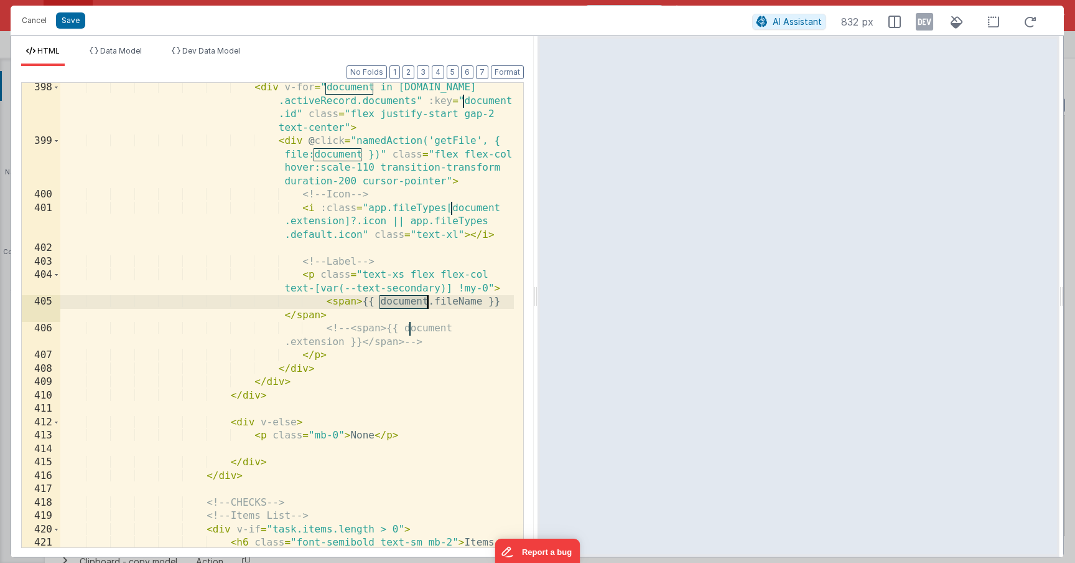
scroll to position [7468, 0]
click at [251, 467] on div "< div v-for = "document in [DOMAIN_NAME] .activeRecord.documents" :key = "docum…" at bounding box center [287, 353] width 454 height 545
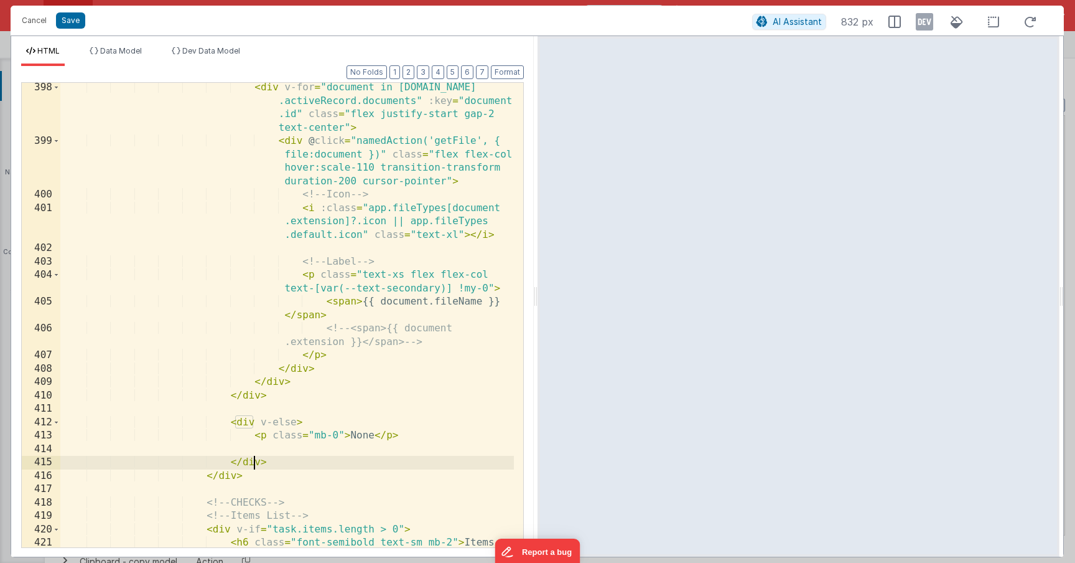
click at [246, 401] on div "< div v-for = "document in [DOMAIN_NAME] .activeRecord.documents" :key = "docum…" at bounding box center [287, 353] width 454 height 545
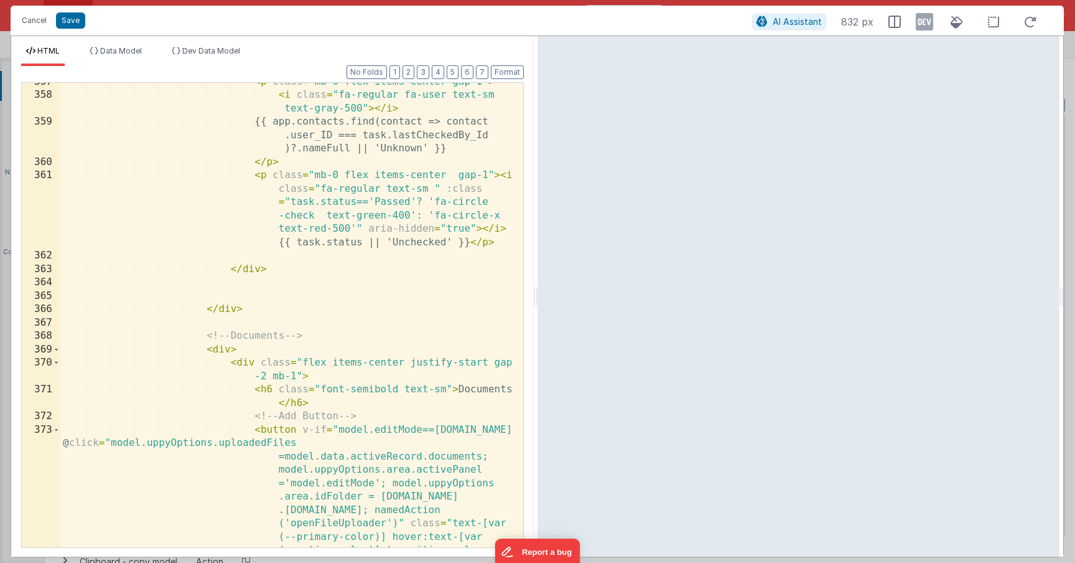
scroll to position [6571, 0]
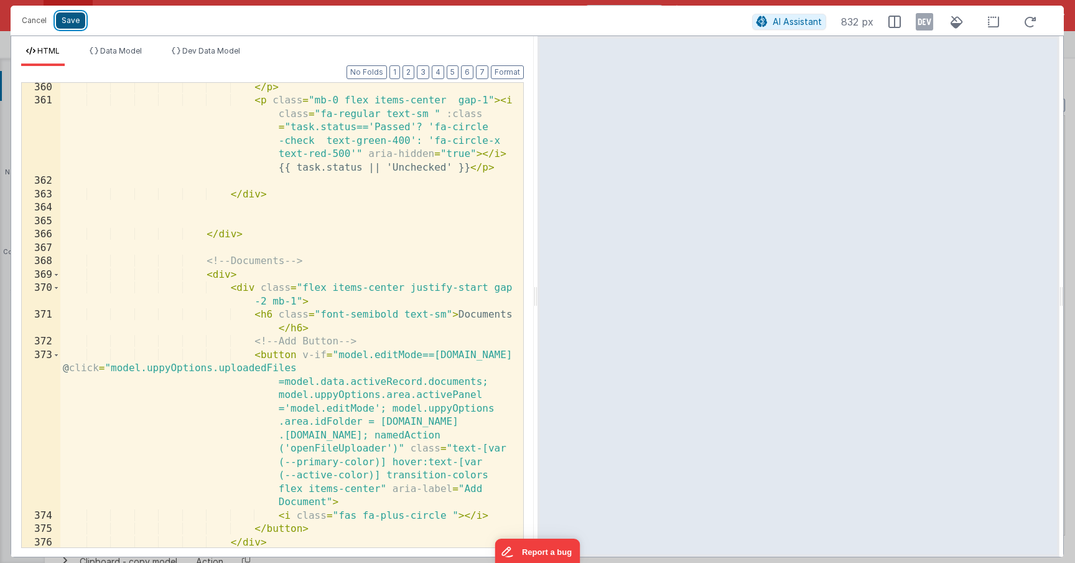
click at [80, 22] on button "Save" at bounding box center [70, 20] width 29 height 16
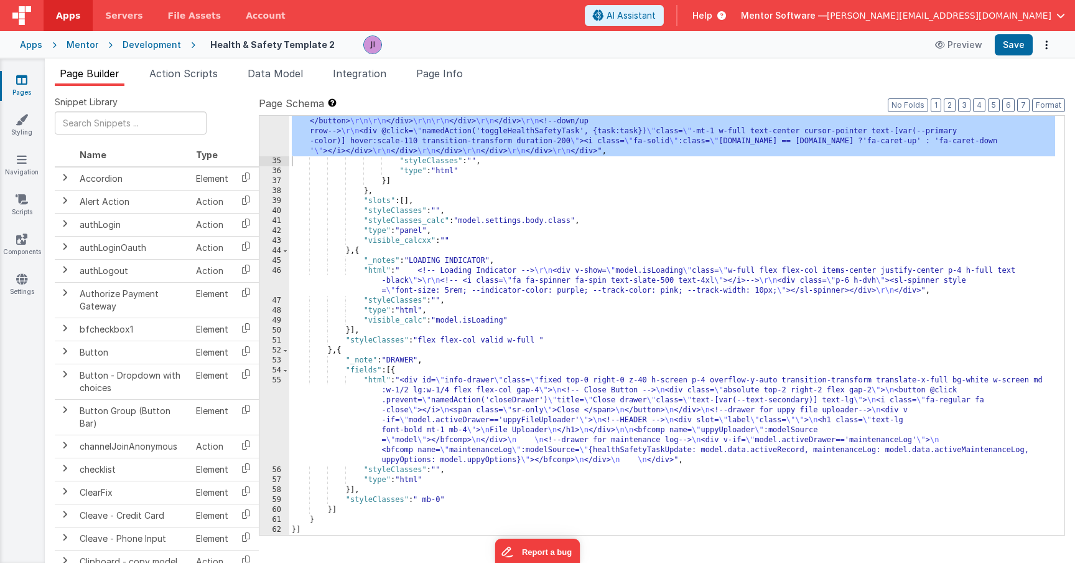
scroll to position [3424, 0]
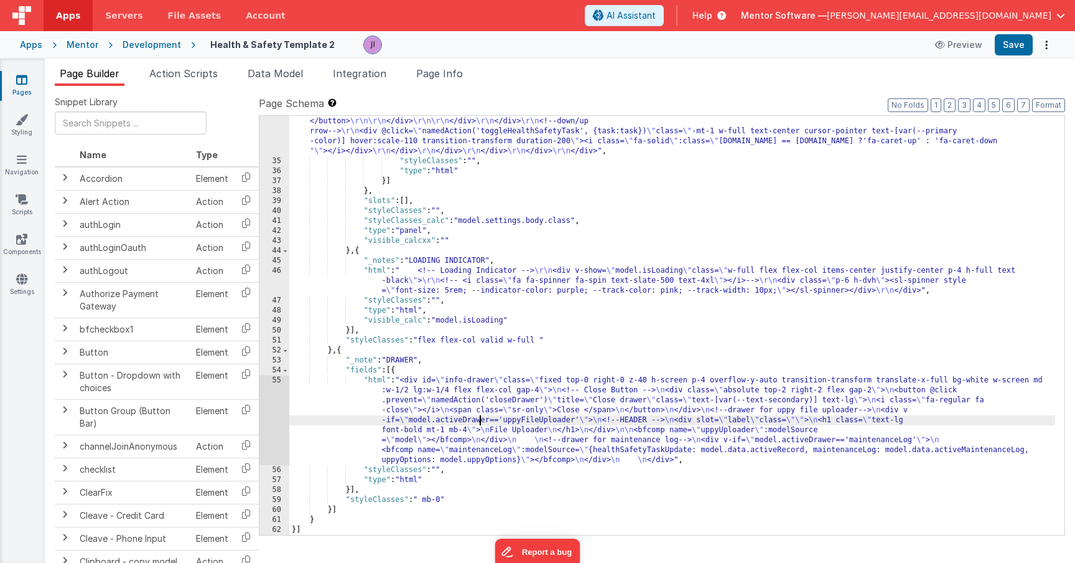
click at [274, 416] on div "55" at bounding box center [274, 420] width 30 height 90
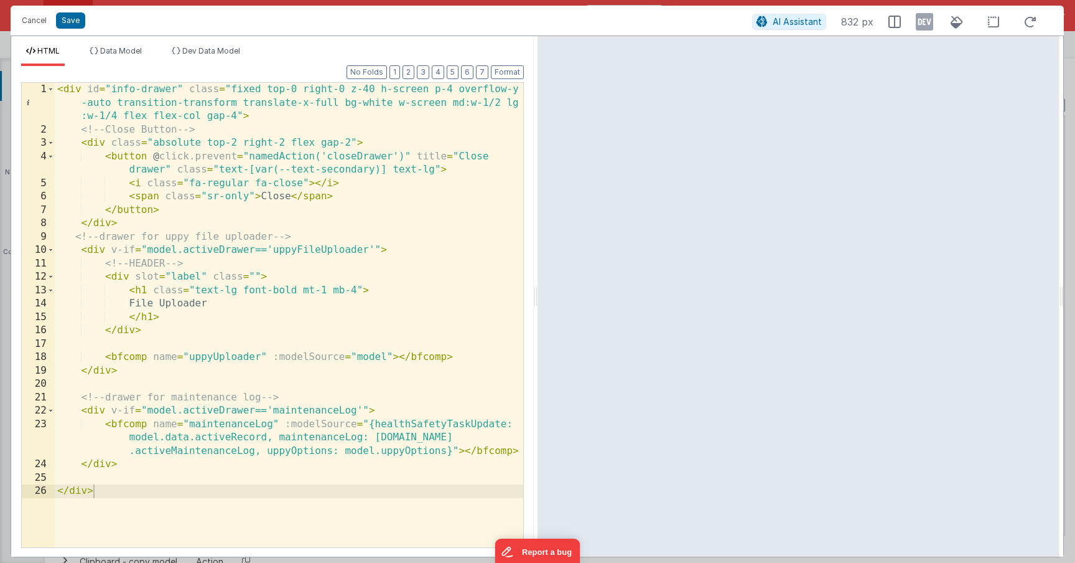
click at [231, 429] on div "< div id = "info-drawer" class = "fixed top-0 right-0 z-40 h-screen p-4 overflo…" at bounding box center [289, 342] width 469 height 518
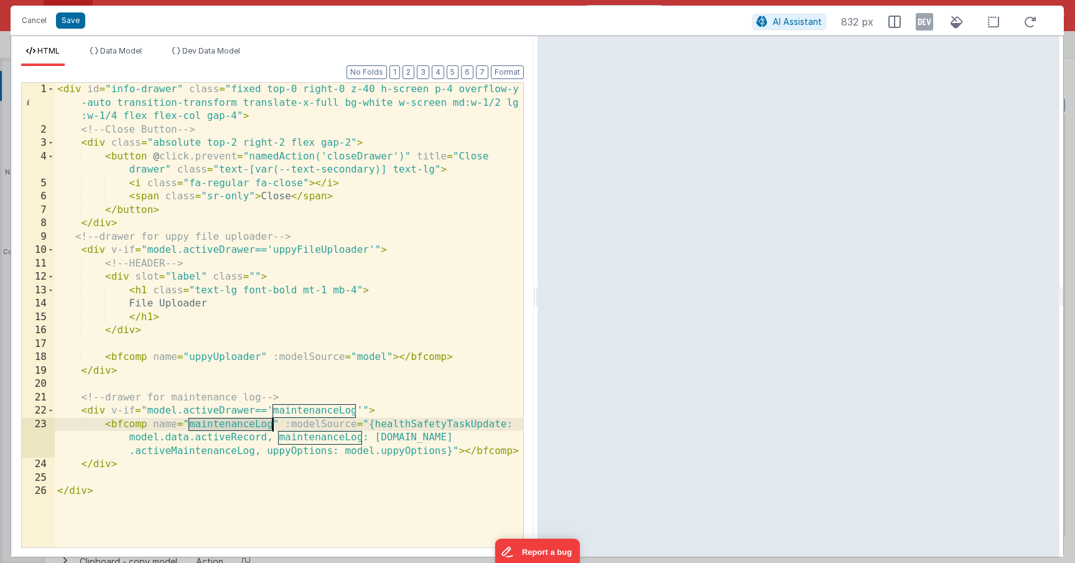
click at [231, 429] on div "< div id = "info-drawer" class = "fixed top-0 right-0 z-40 h-screen p-4 overflo…" at bounding box center [289, 342] width 469 height 518
click at [43, 21] on button "Cancel" at bounding box center [34, 20] width 37 height 17
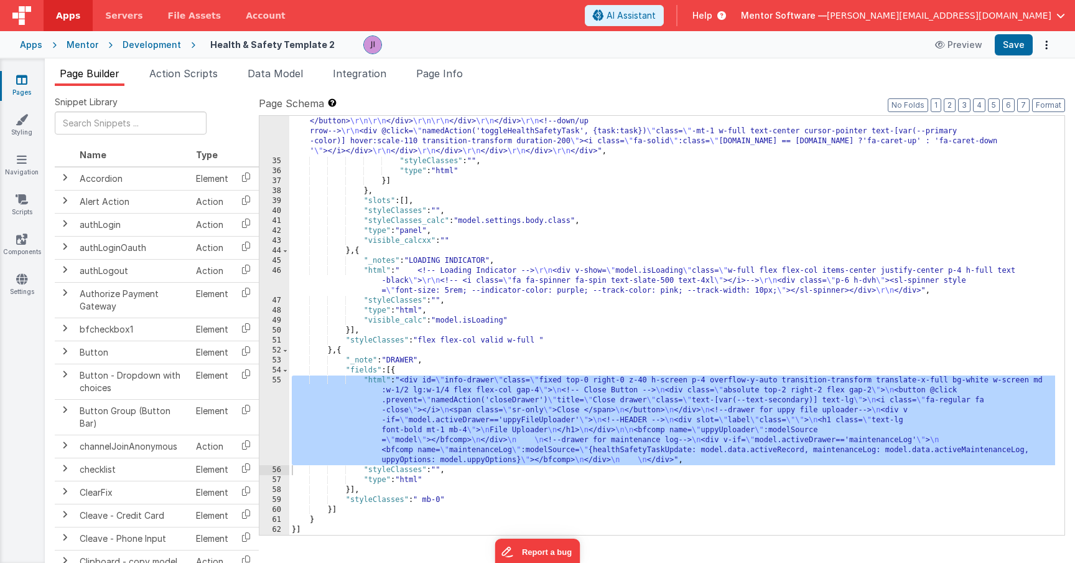
click at [26, 230] on div "Pages Styling Navigation Scripts Components Settings" at bounding box center [22, 310] width 45 height 504
click at [26, 238] on icon at bounding box center [21, 239] width 11 height 12
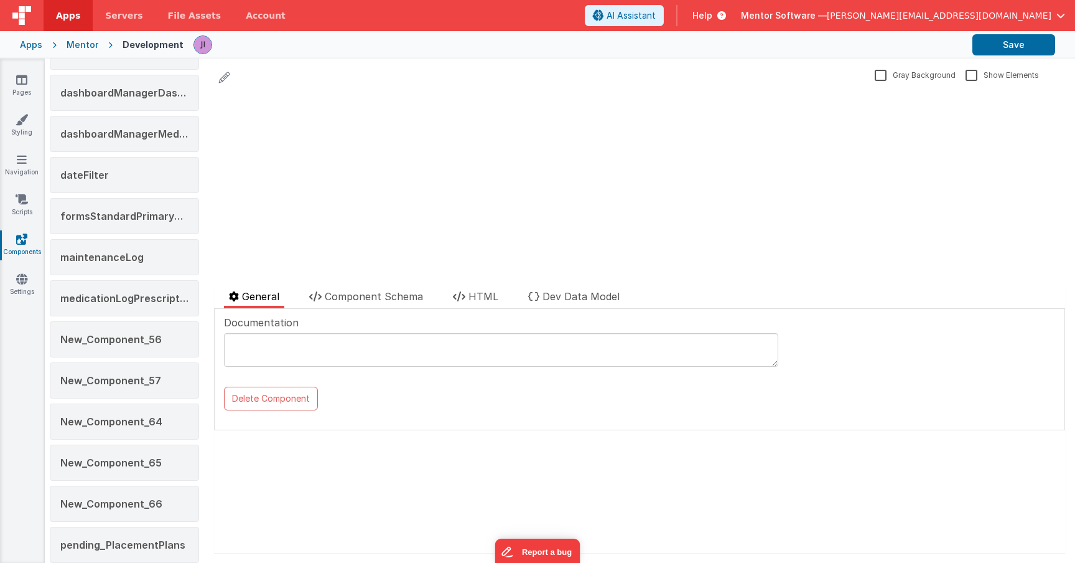
scroll to position [454, 0]
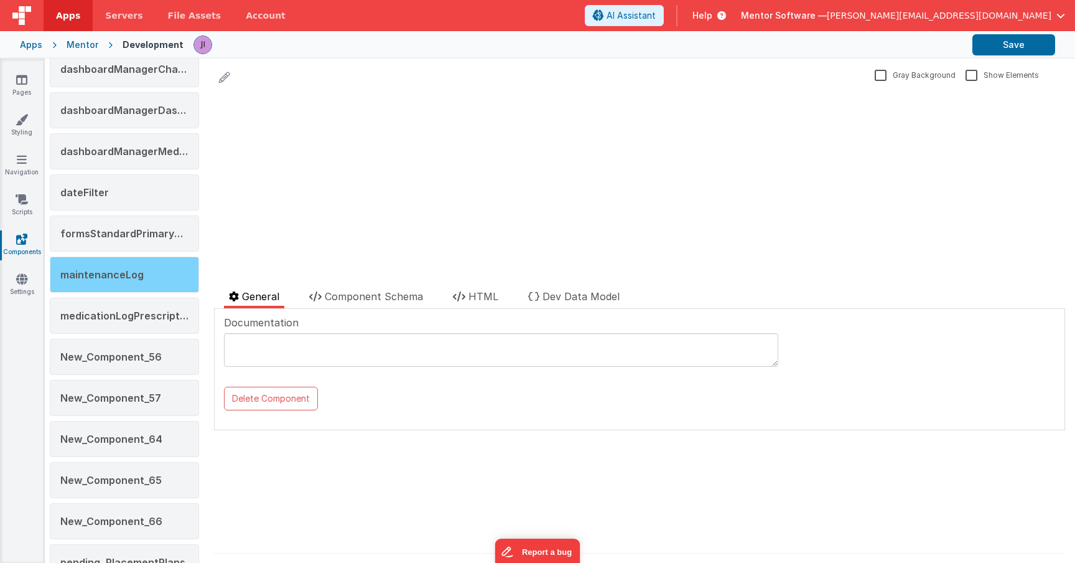
click at [141, 275] on div "maintenanceLog" at bounding box center [124, 274] width 149 height 36
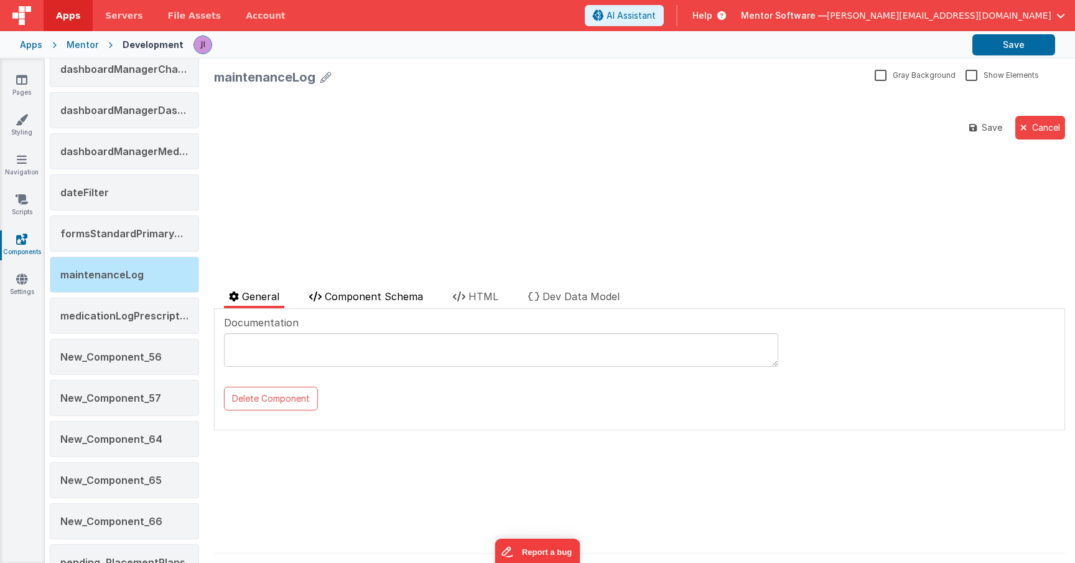
click at [357, 296] on span "Component Schema" at bounding box center [374, 296] width 98 height 12
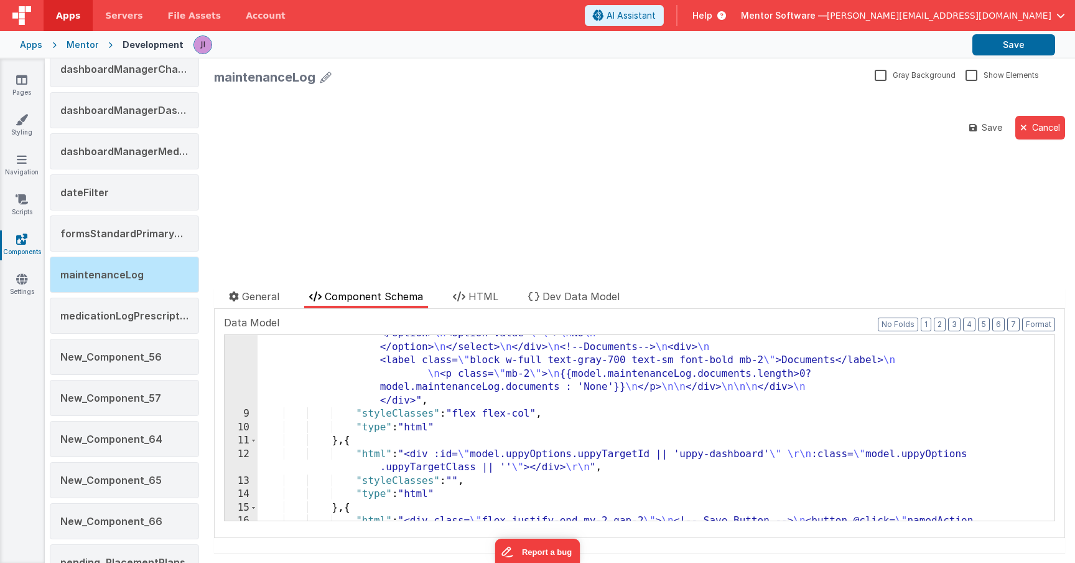
scroll to position [388, 0]
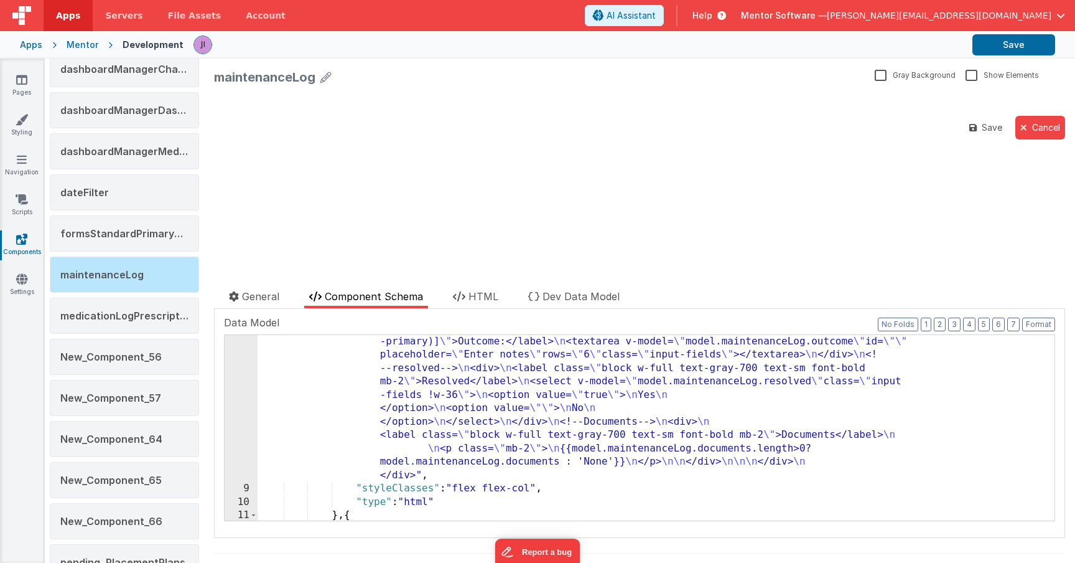
drag, startPoint x: 447, startPoint y: 427, endPoint x: 422, endPoint y: 427, distance: 25.5
click at [447, 427] on div ""html" : " <!--Header--> \n <div class= \" pb-2 flex justify-between border-b b…" at bounding box center [652, 367] width 788 height 654
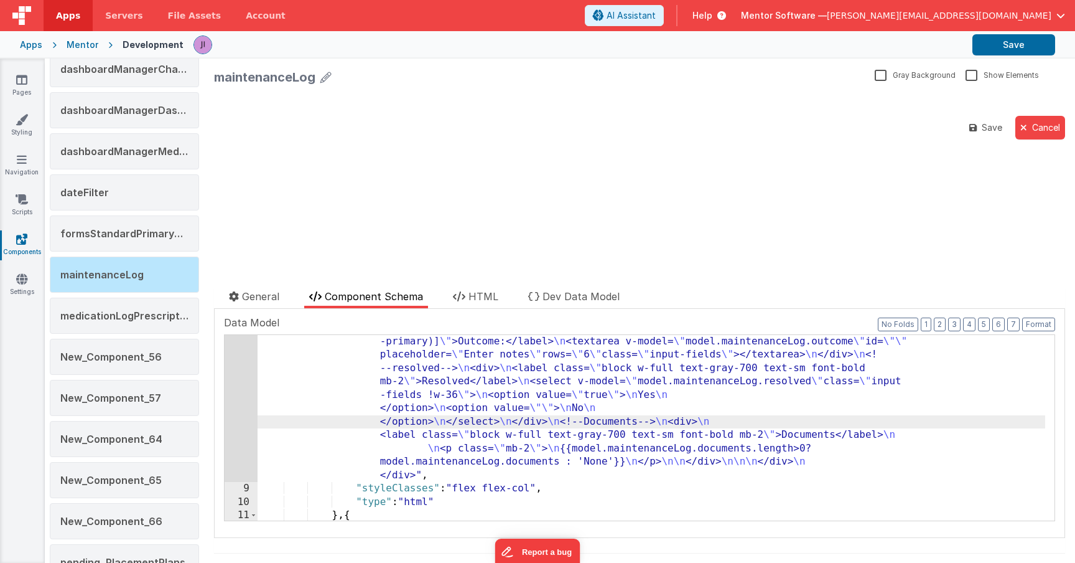
click at [230, 417] on div "8" at bounding box center [241, 261] width 33 height 442
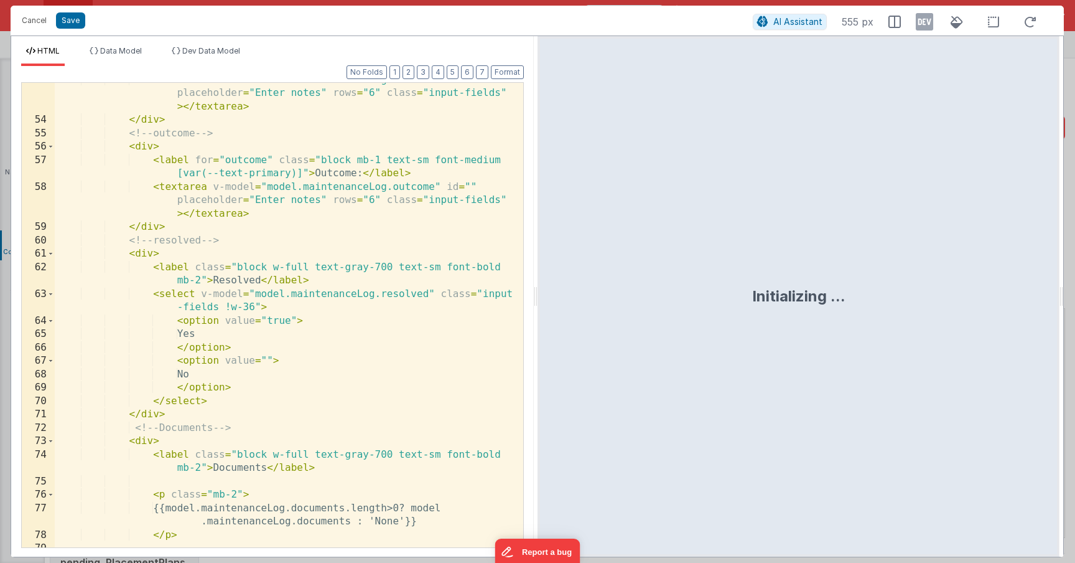
scroll to position [860, 0]
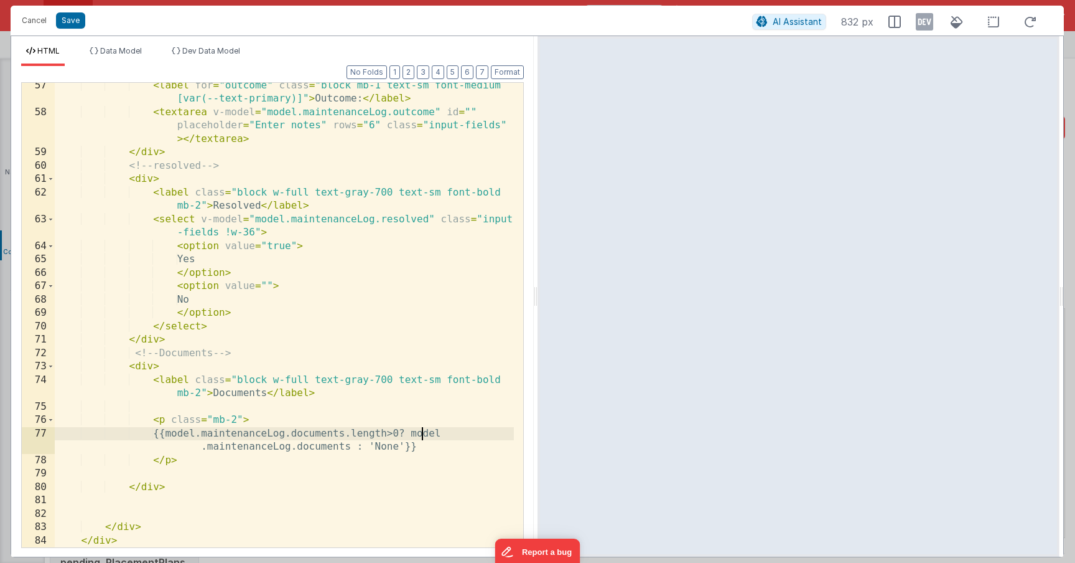
click at [421, 433] on div "< label for = "outcome" class = "block mb-1 text-sm font-medium [var(--text-pri…" at bounding box center [284, 331] width 459 height 505
click at [421, 432] on div "< label for = "outcome" class = "block mb-1 text-sm font-medium [var(--text-pri…" at bounding box center [284, 331] width 459 height 505
click at [143, 370] on div "< label for = "outcome" class = "block mb-1 text-sm font-medium [var(--text-pri…" at bounding box center [284, 331] width 459 height 505
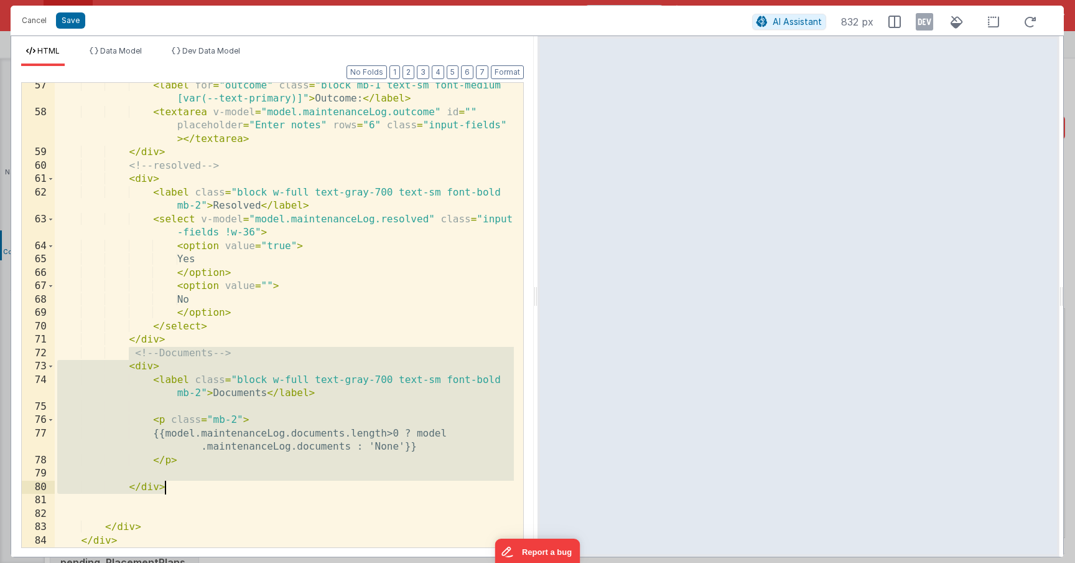
drag, startPoint x: 132, startPoint y: 357, endPoint x: 194, endPoint y: 490, distance: 146.7
click at [194, 490] on div "< label for = "outcome" class = "block mb-1 text-sm font-medium [var(--text-pri…" at bounding box center [284, 331] width 459 height 505
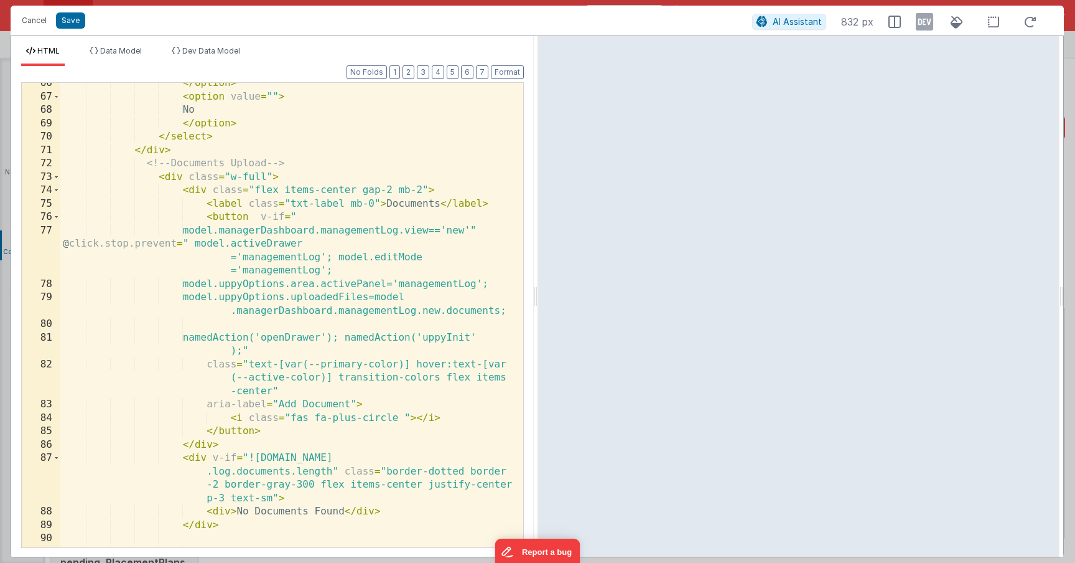
scroll to position [1050, 0]
click at [220, 225] on div "</ option > < option value = "" > No </ option > </ select > </ div > <!-- Docu…" at bounding box center [287, 329] width 454 height 505
click at [212, 221] on div "</ option > < option value = "" > No </ option > </ select > </ div > <!-- Docu…" at bounding box center [287, 329] width 454 height 505
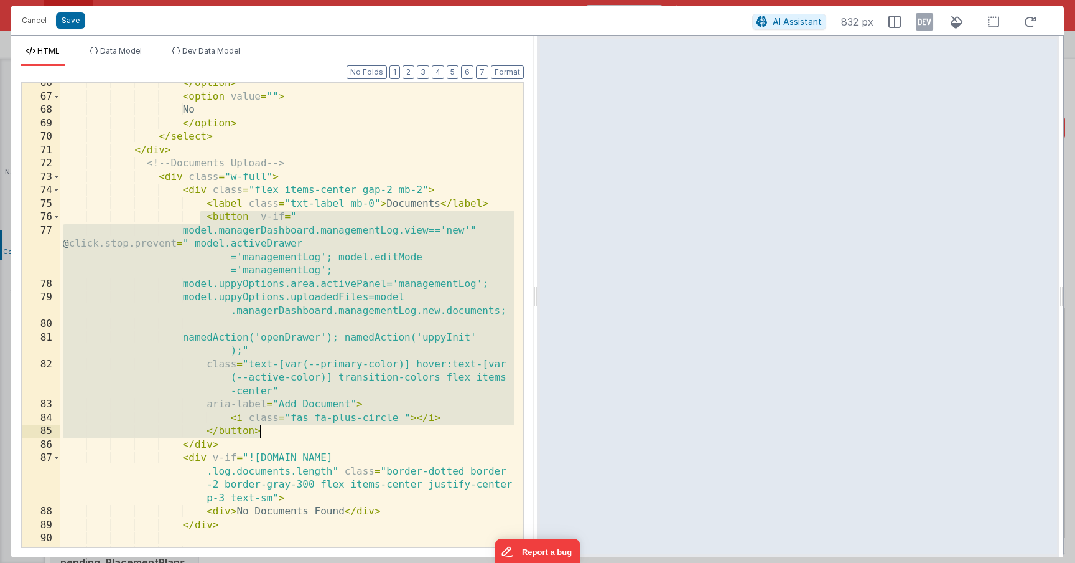
drag, startPoint x: 202, startPoint y: 221, endPoint x: 289, endPoint y: 437, distance: 232.8
click at [289, 437] on div "</ option > < option value = "" > No </ option > </ select > </ div > <!-- Docu…" at bounding box center [287, 329] width 454 height 505
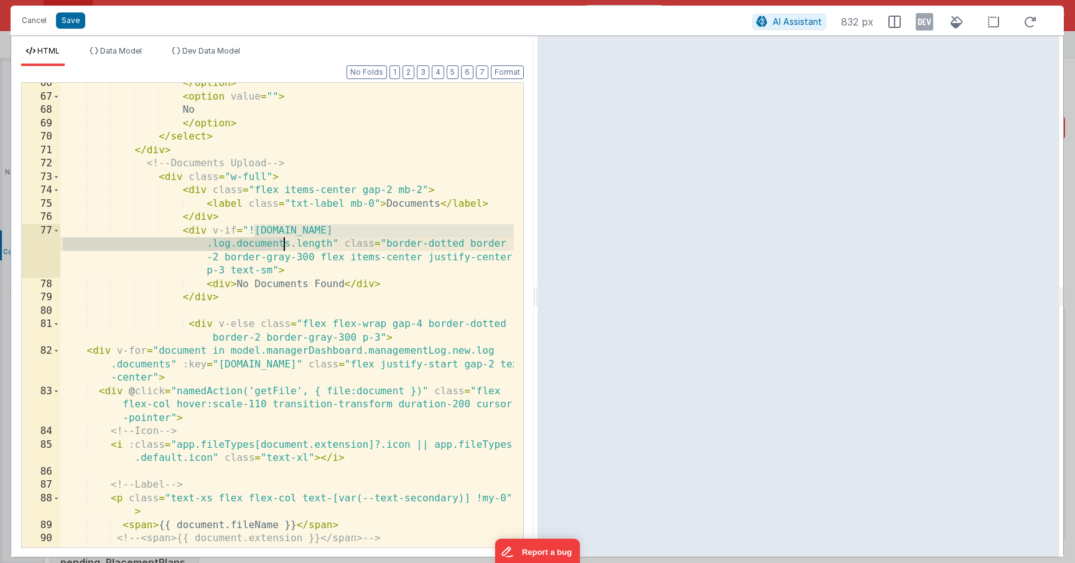
drag, startPoint x: 255, startPoint y: 231, endPoint x: 287, endPoint y: 240, distance: 34.1
click at [287, 240] on div "</ option > < option value = "" > No </ option > </ select > </ div > <!-- Docu…" at bounding box center [287, 322] width 454 height 491
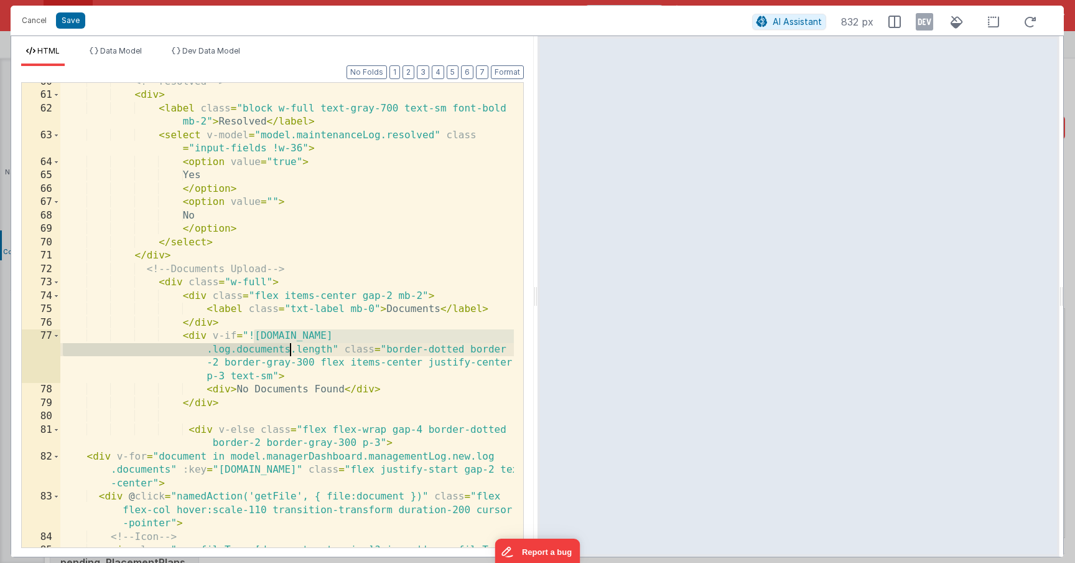
scroll to position [944, 0]
click at [292, 345] on div "<!-- resolved --> < div > < label class = "block w-full text-gray-700 text-sm f…" at bounding box center [287, 327] width 454 height 505
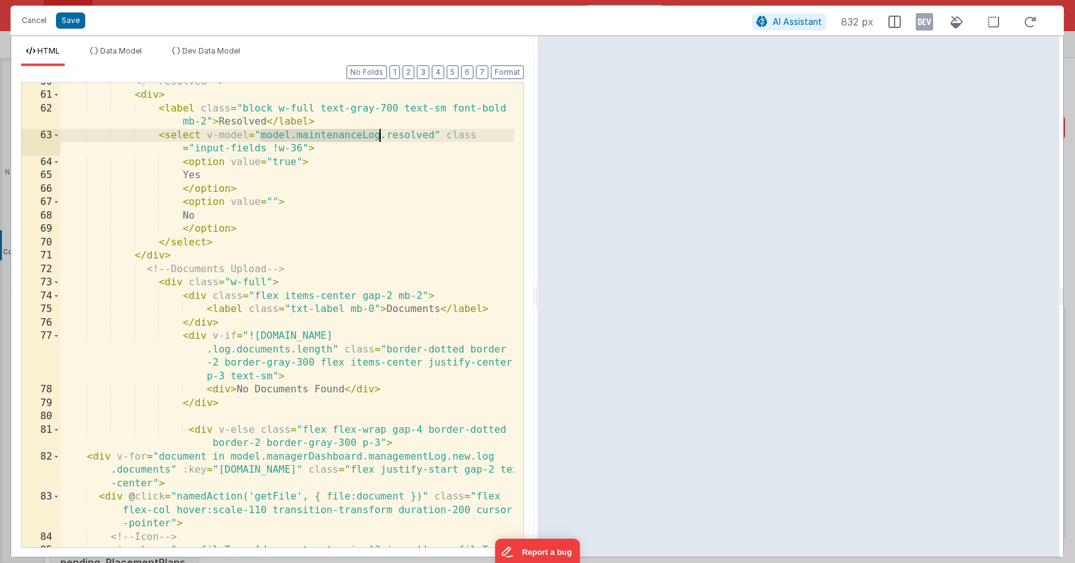
drag, startPoint x: 258, startPoint y: 136, endPoint x: 377, endPoint y: 138, distance: 118.9
click at [377, 138] on div "<!-- resolved --> < div > < label class = "block w-full text-gray-700 text-sm f…" at bounding box center [287, 327] width 454 height 505
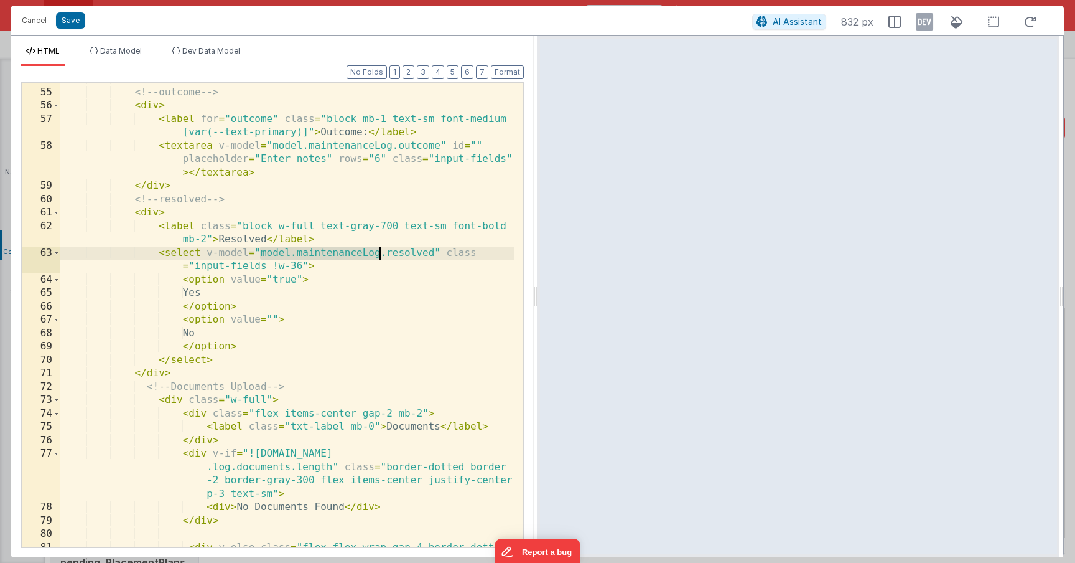
scroll to position [800, 0]
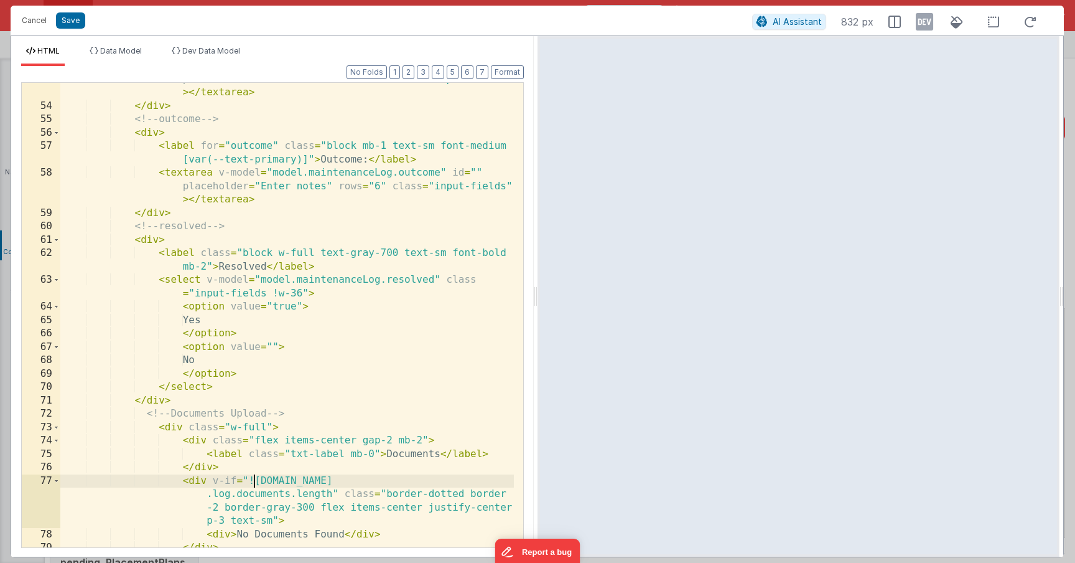
drag, startPoint x: 253, startPoint y: 480, endPoint x: 270, endPoint y: 484, distance: 17.2
click at [269, 484] on div "< textarea v-model = "model.maintenanceLog.notes" id = "" placeholder = "Enter …" at bounding box center [287, 318] width 454 height 518
drag, startPoint x: 291, startPoint y: 495, endPoint x: 256, endPoint y: 484, distance: 36.2
click at [256, 484] on div "< textarea v-model = "model.maintenanceLog.notes" id = "" placeholder = "Enter …" at bounding box center [287, 318] width 454 height 518
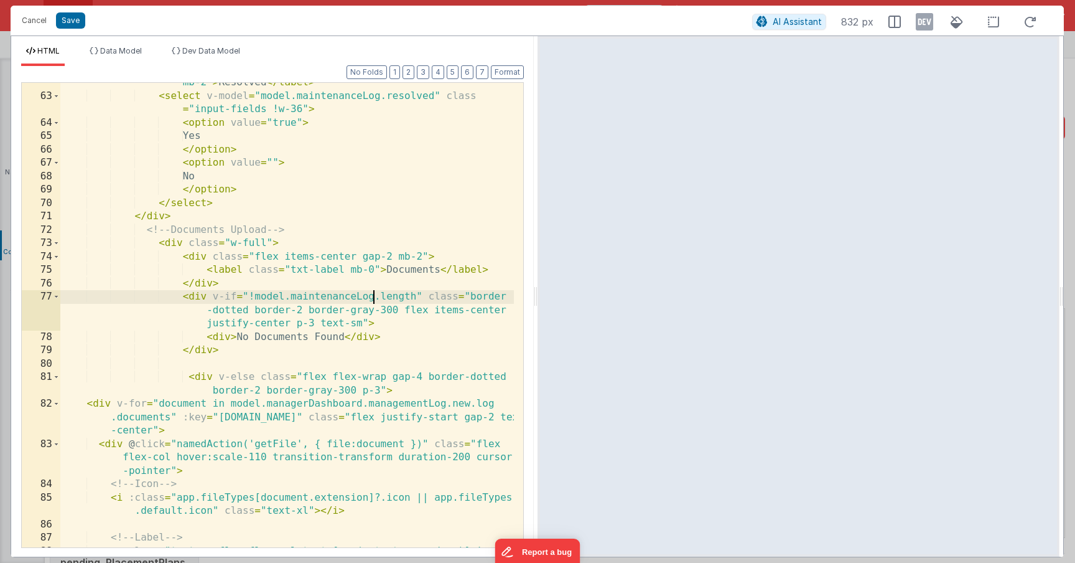
scroll to position [1013, 0]
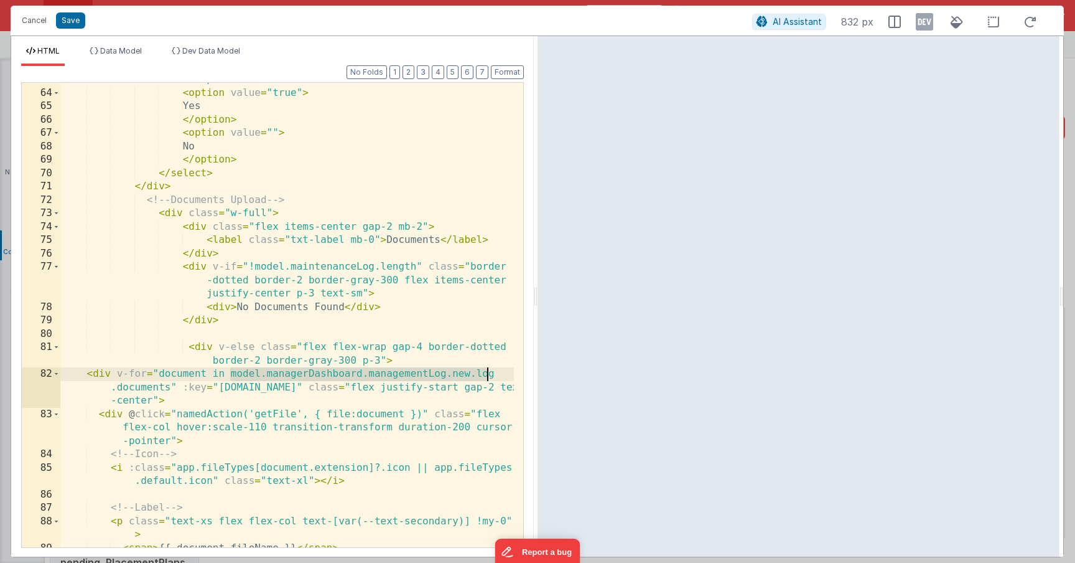
drag, startPoint x: 229, startPoint y: 375, endPoint x: 497, endPoint y: 373, distance: 267.6
click at [497, 373] on div "< select v-model = "model.maintenanceLog.resolved" class = "input-fields !w-36"…" at bounding box center [287, 312] width 454 height 505
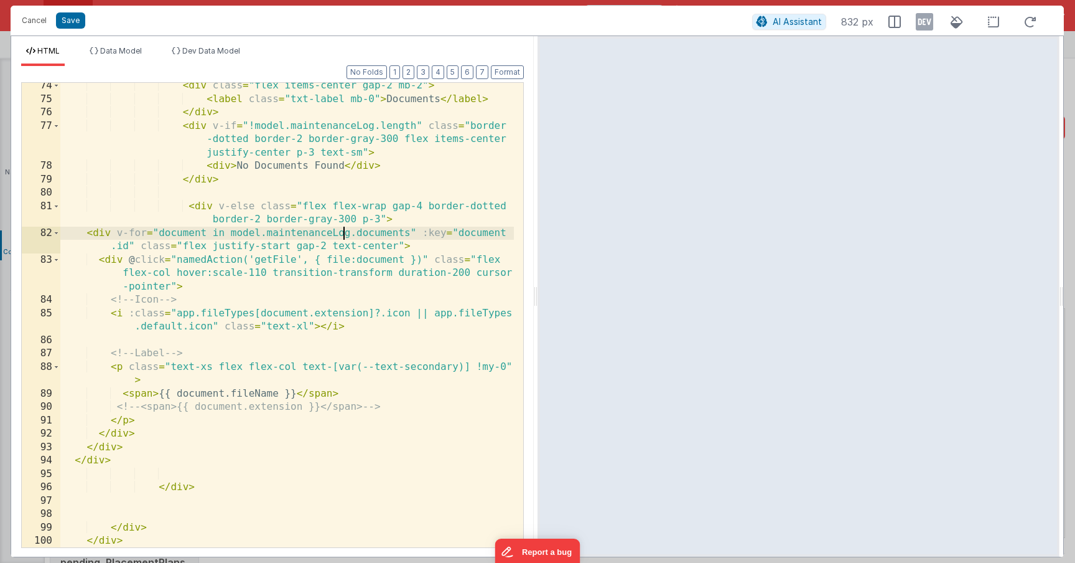
scroll to position [1154, 0]
click at [504, 79] on div "Format 7 6 5 4 3 2 1 No Folds 74 75 76 77 78 79 80 81 82 83 84 85 86 87 88 89 9…" at bounding box center [272, 306] width 503 height 480
click at [509, 72] on button "Format" at bounding box center [507, 72] width 33 height 14
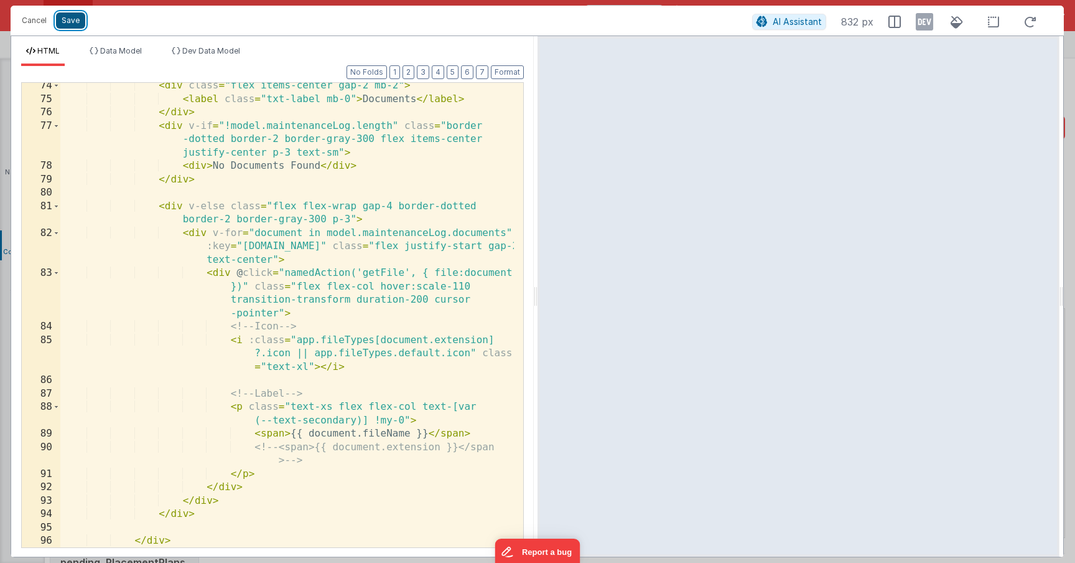
click at [70, 25] on button "Save" at bounding box center [70, 20] width 29 height 16
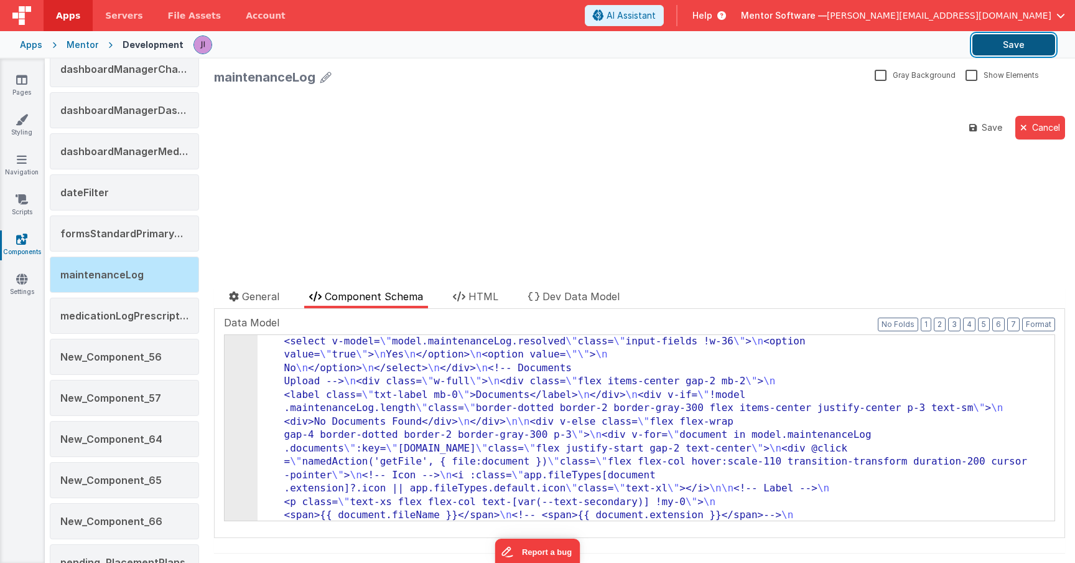
click at [1022, 44] on button "Save" at bounding box center [1014, 44] width 83 height 21
click at [25, 84] on icon at bounding box center [21, 79] width 11 height 12
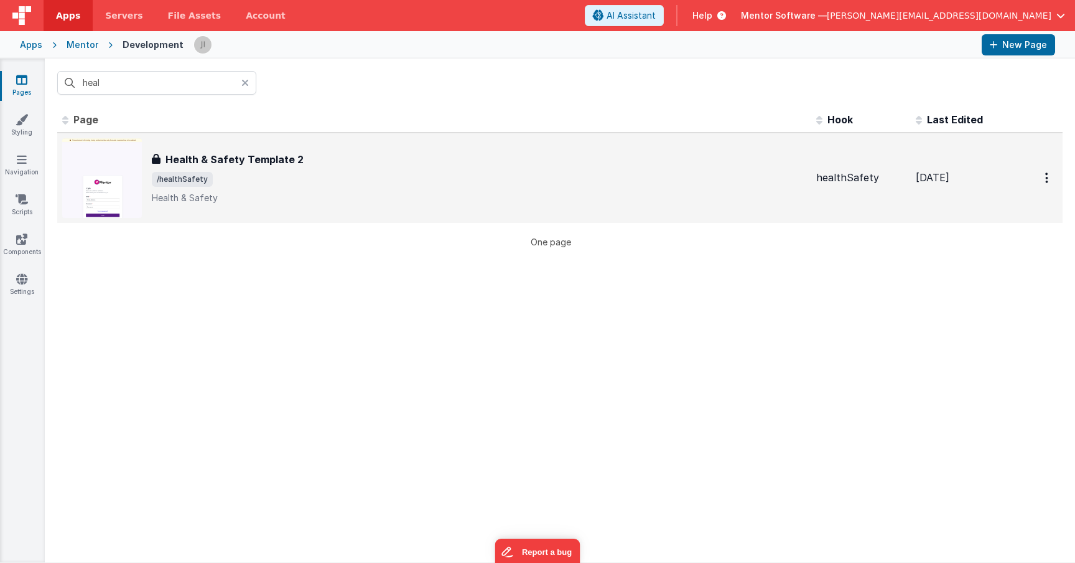
click at [227, 169] on div "Health & Safety Template 2 Health & Safety Template 2 /healthSafety Health & Sa…" at bounding box center [479, 178] width 655 height 52
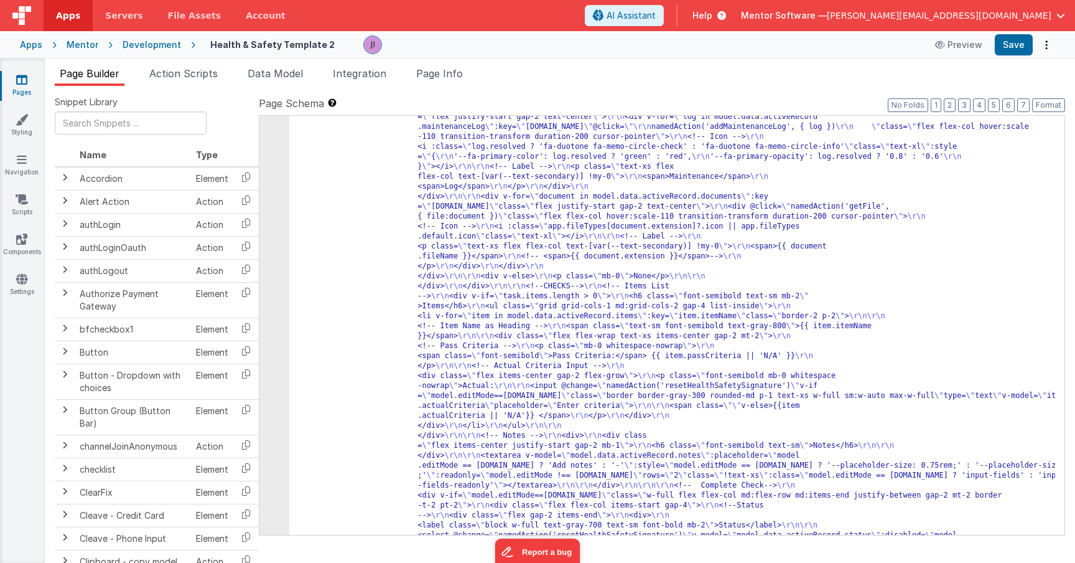
scroll to position [3773, 0]
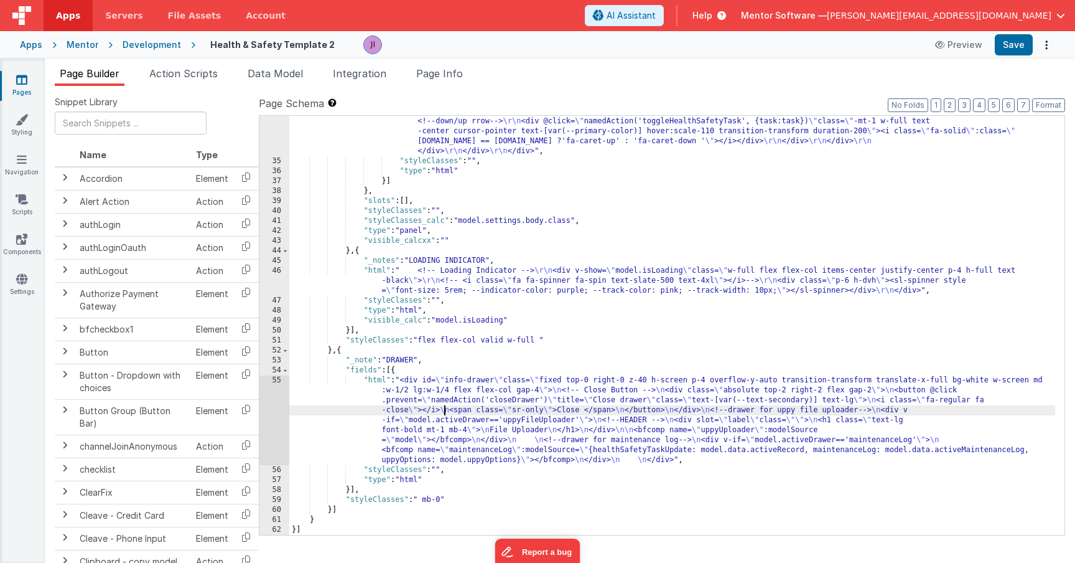
click at [273, 397] on div "55" at bounding box center [274, 420] width 30 height 90
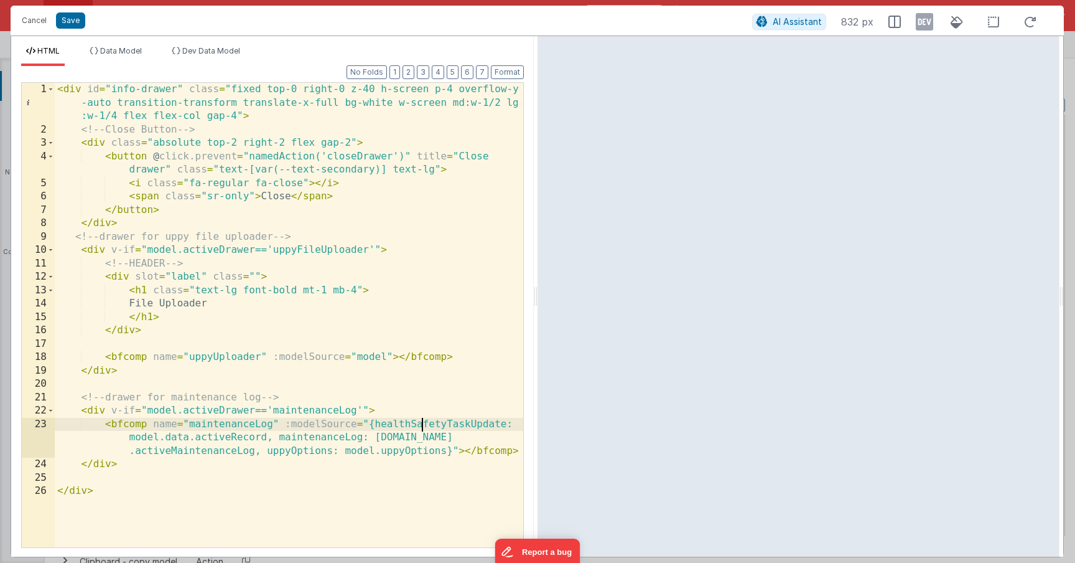
click at [424, 420] on div "< div id = "info-drawer" class = "fixed top-0 right-0 z-40 h-screen p-4 overflo…" at bounding box center [289, 342] width 469 height 518
click at [294, 431] on div "< div id = "info-drawer" class = "fixed top-0 right-0 z-40 h-screen p-4 overflo…" at bounding box center [289, 342] width 469 height 518
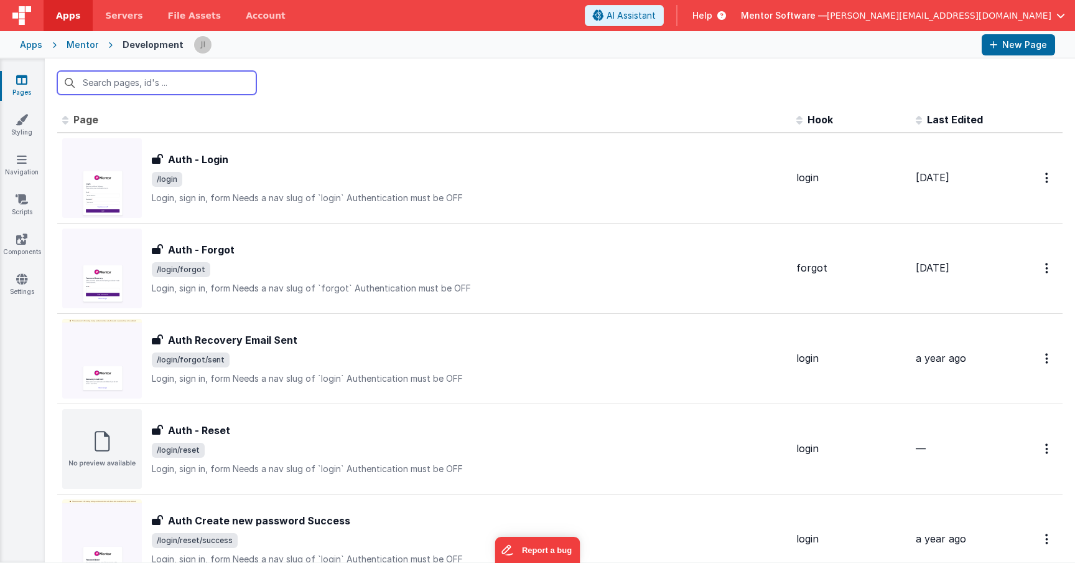
click at [154, 80] on input "text" at bounding box center [156, 83] width 199 height 24
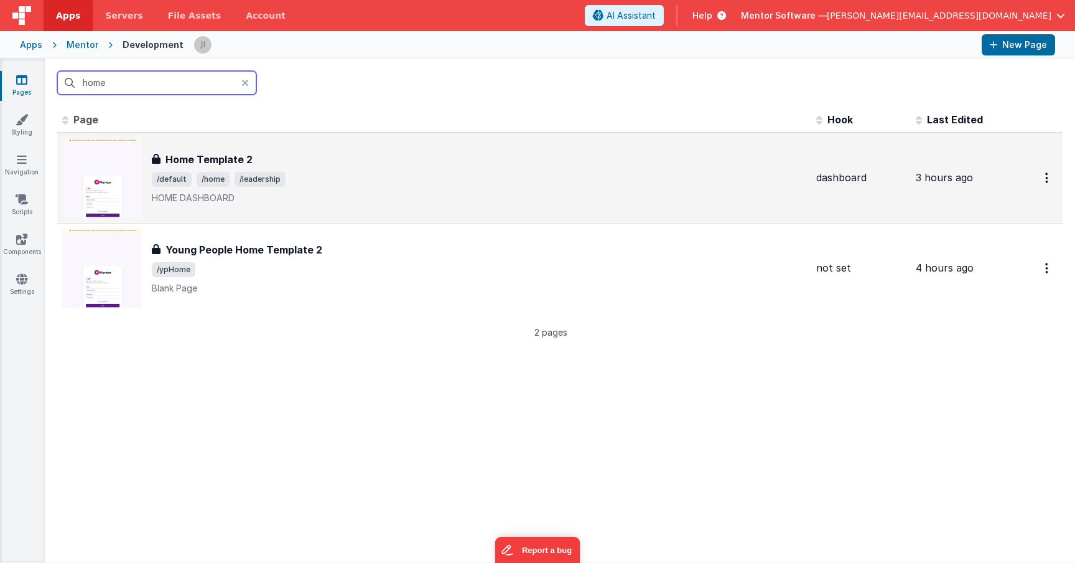
type input "home"
click at [227, 158] on h3 "Home Template 2" at bounding box center [209, 159] width 87 height 15
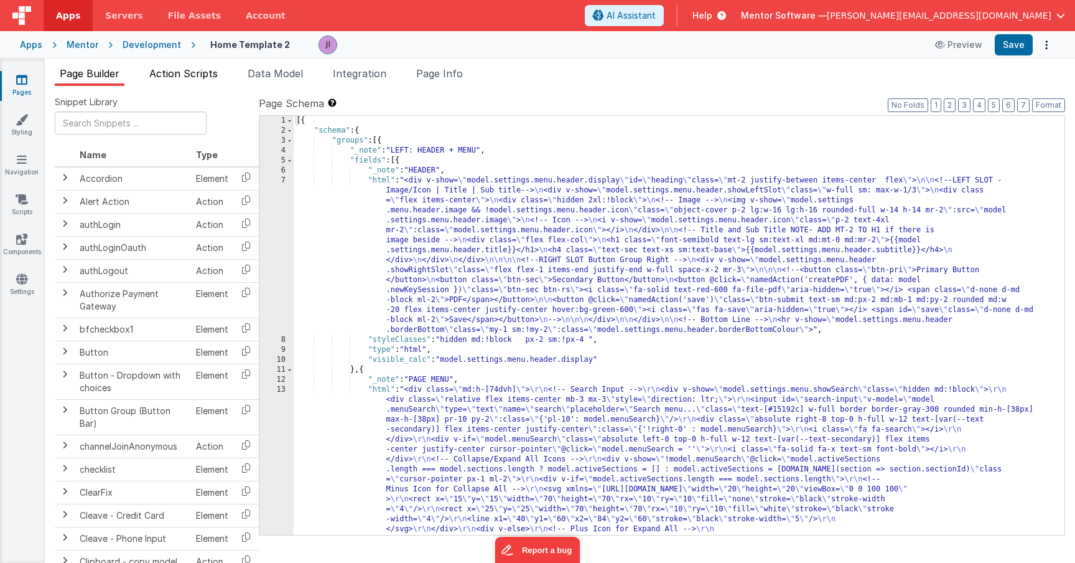
click at [190, 68] on span "Action Scripts" at bounding box center [183, 73] width 68 height 12
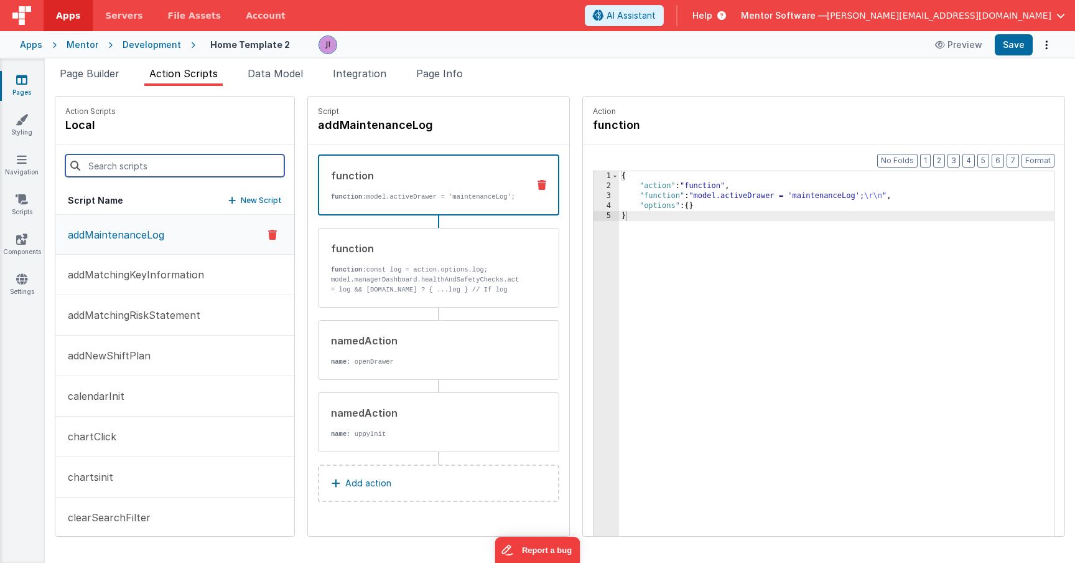
click at [183, 164] on input at bounding box center [174, 165] width 219 height 22
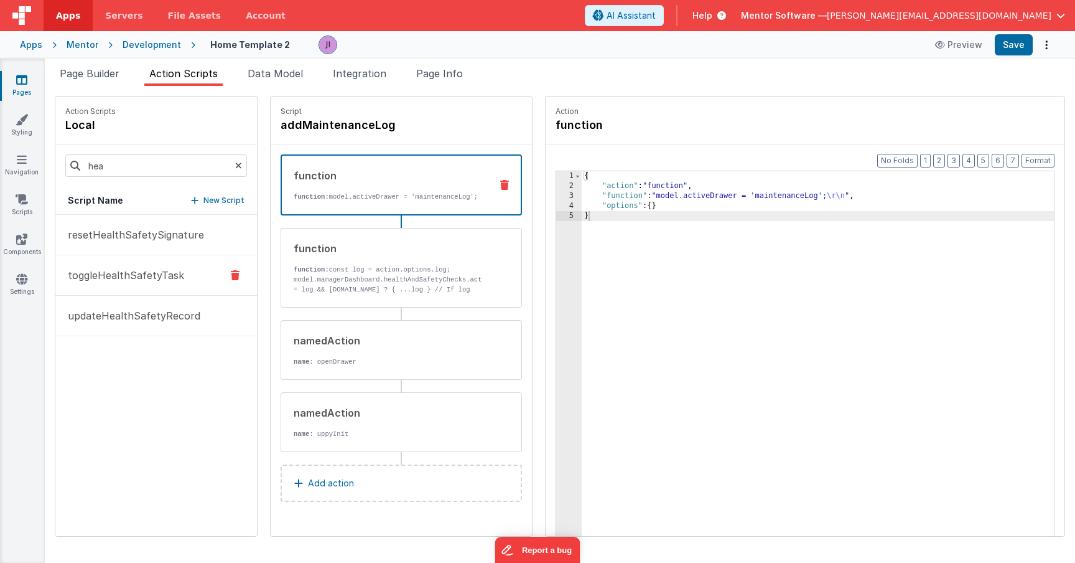
click at [168, 269] on p "toggleHealthSafetyTask" at bounding box center [122, 275] width 124 height 15
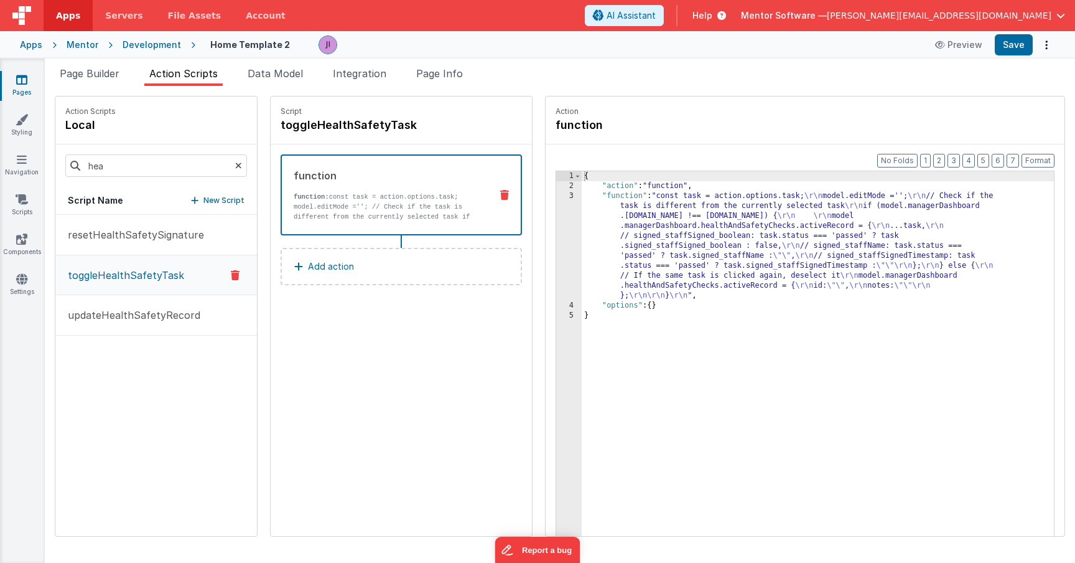
click at [589, 260] on div "{ "action" : "function" , "function" : "const task = action.options.task; \r\n …" at bounding box center [818, 382] width 472 height 423
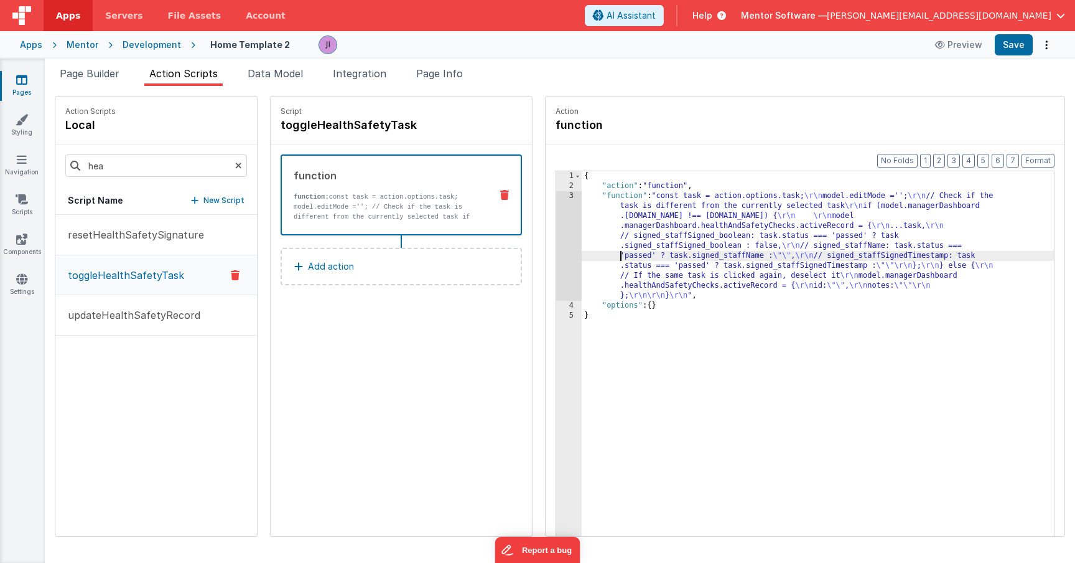
click at [582, 260] on div "{ "action" : "function" , "function" : "const task = action.options.task; \r\n …" at bounding box center [818, 382] width 472 height 423
click at [556, 260] on div "3" at bounding box center [569, 246] width 26 height 110
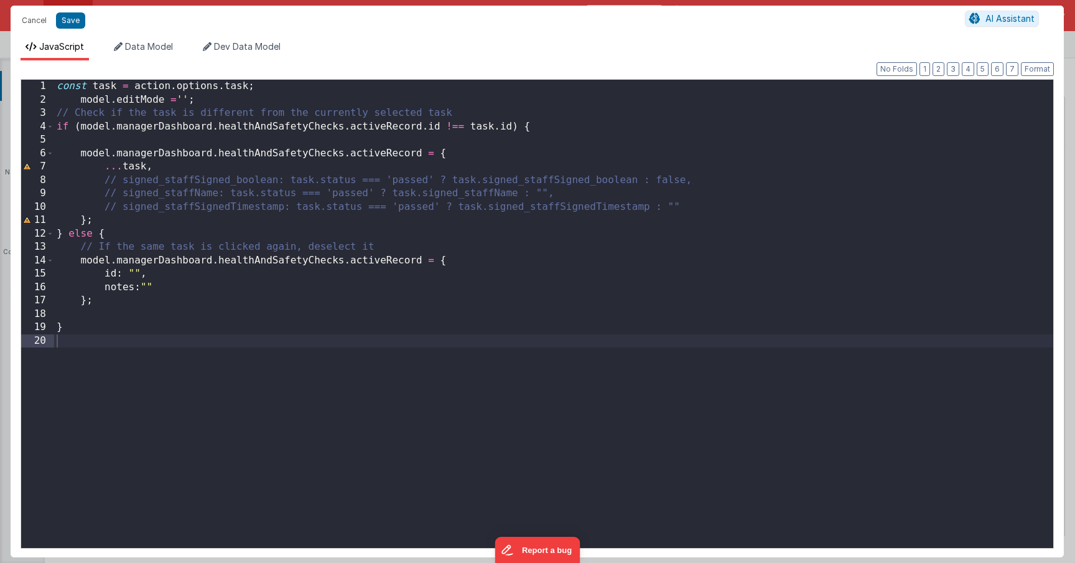
click at [553, 261] on div "const task = action . options . task ; model . editMode = '' ; // Check if the …" at bounding box center [553, 327] width 999 height 495
click at [32, 19] on button "Cancel" at bounding box center [34, 20] width 37 height 17
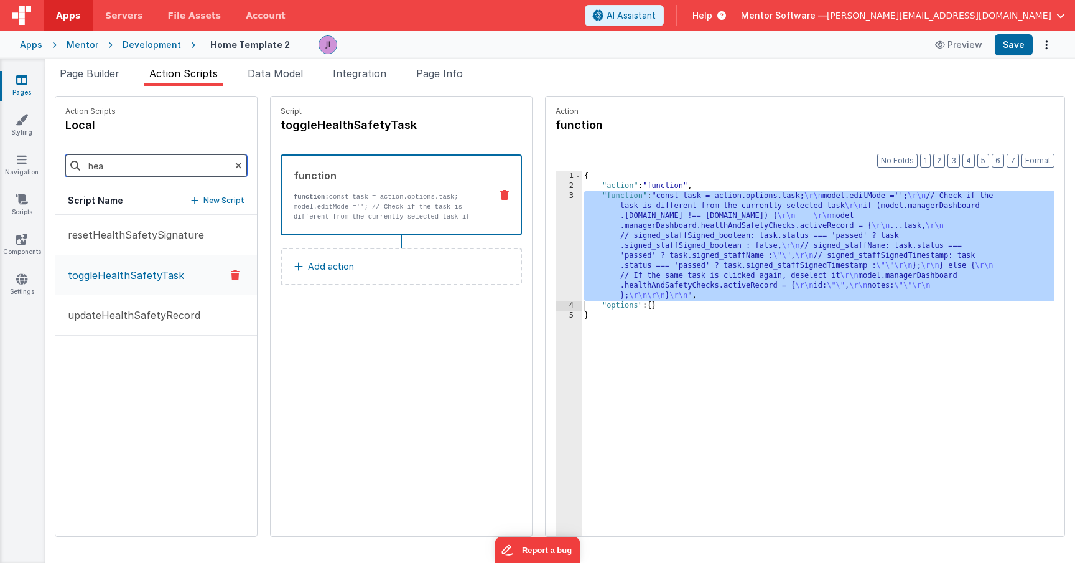
click at [138, 167] on input "hea" at bounding box center [156, 165] width 182 height 22
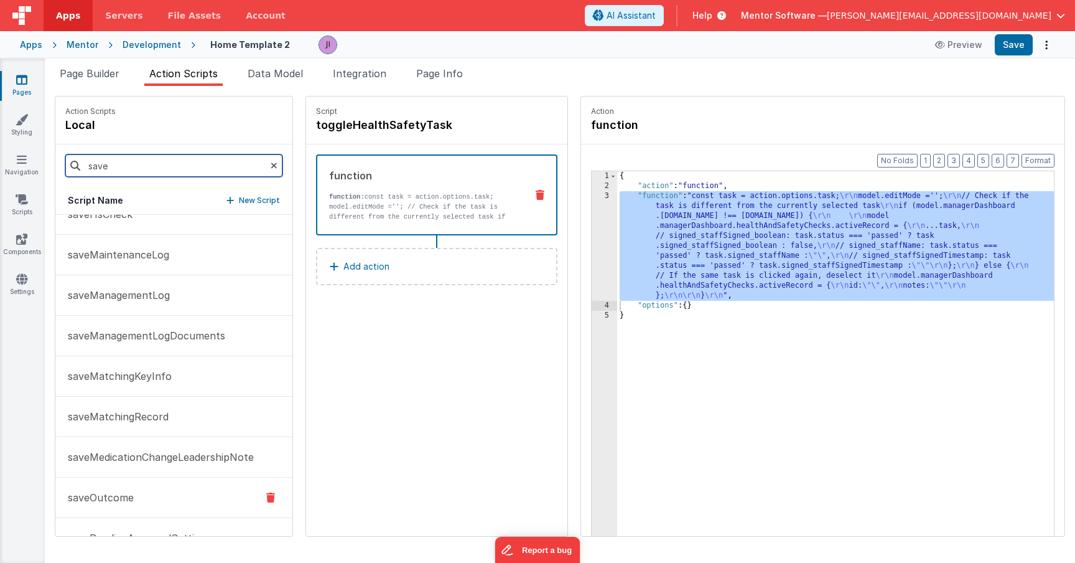
scroll to position [11, 0]
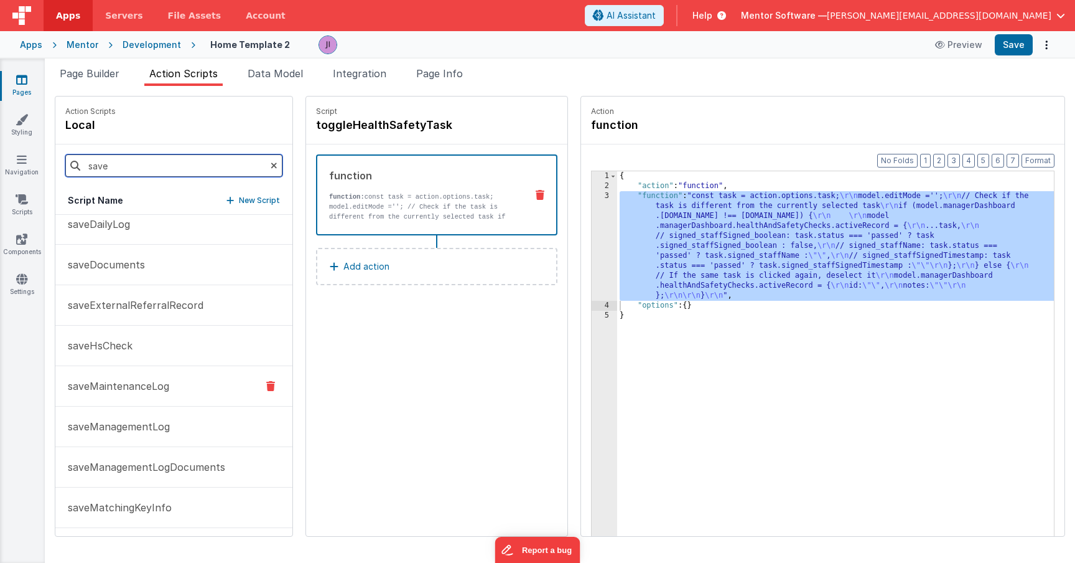
type input "save"
click at [182, 396] on button "saveMaintenanceLog" at bounding box center [173, 386] width 237 height 40
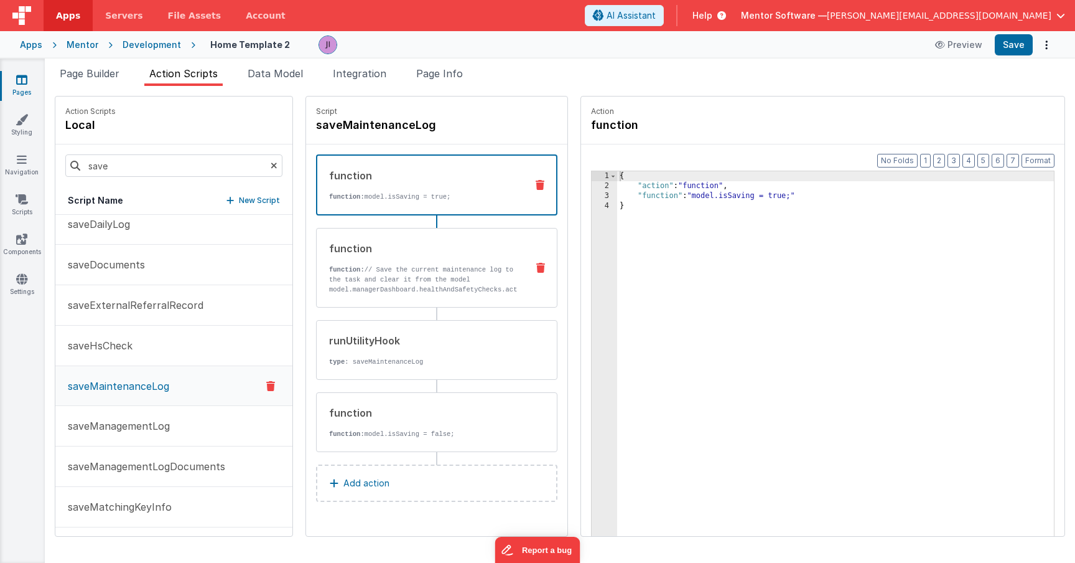
click at [350, 289] on p "function: // Save the current maintenance log to the task and clear it from the…" at bounding box center [423, 294] width 188 height 60
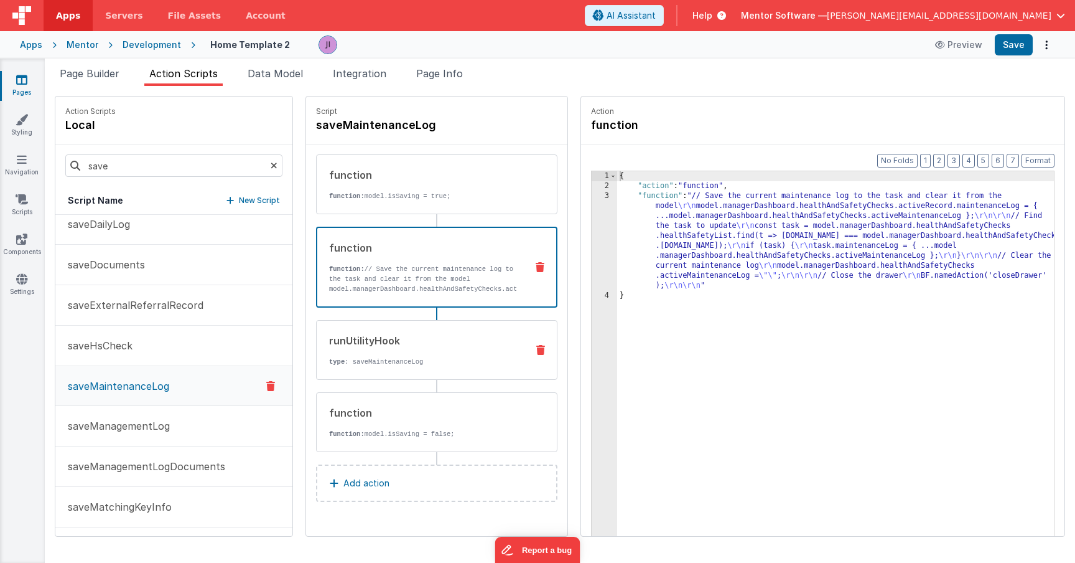
click at [383, 345] on div "runUtilityHook" at bounding box center [423, 340] width 188 height 15
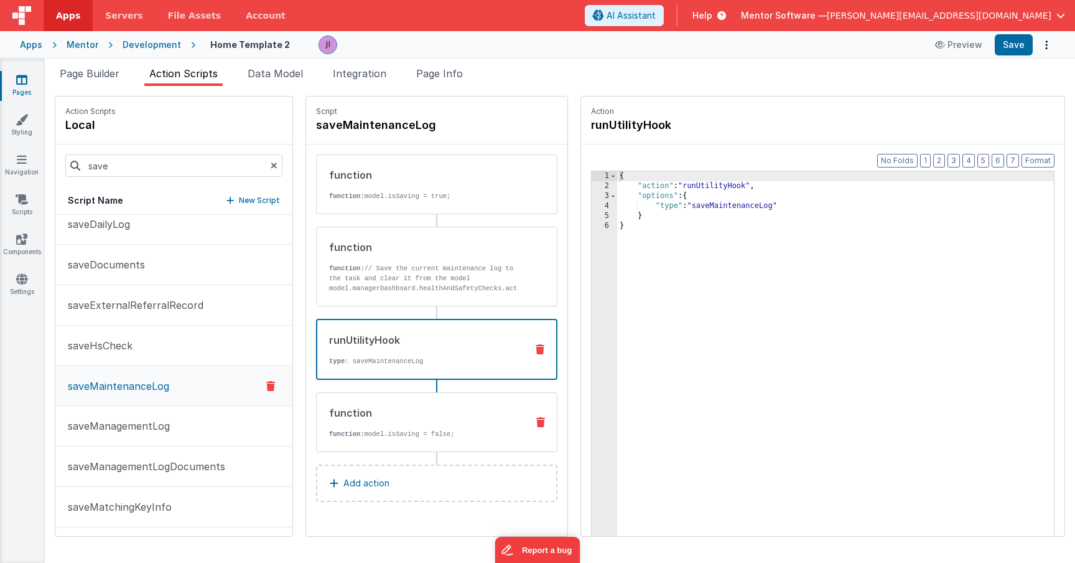
click at [409, 412] on div "function" at bounding box center [423, 412] width 188 height 15
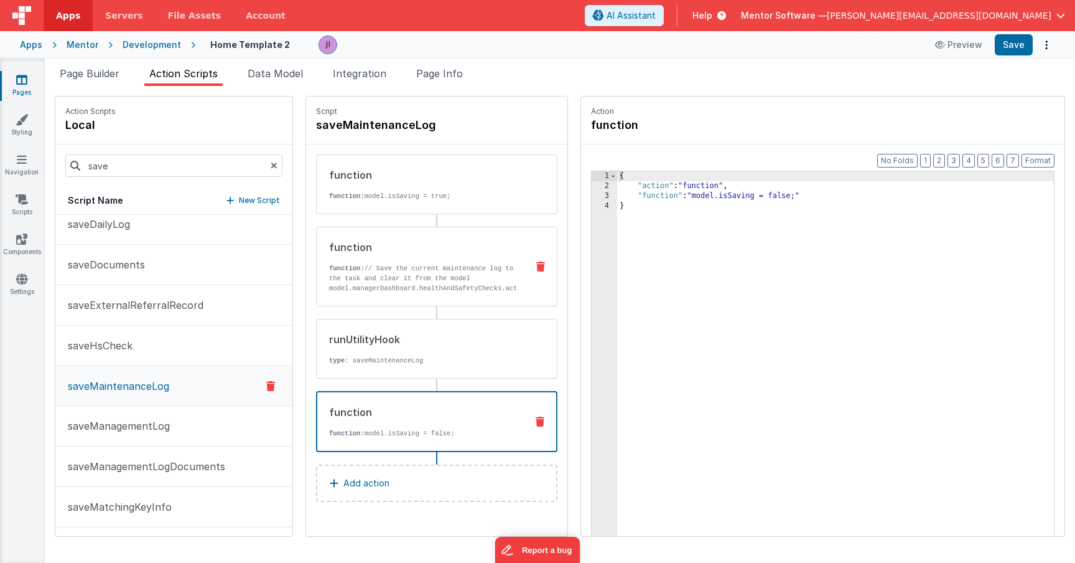
click at [412, 281] on p "function: // Save the current maintenance log to the task and clear it from the…" at bounding box center [423, 293] width 188 height 60
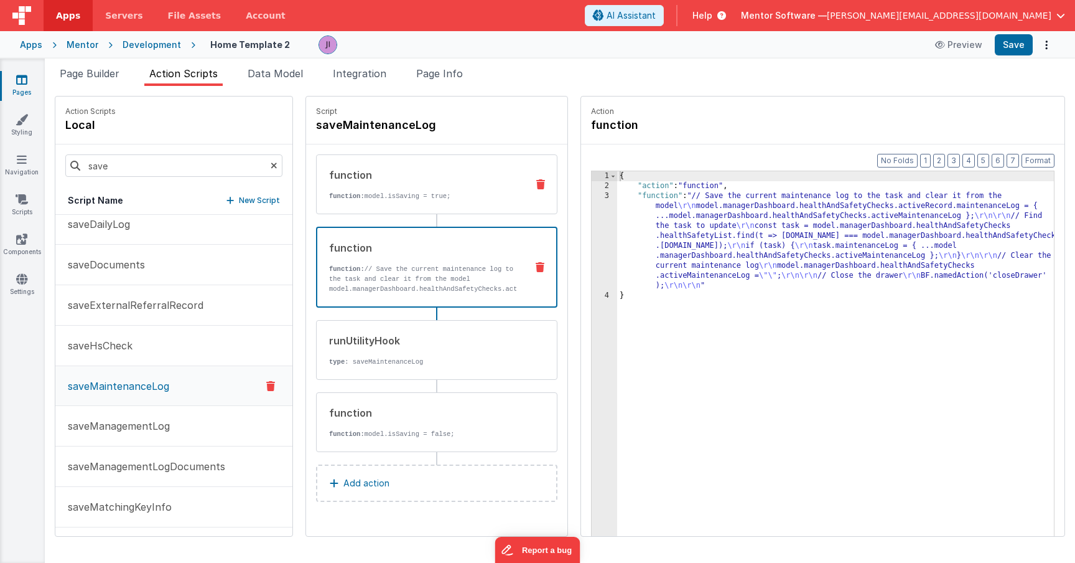
click at [413, 187] on div "function function: model.isSaving = true;" at bounding box center [417, 184] width 200 height 34
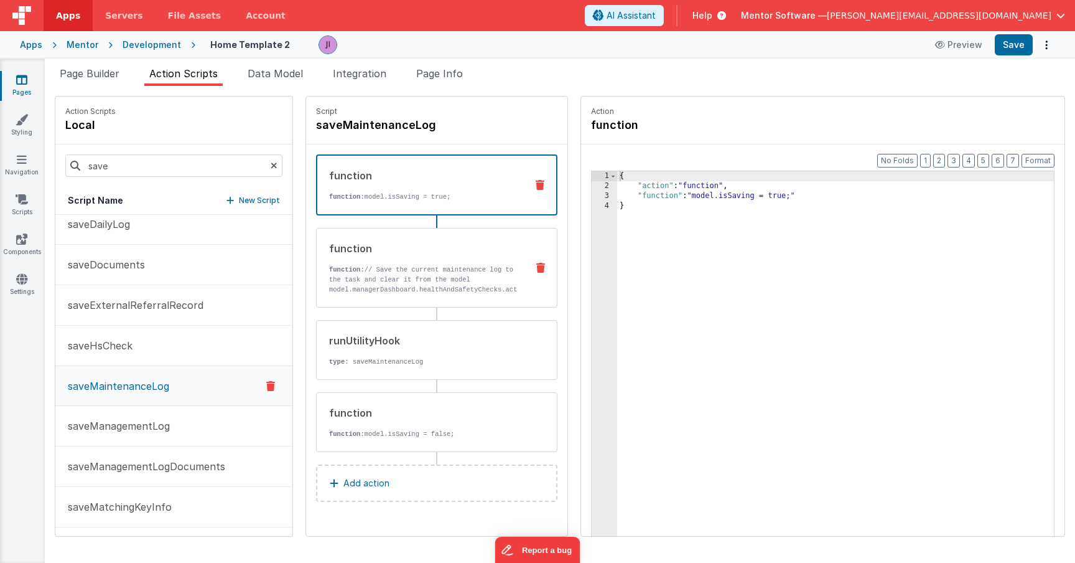
click at [454, 248] on div "function" at bounding box center [423, 248] width 188 height 15
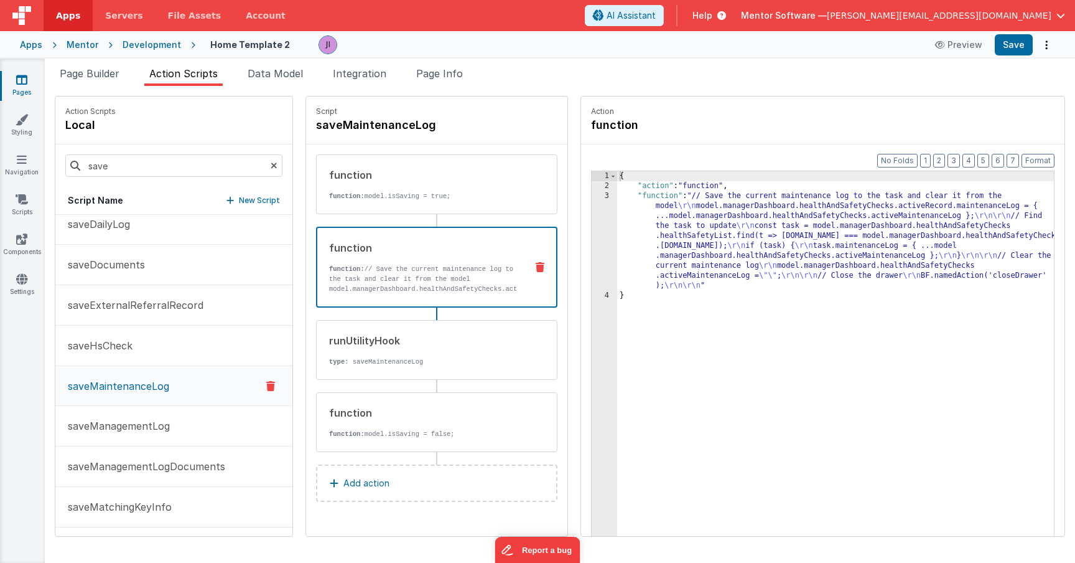
click at [664, 236] on div "{ "action" : "function" , "function" : "// Save the current maintenance log to …" at bounding box center [835, 382] width 437 height 423
click at [596, 231] on div "3" at bounding box center [605, 241] width 26 height 100
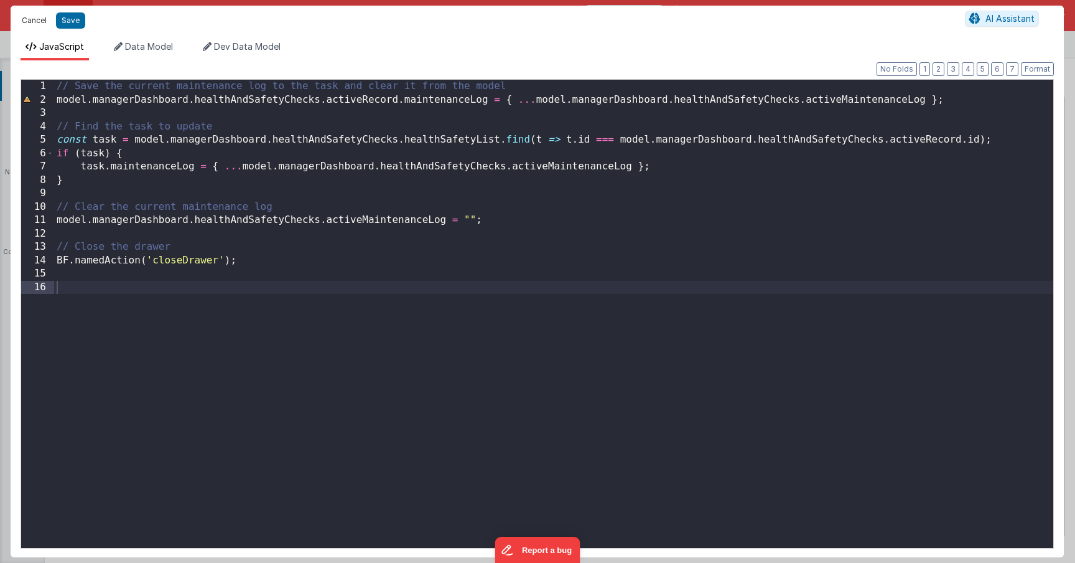
click at [31, 22] on button "Cancel" at bounding box center [34, 20] width 37 height 17
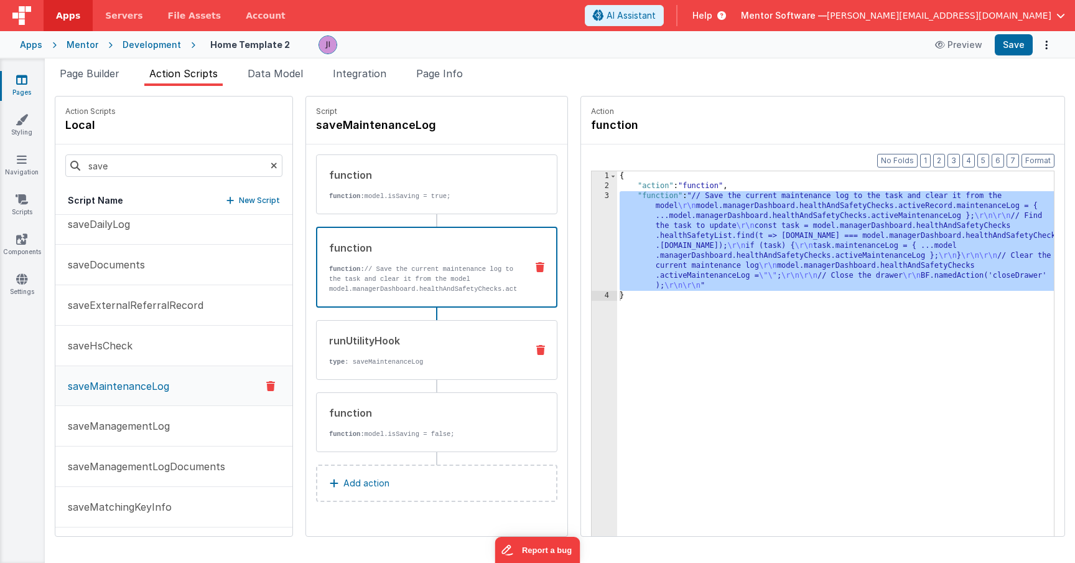
click at [437, 370] on div "runUtilityHook type : saveMaintenanceLog" at bounding box center [436, 350] width 241 height 60
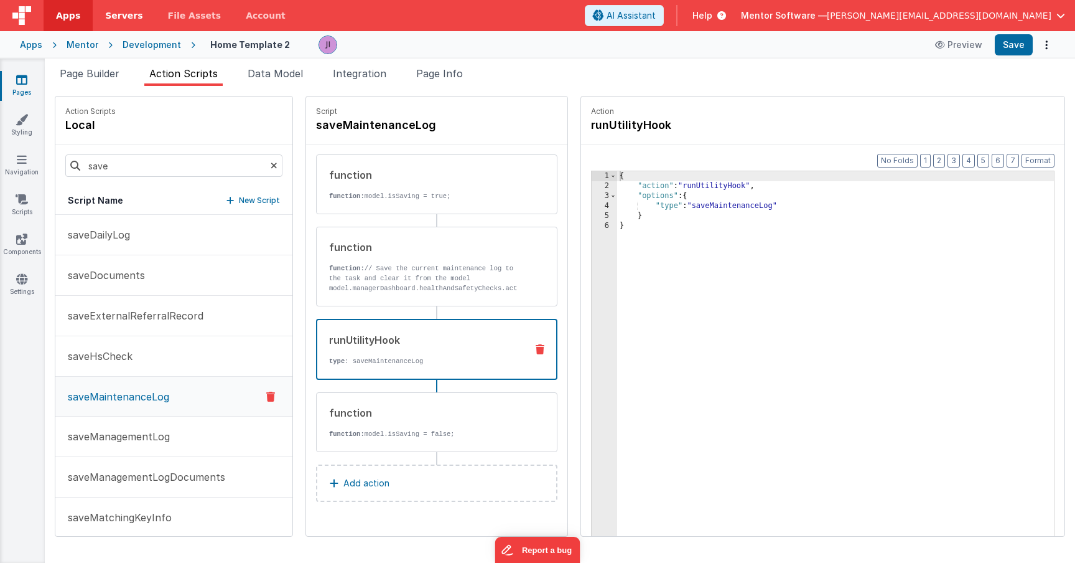
scroll to position [11, 0]
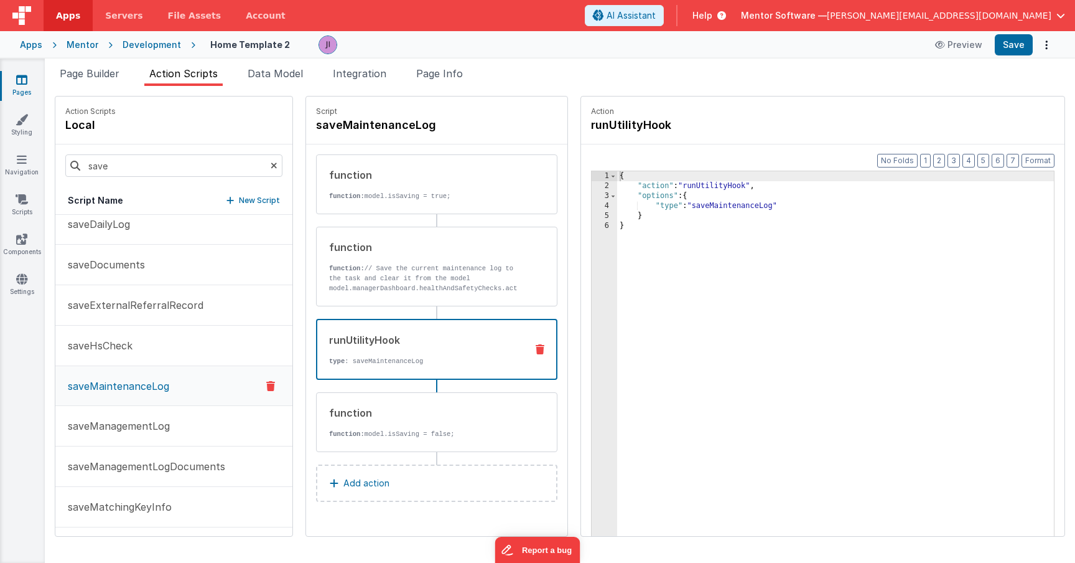
click at [72, 78] on span "Page Builder" at bounding box center [90, 73] width 60 height 12
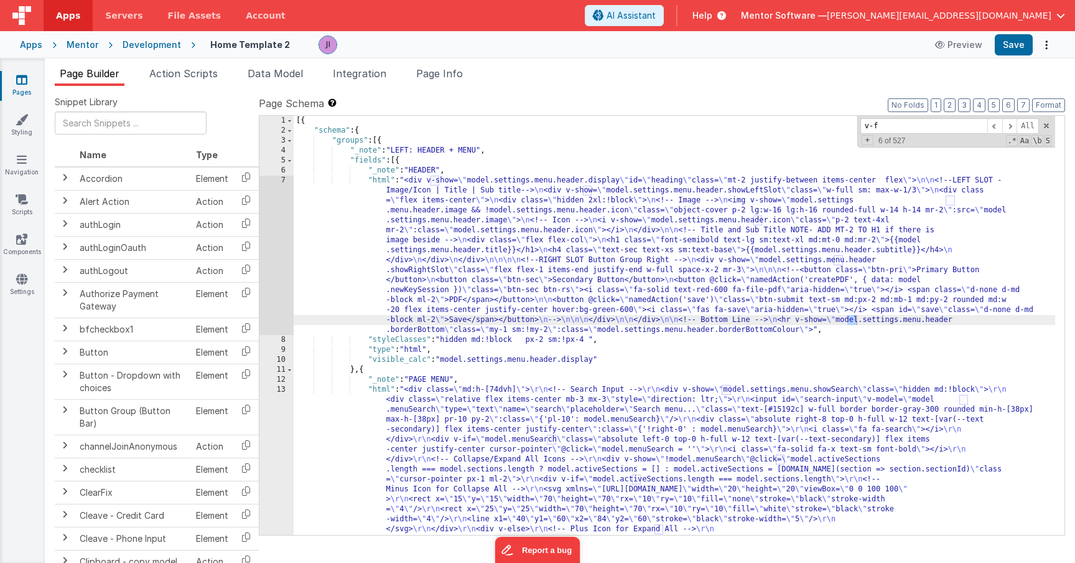
scroll to position [212, 0]
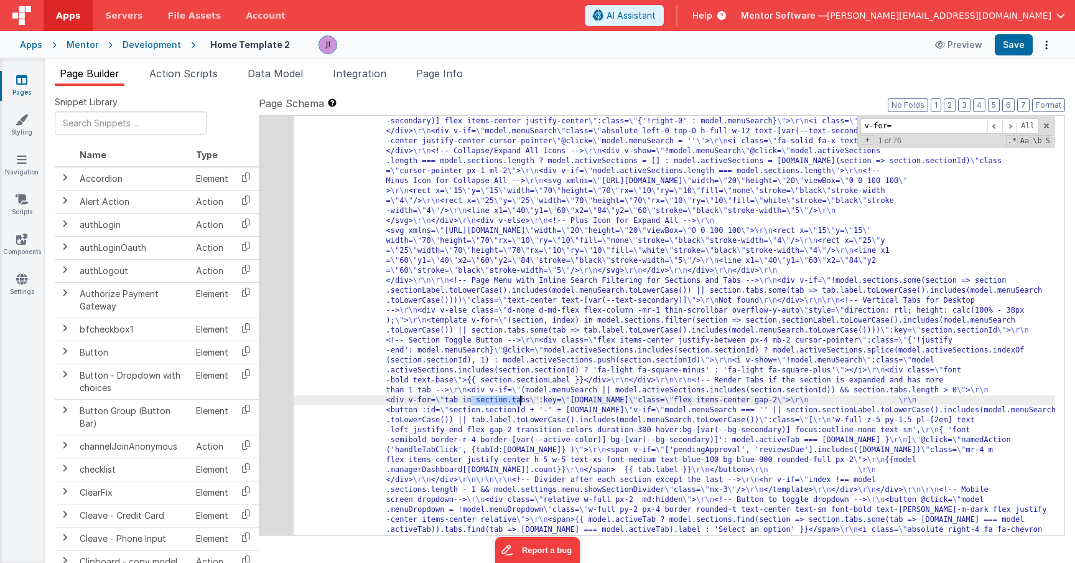
drag, startPoint x: 470, startPoint y: 401, endPoint x: 520, endPoint y: 400, distance: 50.4
click at [907, 126] on input "v-for=\"tab" at bounding box center [924, 126] width 127 height 16
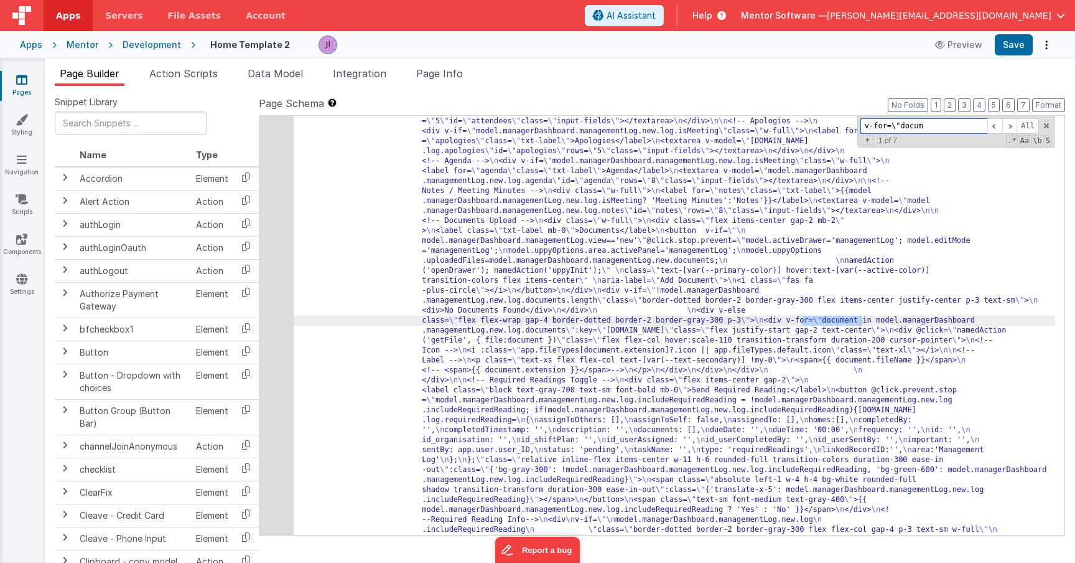
type input "v-for=\"docum"
click at [284, 362] on div "79" at bounding box center [276, 435] width 34 height 1454
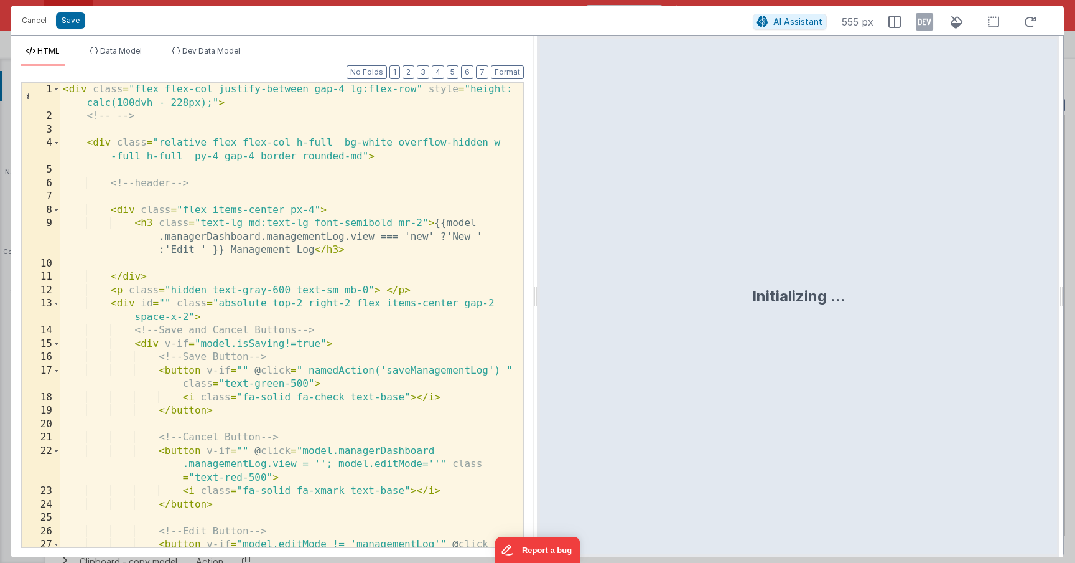
click at [284, 362] on div "< div class = "flex flex-col justify-between gap-4 lg:flex-row" style = "height…" at bounding box center [287, 348] width 454 height 531
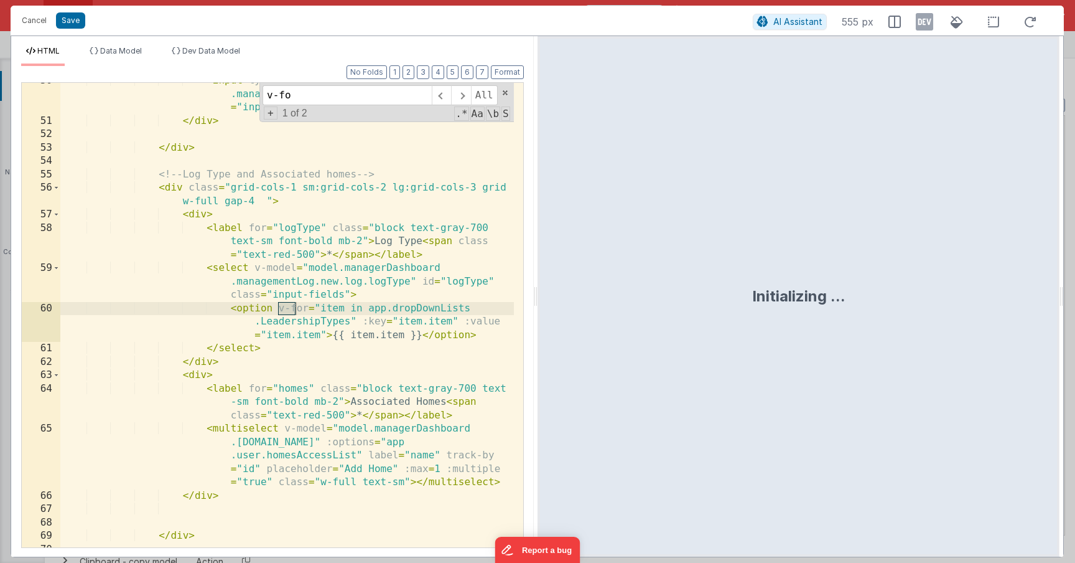
scroll to position [865, 0]
type input "v"
type input "d"
type input "o"
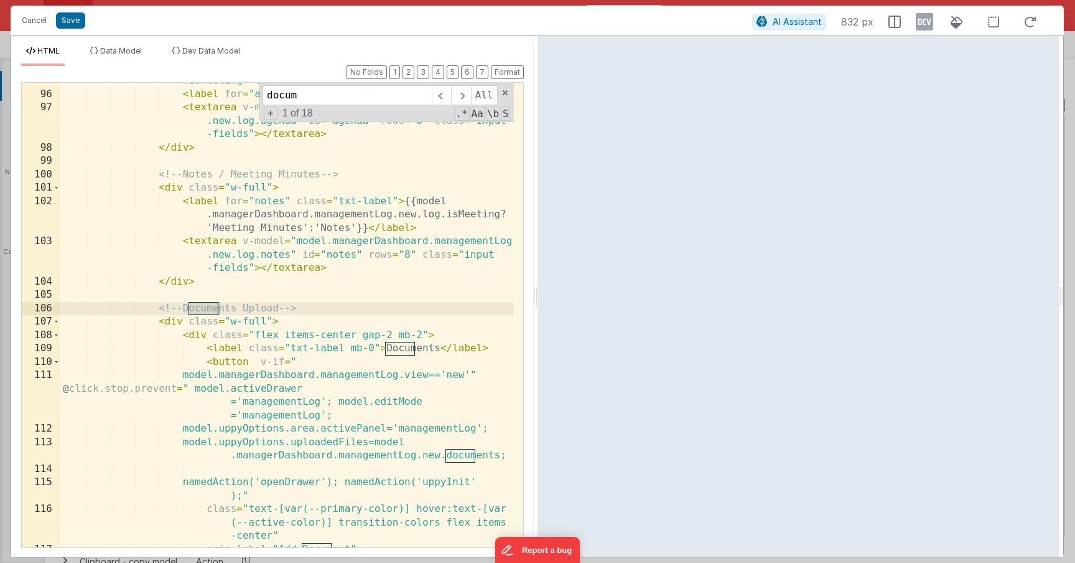
type input "docum"
click at [335, 467] on div "< div v-if = "model.managerDashboard.managementLog.new.log .isMeeting" class = …" at bounding box center [287, 313] width 454 height 505
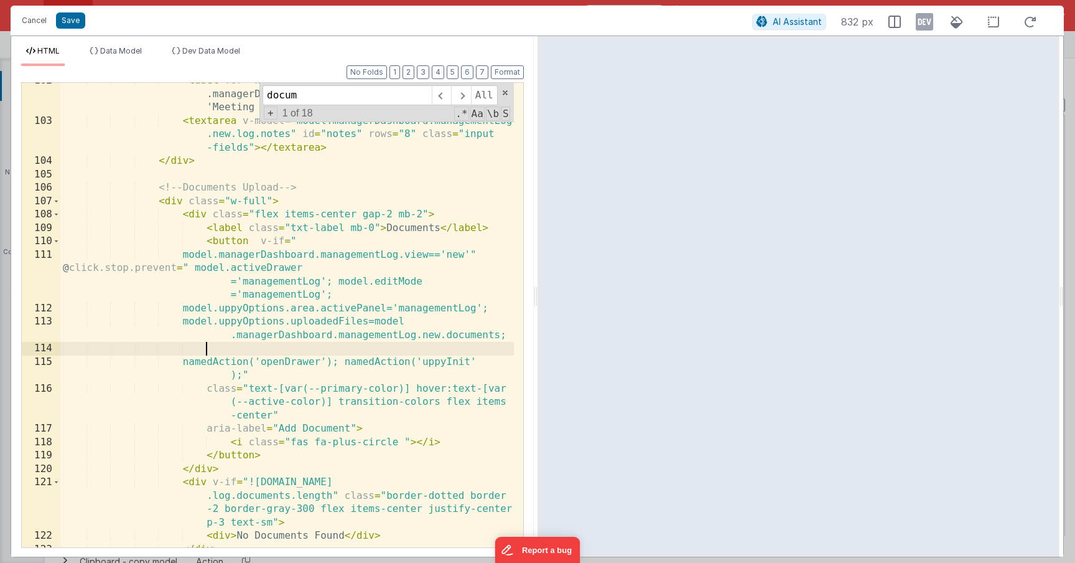
scroll to position [2162, 0]
click at [174, 202] on div "< label for = "notes" class = "txt-label" > {{model .managerDashboard.managemen…" at bounding box center [287, 333] width 454 height 518
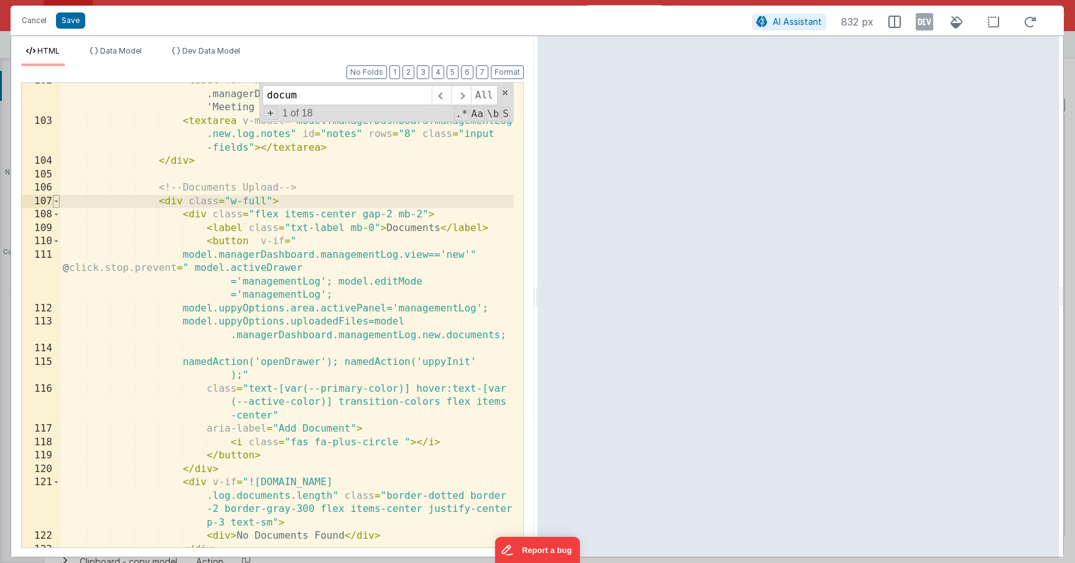
click at [54, 197] on span at bounding box center [56, 202] width 7 height 14
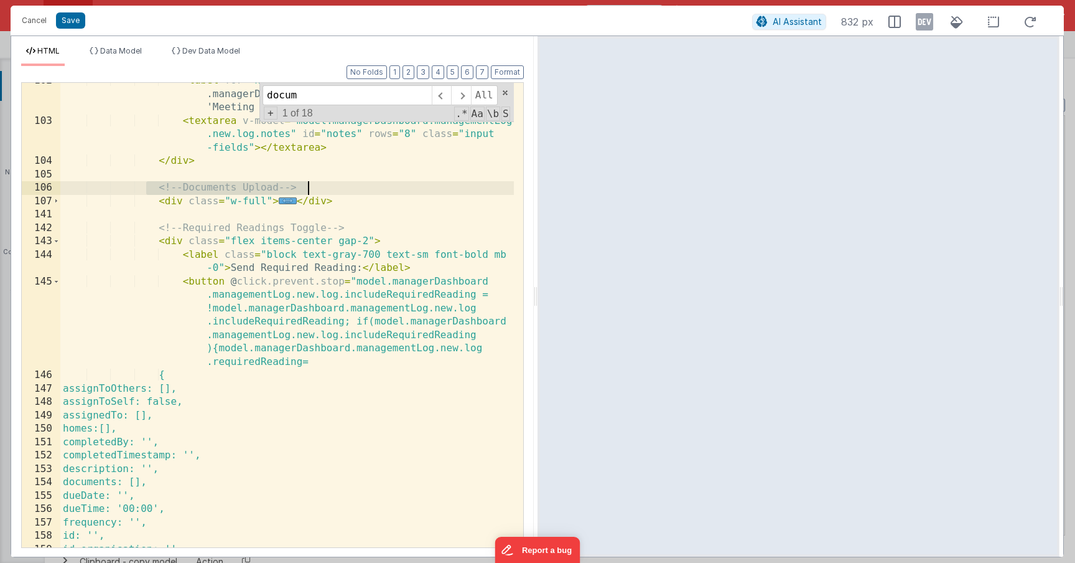
drag, startPoint x: 149, startPoint y: 189, endPoint x: 353, endPoint y: 200, distance: 204.5
click at [353, 200] on div "< label for = "notes" class = "txt-label" > {{model .managerDashboard.managemen…" at bounding box center [287, 333] width 454 height 518
click at [39, 22] on button "Cancel" at bounding box center [34, 20] width 37 height 17
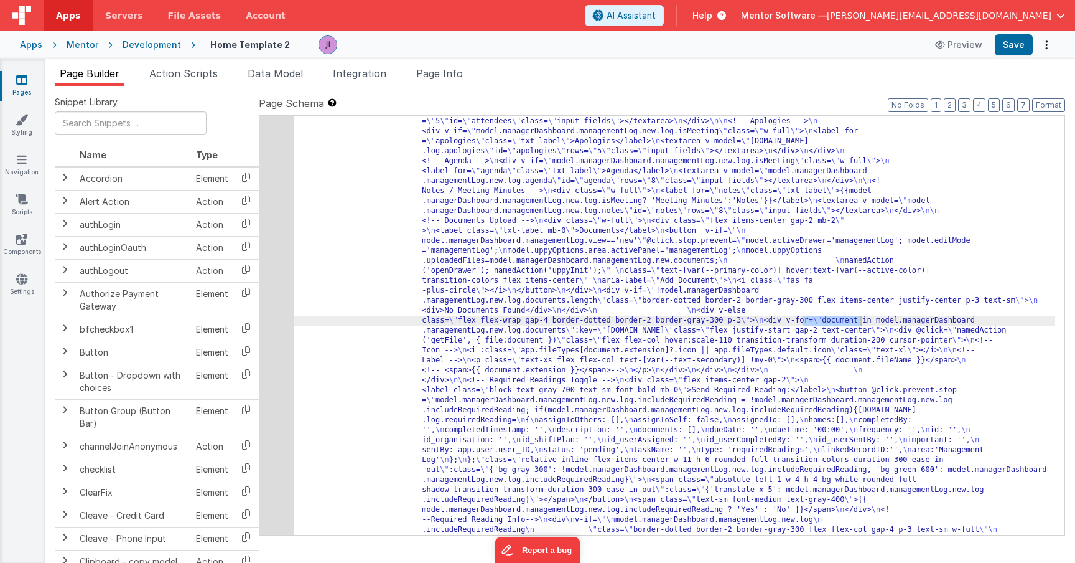
click at [22, 266] on div "Pages Styling Navigation Scripts Components Settings" at bounding box center [22, 310] width 45 height 504
click at [22, 260] on div "Pages Styling Navigation Scripts Components Settings" at bounding box center [22, 310] width 45 height 504
click at [22, 251] on link "Components" at bounding box center [21, 245] width 45 height 25
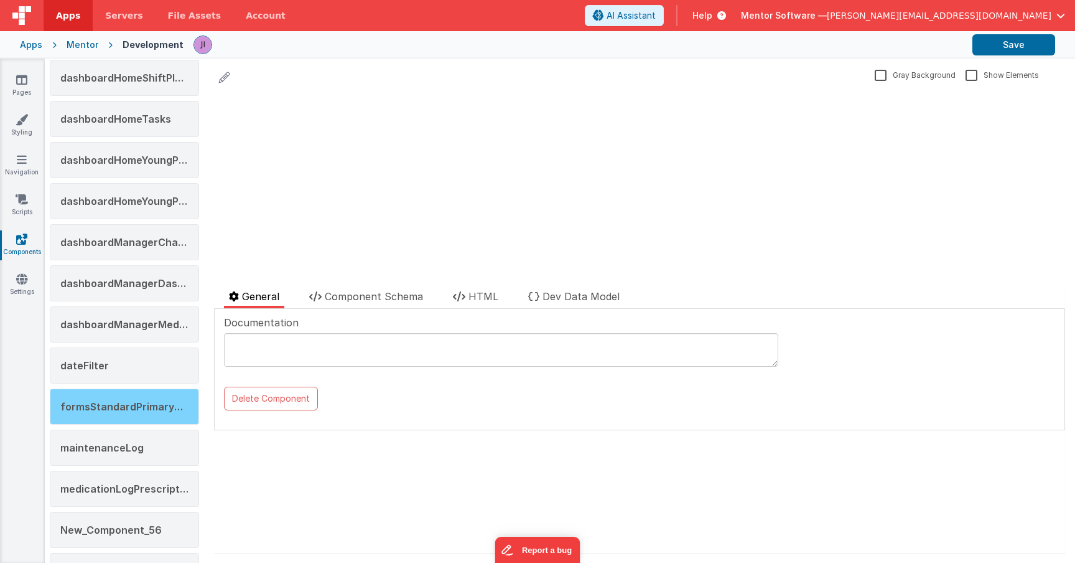
scroll to position [283, 0]
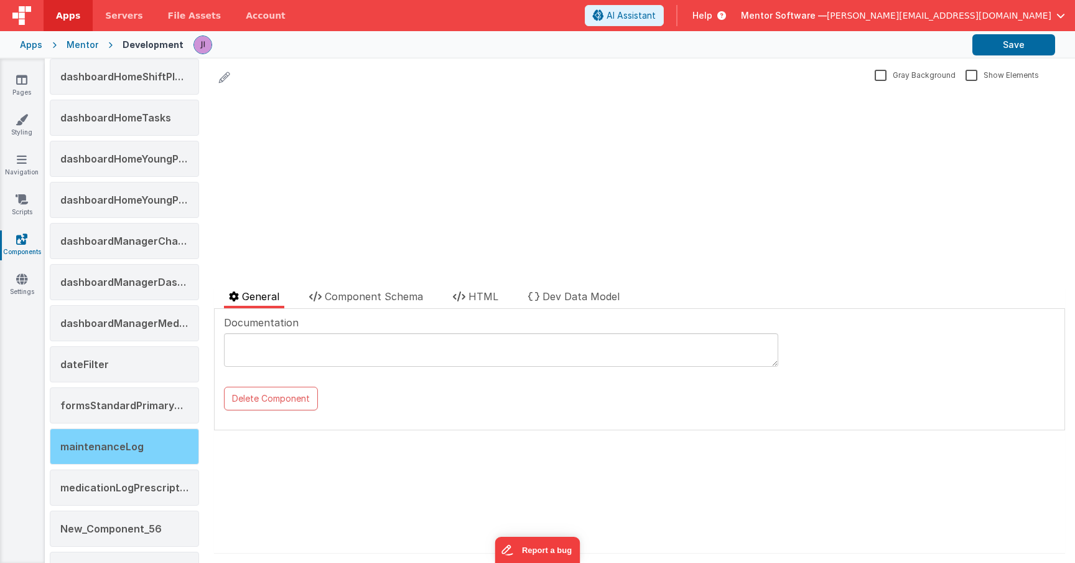
click at [129, 440] on span "maintenanceLog" at bounding box center [101, 446] width 83 height 12
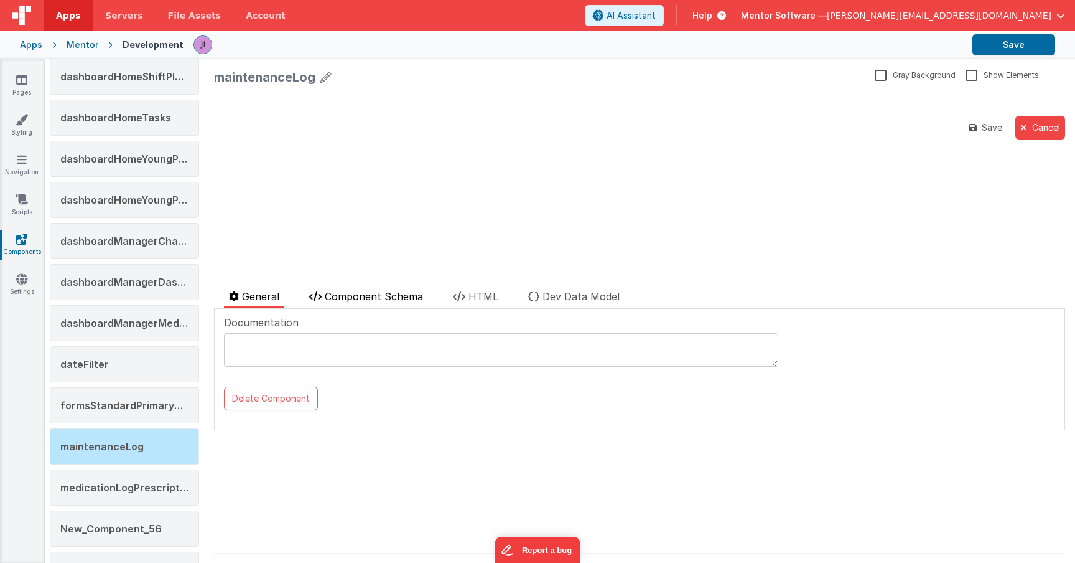
click at [357, 297] on span "Component Schema" at bounding box center [374, 296] width 98 height 12
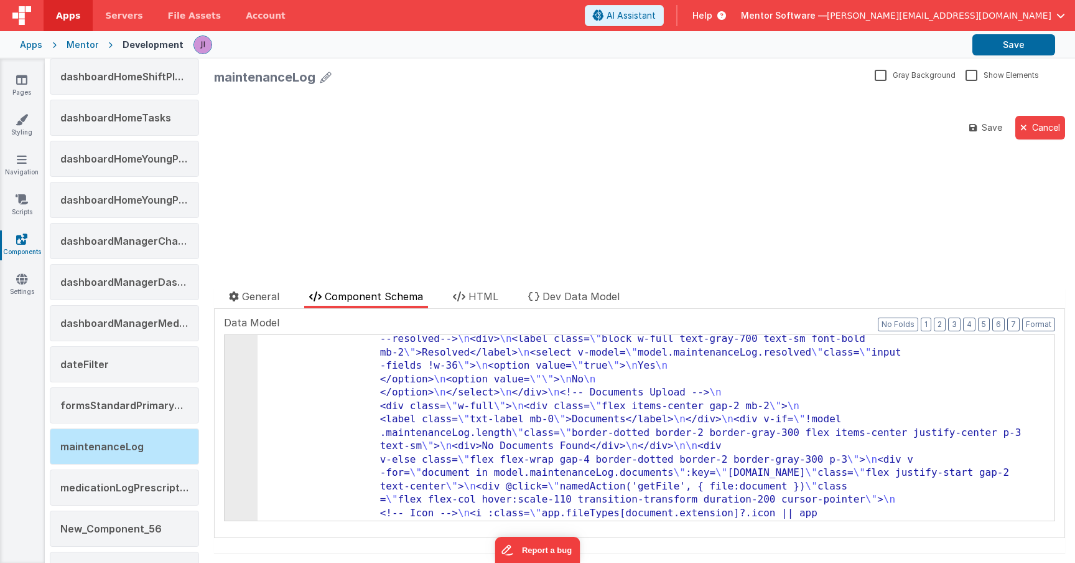
scroll to position [475, 0]
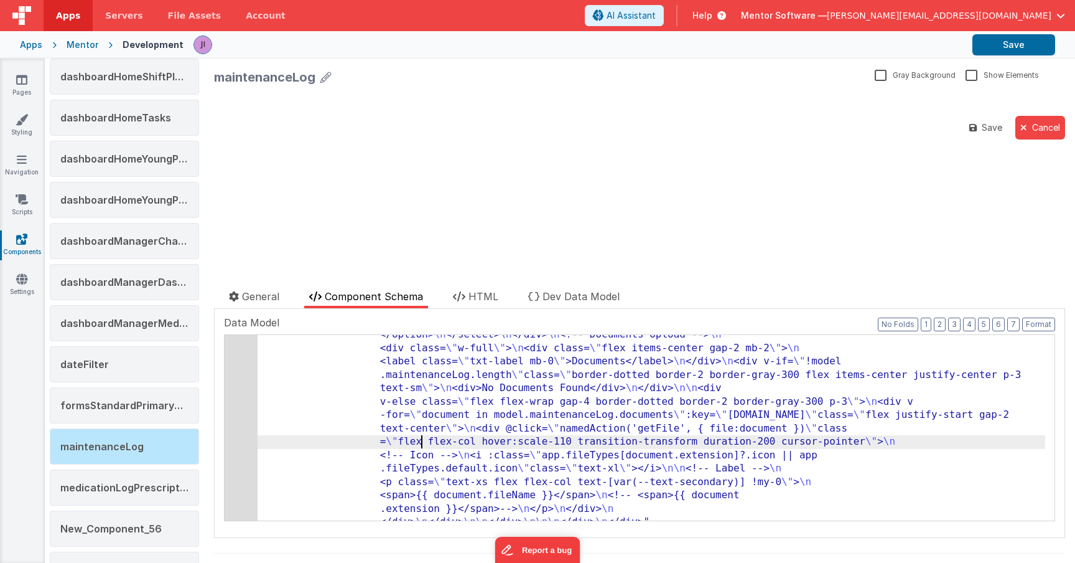
click at [249, 431] on div "8" at bounding box center [241, 241] width 33 height 576
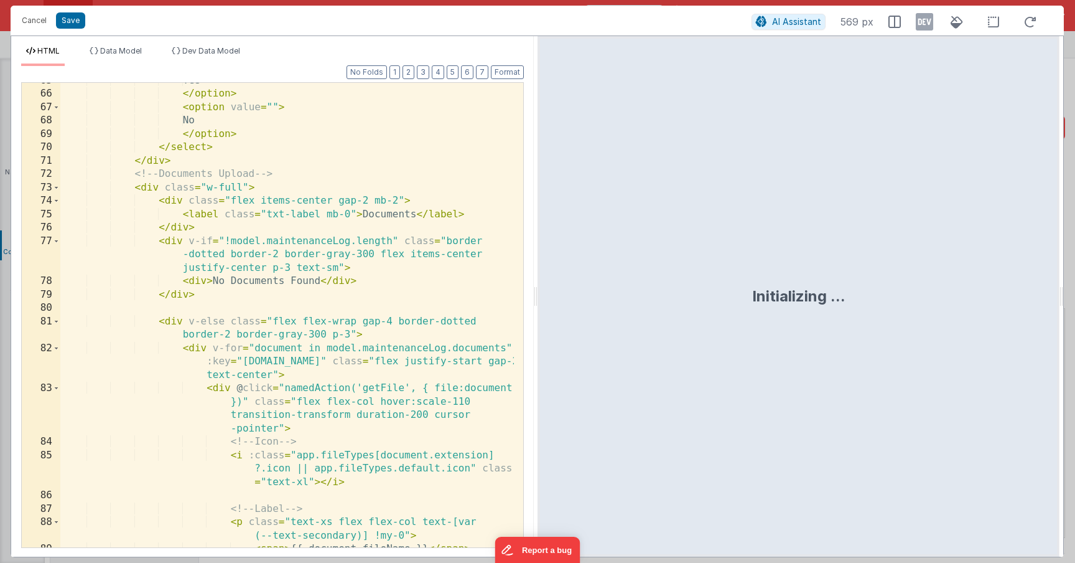
scroll to position [1039, 0]
click at [355, 246] on div "Yes </ option > < option value = "" > No </ option > </ select > </ div > <!-- …" at bounding box center [287, 319] width 454 height 491
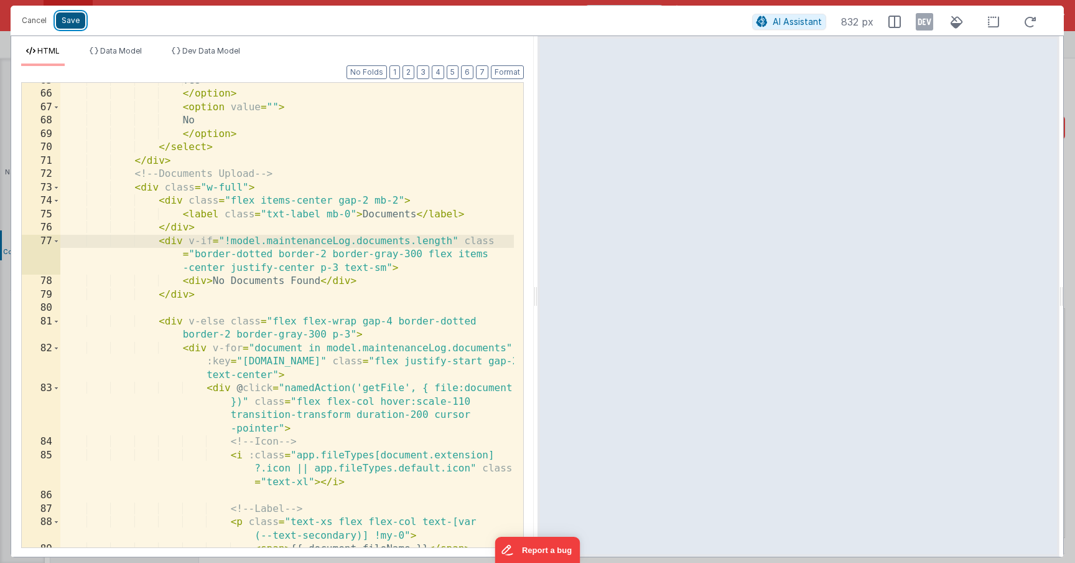
click at [80, 19] on button "Save" at bounding box center [70, 20] width 29 height 16
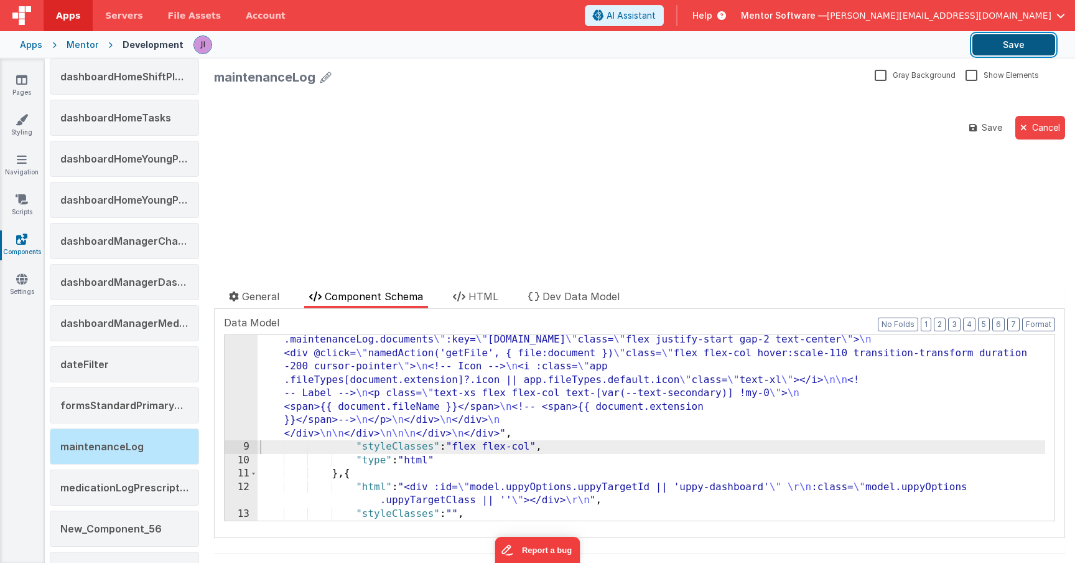
click at [1017, 52] on button "Save" at bounding box center [1014, 44] width 83 height 21
